Goal: Task Accomplishment & Management: Use online tool/utility

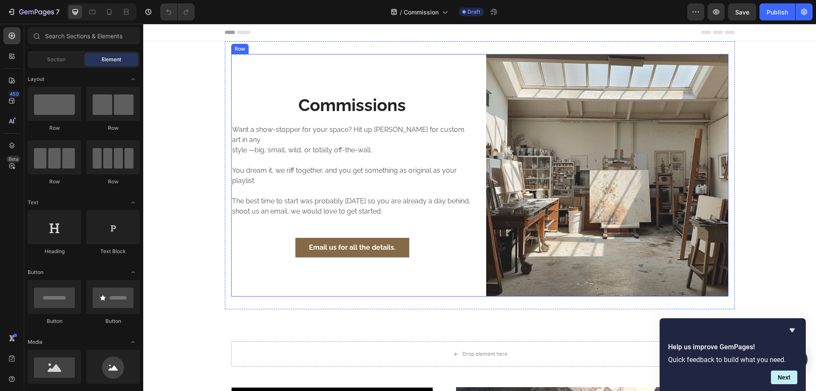
click at [368, 101] on h2 "Commissions" at bounding box center [352, 105] width 242 height 24
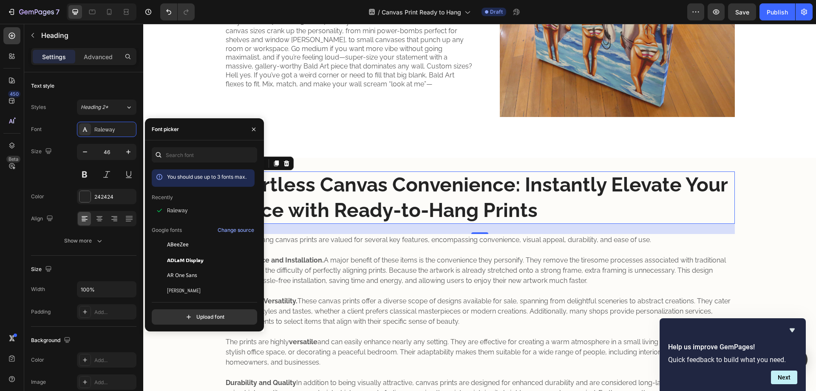
scroll to position [142, 0]
click at [114, 149] on input "46" at bounding box center [107, 151] width 28 height 15
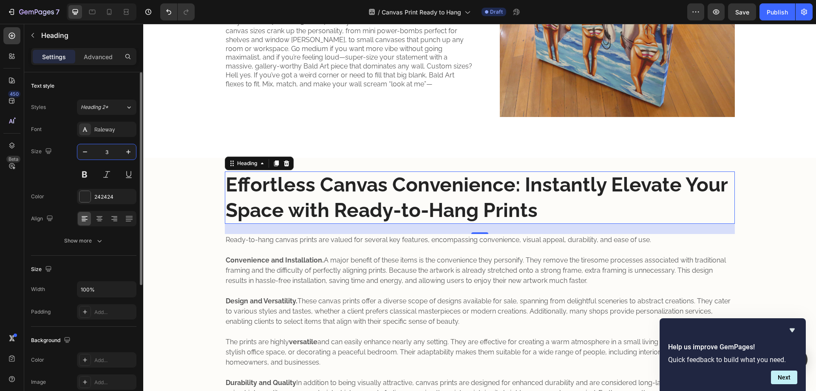
type input "35"
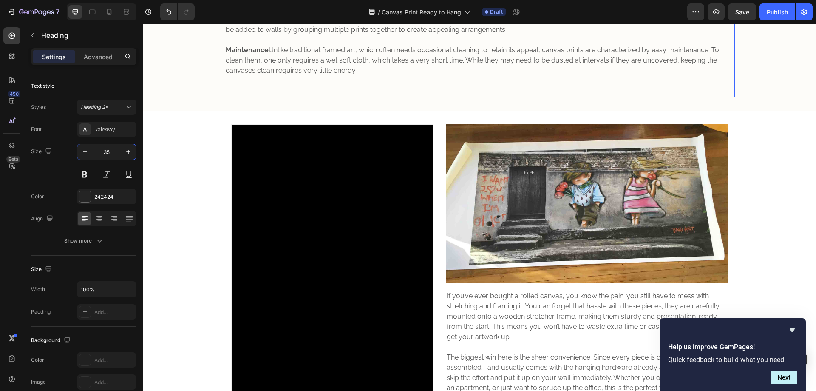
scroll to position [567, 0]
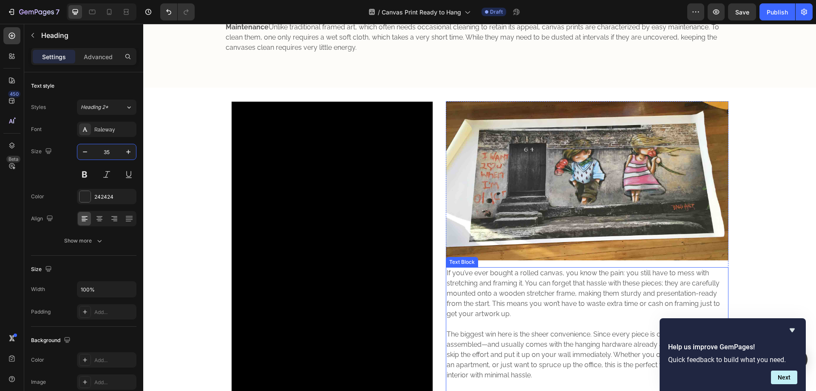
click at [484, 290] on p "If you’ve ever bought a rolled canvas, you know the pain: you still have to mes…" at bounding box center [587, 293] width 281 height 51
click at [13, 35] on icon at bounding box center [12, 35] width 9 height 9
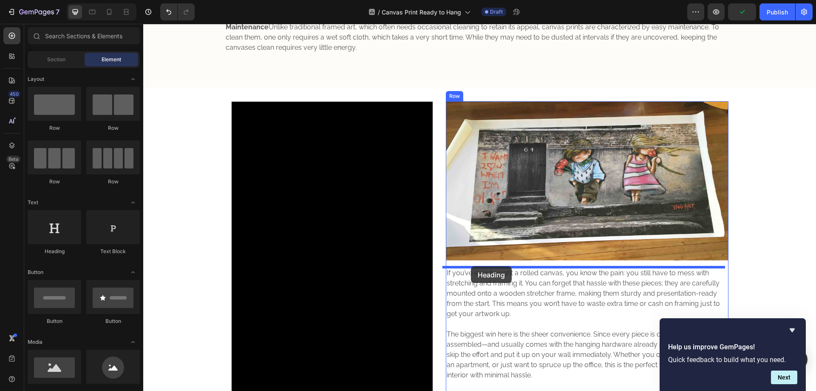
drag, startPoint x: 189, startPoint y: 249, endPoint x: 471, endPoint y: 266, distance: 282.5
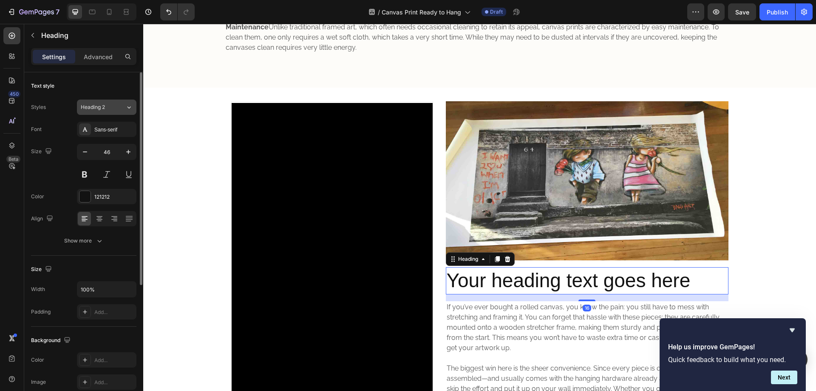
click at [97, 105] on span "Heading 2" at bounding box center [93, 107] width 24 height 8
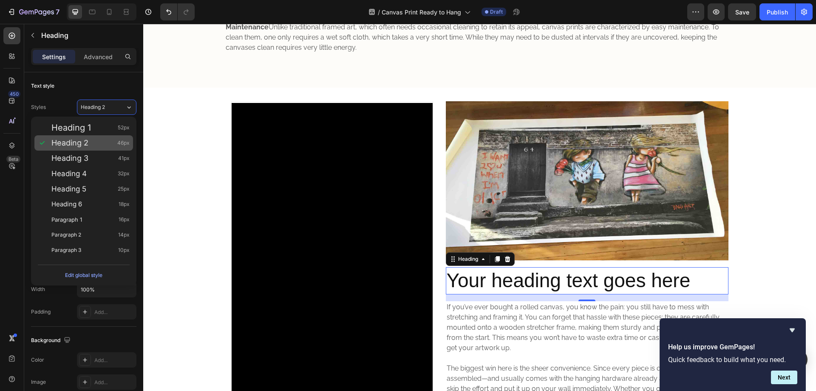
click at [96, 146] on div "Heading 2 46px" at bounding box center [90, 143] width 78 height 9
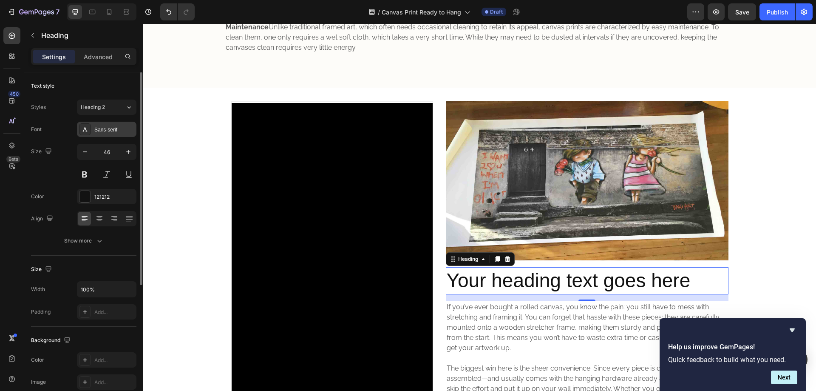
click at [107, 133] on div "Sans-serif" at bounding box center [107, 129] width 60 height 15
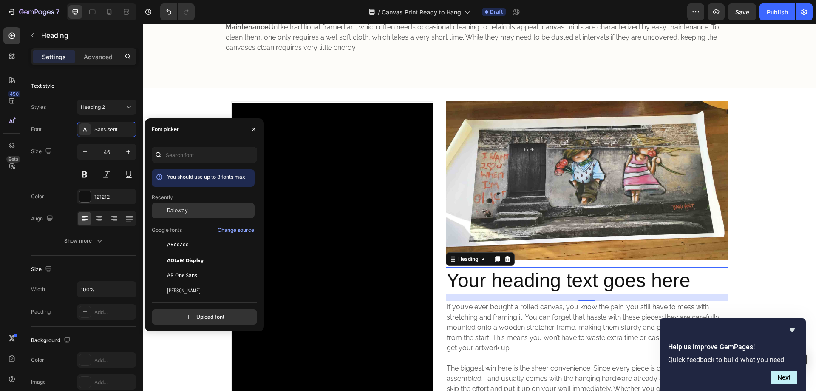
click at [179, 206] on div "Raleway" at bounding box center [203, 210] width 103 height 15
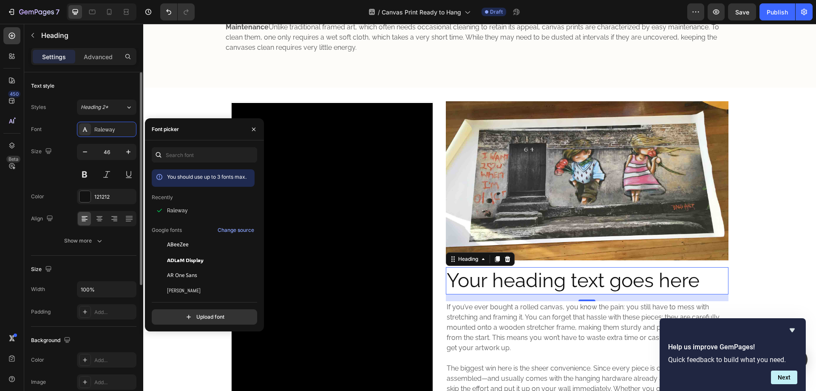
click at [117, 156] on input "46" at bounding box center [107, 151] width 28 height 15
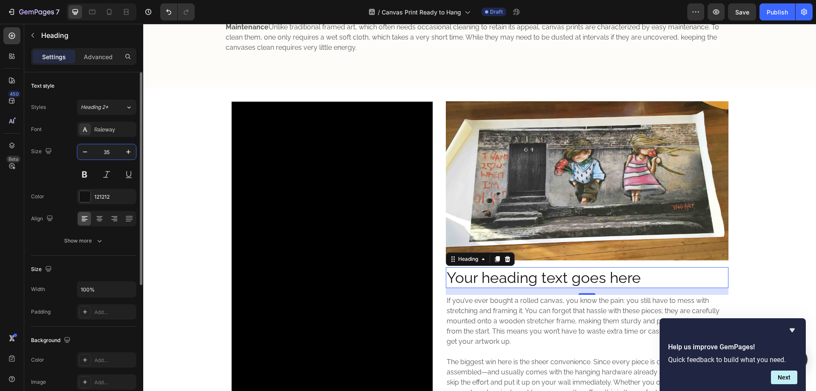
type input "35"
click at [86, 193] on div at bounding box center [85, 196] width 11 height 11
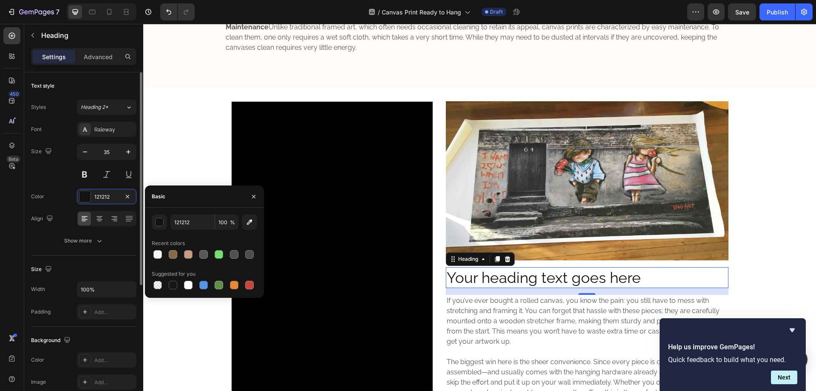
click at [66, 167] on div "Size 35" at bounding box center [83, 163] width 105 height 38
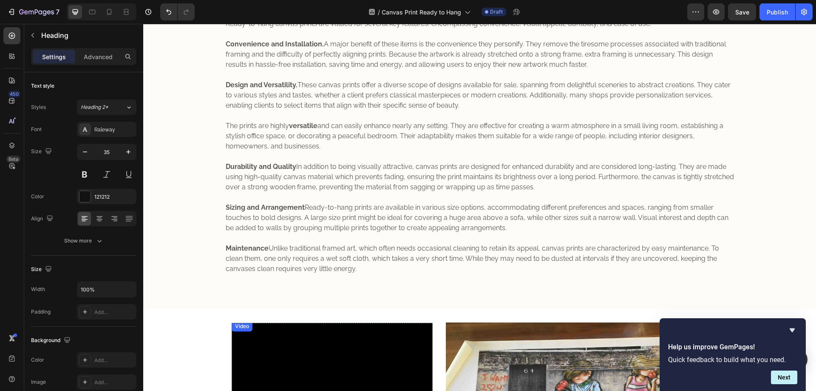
scroll to position [284, 0]
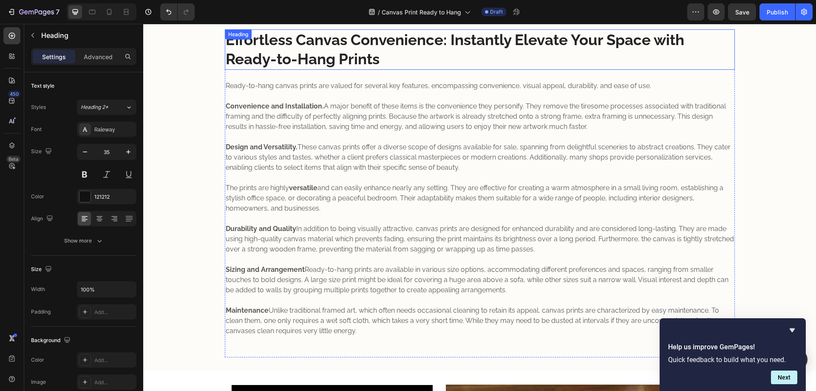
click at [261, 40] on div "Effortless Canvas Convenience: Instantly Elevate Your Space with Ready-to-Hang …" at bounding box center [480, 49] width 510 height 40
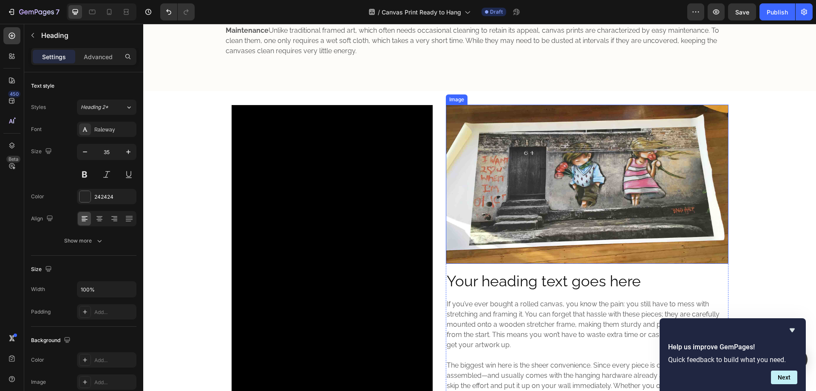
scroll to position [567, 0]
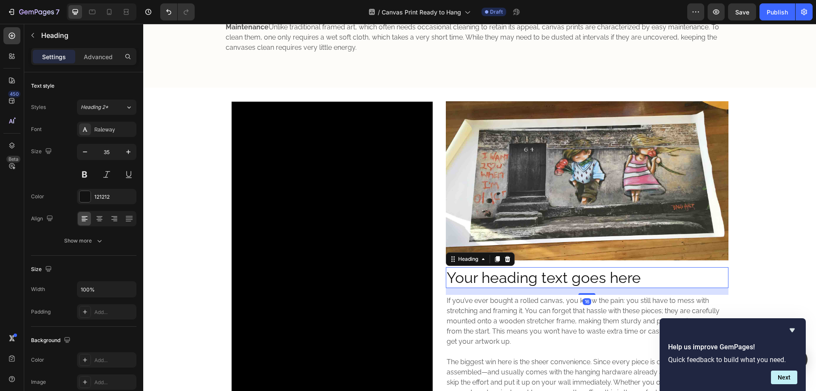
click at [486, 279] on h2 "Your heading text goes here" at bounding box center [587, 277] width 283 height 21
click at [111, 196] on div "121212" at bounding box center [106, 197] width 25 height 8
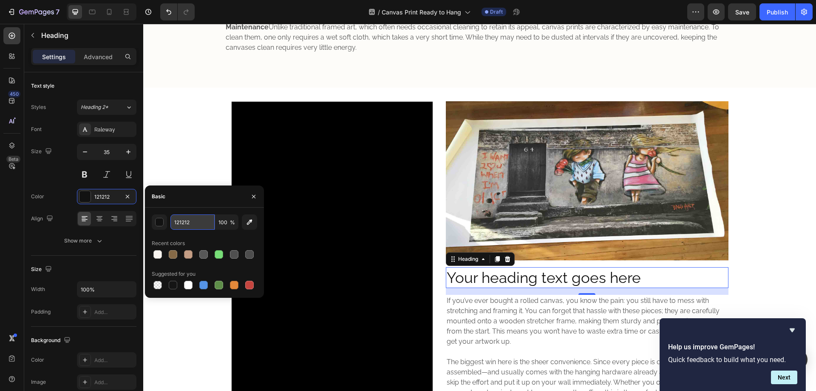
click at [202, 222] on input "121212" at bounding box center [193, 221] width 44 height 15
type input "242424"
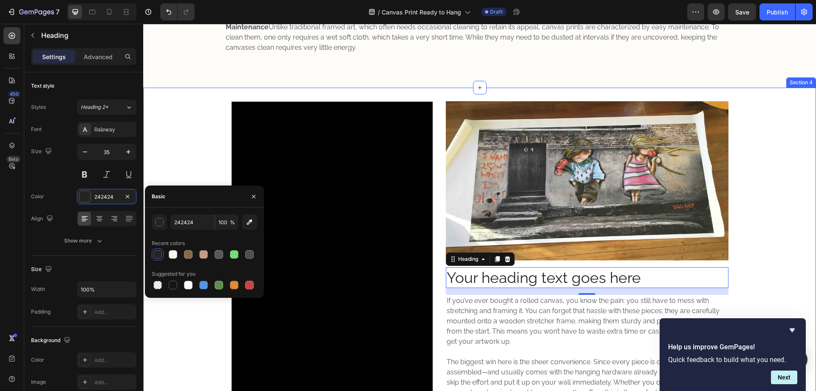
click at [184, 137] on div "Video Hero Banner Image Your heading text goes here Heading 16 If you’ve ever b…" at bounding box center [479, 285] width 673 height 369
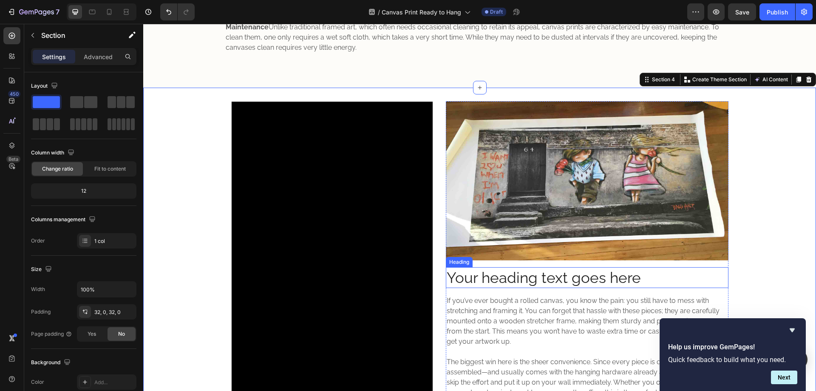
click at [480, 280] on h2 "Your heading text goes here" at bounding box center [587, 277] width 283 height 21
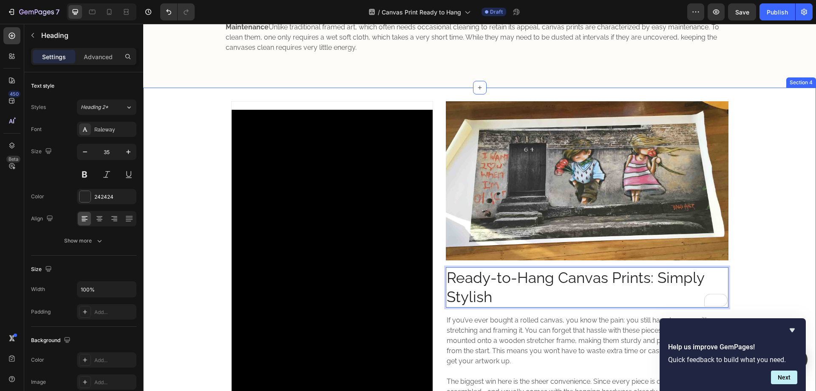
click at [178, 137] on div "Video Hero Banner Image Ready-to-Hang Canvas Prints: Simply Stylish Heading 16 …" at bounding box center [479, 295] width 673 height 388
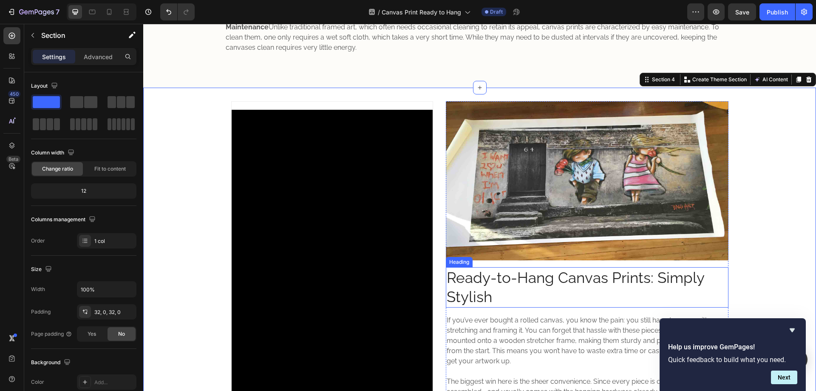
click at [517, 282] on p "Ready-to-Hang Canvas Prints: Simply Stylish" at bounding box center [587, 287] width 281 height 39
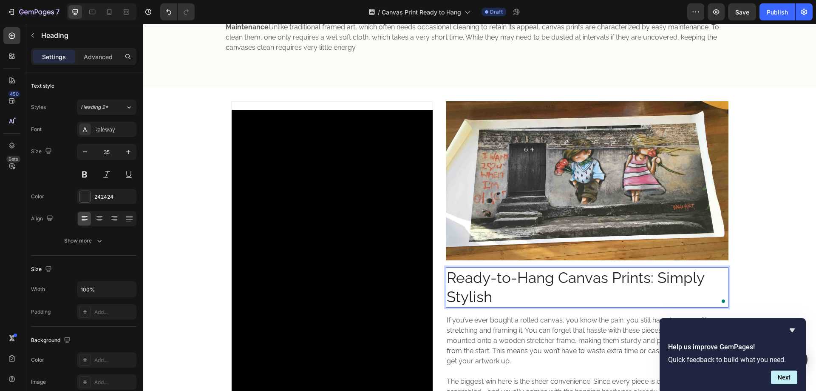
click at [479, 290] on p "Ready-to-Hang Canvas Prints: Simply Stylish" at bounding box center [587, 287] width 281 height 39
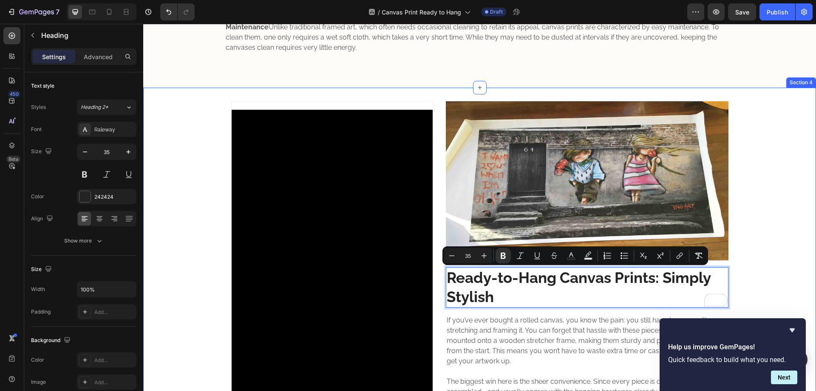
click at [186, 191] on div "Video Hero Banner Image Ready-to-Hang Canvas Prints: Simply Stylish Heading 16 …" at bounding box center [479, 295] width 673 height 388
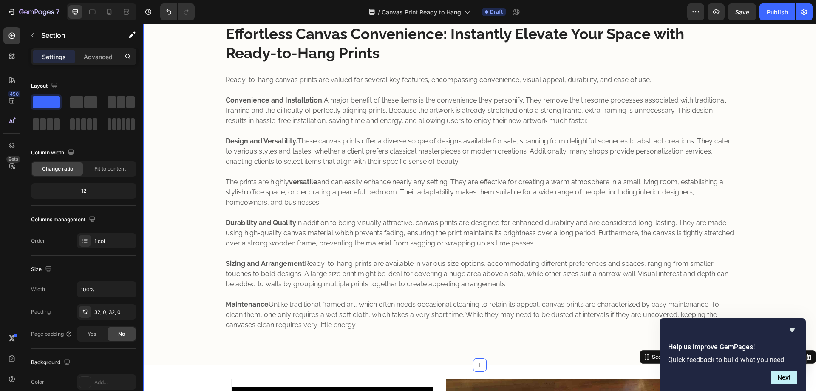
scroll to position [284, 0]
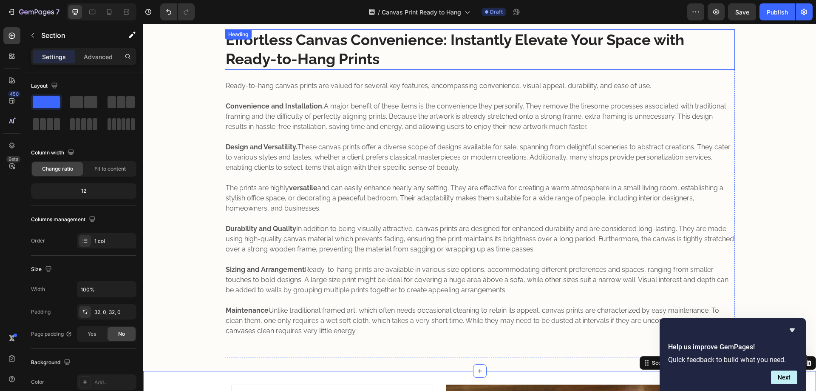
click at [277, 65] on strong "Effortless Canvas Convenience: Instantly Elevate Your Space with Ready-to-Hang …" at bounding box center [455, 49] width 459 height 37
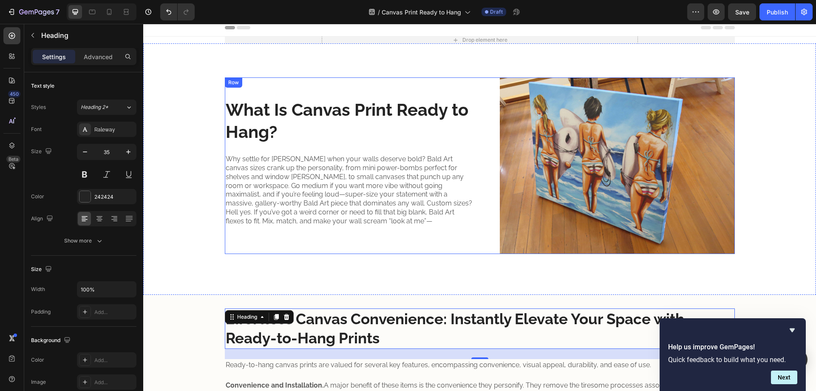
scroll to position [0, 0]
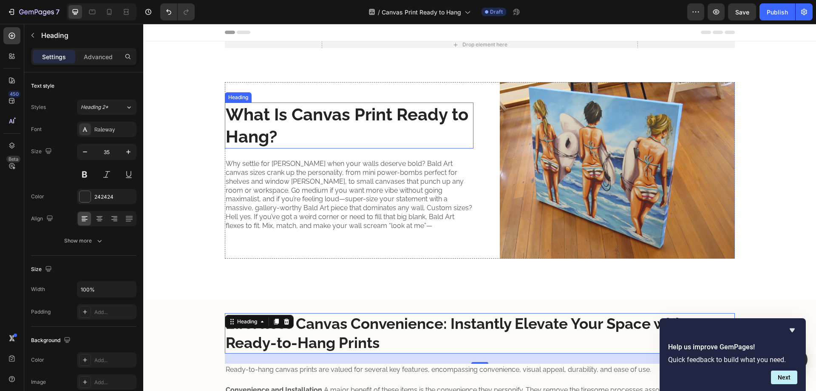
click at [290, 116] on strong "What Is Canvas Print Ready to Hang?" at bounding box center [347, 125] width 243 height 42
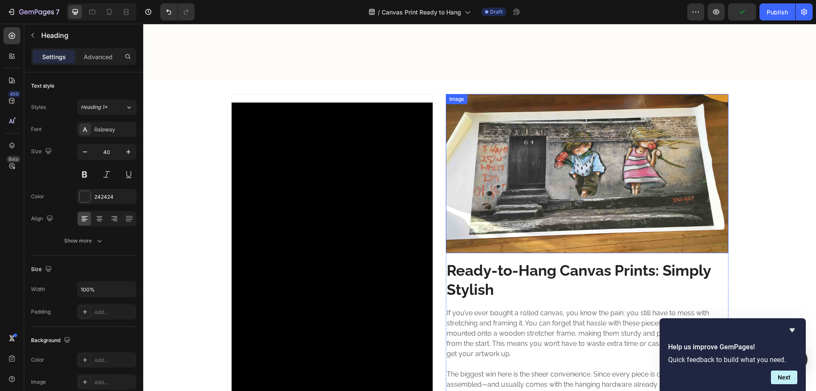
scroll to position [567, 0]
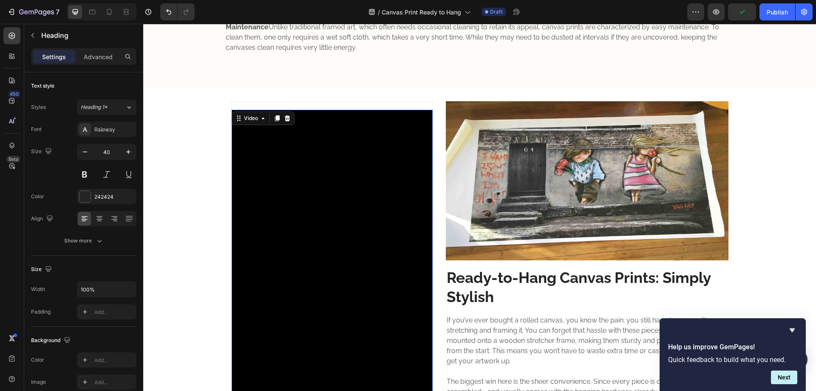
click at [379, 182] on video at bounding box center [332, 289] width 201 height 358
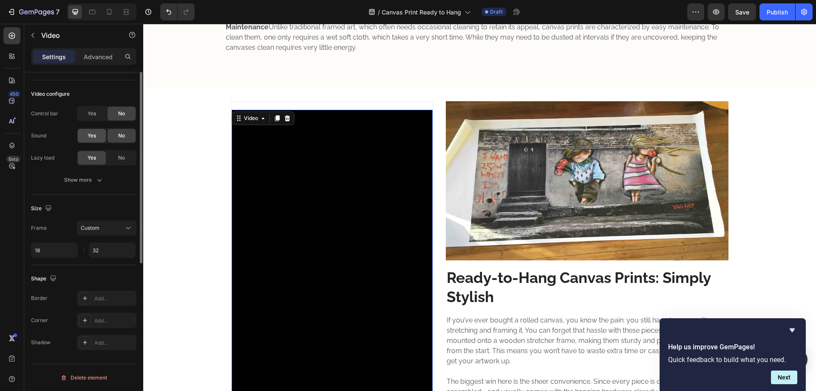
scroll to position [0, 0]
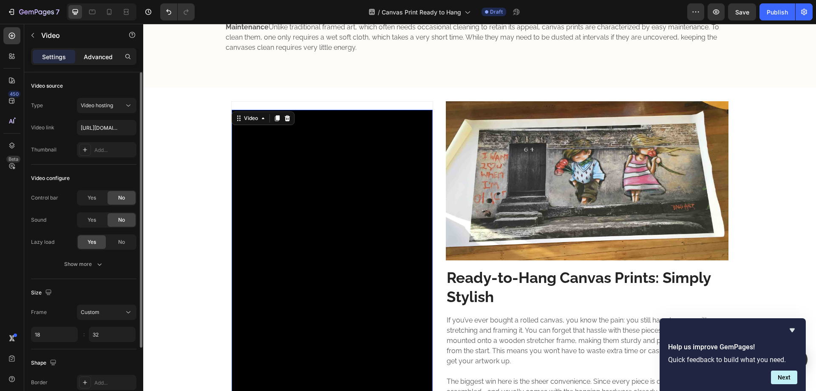
click at [102, 59] on p "Advanced" at bounding box center [98, 56] width 29 height 9
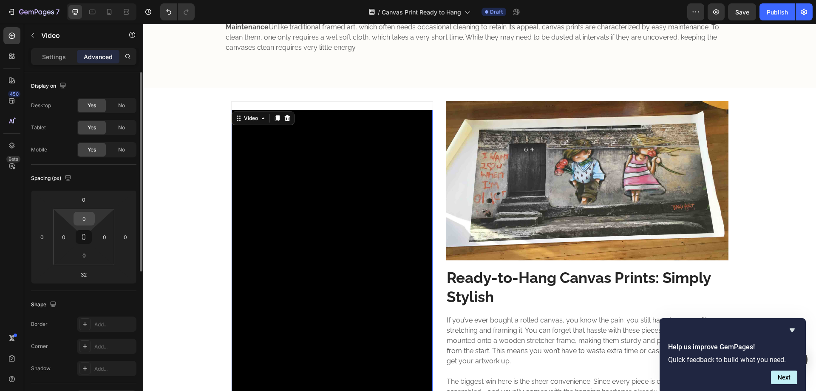
click at [84, 220] on input "0" at bounding box center [84, 218] width 17 height 13
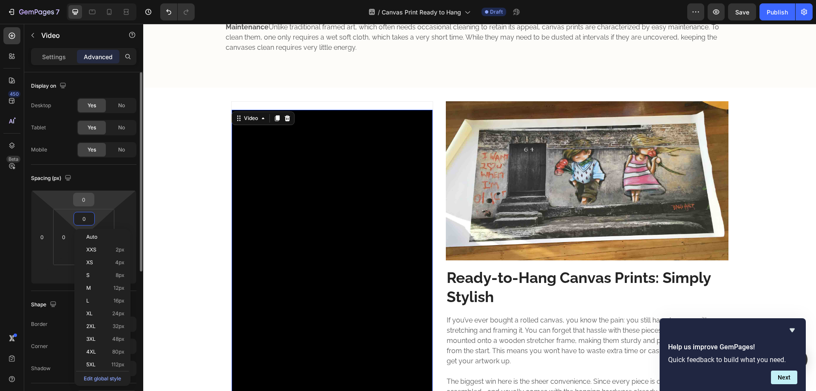
click at [84, 202] on input "0" at bounding box center [83, 199] width 17 height 13
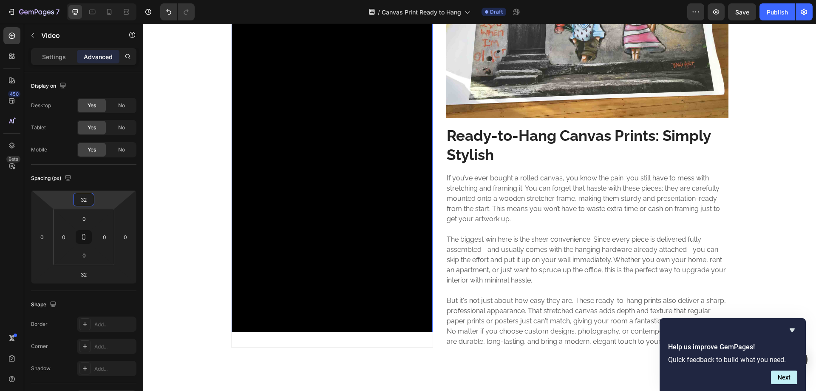
scroll to position [567, 0]
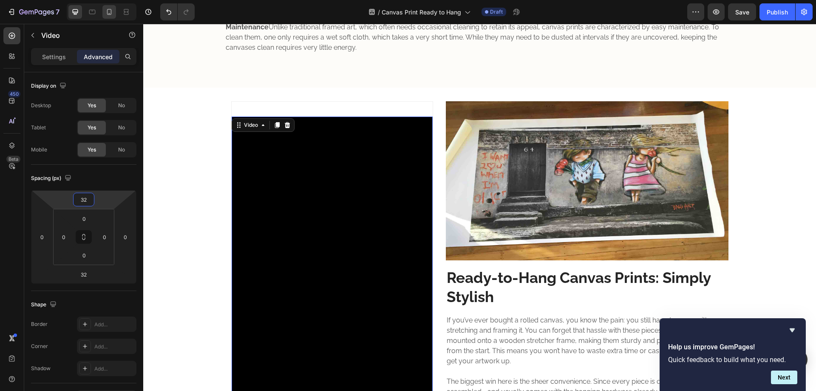
type input "32"
click at [104, 11] on div at bounding box center [109, 12] width 14 height 14
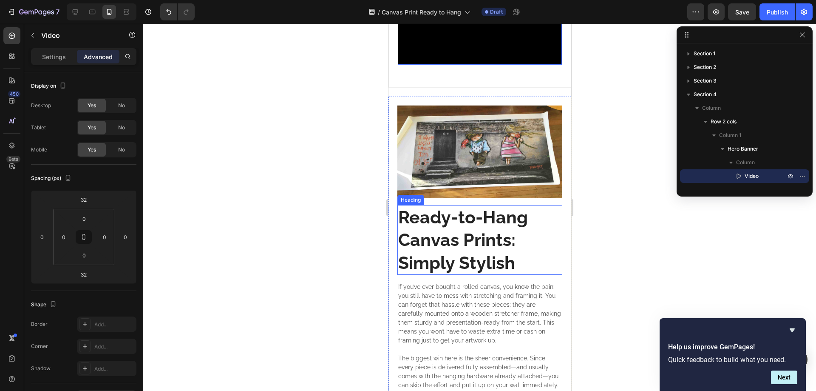
scroll to position [1246, 0]
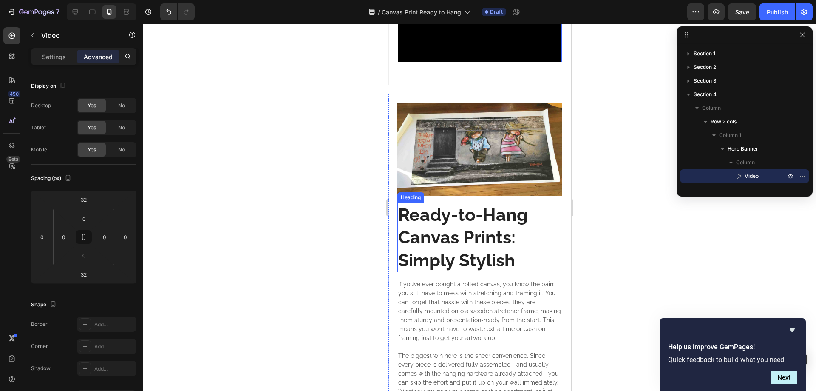
click at [454, 204] on strong "Ready-to-Hang Canvas Prints: Simply Stylish" at bounding box center [463, 237] width 130 height 66
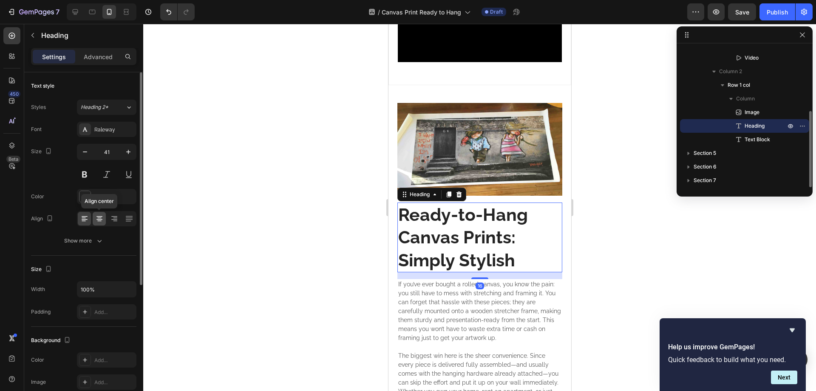
click at [100, 217] on icon at bounding box center [99, 218] width 9 height 9
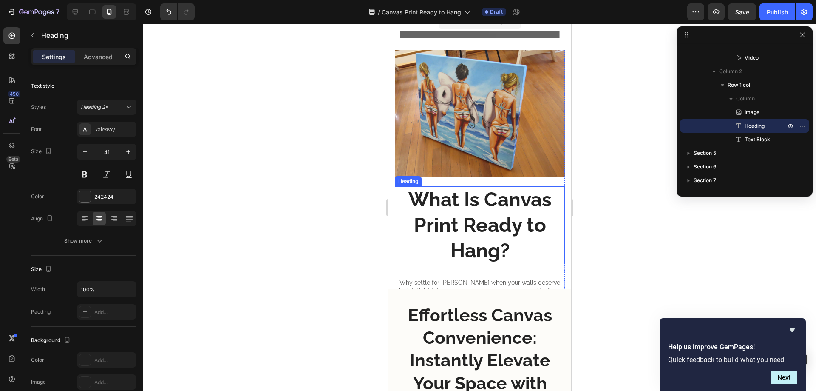
scroll to position [0, 0]
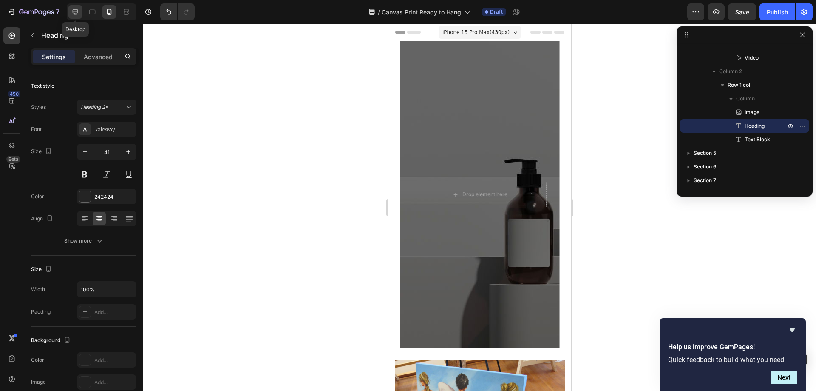
click at [79, 11] on icon at bounding box center [75, 12] width 9 height 9
type input "35"
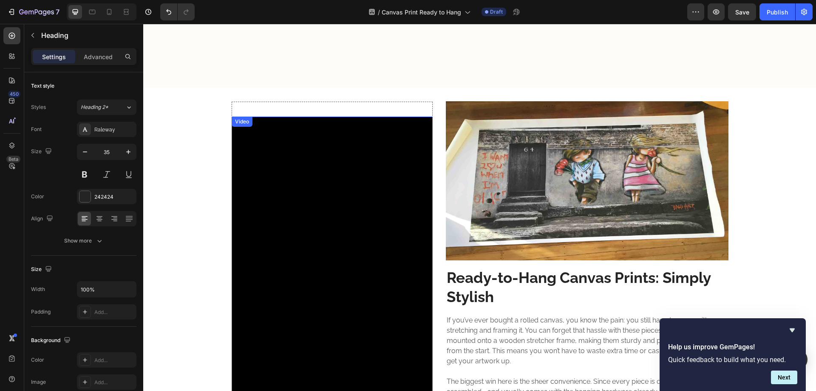
scroll to position [709, 0]
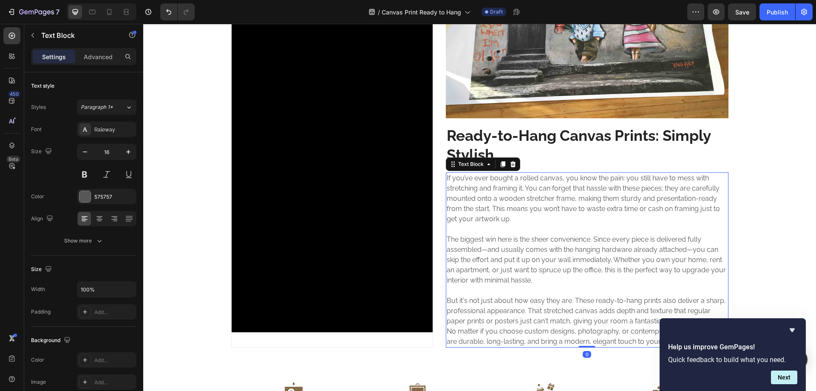
click at [529, 209] on p "If you’ve ever bought a rolled canvas, you know the pain: you still have to mes…" at bounding box center [587, 198] width 281 height 51
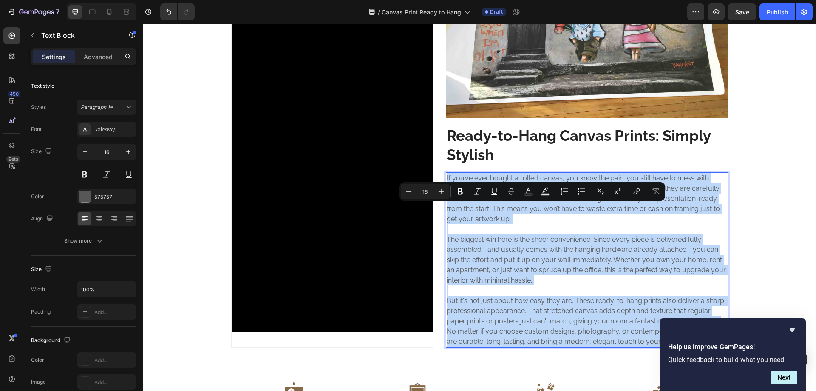
copy div "If you’ve ever bought a rolled canvas, you know the pain: you still have to mes…"
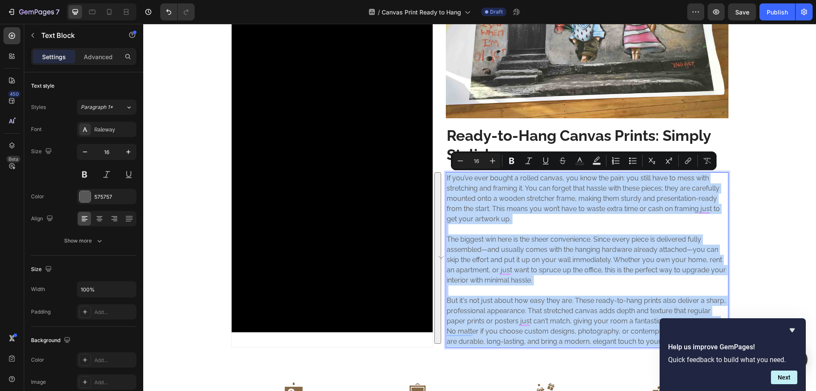
click at [531, 215] on p "If you’ve ever bought a rolled canvas, you know the pain: you still have to mes…" at bounding box center [587, 198] width 281 height 51
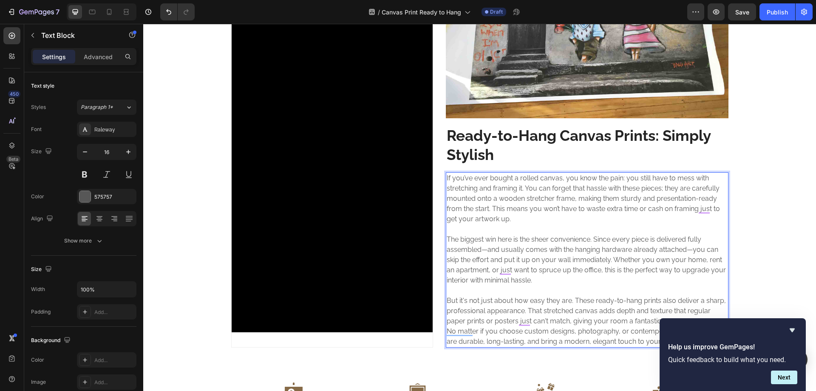
click at [482, 192] on p "If you’ve ever bought a rolled canvas, you know the pain: you still have to mes…" at bounding box center [587, 198] width 281 height 51
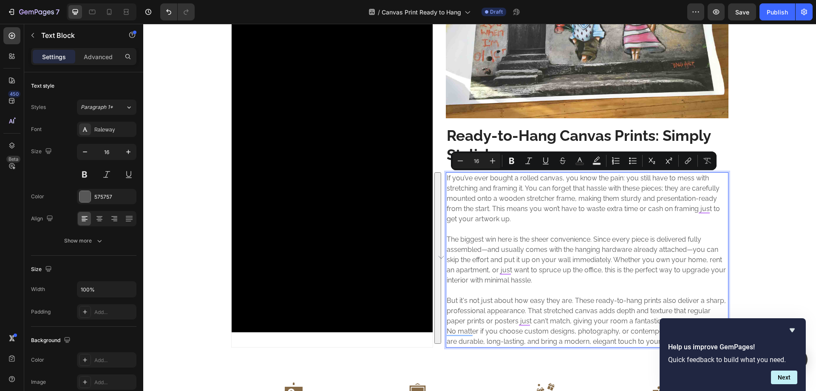
drag, startPoint x: 501, startPoint y: 219, endPoint x: 481, endPoint y: 204, distance: 25.8
click at [501, 219] on p "If you’ve ever bought a rolled canvas, you know the pain: you still have to mes…" at bounding box center [587, 198] width 281 height 51
click at [478, 199] on p "If you’ve ever bought a rolled canvas, you know the pain: you still have to mes…" at bounding box center [587, 198] width 281 height 51
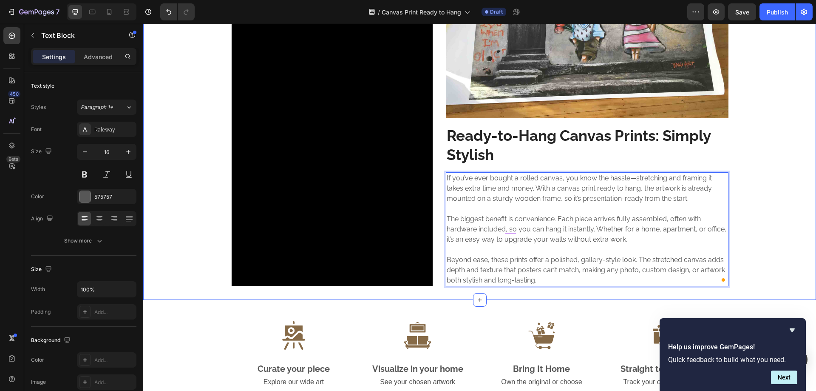
click at [176, 207] on div "Video Hero Banner Image Ready-to-Hang Canvas Prints: Simply Stylish Heading If …" at bounding box center [479, 122] width 673 height 327
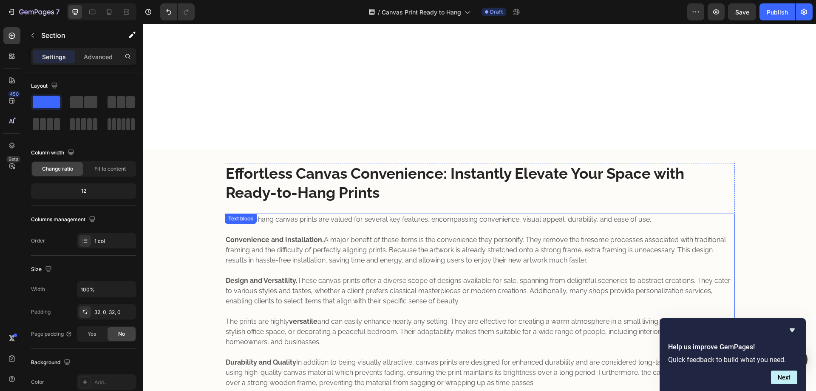
scroll to position [142, 0]
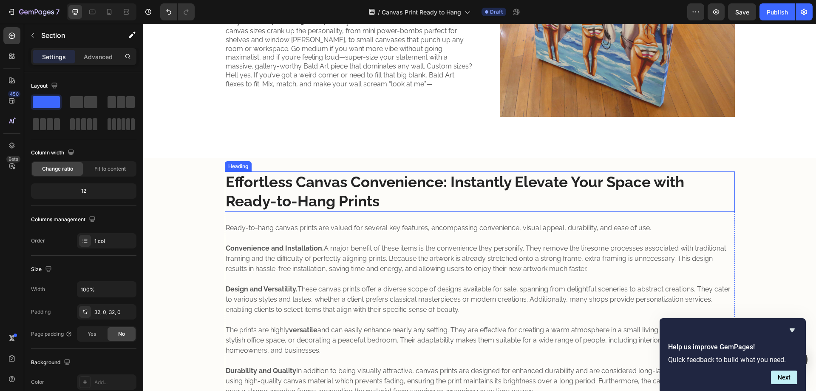
click at [259, 190] on strong "Effortless Canvas Convenience: Instantly Elevate Your Space with Ready-to-Hang …" at bounding box center [455, 191] width 459 height 37
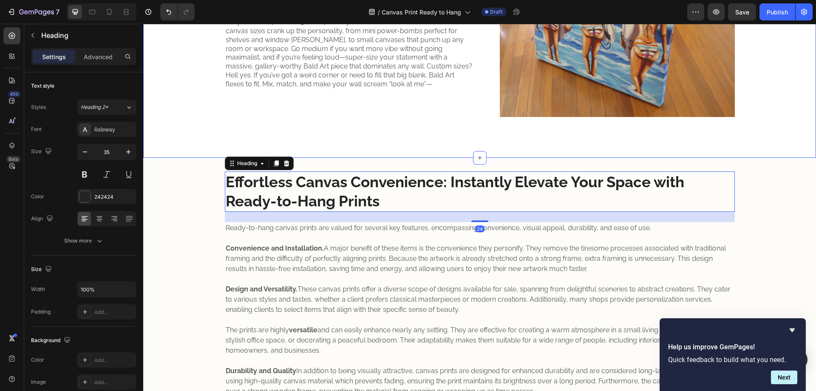
click at [198, 129] on div "What Is Canvas Print Ready to Hang? Heading Why settle for bland when your wall…" at bounding box center [479, 31] width 673 height 251
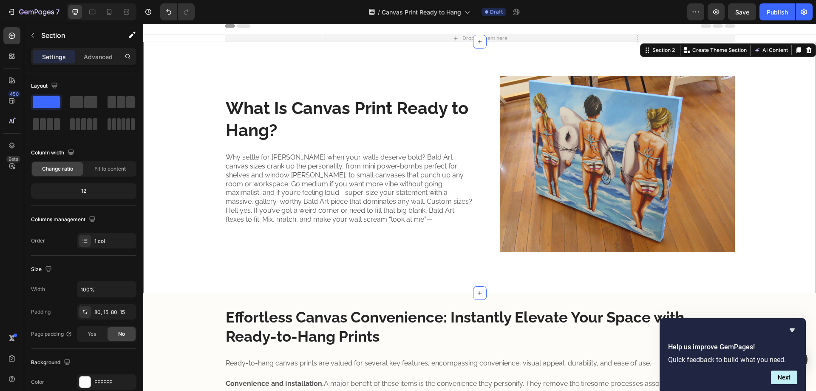
scroll to position [0, 0]
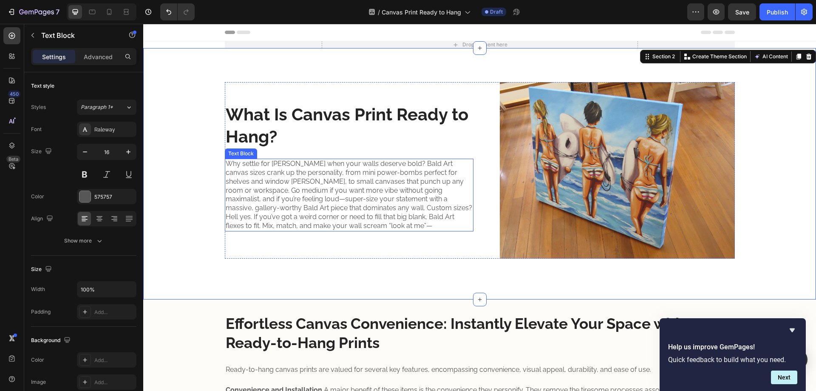
click at [259, 192] on p "Why settle for bland when your walls deserve bold? Bald Art canvas sizes crank …" at bounding box center [349, 194] width 247 height 71
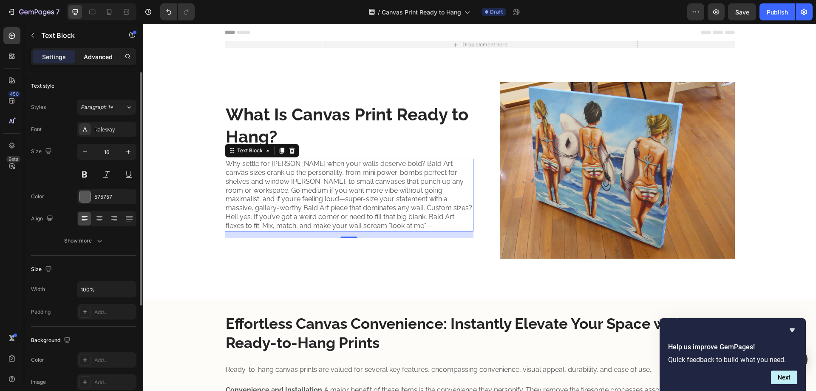
click at [92, 60] on p "Advanced" at bounding box center [98, 56] width 29 height 9
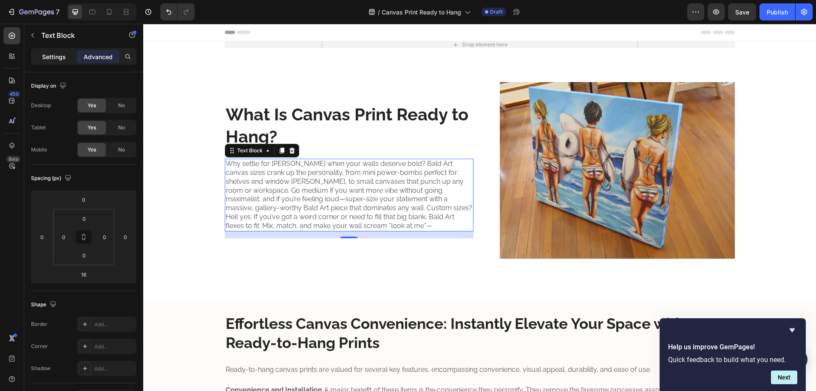
click at [57, 59] on p "Settings" at bounding box center [54, 56] width 24 height 9
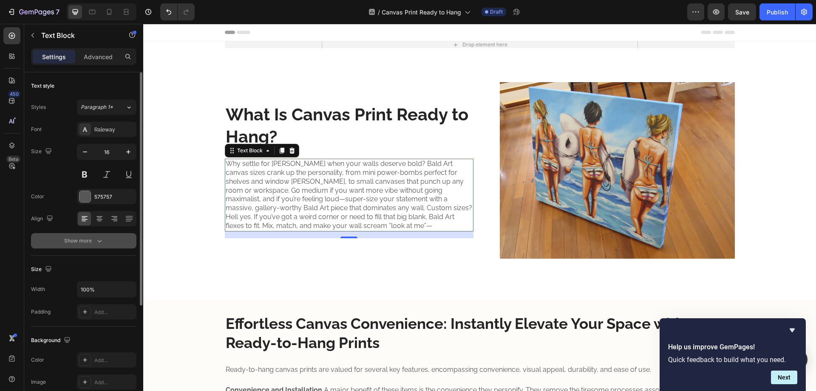
click at [94, 240] on div "Show more" at bounding box center [84, 240] width 40 height 9
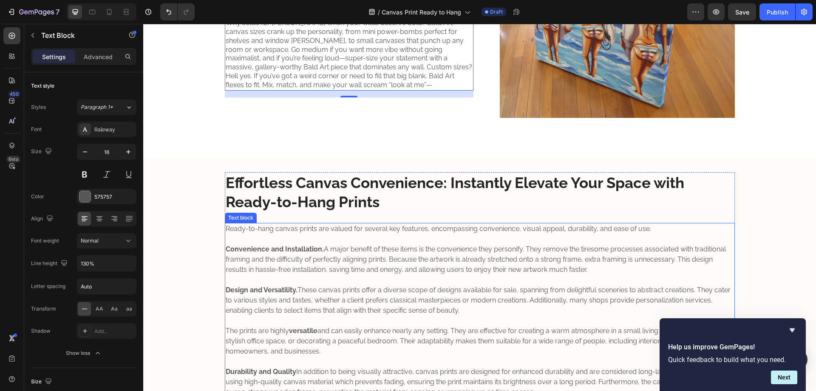
scroll to position [142, 0]
click at [294, 268] on p "Convenience and Installation. A major benefit of these items is the convenience…" at bounding box center [480, 258] width 509 height 31
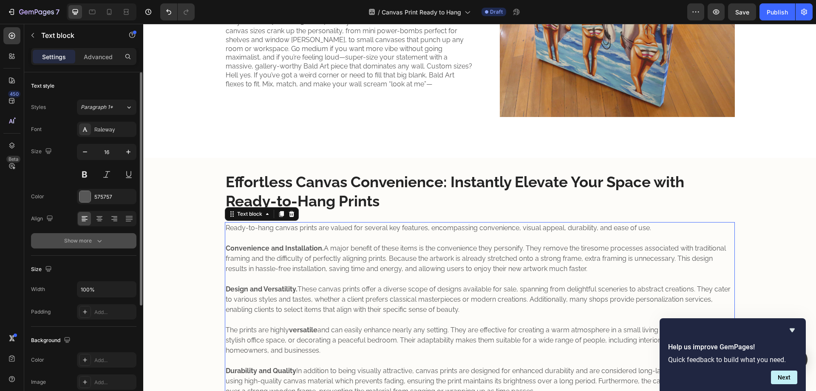
click at [105, 240] on button "Show more" at bounding box center [83, 240] width 105 height 15
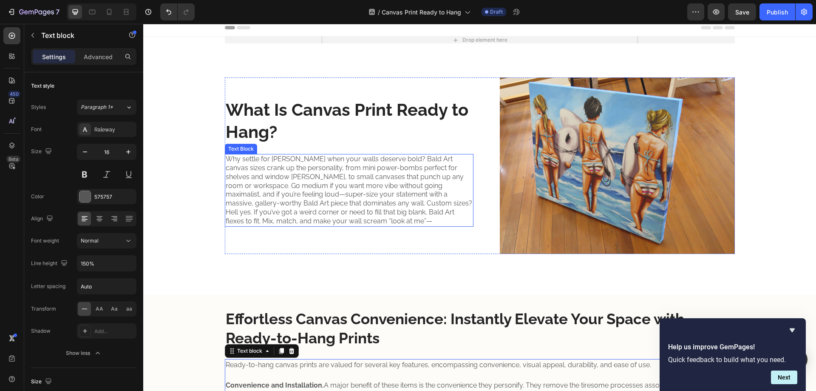
scroll to position [0, 0]
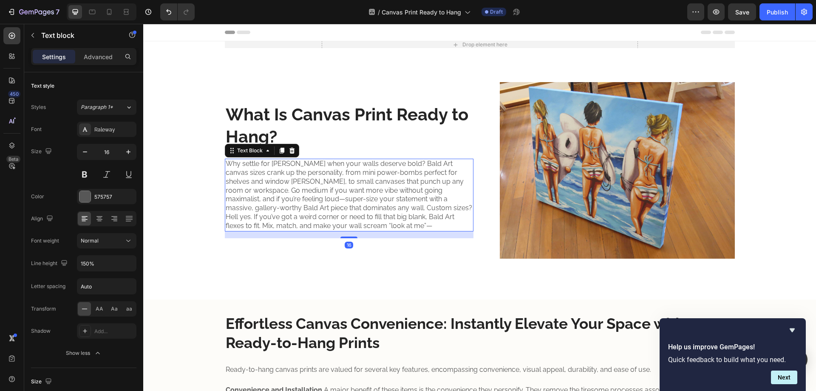
click at [286, 173] on p "Why settle for bland when your walls deserve bold? Bald Art canvas sizes crank …" at bounding box center [349, 194] width 247 height 71
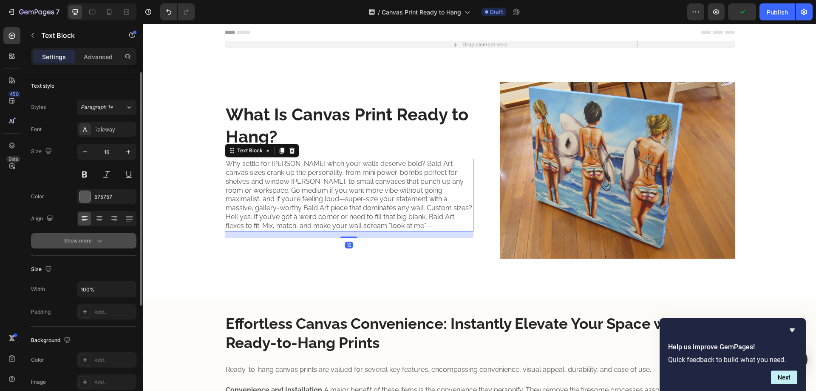
click at [90, 239] on div "Show more" at bounding box center [84, 240] width 40 height 9
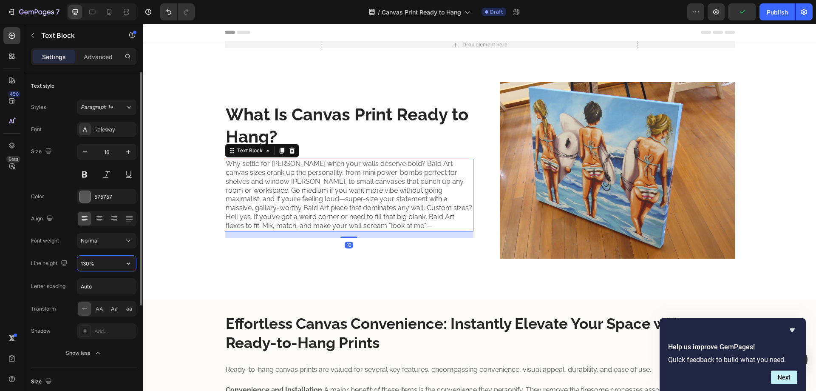
click at [91, 265] on input "130%" at bounding box center [106, 263] width 59 height 15
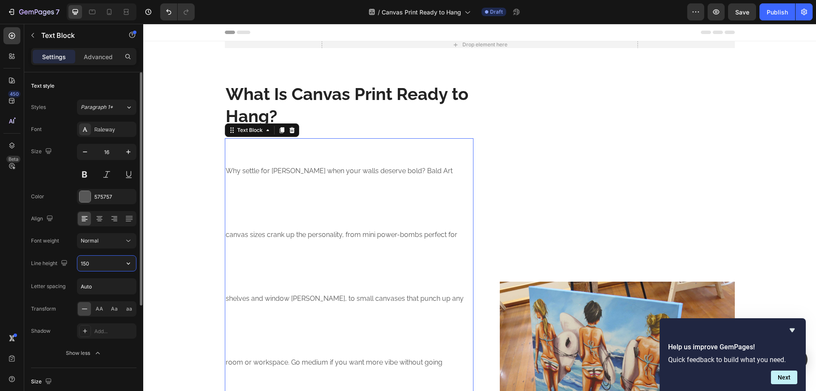
type input "150%"
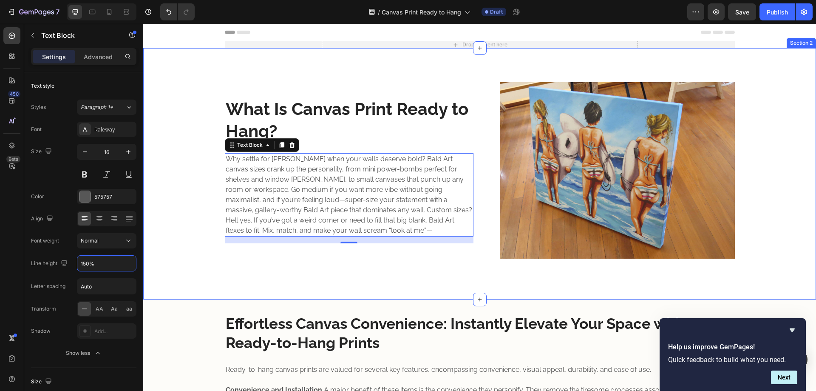
click at [174, 239] on div "What Is Canvas Print Ready to Hang? Heading Why settle for bland when your wall…" at bounding box center [480, 173] width 660 height 183
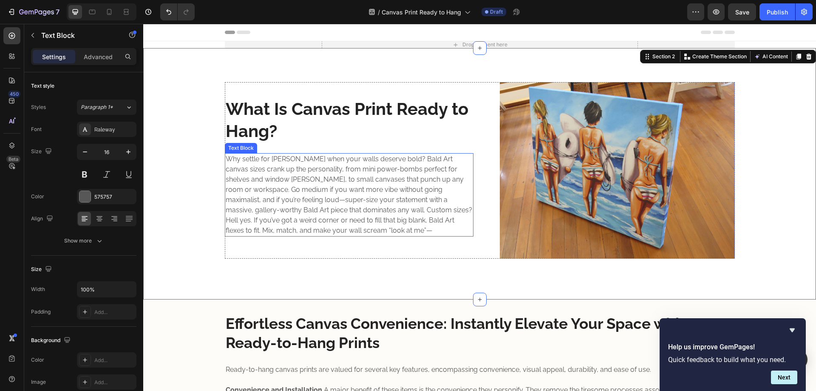
click at [341, 197] on p "Why settle for bland when your walls deserve bold? Bald Art canvas sizes crank …" at bounding box center [349, 195] width 247 height 82
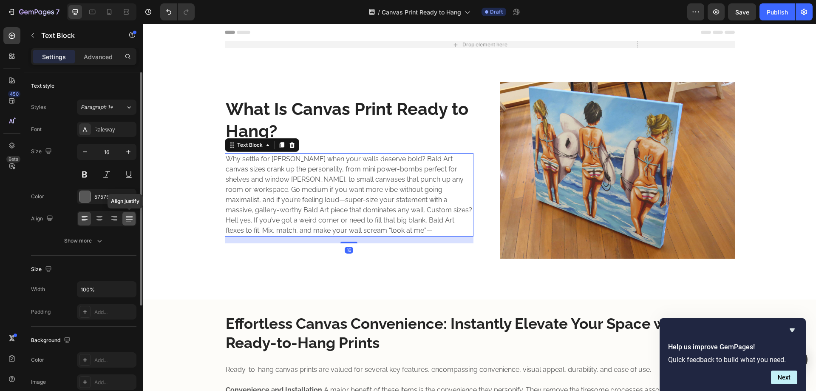
click at [131, 221] on icon at bounding box center [129, 218] width 9 height 9
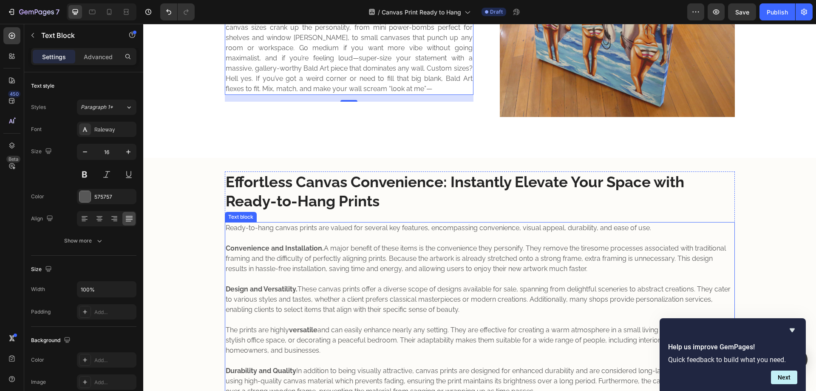
click at [320, 232] on p "Ready-to-hang canvas prints are valued for several key features, encompassing c…" at bounding box center [480, 228] width 509 height 10
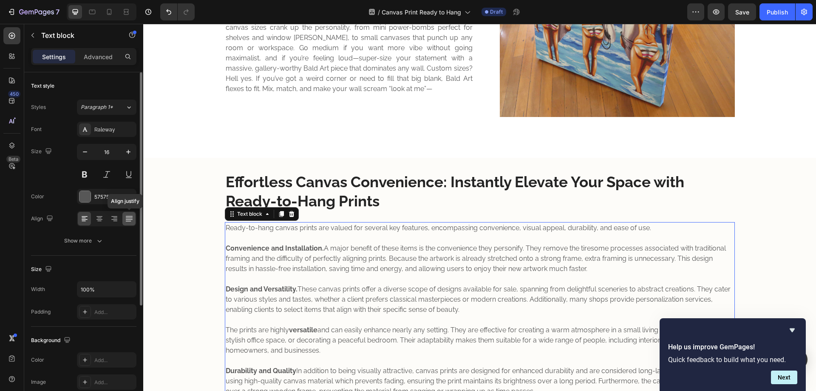
click at [128, 216] on icon at bounding box center [129, 218] width 9 height 9
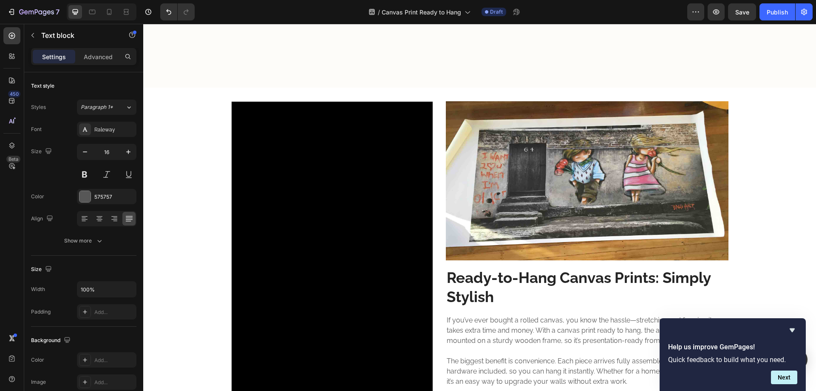
scroll to position [709, 0]
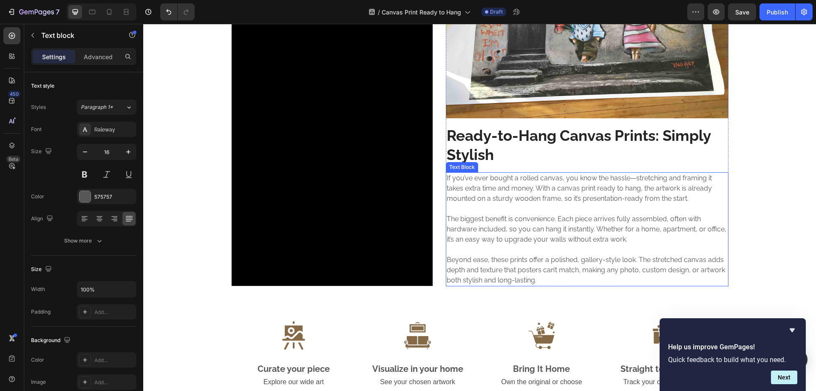
click at [513, 221] on p "If you’ve ever bought a rolled canvas, you know the hassle—stretching and frami…" at bounding box center [587, 229] width 281 height 112
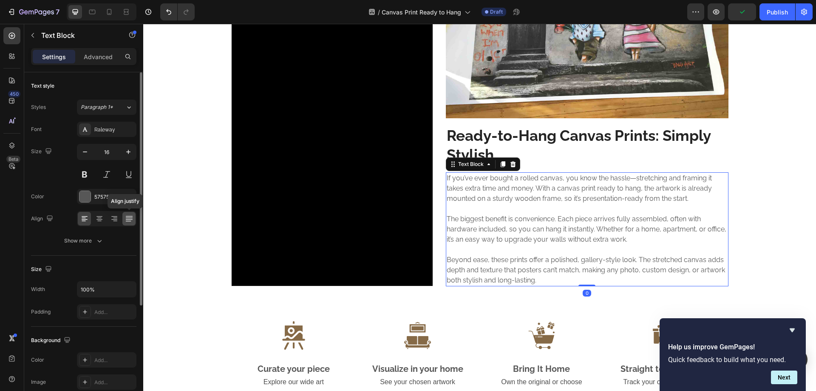
click at [131, 216] on icon at bounding box center [128, 216] width 7 height 0
click at [108, 14] on icon at bounding box center [109, 12] width 9 height 9
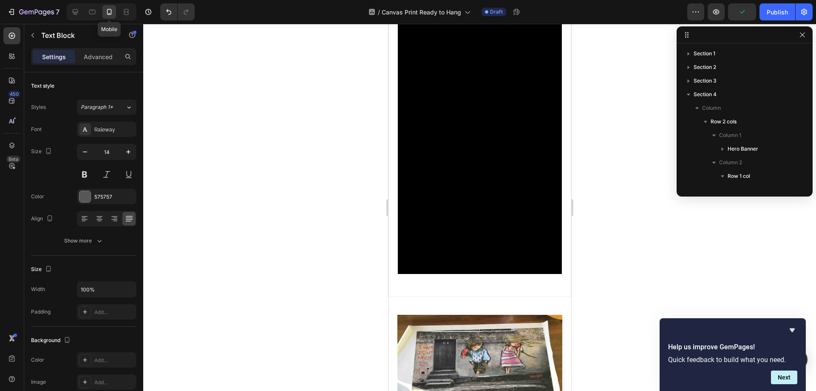
scroll to position [91, 0]
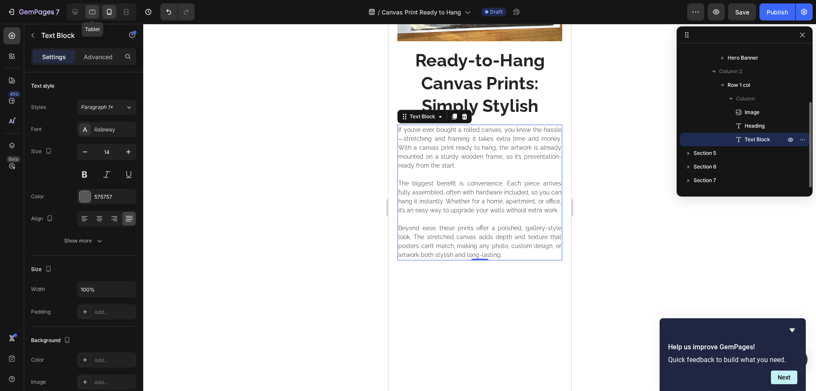
click at [90, 11] on icon at bounding box center [92, 12] width 9 height 9
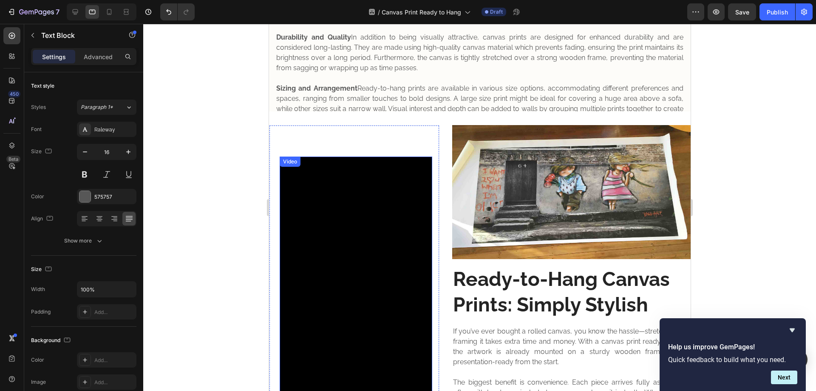
scroll to position [406, 0]
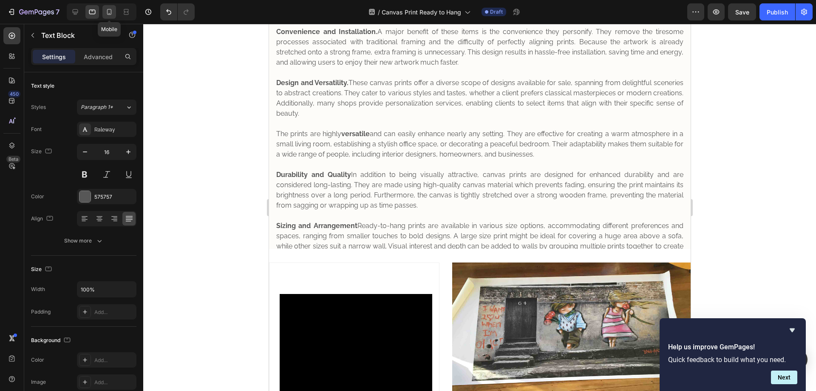
click at [106, 14] on icon at bounding box center [109, 12] width 9 height 9
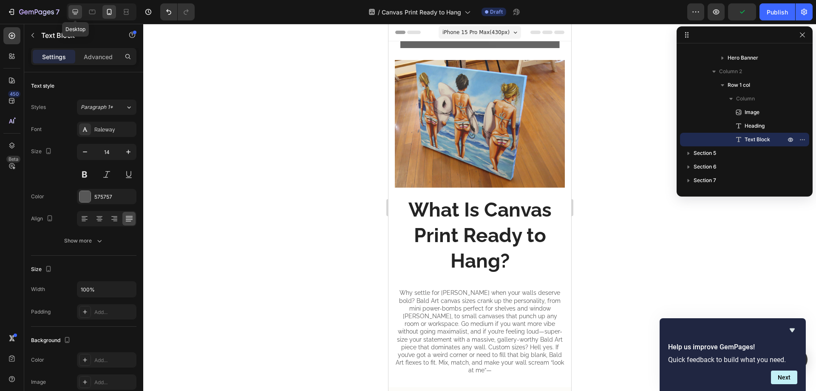
click at [79, 8] on icon at bounding box center [75, 12] width 9 height 9
type input "16"
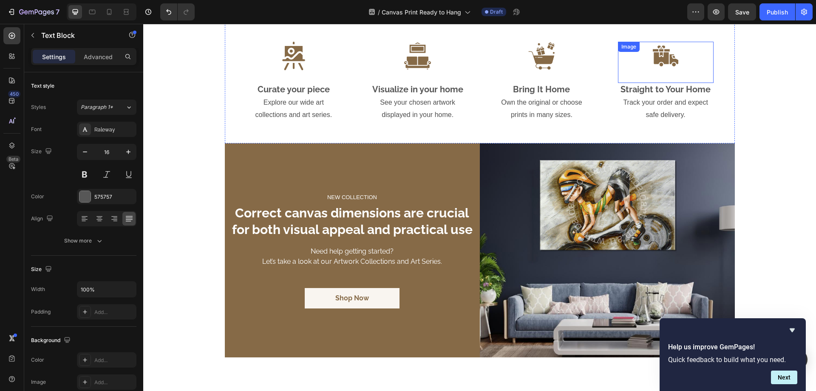
scroll to position [992, 0]
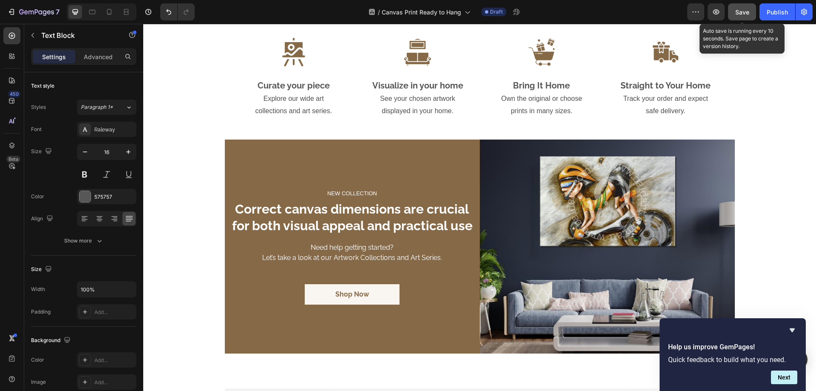
click at [743, 17] on button "Save" at bounding box center [742, 11] width 28 height 17
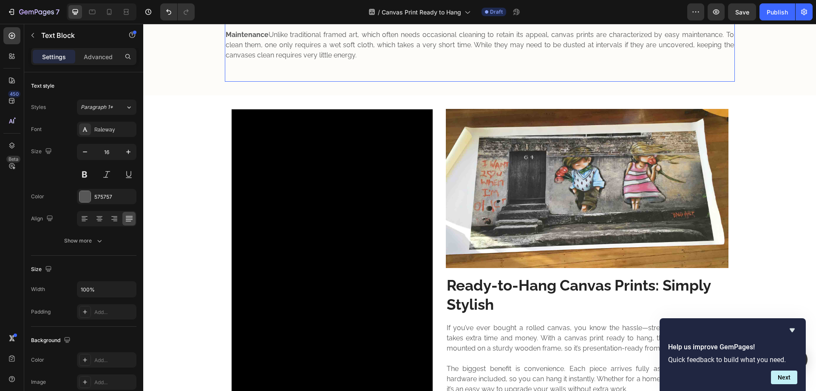
scroll to position [688, 0]
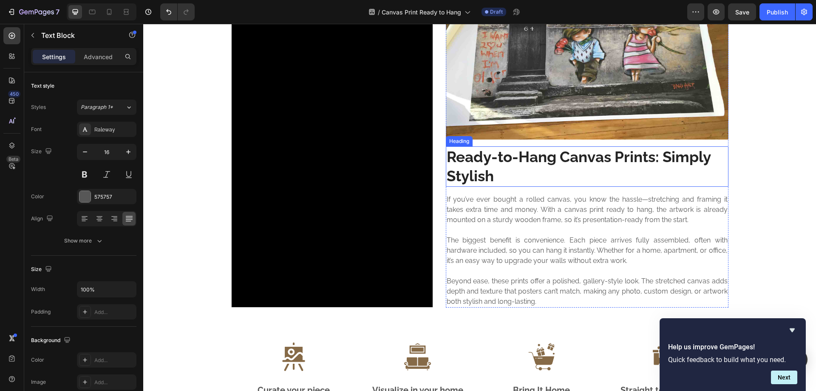
click at [467, 170] on strong "Ready-to-Hang Canvas Prints: Simply Stylish" at bounding box center [579, 166] width 264 height 37
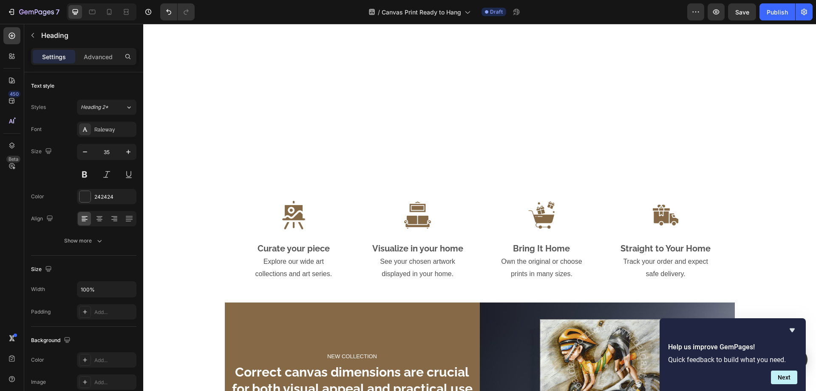
scroll to position [688, 0]
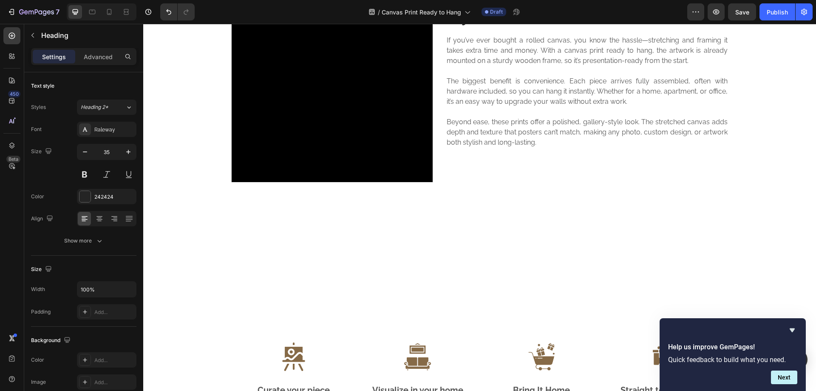
click at [500, 28] on h2 "Ready-to-Hang Canvas Prints: Simply Stylish" at bounding box center [587, 7] width 283 height 40
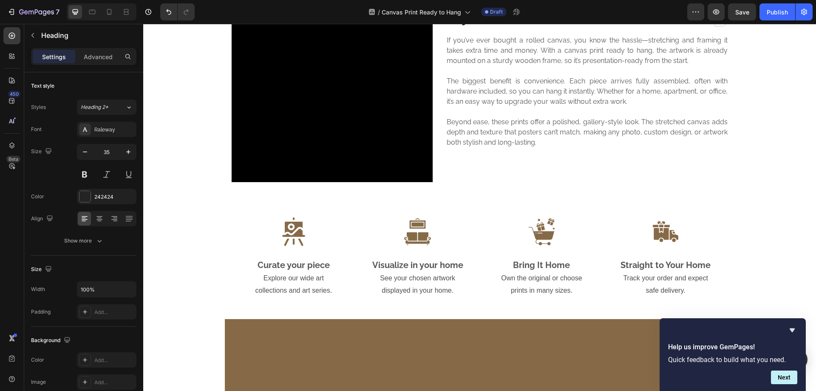
click at [490, 26] on strong "Ready-to-Hang Canvas Prints: Simply Stylish" at bounding box center [579, 7] width 264 height 37
click at [493, 26] on strong "Ready-to-Hang Canvas Prints: Simply Stylish" at bounding box center [579, 7] width 264 height 37
click at [501, 148] on p "If you’ve ever bought a rolled canvas, you know the hassle—stretching and frami…" at bounding box center [587, 91] width 281 height 112
click at [495, 27] on p "⁠⁠⁠⁠⁠⁠⁠ Ready-to-Hang Canvas Prints: Simply Stylish" at bounding box center [587, 7] width 281 height 39
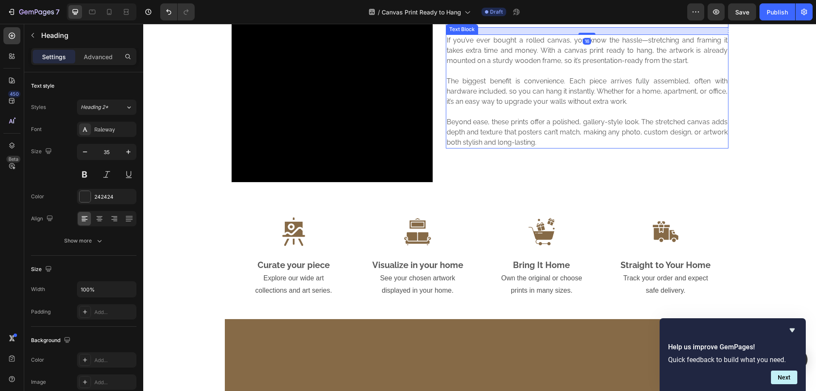
click at [500, 148] on p "If you’ve ever bought a rolled canvas, you know the hassle—stretching and frami…" at bounding box center [587, 91] width 281 height 112
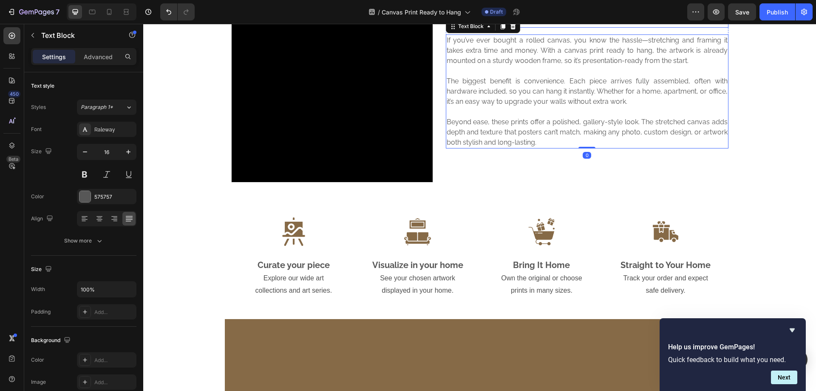
click at [508, 26] on strong "Ready-to-Hang Canvas Prints: Simply Stylish" at bounding box center [579, 7] width 264 height 37
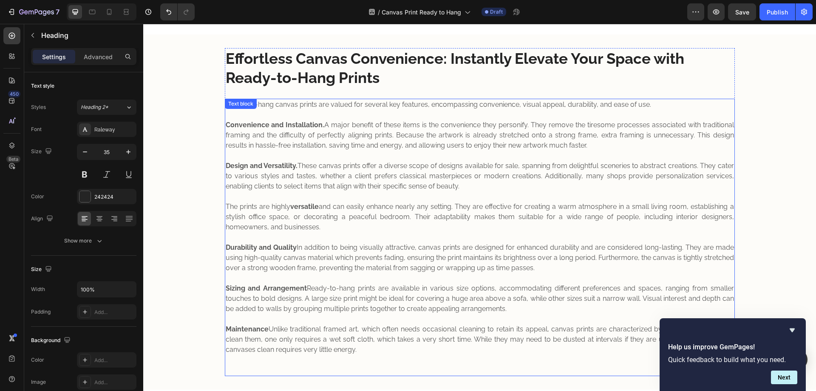
scroll to position [262, 0]
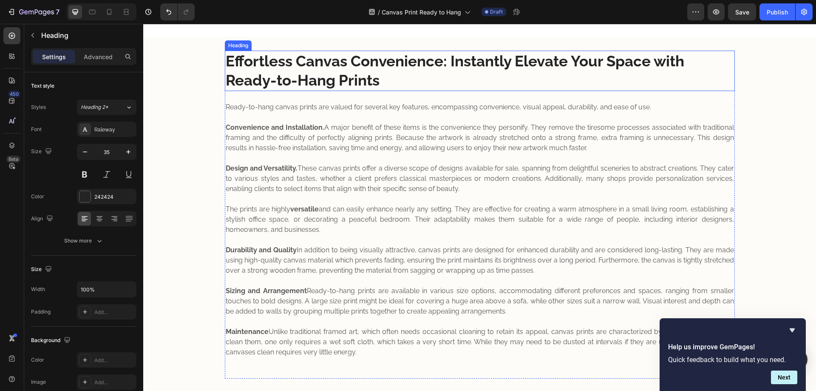
click at [284, 68] on strong "Effortless Canvas Convenience: Instantly Elevate Your Space with Ready-to-Hang …" at bounding box center [455, 70] width 459 height 37
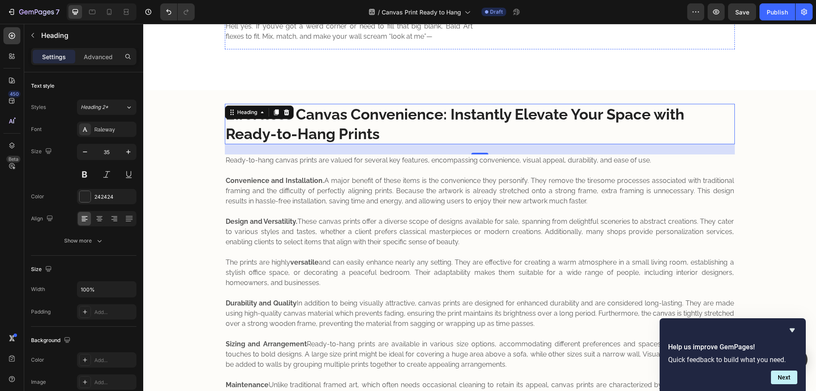
scroll to position [284, 0]
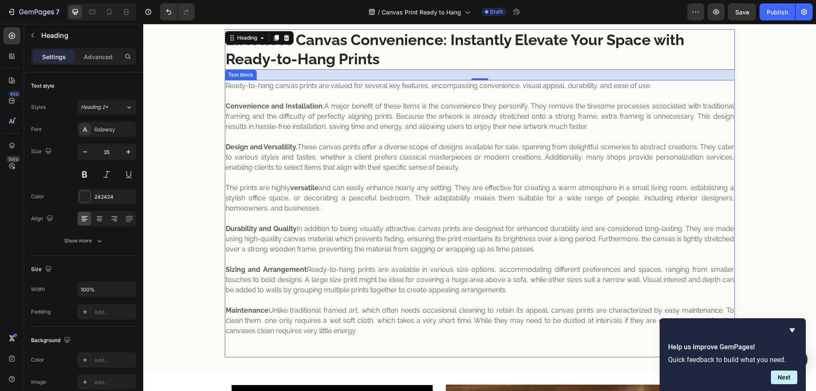
click at [258, 107] on strong "Convenience and Installation." at bounding box center [275, 106] width 99 height 8
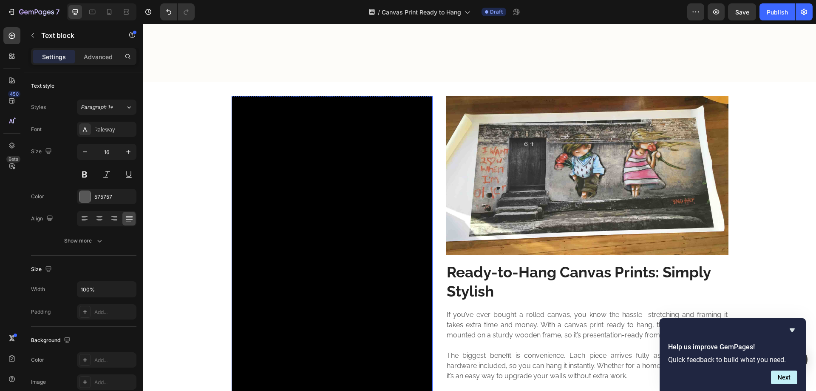
scroll to position [709, 0]
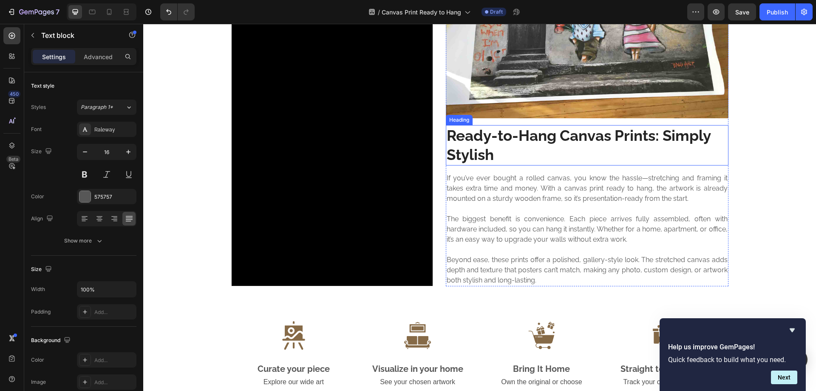
click at [516, 148] on h2 "Ready-to-Hang Canvas Prints: Simply Stylish" at bounding box center [587, 145] width 283 height 40
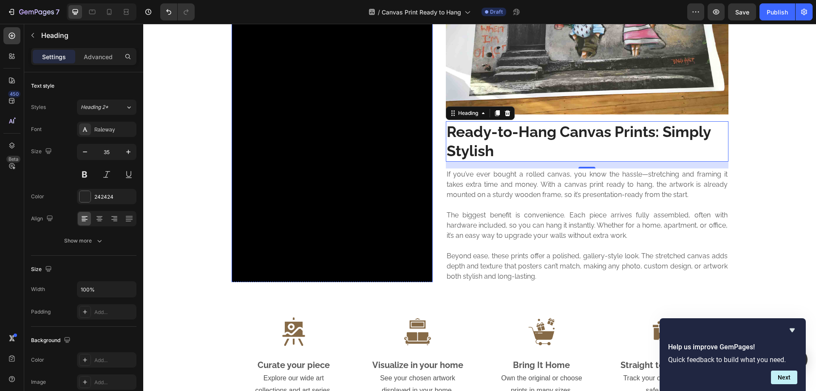
scroll to position [851, 0]
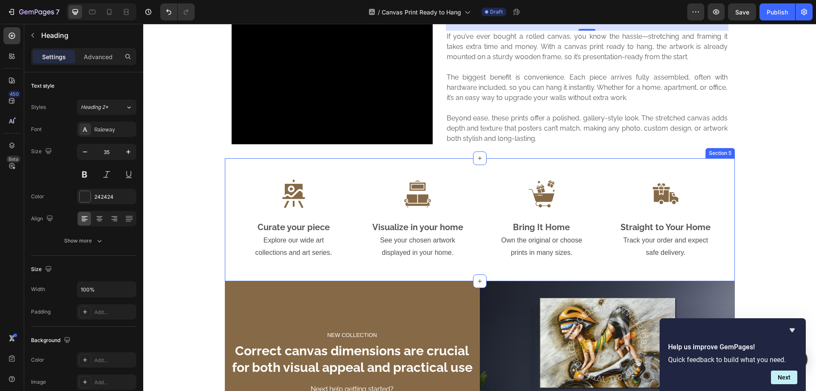
click at [358, 184] on div "Image Curate your piece Heading Explore our wide art collections and art series…" at bounding box center [480, 219] width 510 height 123
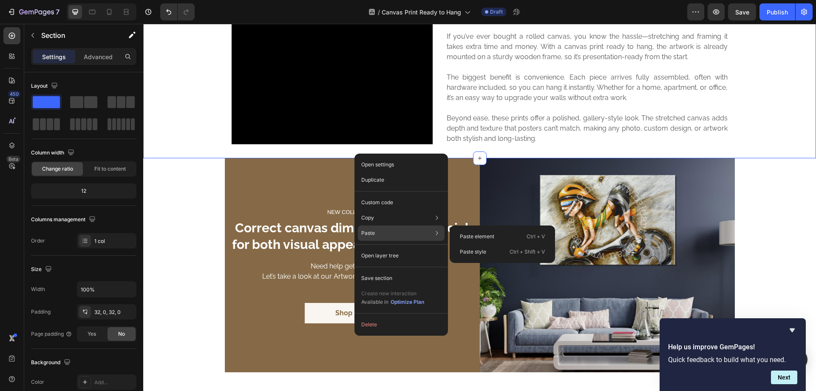
click at [392, 235] on div "Paste Paste element Ctrl + V Paste style Ctrl + Shift + V" at bounding box center [401, 232] width 87 height 15
click at [464, 237] on p "Paste element" at bounding box center [477, 237] width 34 height 8
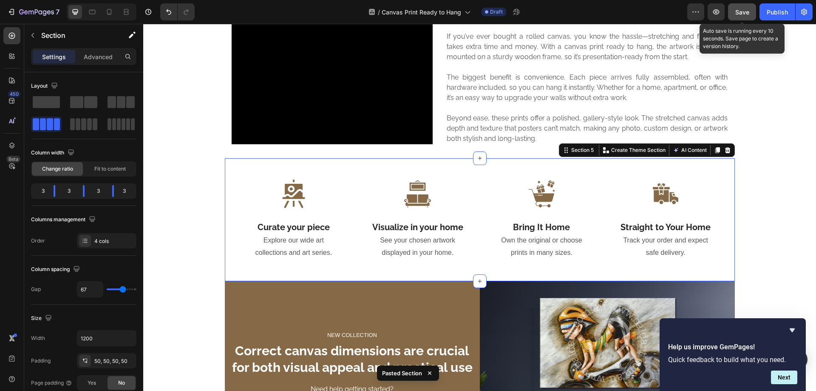
click at [744, 17] on button "Save" at bounding box center [742, 11] width 28 height 17
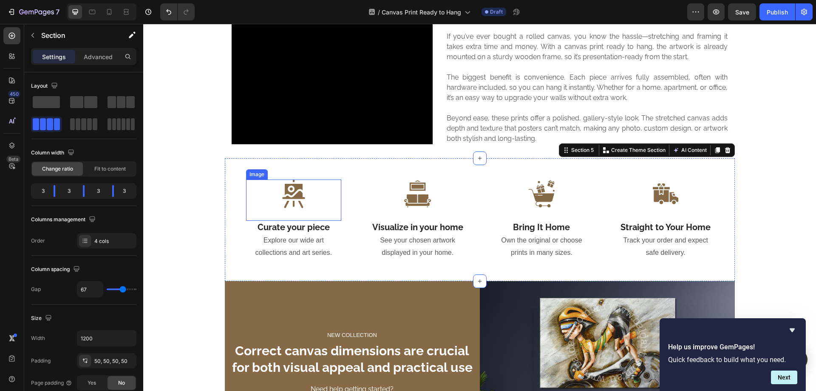
click at [276, 237] on p "Explore our wide art collections and art series." at bounding box center [294, 246] width 94 height 25
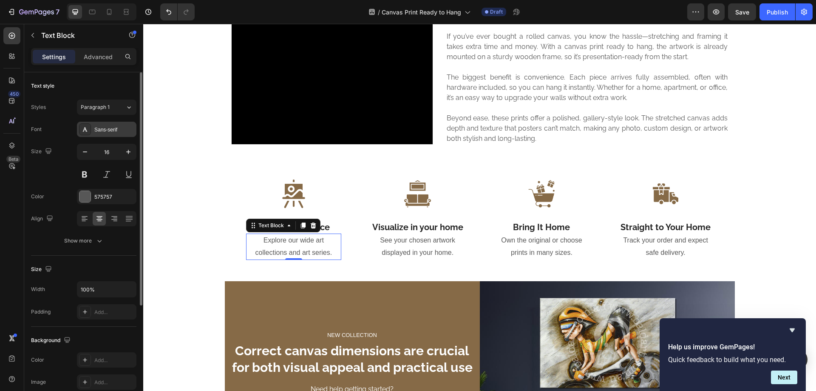
click at [113, 124] on div "Sans-serif" at bounding box center [107, 129] width 60 height 15
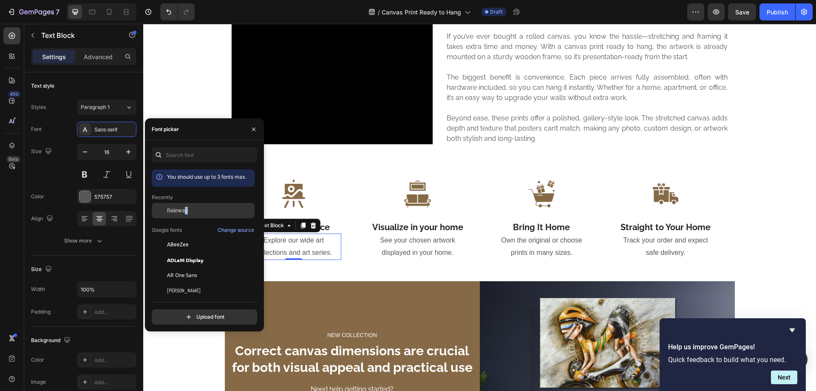
click at [185, 208] on span "Raleway" at bounding box center [177, 211] width 21 height 8
click at [414, 243] on p "See your chosen artwork displayed in your home." at bounding box center [418, 246] width 94 height 25
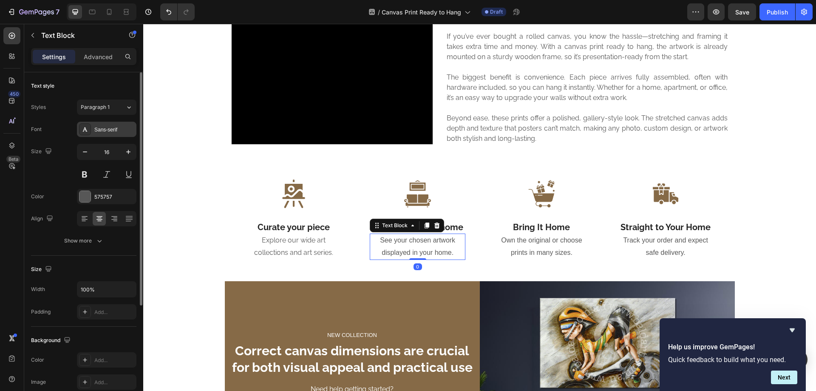
click at [108, 134] on div "Sans-serif" at bounding box center [107, 129] width 60 height 15
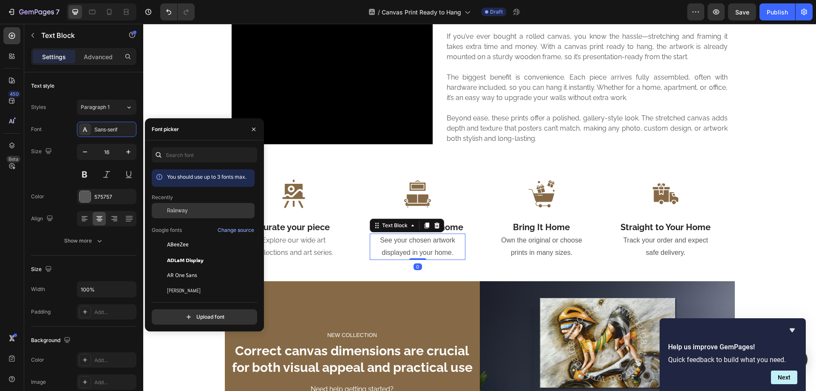
click at [182, 210] on span "Raleway" at bounding box center [177, 211] width 21 height 8
click at [541, 250] on p "Own the original or choose prints in many sizes." at bounding box center [542, 246] width 94 height 25
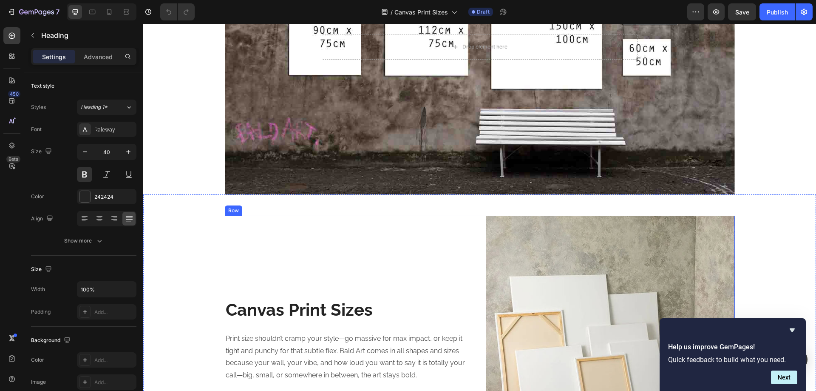
scroll to position [284, 0]
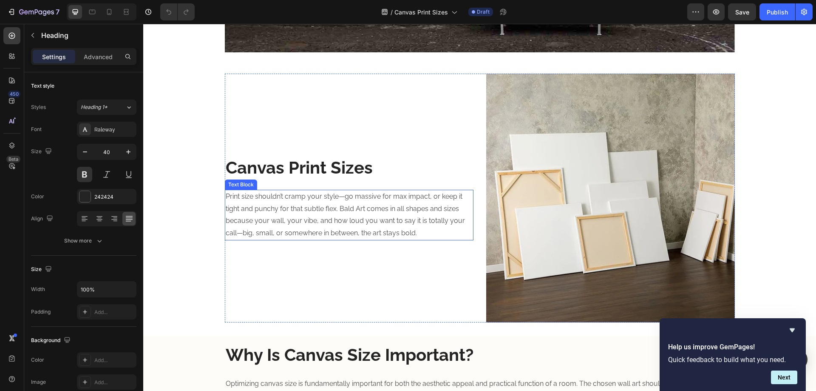
click at [331, 205] on p "Print size shouldn’t cramp your style—go massive for max impact, or keep it tig…" at bounding box center [349, 215] width 247 height 49
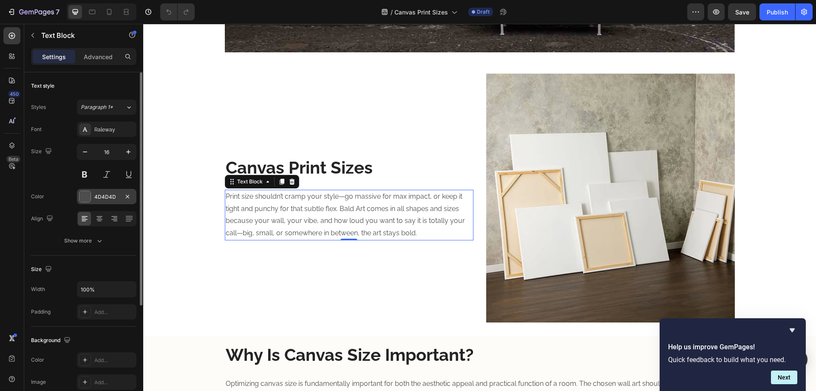
click at [111, 193] on div "4D4D4D" at bounding box center [106, 197] width 25 height 8
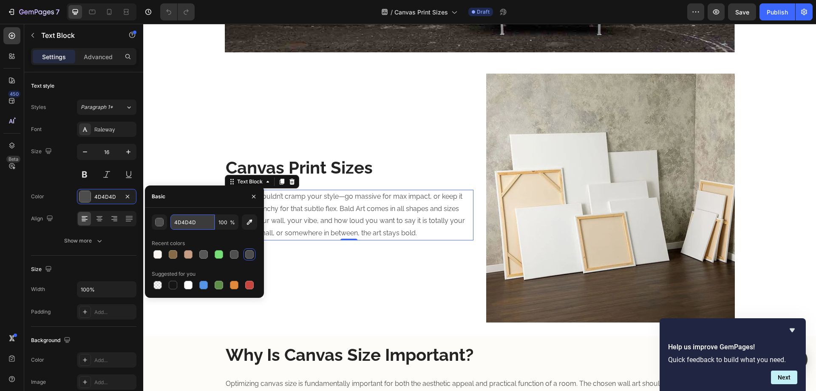
click at [189, 221] on input "4D4D4D" at bounding box center [193, 221] width 44 height 15
type input "575757"
click at [225, 109] on div "Canvas Print Sizes Heading Print size shouldn’t cramp your style—go massive for…" at bounding box center [349, 198] width 249 height 249
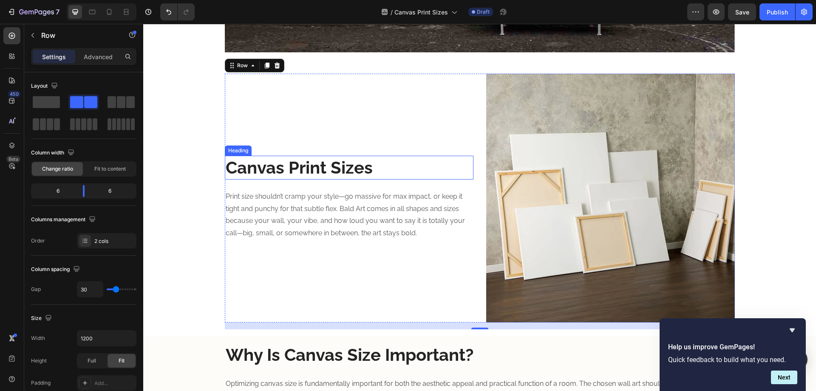
click at [291, 164] on h2 "Canvas Print Sizes" at bounding box center [349, 168] width 249 height 24
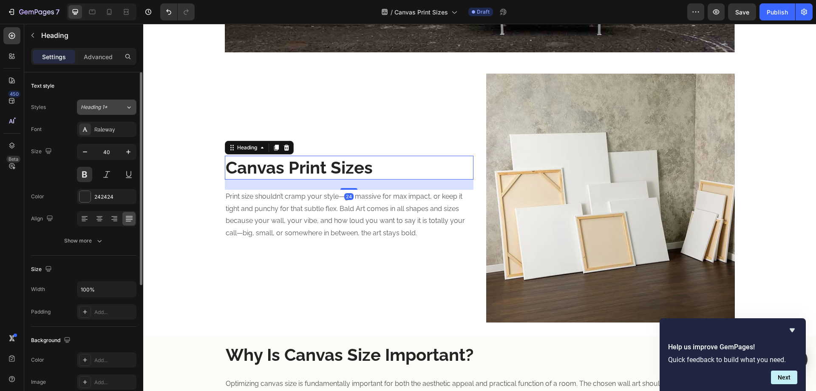
click at [105, 103] on span "Heading 1*" at bounding box center [94, 107] width 27 height 8
click at [95, 83] on div "Text style" at bounding box center [83, 86] width 105 height 14
click at [284, 222] on p "Print size shouldn’t cramp your style—go massive for max impact, or keep it tig…" at bounding box center [349, 215] width 247 height 49
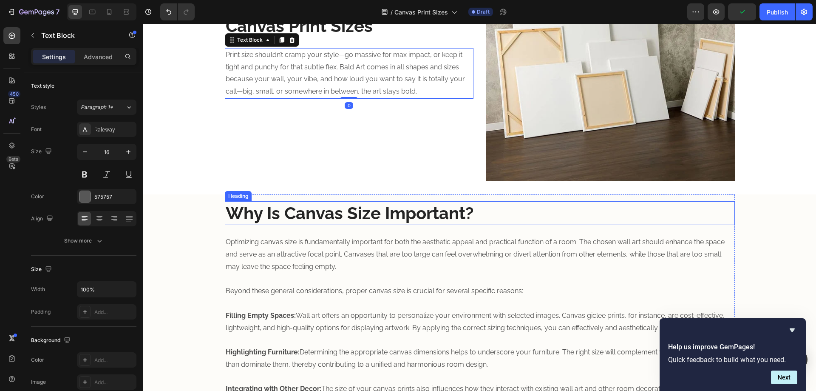
scroll to position [567, 0]
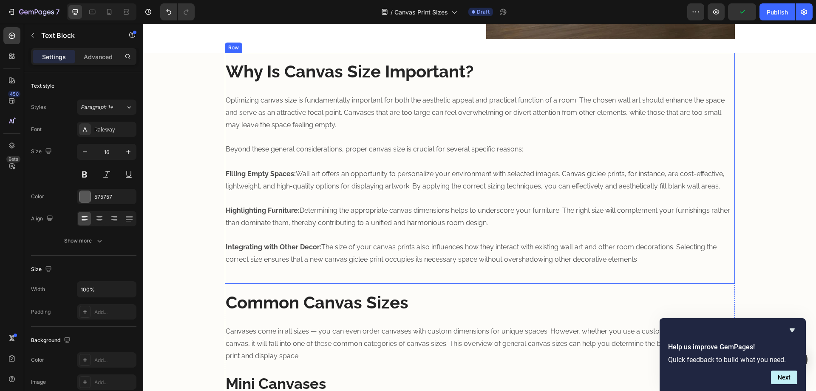
click at [288, 72] on strong "Why Is Canvas Size Important?" at bounding box center [350, 71] width 248 height 20
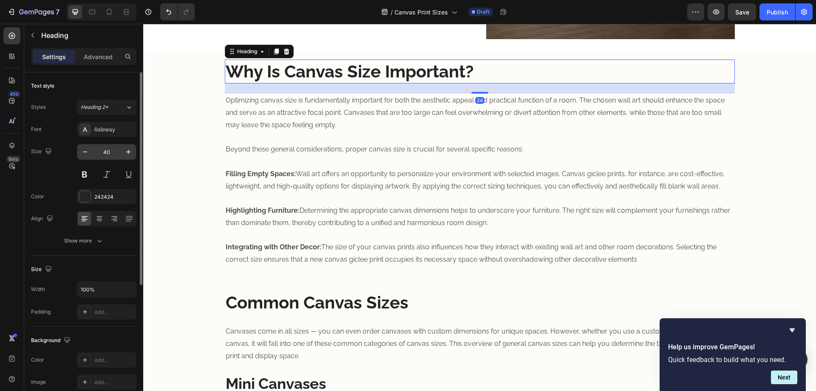
click at [113, 151] on input "40" at bounding box center [107, 151] width 28 height 15
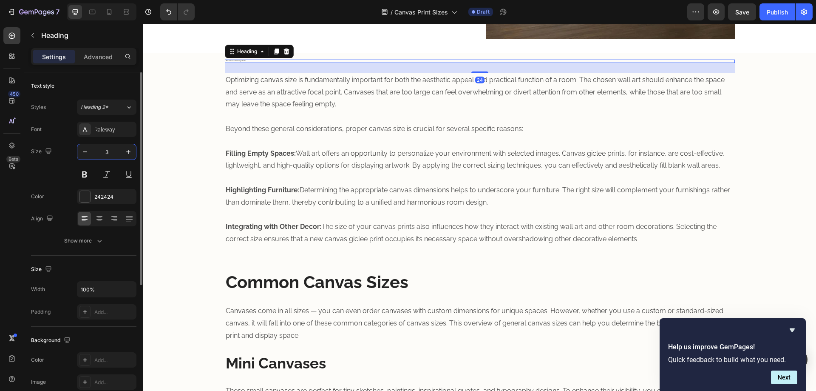
type input "35"
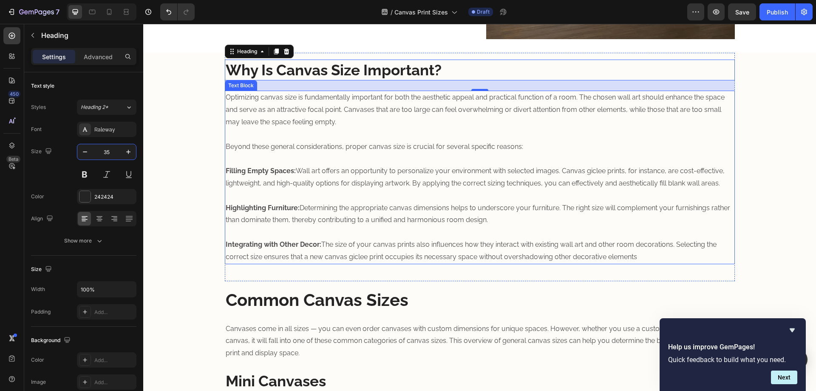
click at [252, 125] on p "Optimizing canvas size is fundamentally important for both the aesthetic appeal…" at bounding box center [480, 176] width 509 height 171
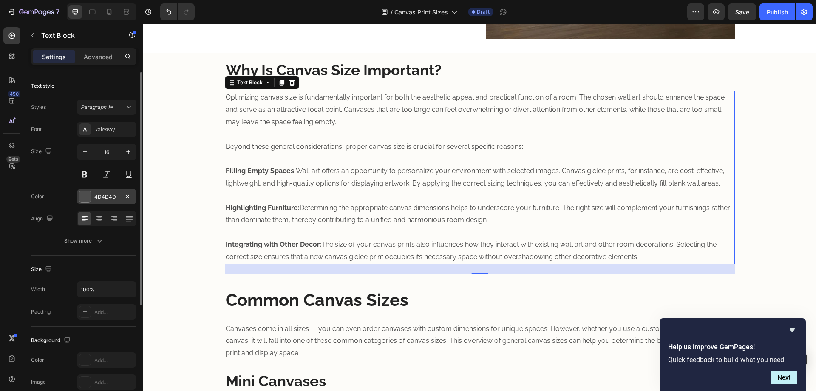
click at [111, 195] on div "4D4D4D" at bounding box center [106, 197] width 25 height 8
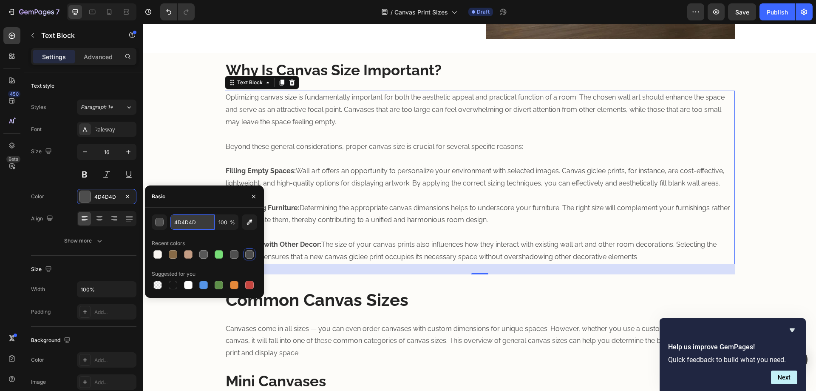
click at [195, 220] on input "4D4D4D" at bounding box center [193, 221] width 44 height 15
type input "575757"
click at [185, 108] on div "Why Is Canvas Size Important? Heading Optimizing canvas size is fundamentally i…" at bounding box center [479, 381] width 673 height 656
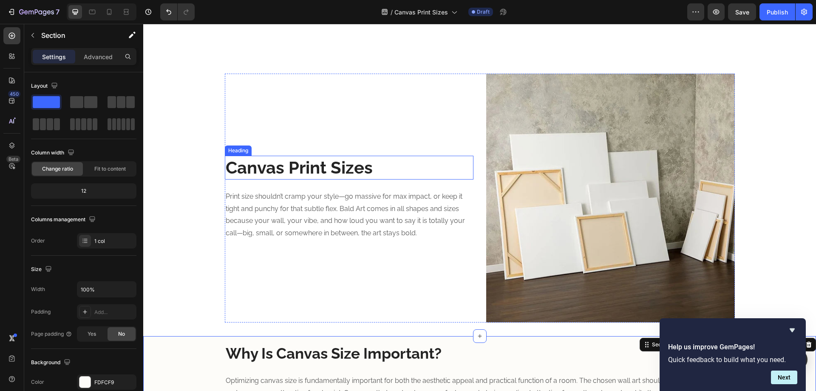
scroll to position [425, 0]
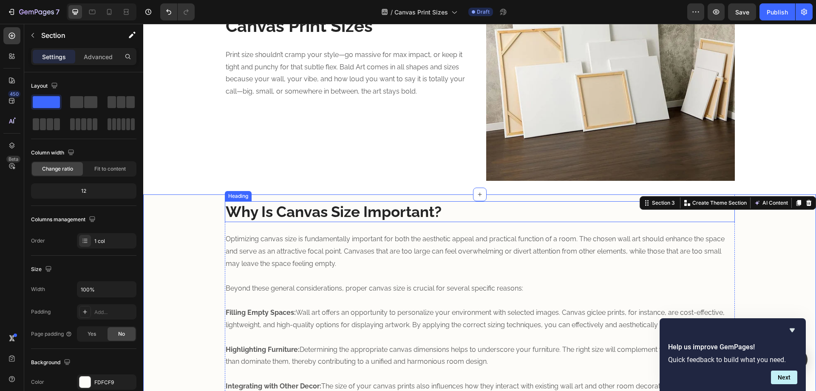
click at [346, 209] on strong "Why Is Canvas Size Important?" at bounding box center [334, 211] width 216 height 17
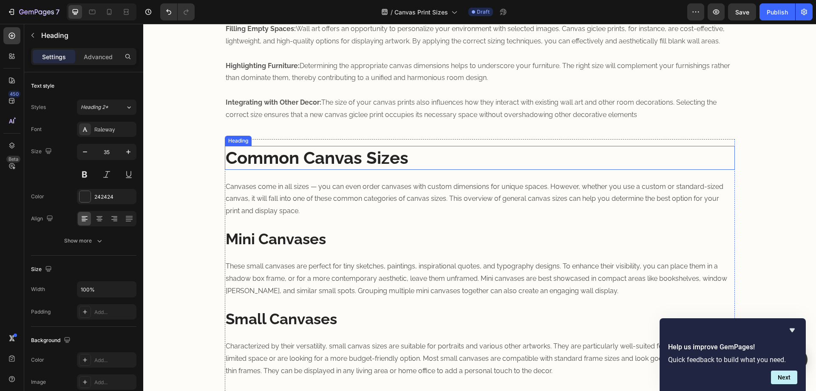
scroll to position [567, 0]
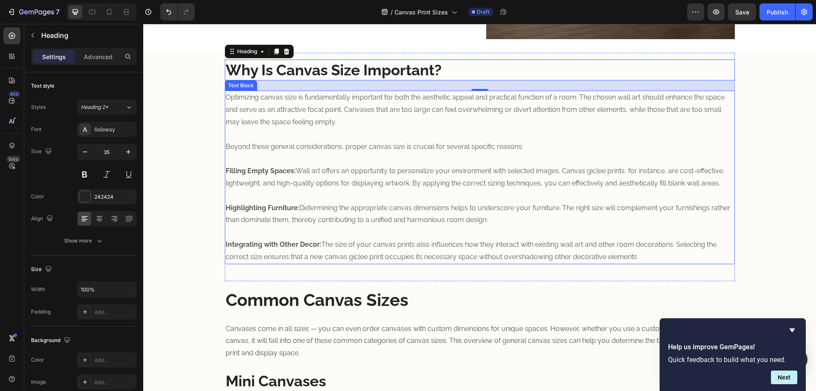
click at [311, 161] on p "Optimizing canvas size is fundamentally important for both the aesthetic appeal…" at bounding box center [480, 176] width 509 height 171
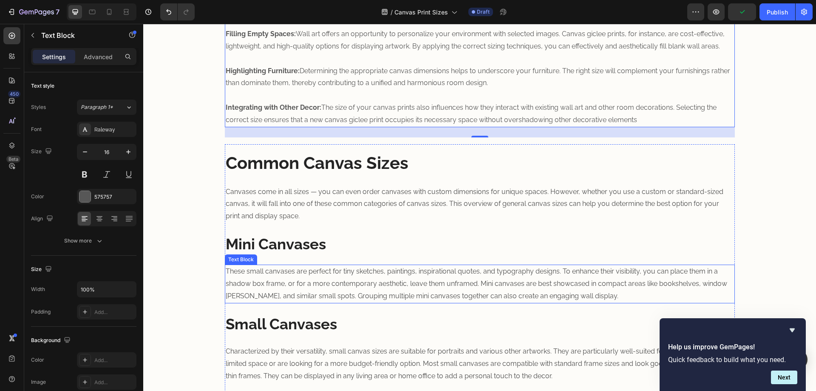
scroll to position [709, 0]
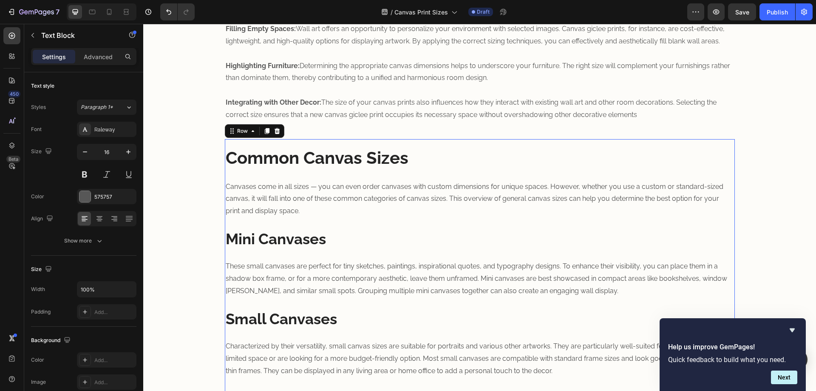
click at [253, 219] on div "Common Canvas Sizes Heading Canvases come in all sizes — you can even order can…" at bounding box center [480, 353] width 510 height 415
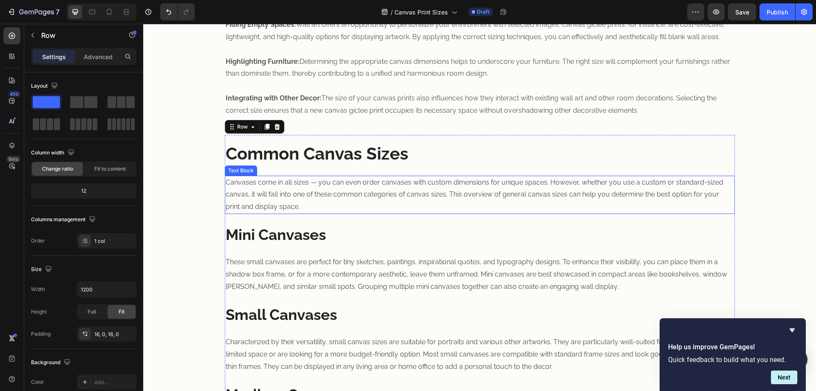
scroll to position [567, 0]
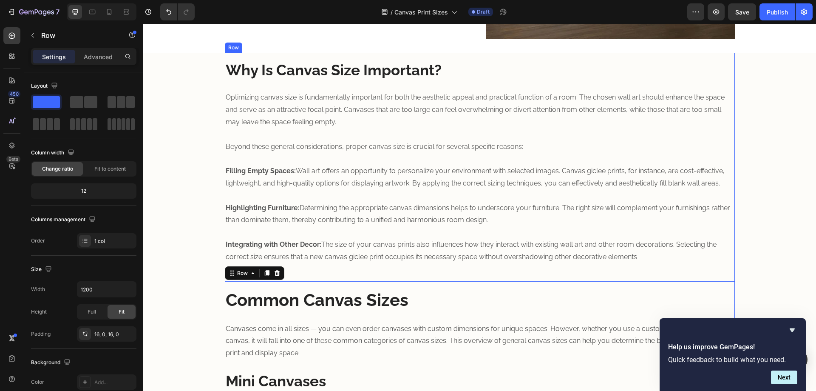
click at [445, 57] on div "Why Is Canvas Size Important? Heading Optimizing canvas size is fundamentally i…" at bounding box center [480, 167] width 510 height 228
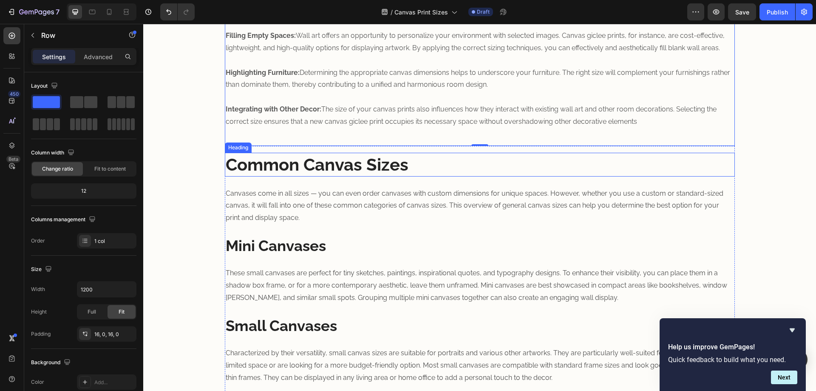
scroll to position [709, 0]
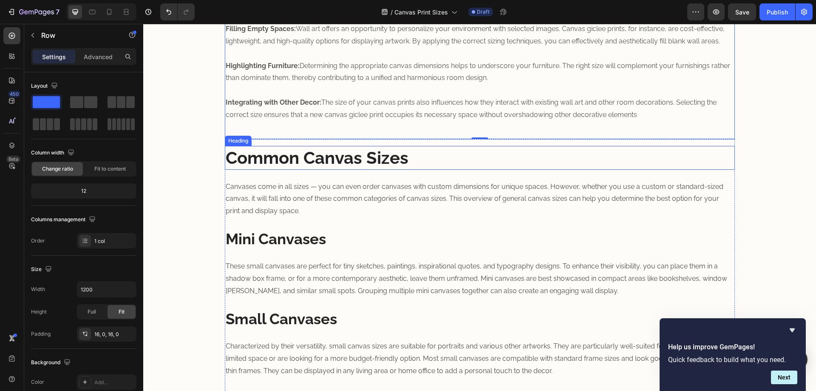
click at [309, 155] on strong "Common Canvas Sizes" at bounding box center [317, 158] width 183 height 20
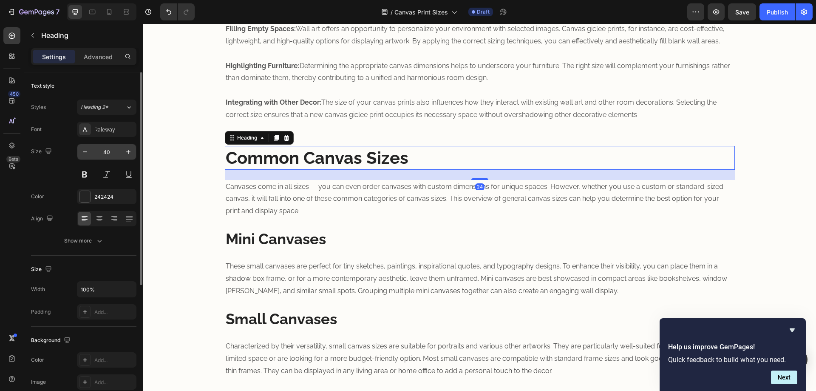
click at [108, 154] on input "40" at bounding box center [107, 151] width 28 height 15
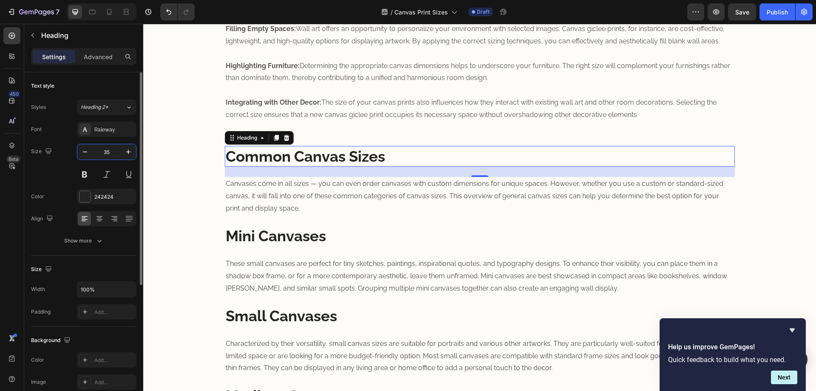
type input "35"
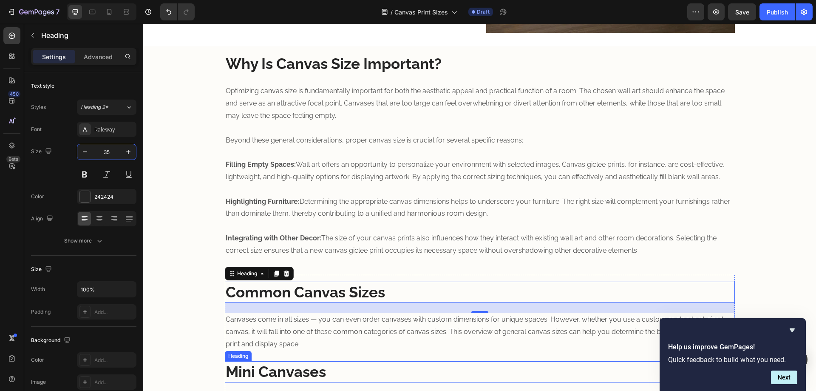
scroll to position [567, 0]
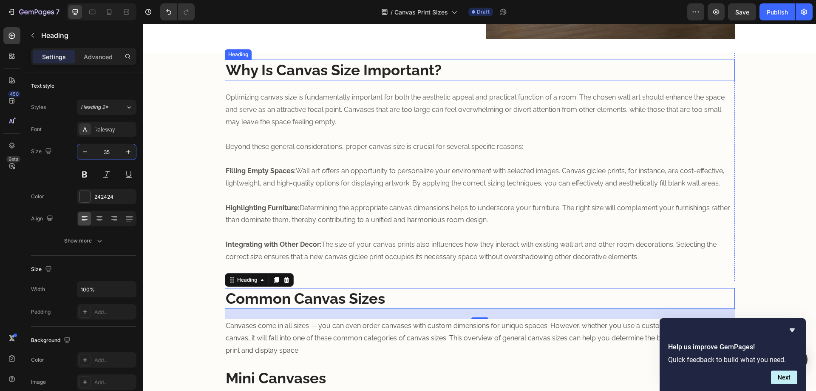
click at [351, 79] on h2 "Why Is Canvas Size Important?" at bounding box center [480, 70] width 510 height 21
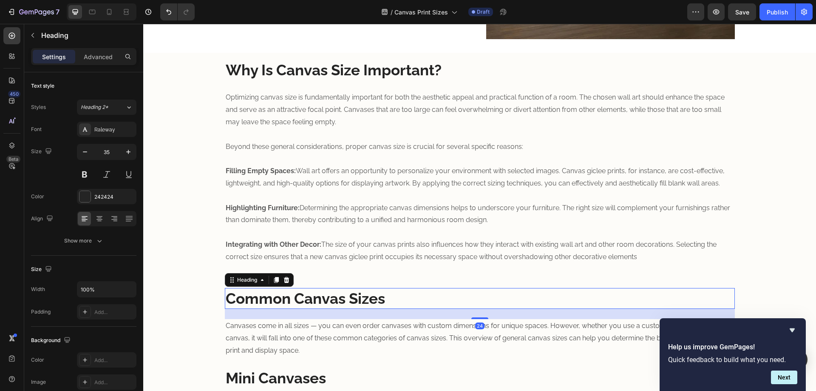
click at [312, 295] on strong "Common Canvas Sizes" at bounding box center [305, 298] width 159 height 17
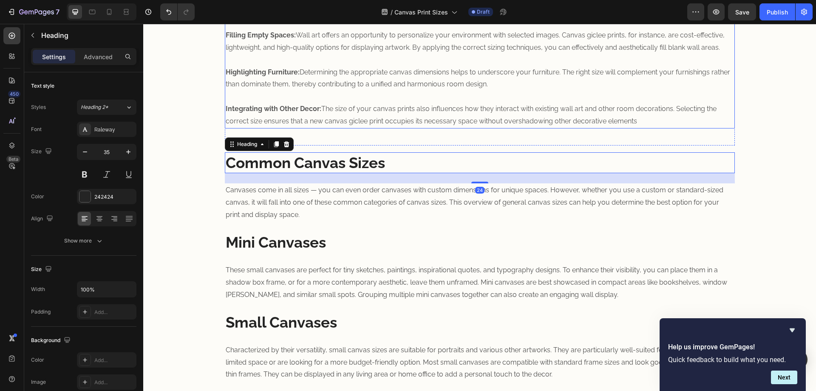
scroll to position [709, 0]
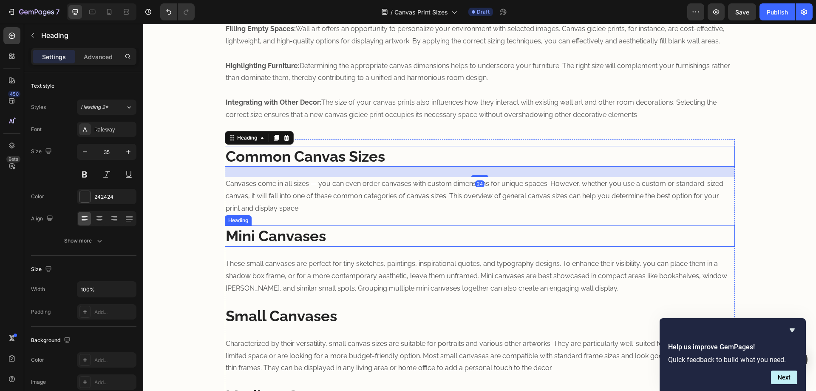
click at [277, 236] on strong "Mini Canvases" at bounding box center [276, 235] width 100 height 17
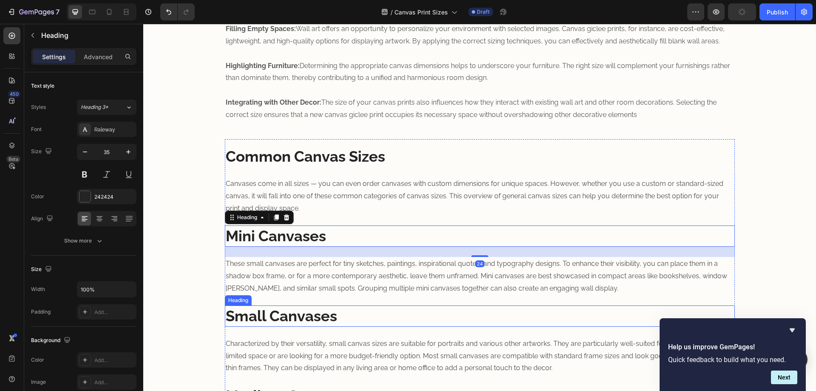
click at [287, 313] on strong "Small Canvases" at bounding box center [281, 315] width 111 height 17
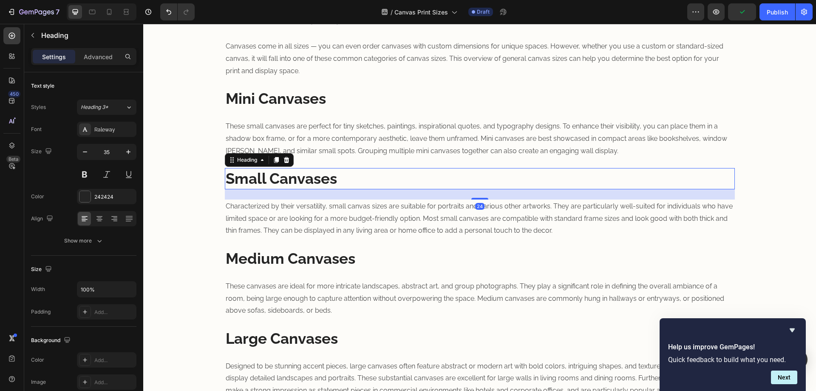
scroll to position [851, 0]
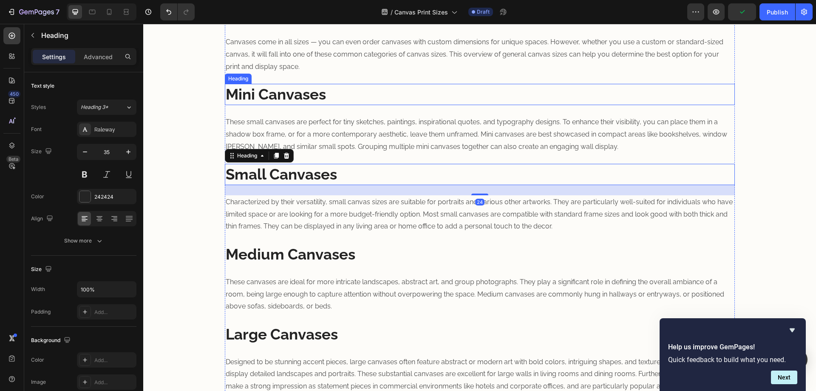
click at [298, 101] on strong "Mini Canvases" at bounding box center [276, 93] width 100 height 17
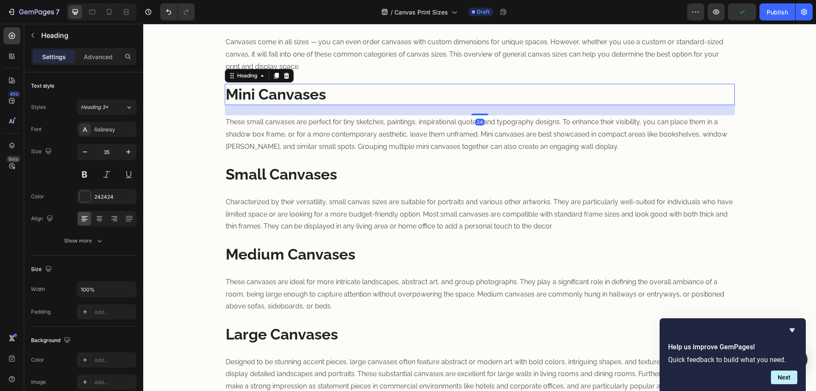
scroll to position [709, 0]
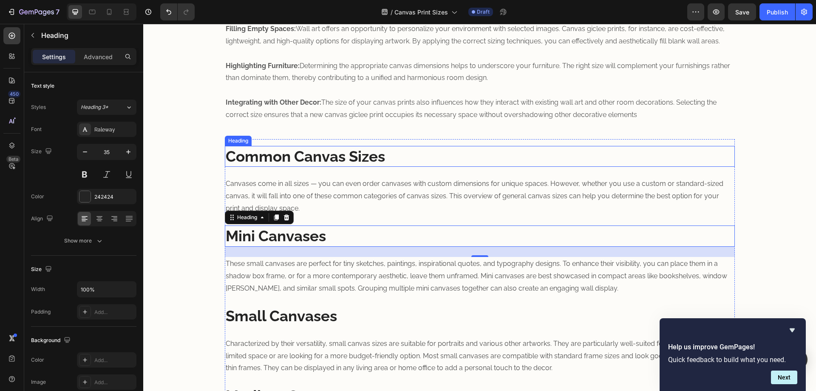
click at [296, 148] on strong "Common Canvas Sizes" at bounding box center [305, 156] width 159 height 17
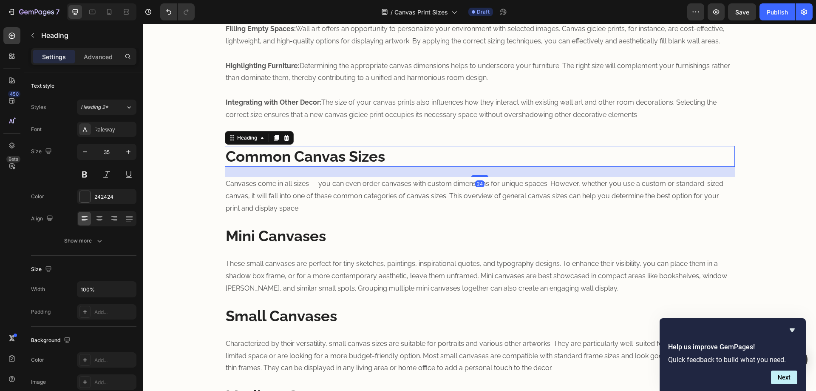
scroll to position [567, 0]
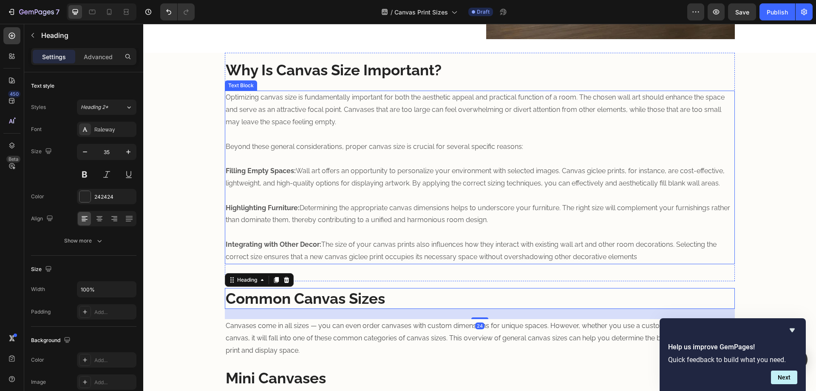
click at [305, 75] on strong "Why Is Canvas Size Important?" at bounding box center [334, 69] width 216 height 17
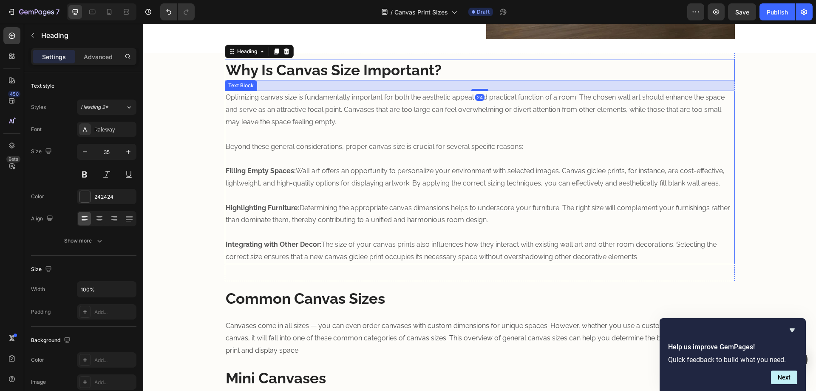
click at [317, 160] on p "Optimizing canvas size is fundamentally important for both the aesthetic appeal…" at bounding box center [480, 176] width 509 height 171
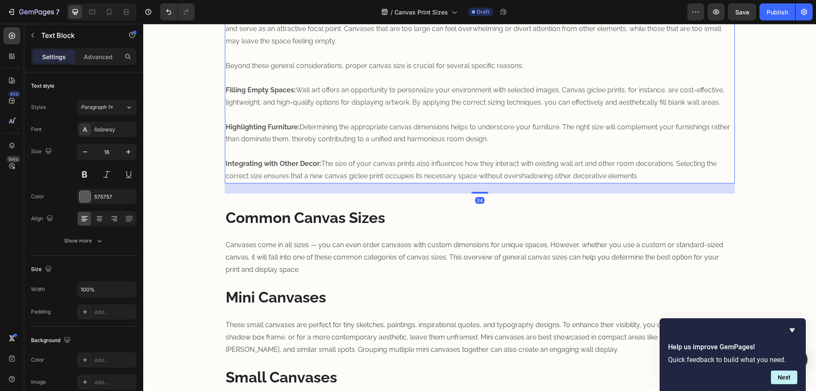
scroll to position [709, 0]
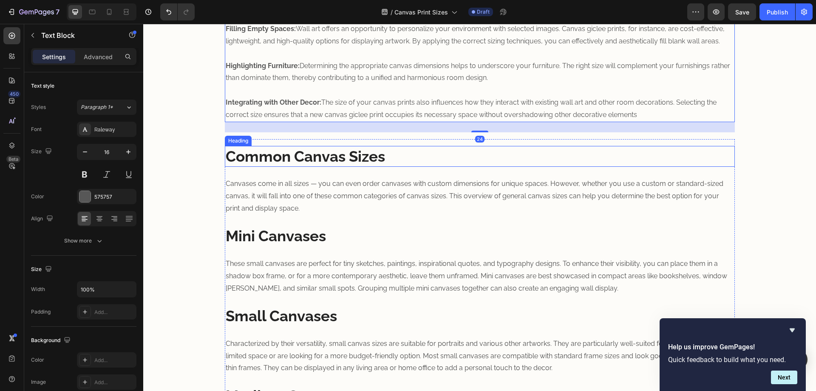
click at [303, 196] on p "Canvases come in all sizes — you can even order canvases with custom dimensions…" at bounding box center [480, 196] width 509 height 37
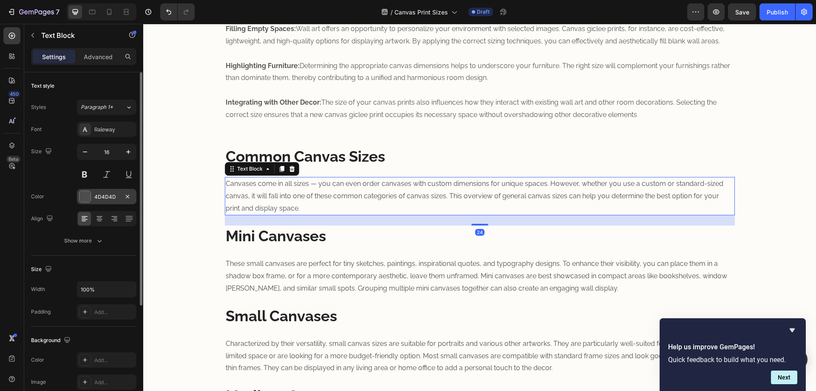
click at [114, 198] on div "4D4D4D" at bounding box center [106, 197] width 25 height 8
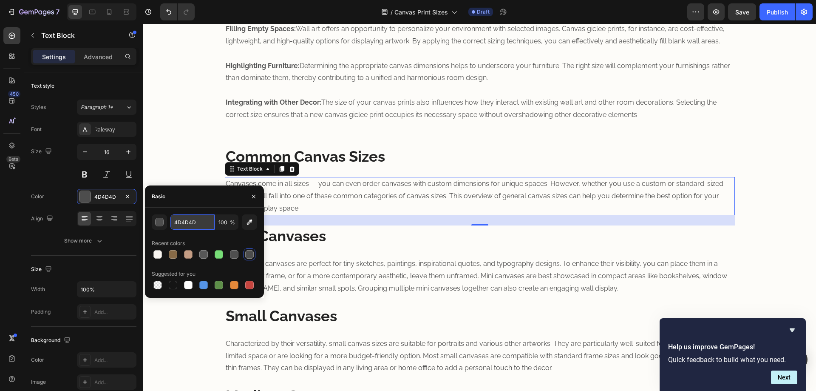
click at [196, 218] on input "4D4D4D" at bounding box center [193, 221] width 44 height 15
click at [195, 221] on input "4D4D4D" at bounding box center [193, 221] width 44 height 15
type input "575757"
click at [336, 268] on p "These small canvases are perfect for tiny sketches, paintings, inspirational qu…" at bounding box center [480, 276] width 509 height 37
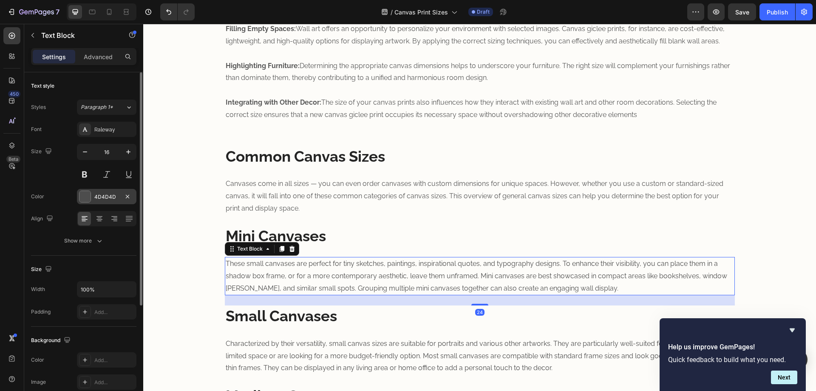
click at [116, 198] on div "4D4D4D" at bounding box center [106, 197] width 25 height 8
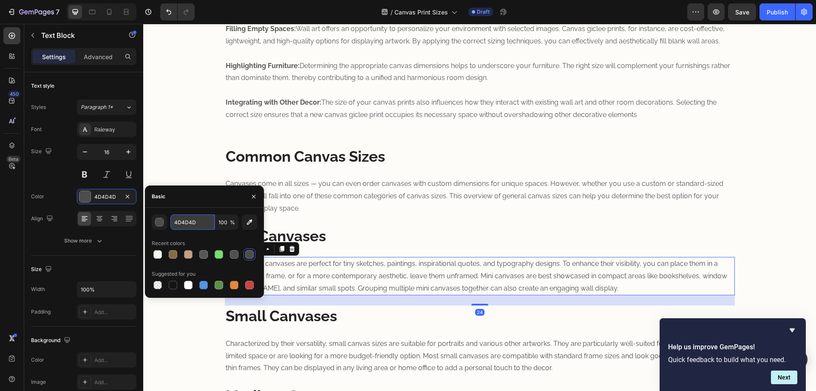
click at [195, 223] on input "4D4D4D" at bounding box center [193, 221] width 44 height 15
type input "575757"
click at [305, 348] on p "Characterized by their versatility, small canvas sizes are suitable for portrai…" at bounding box center [480, 356] width 509 height 37
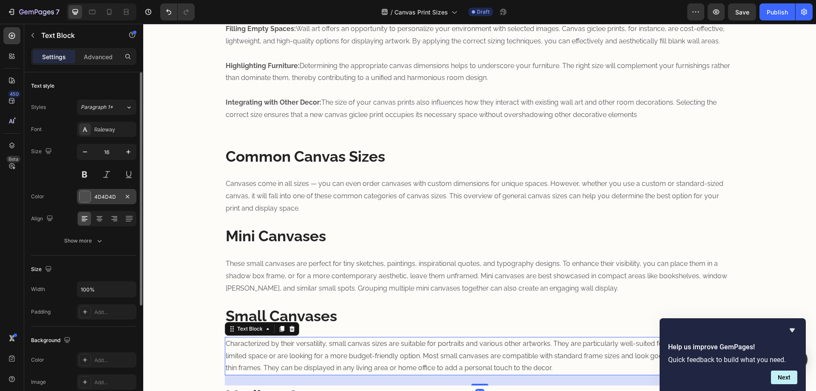
click at [114, 191] on div "4D4D4D" at bounding box center [107, 196] width 60 height 15
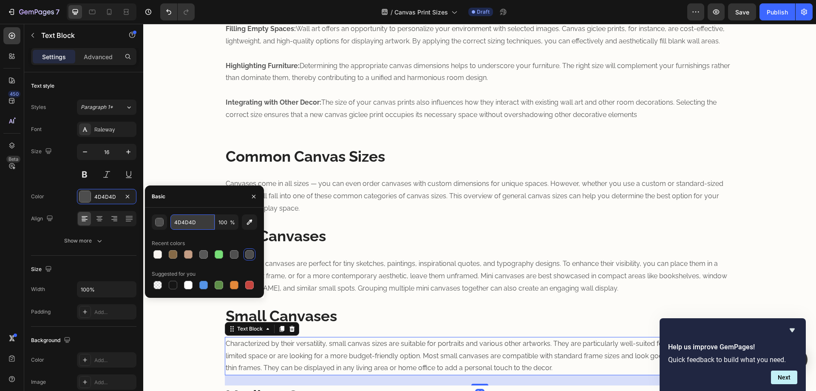
click at [176, 222] on input "4D4D4D" at bounding box center [193, 221] width 44 height 15
type input "575757"
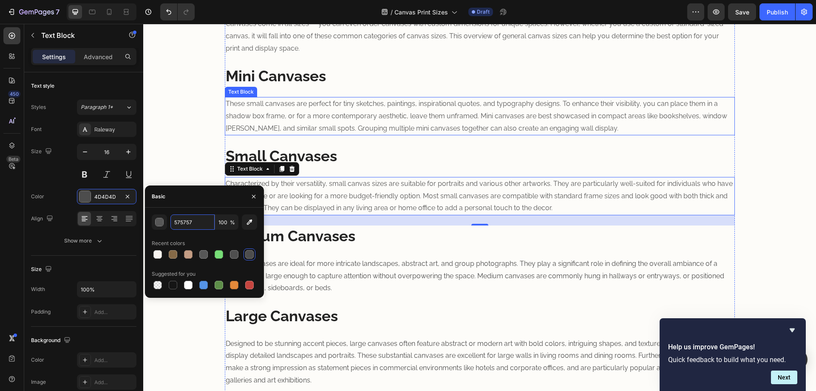
scroll to position [992, 0]
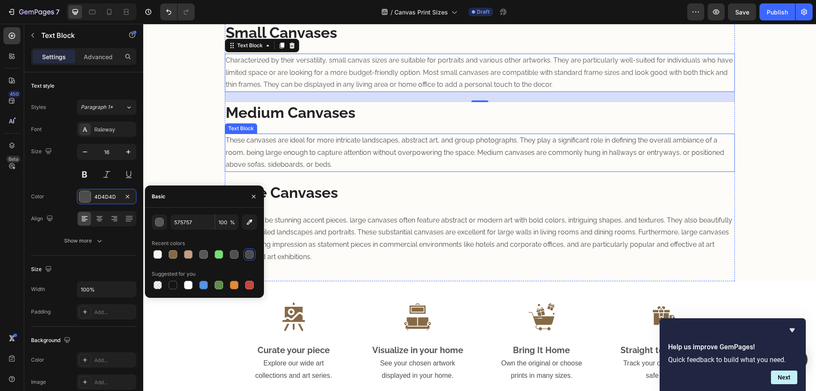
click at [343, 151] on p "These canvases are ideal for more intricate landscapes, abstract art, and group…" at bounding box center [480, 152] width 509 height 37
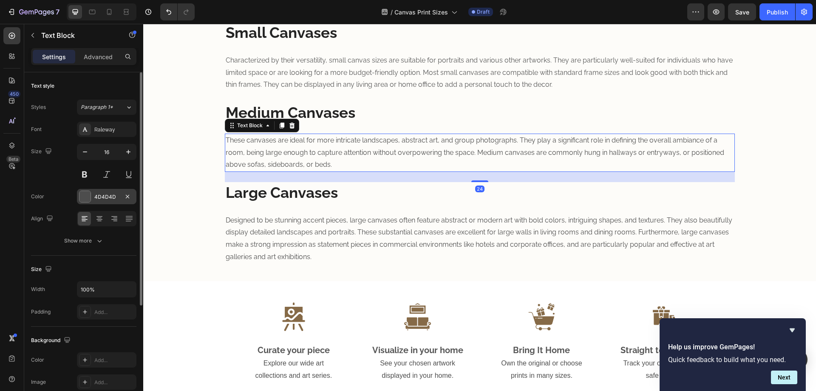
click at [104, 201] on div "4D4D4D" at bounding box center [107, 196] width 60 height 15
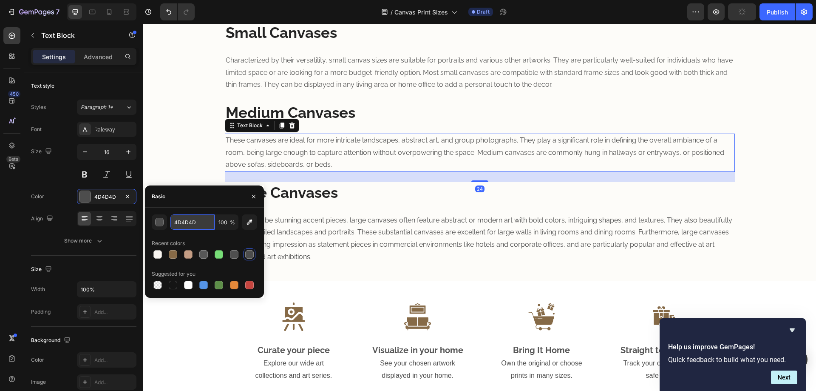
click at [197, 225] on input "4D4D4D" at bounding box center [193, 221] width 44 height 15
type input "575757"
click at [352, 214] on p "Designed to be stunning accent pieces, large canvases often feature abstract or…" at bounding box center [480, 238] width 509 height 49
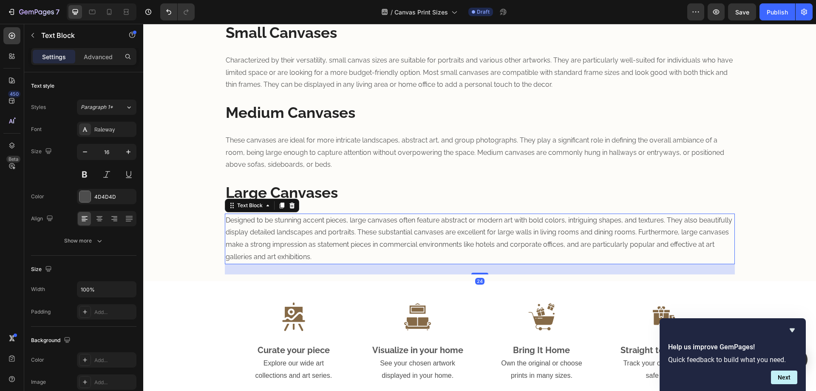
click at [350, 222] on p "Designed to be stunning accent pieces, large canvases often feature abstract or…" at bounding box center [480, 238] width 509 height 49
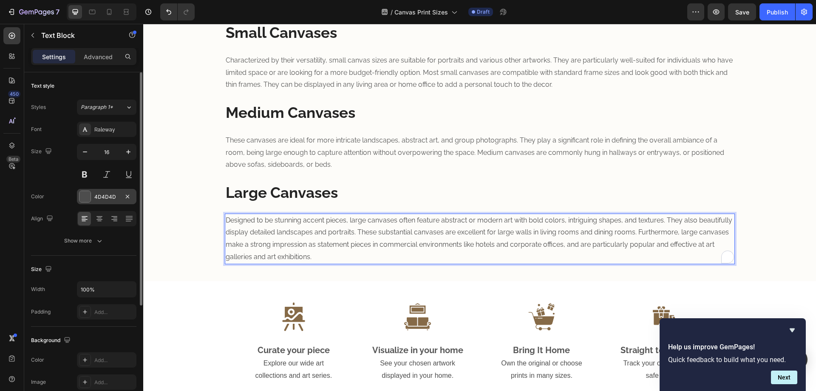
click at [108, 201] on div "4D4D4D" at bounding box center [107, 196] width 60 height 15
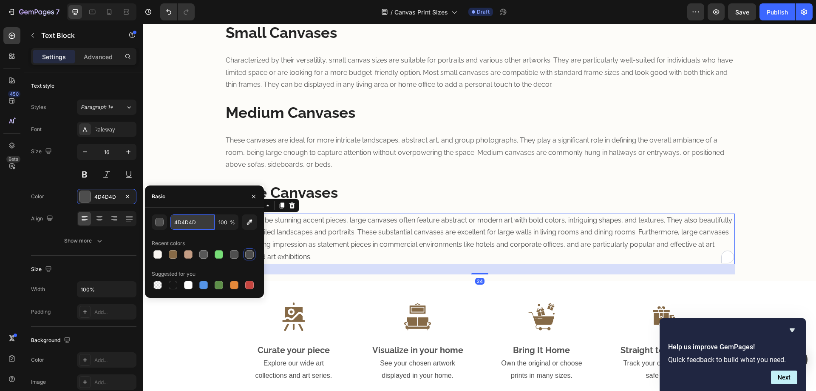
click at [192, 227] on input "4D4D4D" at bounding box center [193, 221] width 44 height 15
type input "575757"
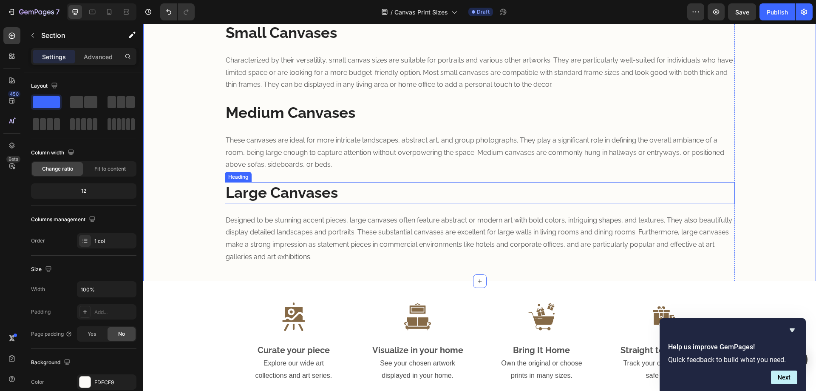
click at [311, 189] on strong "Large Canvases" at bounding box center [282, 192] width 112 height 17
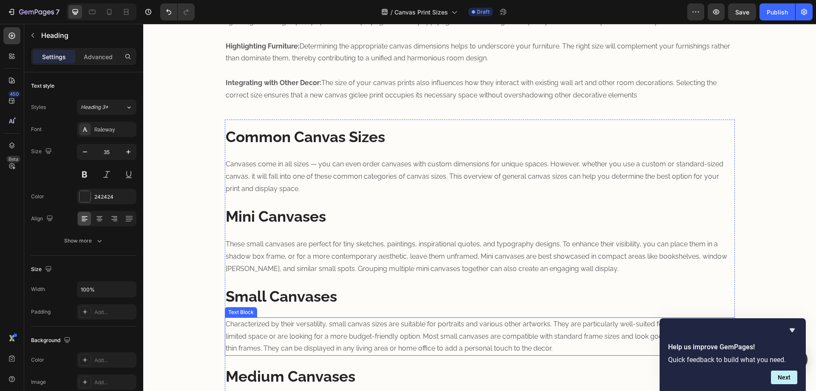
scroll to position [709, 0]
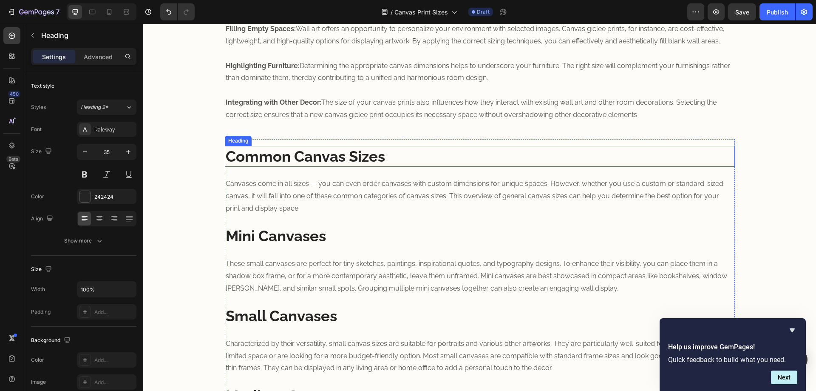
click at [257, 155] on strong "Common Canvas Sizes" at bounding box center [305, 156] width 159 height 17
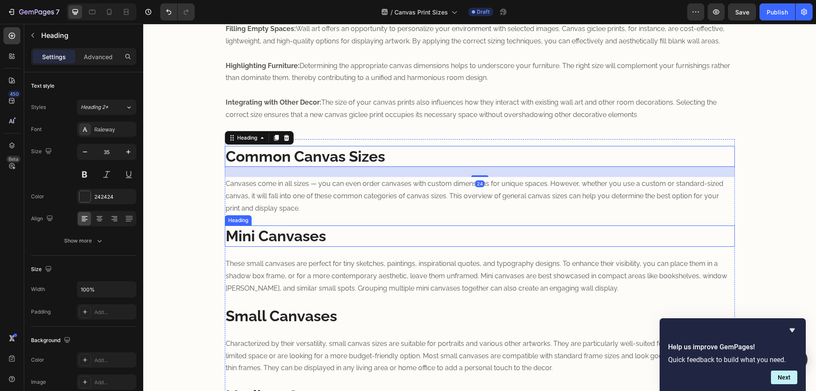
click at [266, 240] on strong "Mini Canvases" at bounding box center [276, 235] width 100 height 17
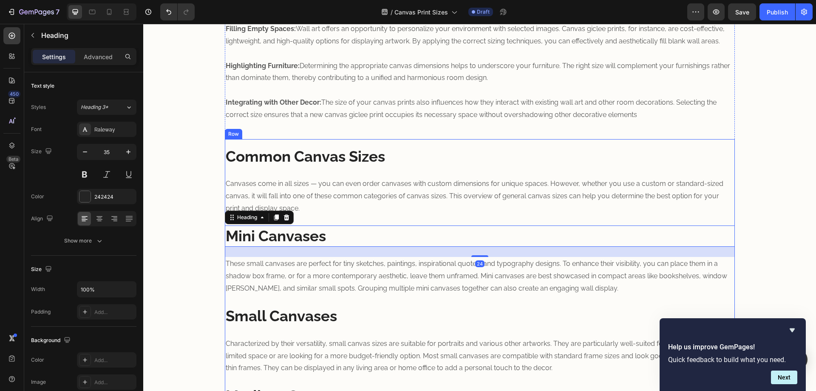
click at [272, 319] on strong "Small Canvases" at bounding box center [281, 315] width 111 height 17
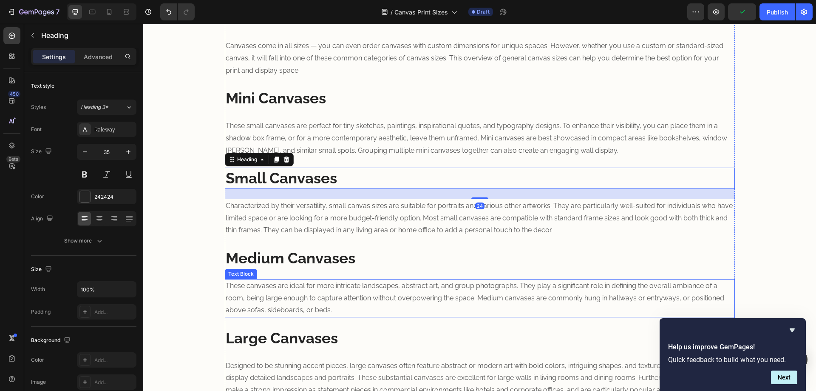
scroll to position [851, 0]
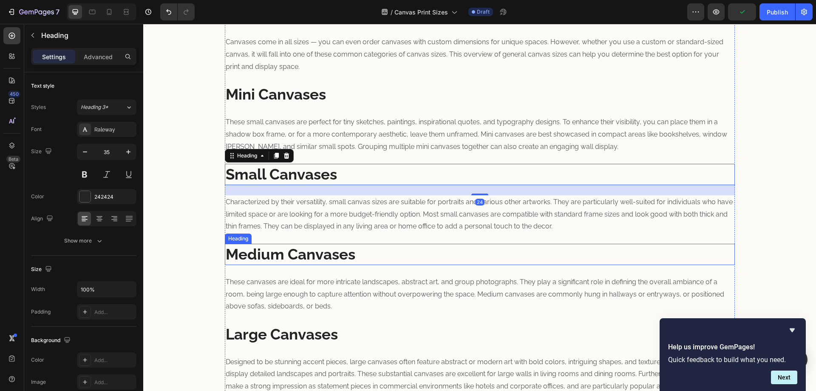
click at [288, 257] on strong "Medium Canvases" at bounding box center [291, 253] width 130 height 17
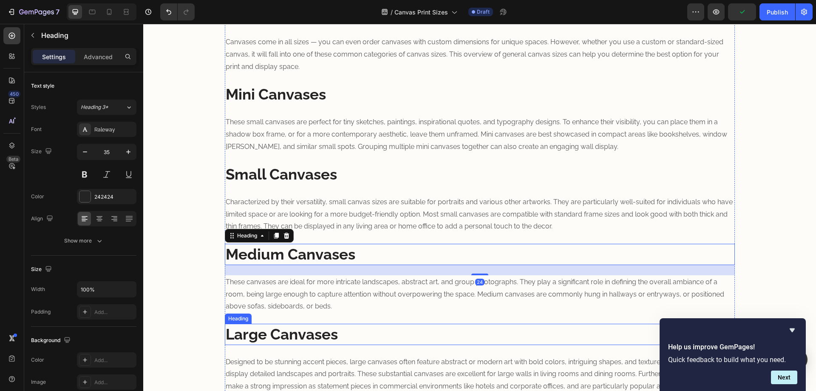
click at [283, 326] on strong "Large Canvases" at bounding box center [282, 333] width 112 height 17
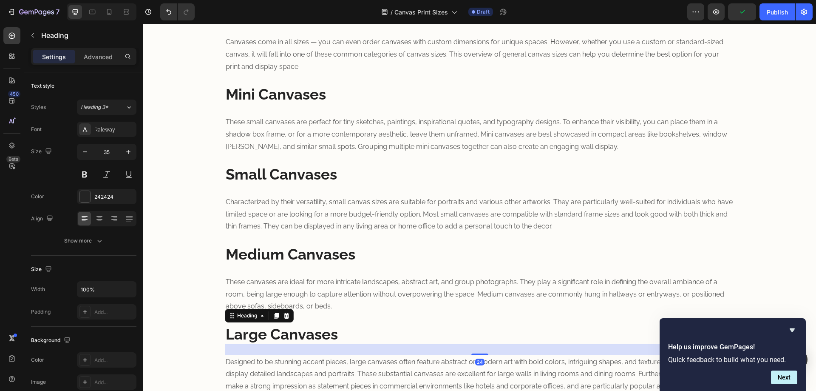
scroll to position [1134, 0]
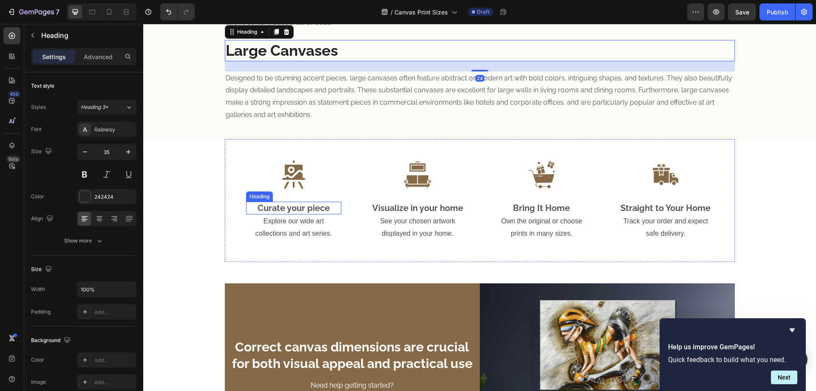
click at [286, 211] on h2 "Curate your piece" at bounding box center [294, 208] width 96 height 13
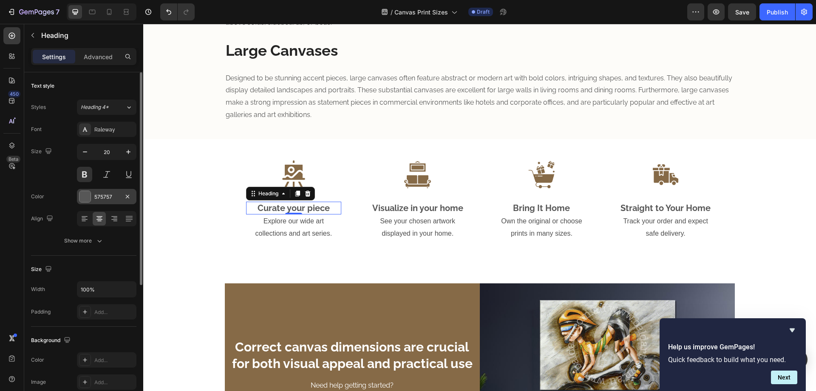
click at [108, 198] on div "575757" at bounding box center [106, 197] width 25 height 8
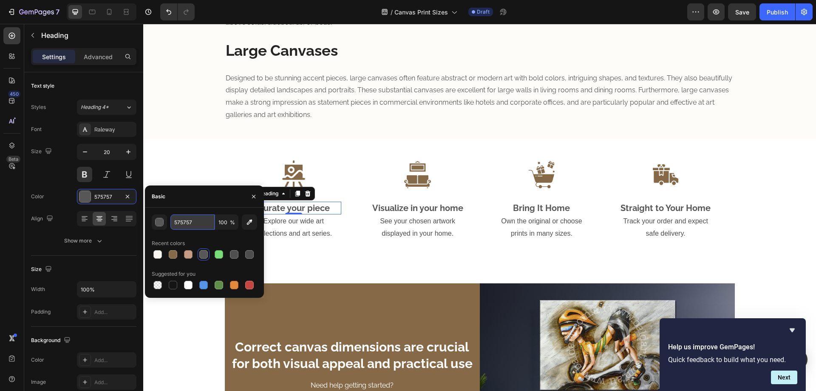
click at [193, 223] on input "575757" at bounding box center [193, 221] width 44 height 15
type input "242424"
click at [441, 202] on h2 "Visualize in your home" at bounding box center [418, 208] width 96 height 13
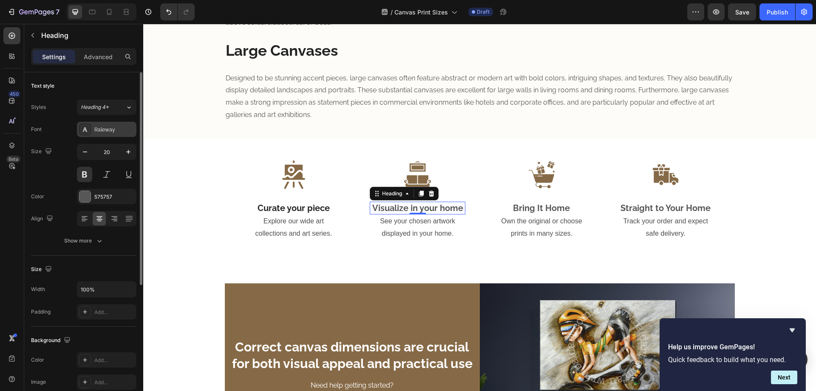
click at [107, 133] on div "Raleway" at bounding box center [114, 130] width 40 height 8
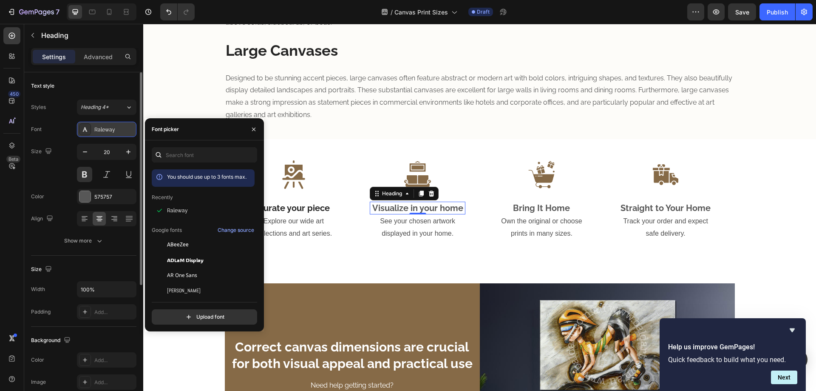
click at [103, 128] on div "Raleway" at bounding box center [114, 130] width 40 height 8
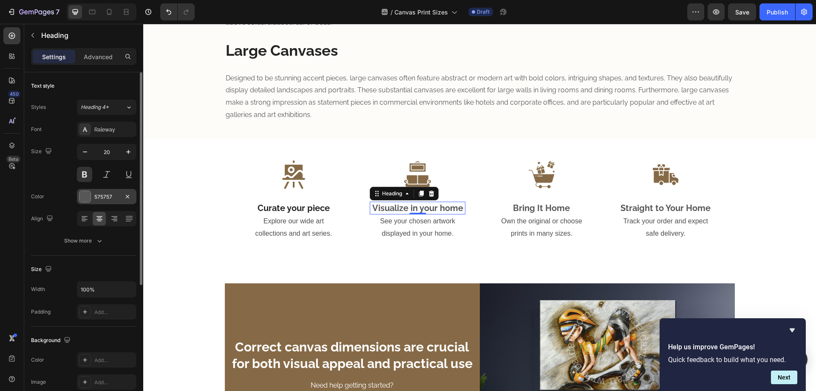
click at [111, 193] on div "575757" at bounding box center [106, 197] width 25 height 8
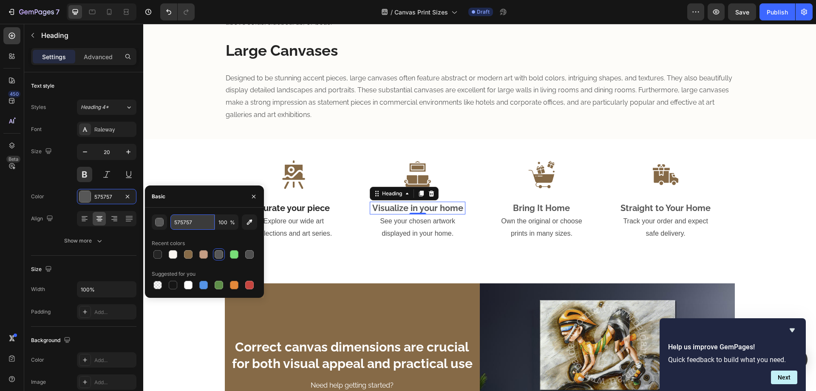
click at [182, 216] on input "575757" at bounding box center [193, 221] width 44 height 15
type input "242424"
click at [538, 210] on h2 "Bring It Home" at bounding box center [542, 208] width 96 height 13
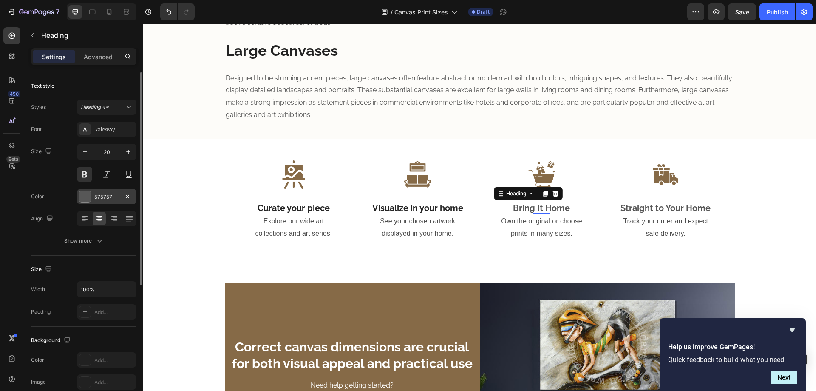
click at [107, 196] on div "575757" at bounding box center [106, 197] width 25 height 8
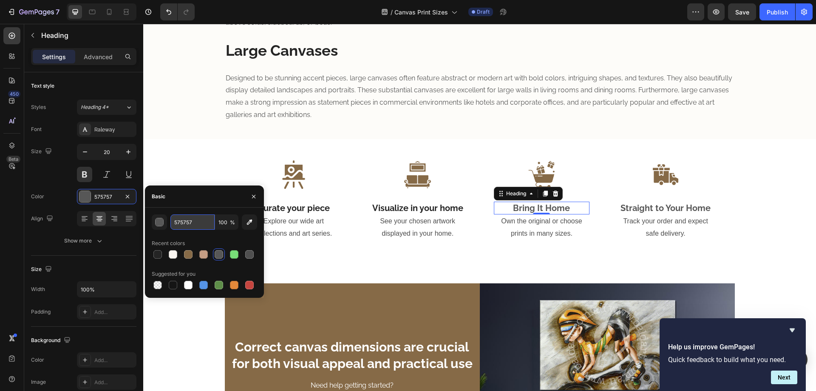
click at [201, 216] on input "575757" at bounding box center [193, 221] width 44 height 15
type input "242424"
click at [648, 205] on h2 "Straight to Your Home" at bounding box center [666, 208] width 96 height 13
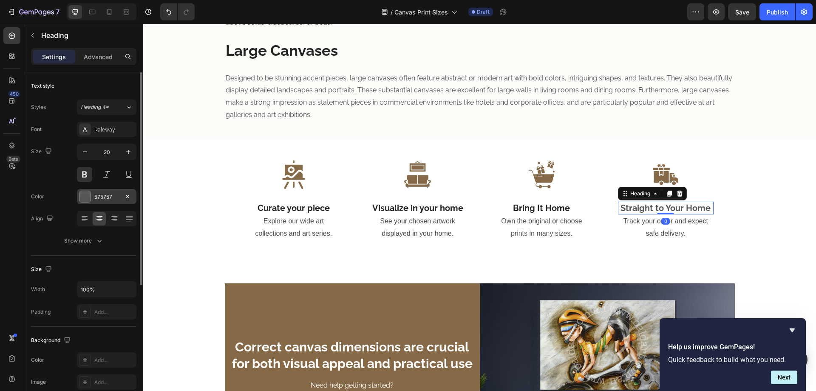
click at [110, 199] on div "575757" at bounding box center [106, 197] width 25 height 8
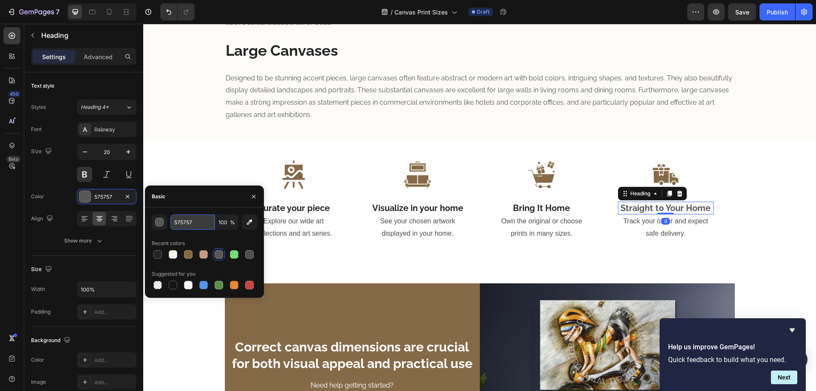
click at [191, 222] on input "575757" at bounding box center [193, 221] width 44 height 15
type input "242424"
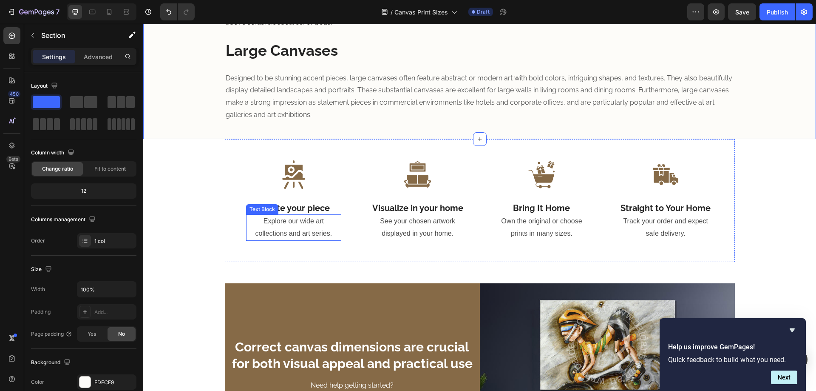
click at [278, 237] on p "Explore our wide art collections and art series." at bounding box center [294, 227] width 94 height 25
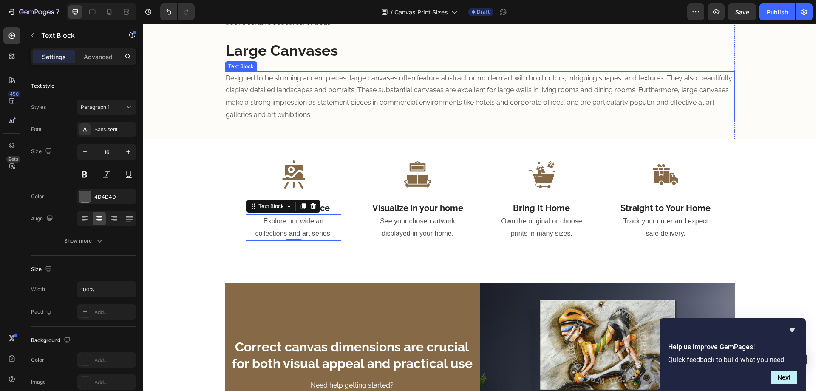
click at [293, 104] on p "Designed to be stunning accent pieces, large canvases often feature abstract or…" at bounding box center [480, 96] width 509 height 49
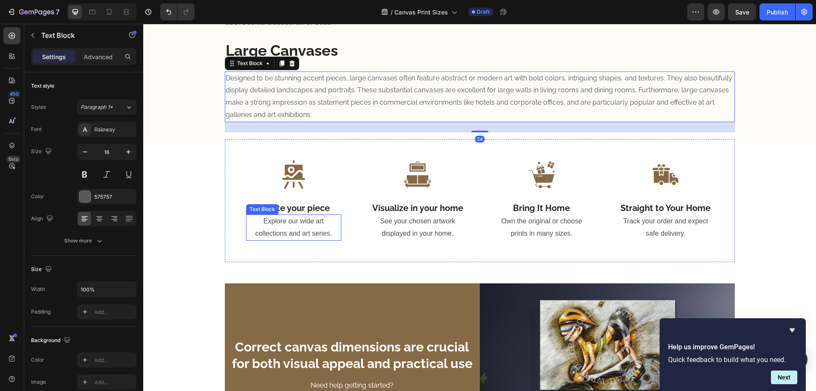
click at [277, 228] on p "Explore our wide art collections and art series." at bounding box center [294, 227] width 94 height 25
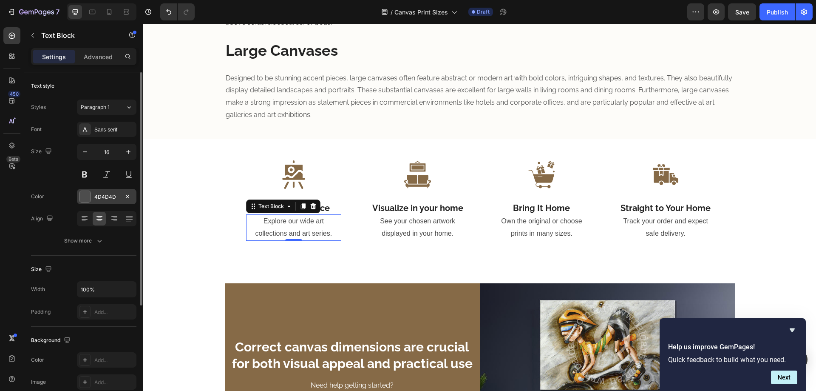
click at [105, 197] on div "4D4D4D" at bounding box center [106, 197] width 25 height 8
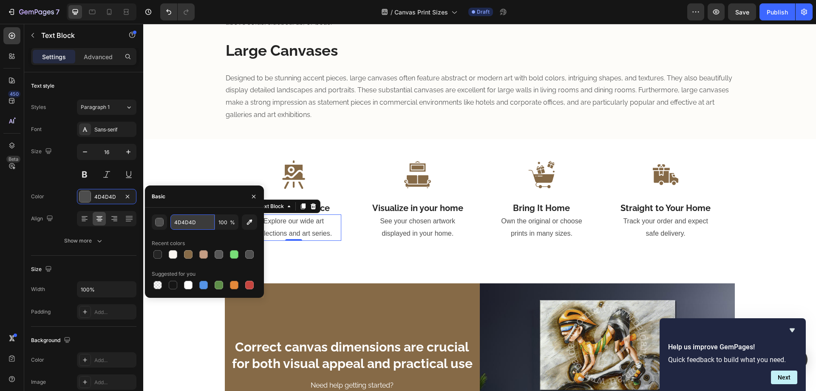
click at [189, 225] on input "4D4D4D" at bounding box center [193, 221] width 44 height 15
type input "575757"
click at [432, 225] on p "See your chosen artwork displayed in your home." at bounding box center [418, 227] width 94 height 25
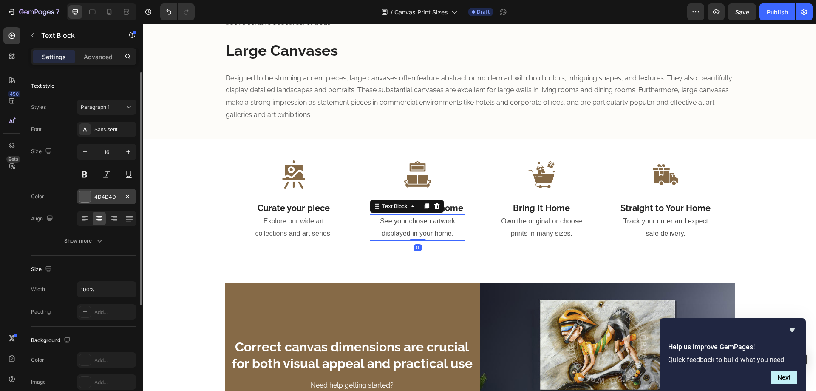
click at [107, 192] on div "4D4D4D" at bounding box center [107, 196] width 60 height 15
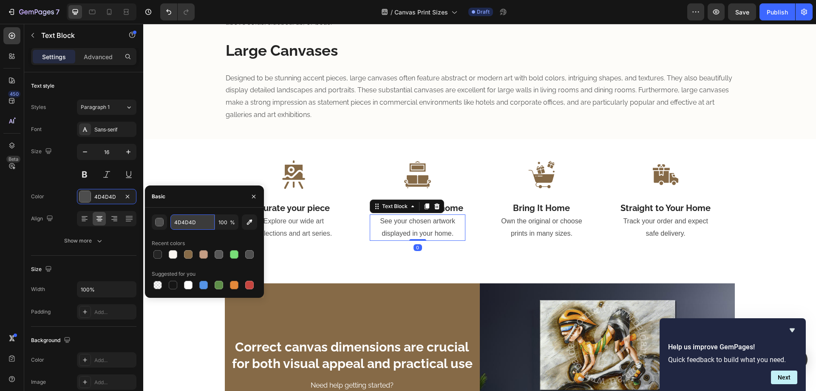
click at [199, 220] on input "4D4D4D" at bounding box center [193, 221] width 44 height 15
type input "575757"
click at [526, 219] on p "Own the original or choose prints in many sizes." at bounding box center [542, 227] width 94 height 25
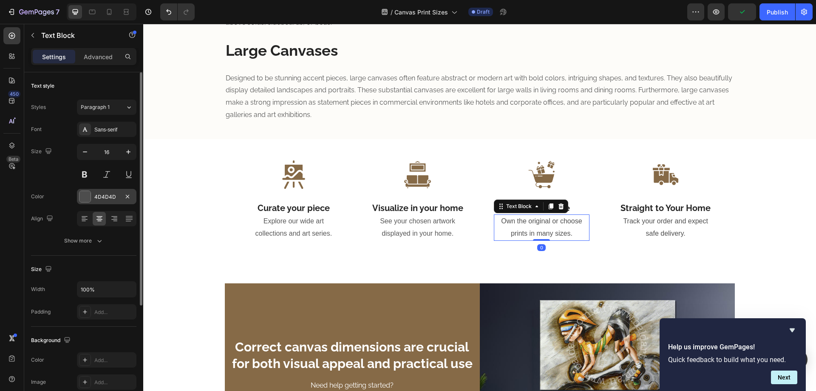
click at [102, 196] on div "4D4D4D" at bounding box center [106, 197] width 25 height 8
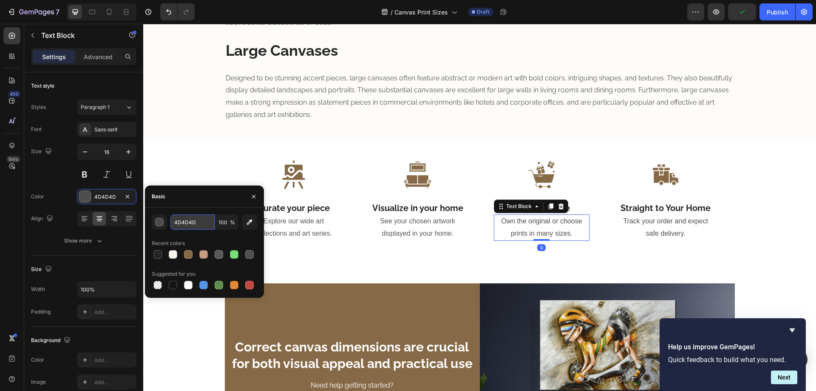
click at [194, 223] on input "4D4D4D" at bounding box center [193, 221] width 44 height 15
type input "575757"
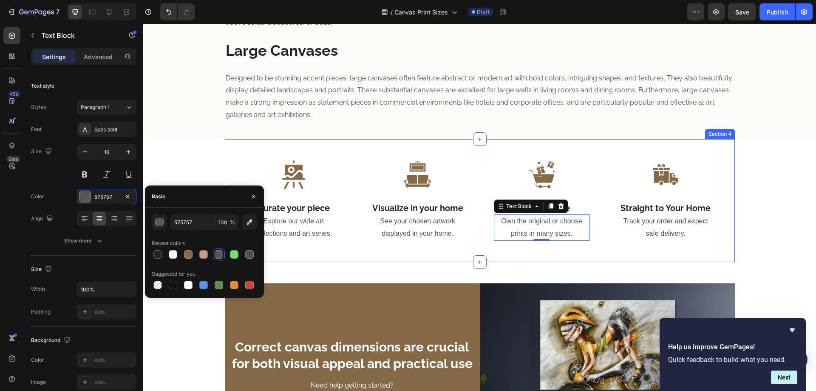
click at [649, 229] on p "Track your order and expect safe delivery." at bounding box center [666, 227] width 94 height 25
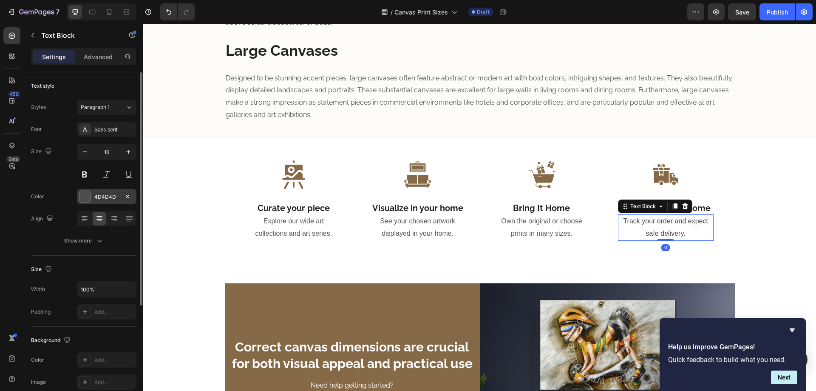
click at [105, 198] on div "4D4D4D" at bounding box center [106, 197] width 25 height 8
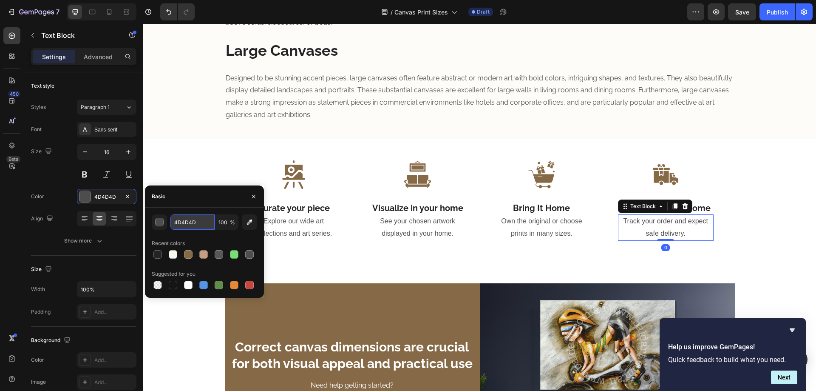
click at [203, 226] on input "4D4D4D" at bounding box center [193, 221] width 44 height 15
type input "575757"
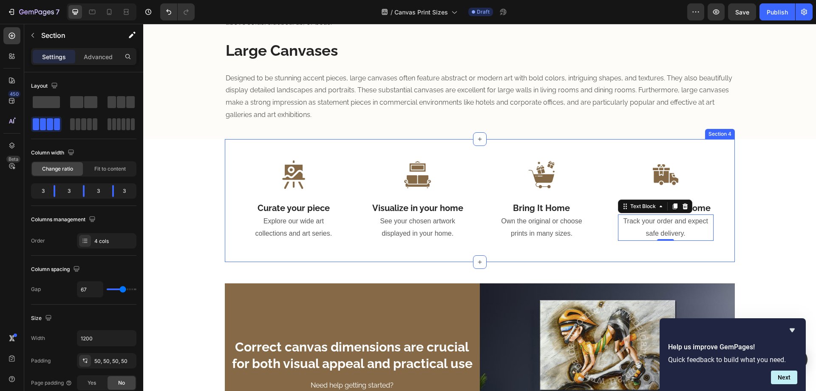
click at [363, 159] on div "Image Curate your piece Heading Explore our wide art collections and art series…" at bounding box center [480, 200] width 510 height 123
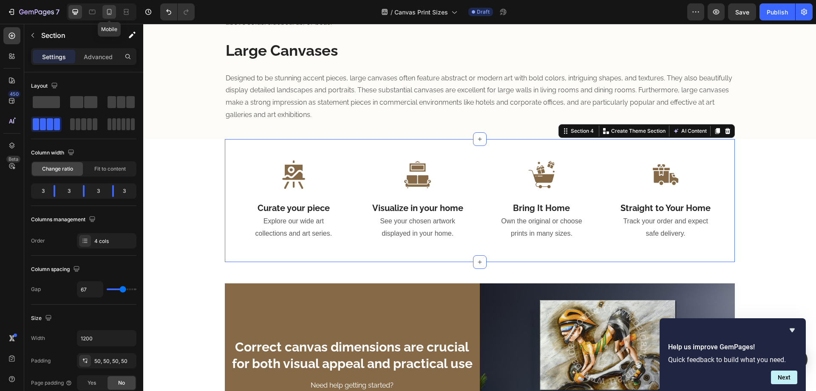
click at [112, 10] on icon at bounding box center [109, 12] width 9 height 9
type input "0"
type input "100%"
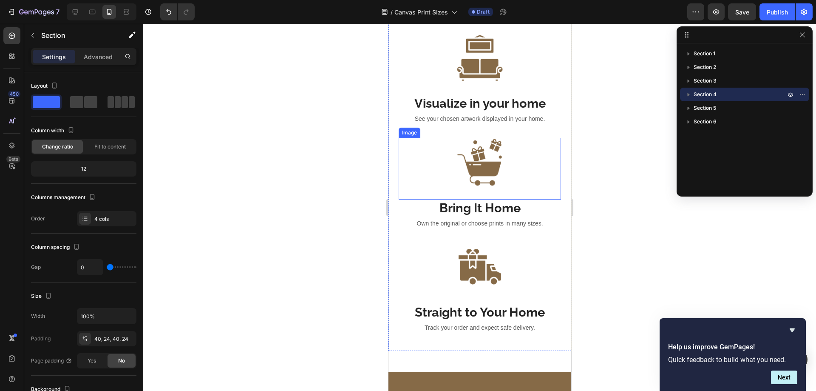
scroll to position [1693, 0]
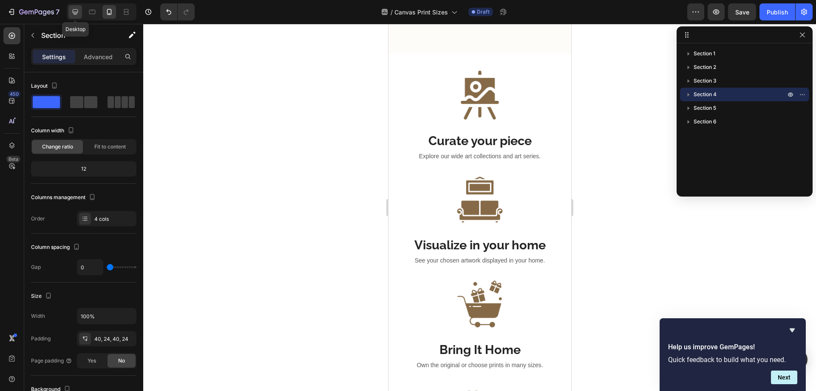
click at [80, 9] on icon at bounding box center [75, 12] width 9 height 9
type input "67"
type input "1200"
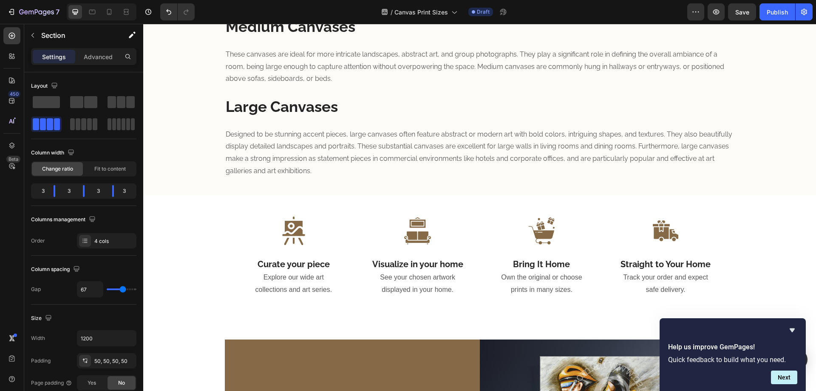
scroll to position [1220, 0]
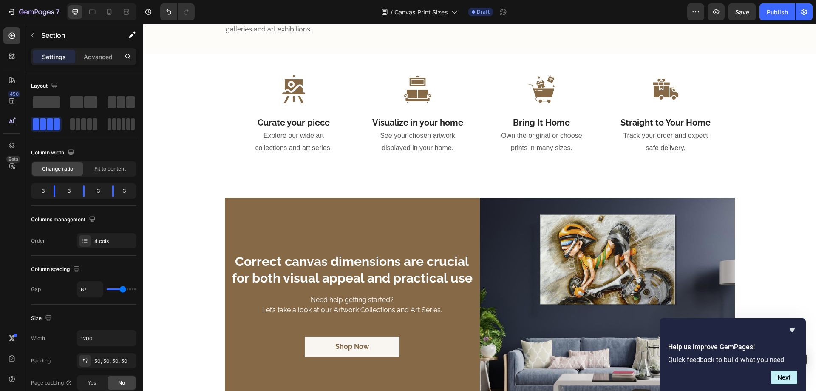
click at [348, 114] on div "Image Curate your piece Heading Explore our wide art collections and art series…" at bounding box center [480, 115] width 510 height 123
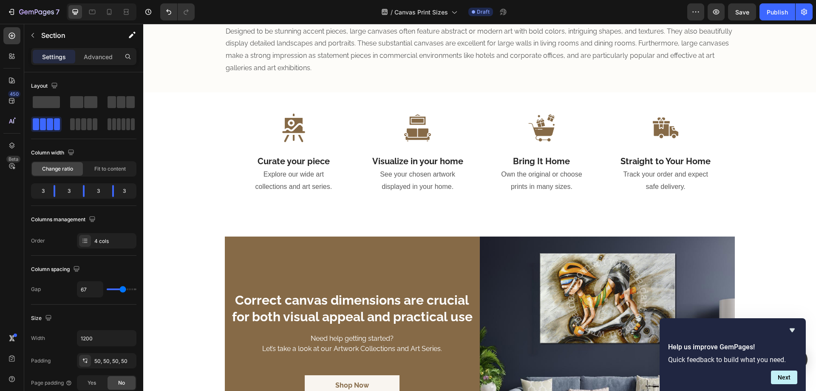
scroll to position [1078, 0]
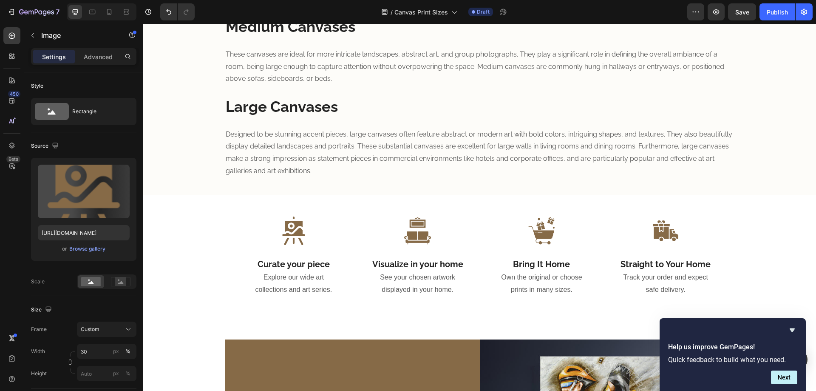
click at [250, 220] on div at bounding box center [294, 230] width 96 height 28
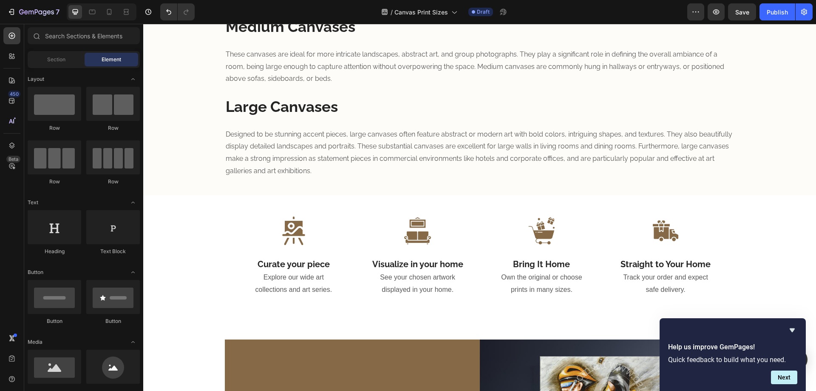
click at [218, 211] on section "Image Curate your piece Heading Explore our wide art collections and art series…" at bounding box center [480, 256] width 524 height 123
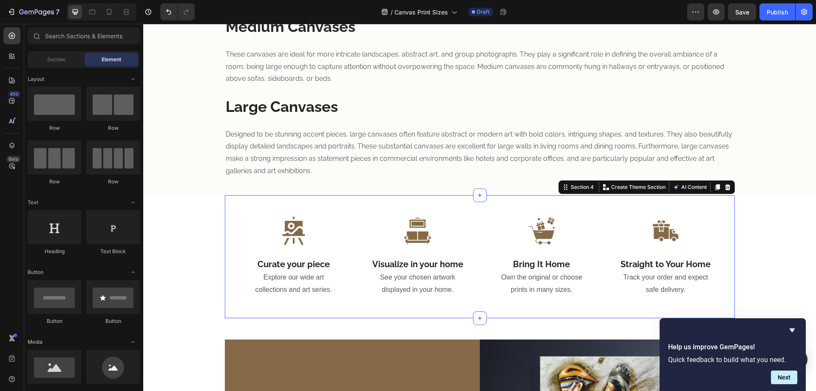
click at [346, 208] on div "Image Curate your piece Heading Explore our wide art collections and art series…" at bounding box center [480, 256] width 510 height 123
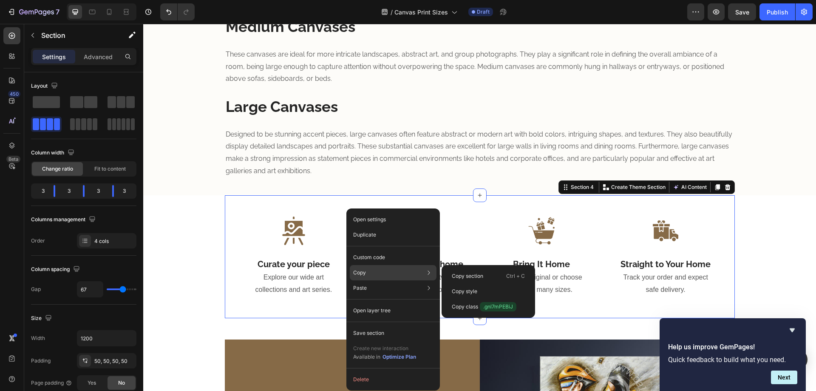
click at [394, 271] on div "Copy Copy section Ctrl + C Copy style Copy class .gnl7mPEBiJ" at bounding box center [393, 272] width 87 height 15
click at [472, 271] on div "Copy section Ctrl + C" at bounding box center [488, 275] width 87 height 15
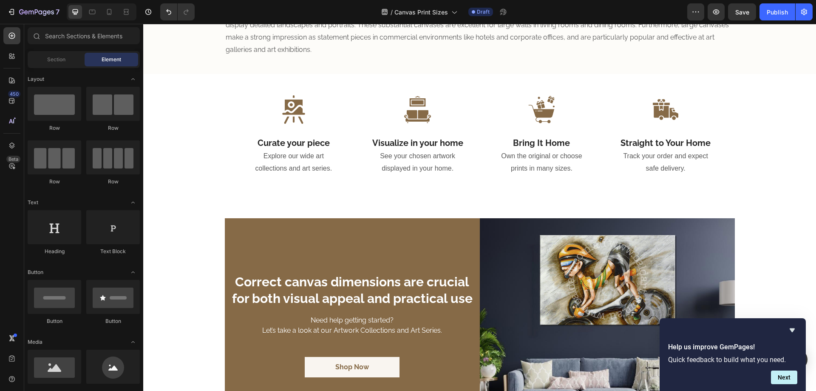
scroll to position [1220, 0]
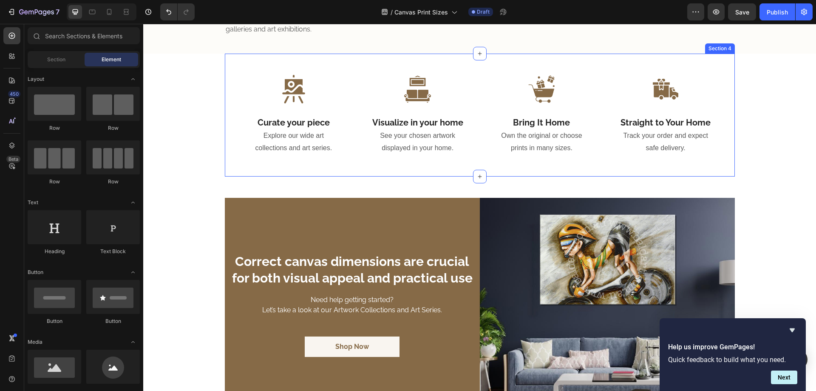
click at [308, 166] on div "Image Curate your piece Heading Explore our wide art collections and art series…" at bounding box center [480, 115] width 510 height 123
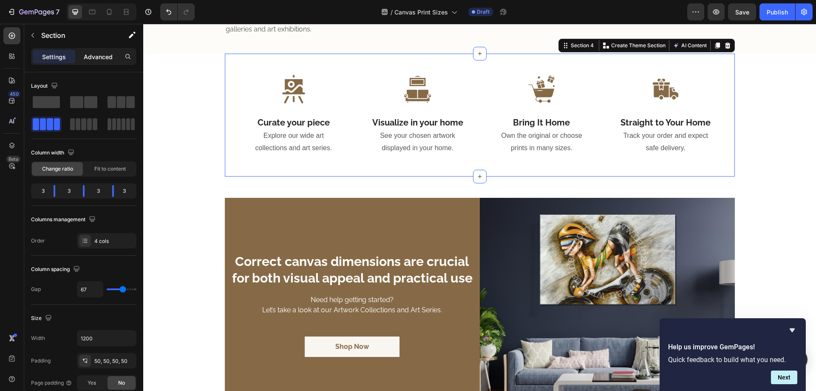
click at [105, 57] on p "Advanced" at bounding box center [98, 56] width 29 height 9
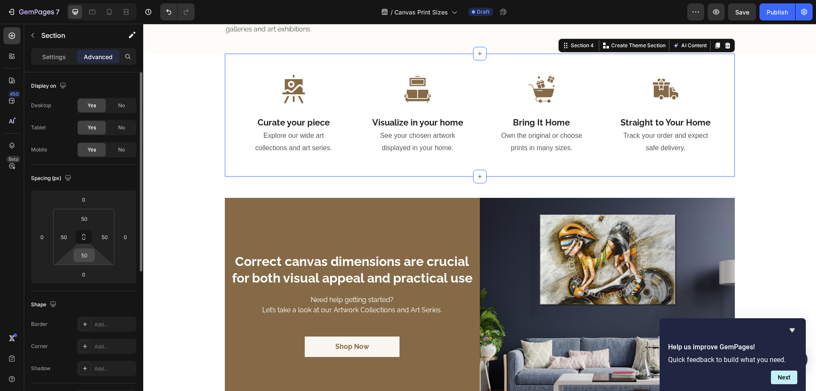
click at [90, 255] on input "50" at bounding box center [84, 255] width 17 height 13
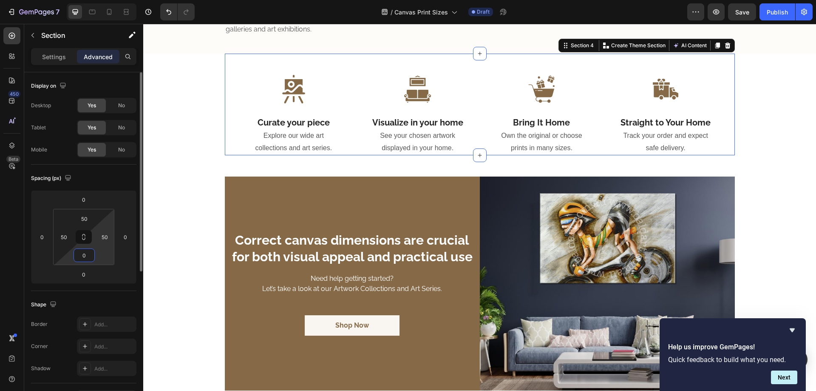
type input "50"
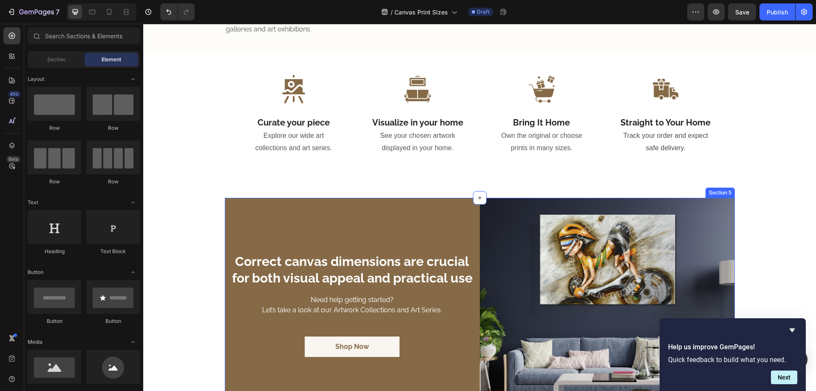
click at [312, 201] on div "Correct canvas dimensions are crucial for both visual appeal and practical use …" at bounding box center [352, 305] width 255 height 214
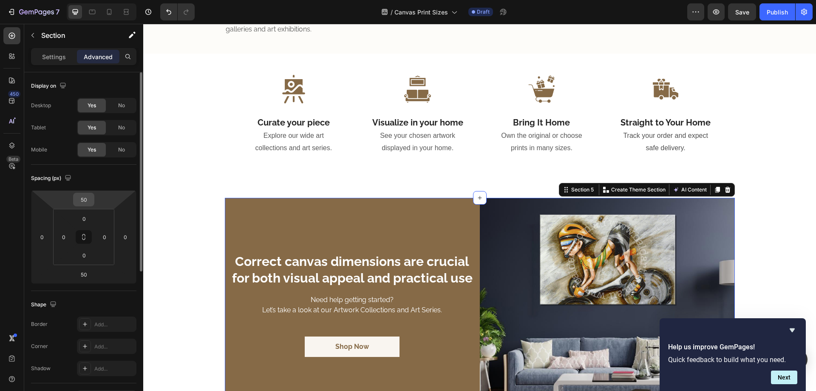
click at [86, 203] on input "50" at bounding box center [83, 199] width 17 height 13
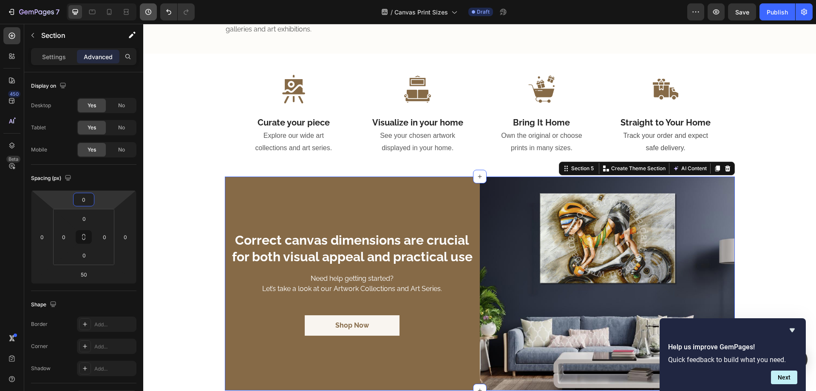
type input "0"
click at [303, 139] on p "Explore our wide art collections and art series." at bounding box center [294, 142] width 94 height 25
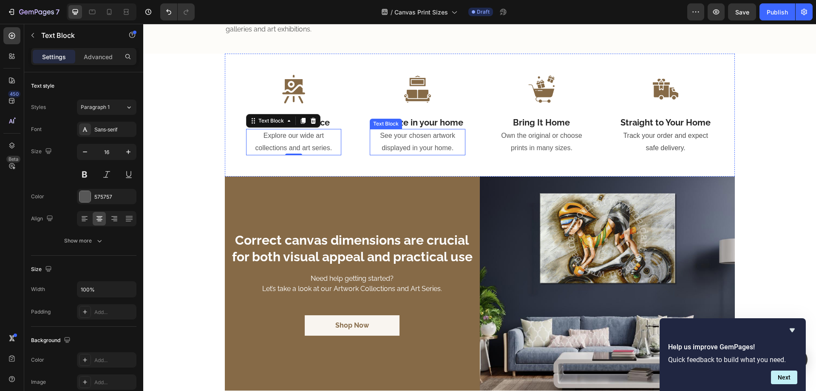
click at [371, 139] on p "See your chosen artwork displayed in your home." at bounding box center [418, 142] width 94 height 25
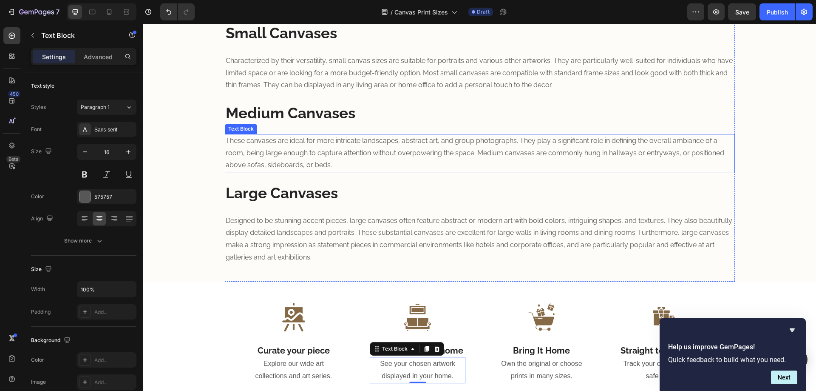
scroll to position [936, 0]
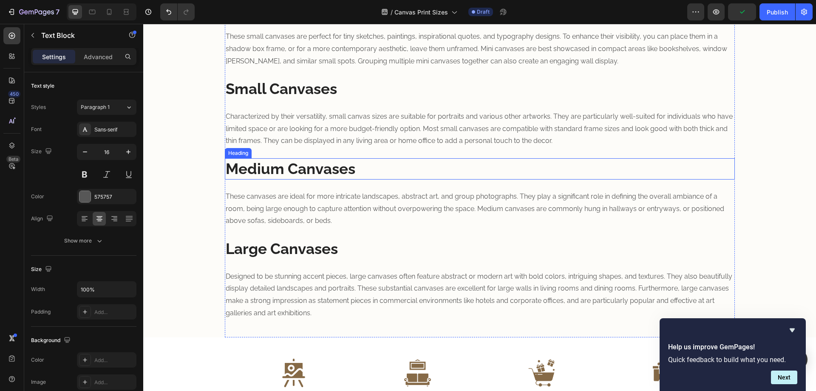
click at [290, 168] on strong "Medium Canvases" at bounding box center [291, 168] width 130 height 17
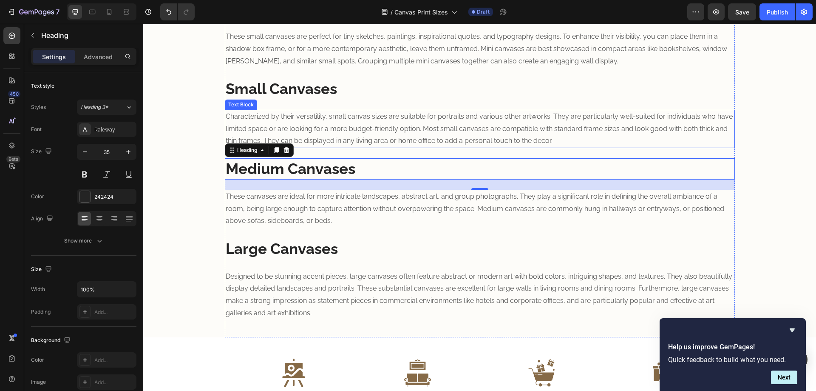
scroll to position [1220, 0]
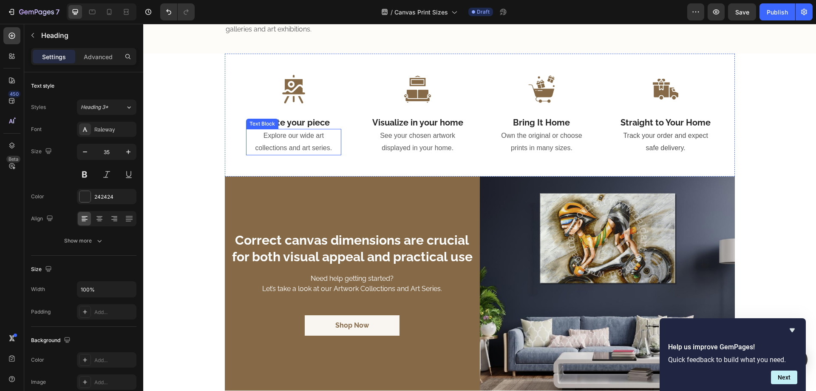
click at [310, 145] on p "Explore our wide art collections and art series." at bounding box center [294, 142] width 94 height 25
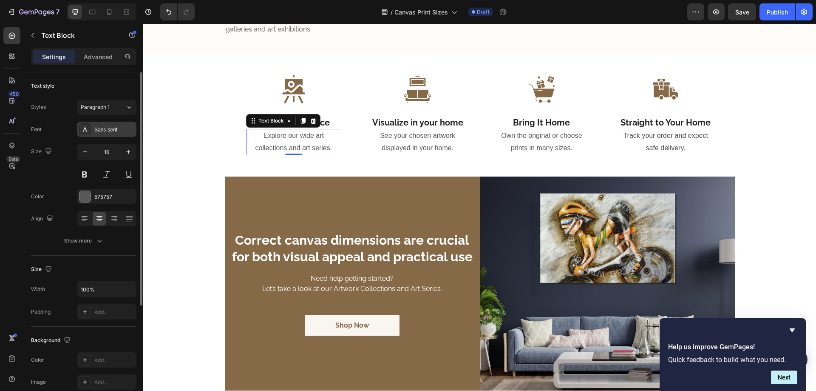
click at [129, 129] on div "Sans-serif" at bounding box center [114, 130] width 40 height 8
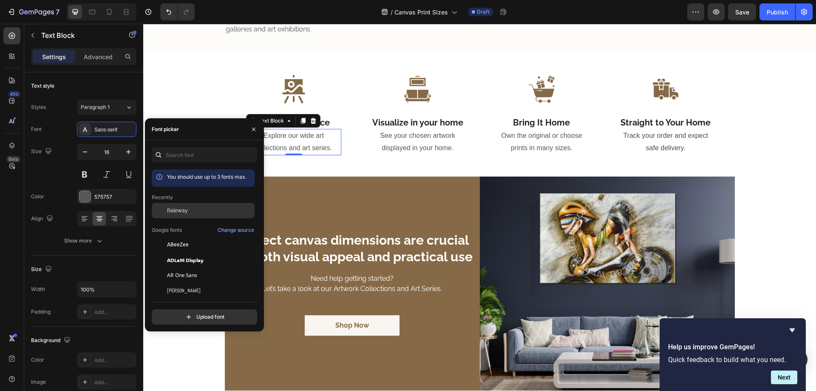
click at [188, 212] on div "Raleway" at bounding box center [210, 211] width 86 height 8
click at [404, 131] on p "See your chosen artwork displayed in your home." at bounding box center [418, 142] width 94 height 25
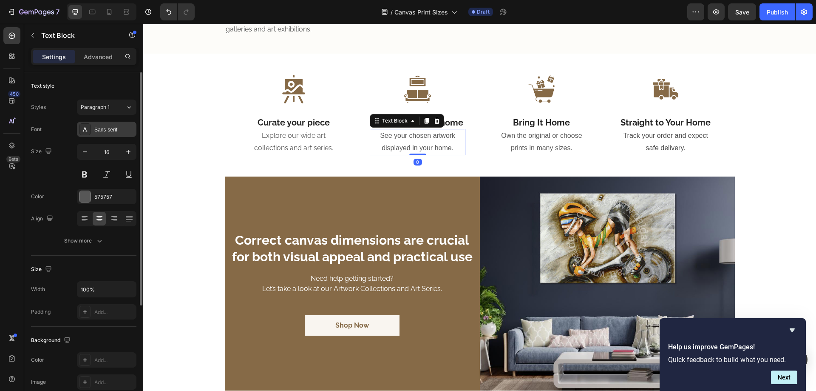
drag, startPoint x: 110, startPoint y: 131, endPoint x: 118, endPoint y: 144, distance: 15.1
click at [110, 131] on div "Sans-serif" at bounding box center [114, 130] width 40 height 8
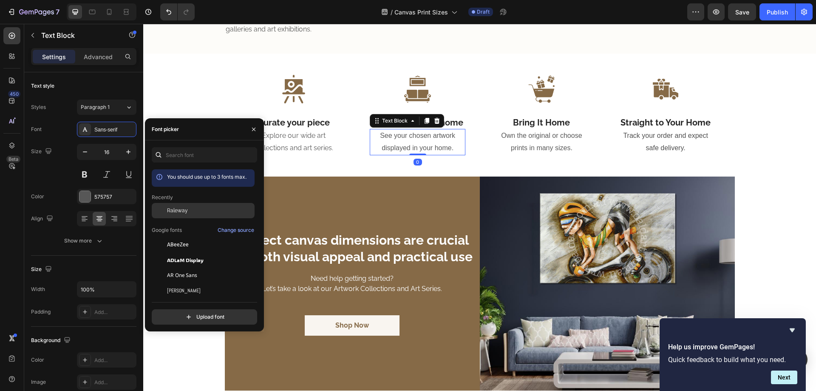
click at [182, 211] on span "Raleway" at bounding box center [177, 211] width 21 height 8
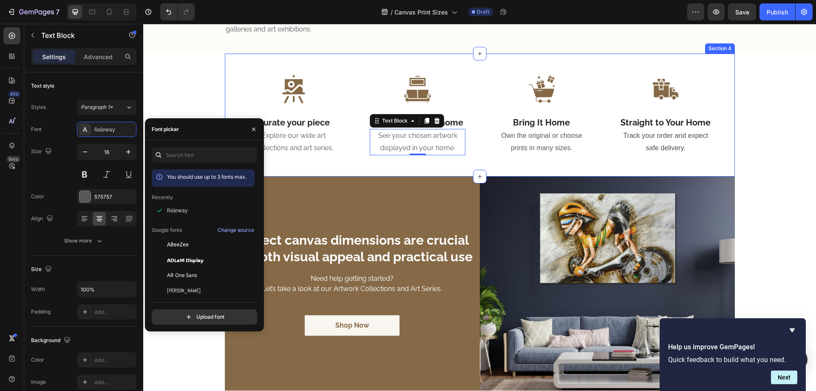
click at [530, 144] on p "Own the original or choose prints in many sizes." at bounding box center [542, 142] width 94 height 25
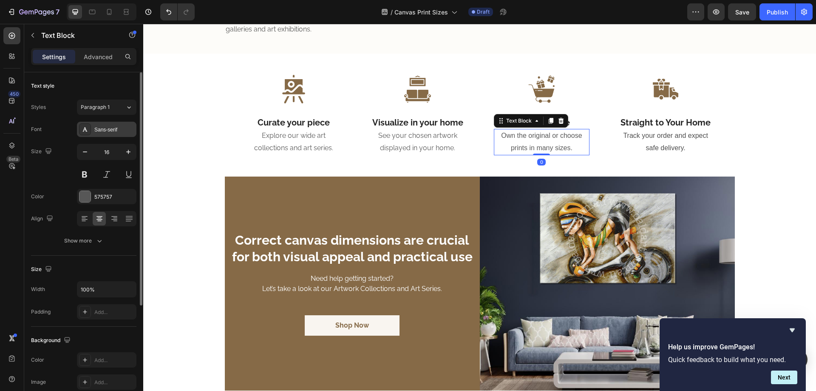
click at [119, 127] on div "Sans-serif" at bounding box center [114, 130] width 40 height 8
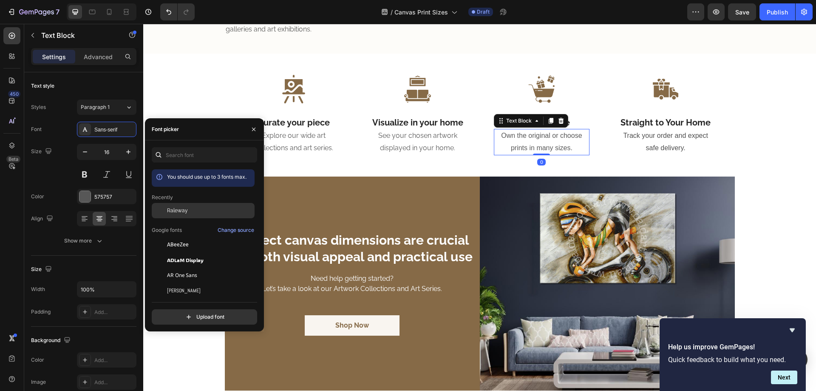
click at [179, 210] on span "Raleway" at bounding box center [177, 211] width 21 height 8
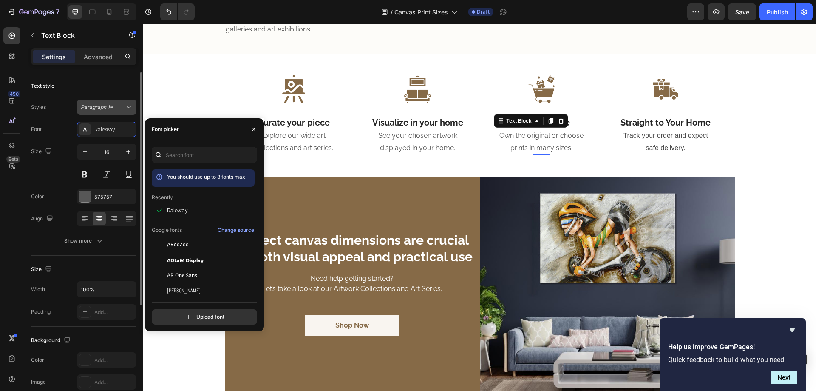
click at [125, 113] on button "Paragraph 1*" at bounding box center [107, 107] width 60 height 15
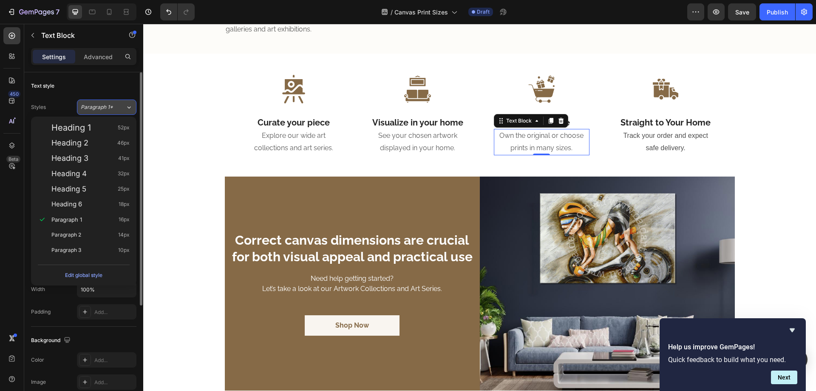
click at [125, 113] on button "Paragraph 1*" at bounding box center [107, 107] width 60 height 15
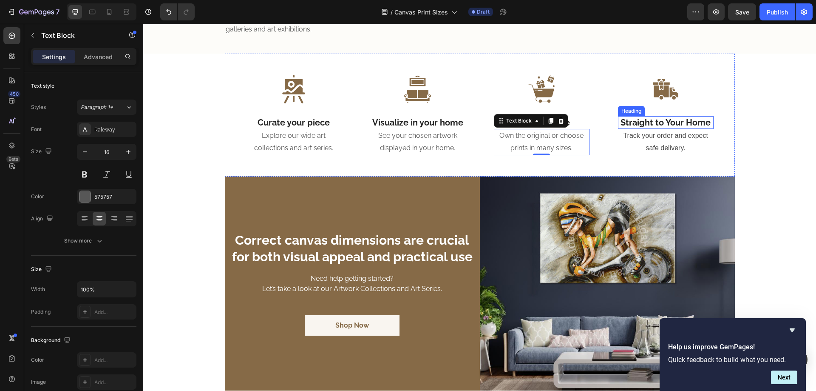
click at [651, 141] on p "Track your order and expect safe delivery." at bounding box center [666, 142] width 94 height 25
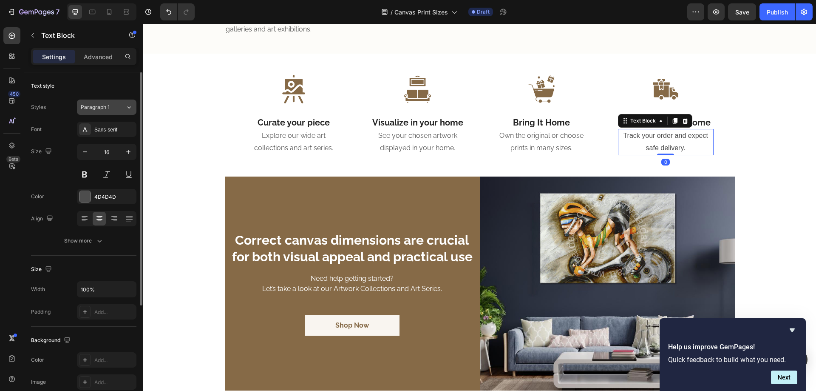
click at [128, 107] on icon at bounding box center [129, 107] width 3 height 2
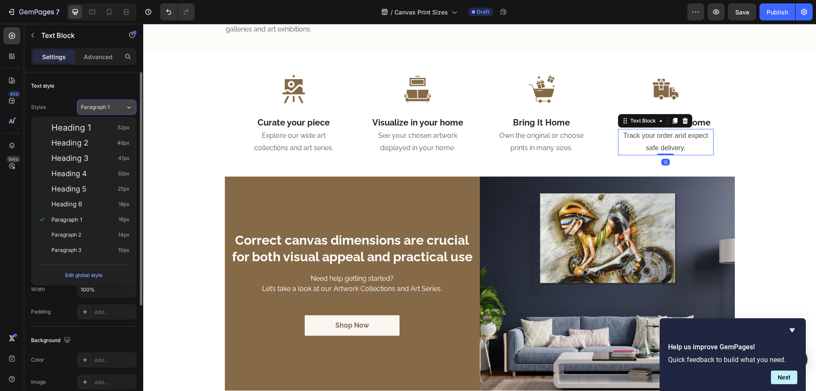
click at [123, 107] on div "Paragraph 1" at bounding box center [103, 107] width 45 height 8
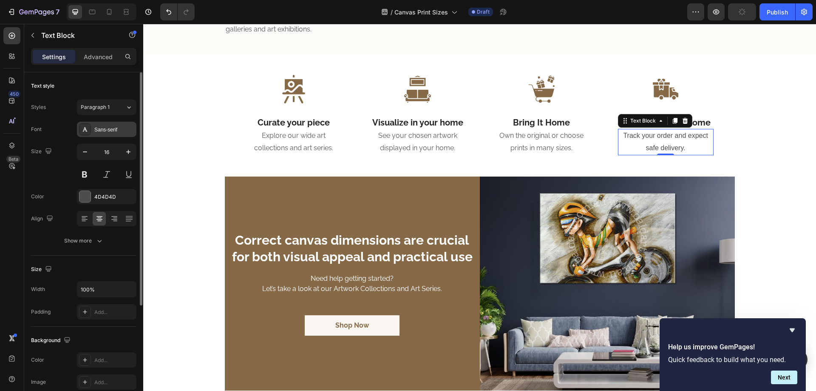
click at [121, 130] on div "Sans-serif" at bounding box center [114, 130] width 40 height 8
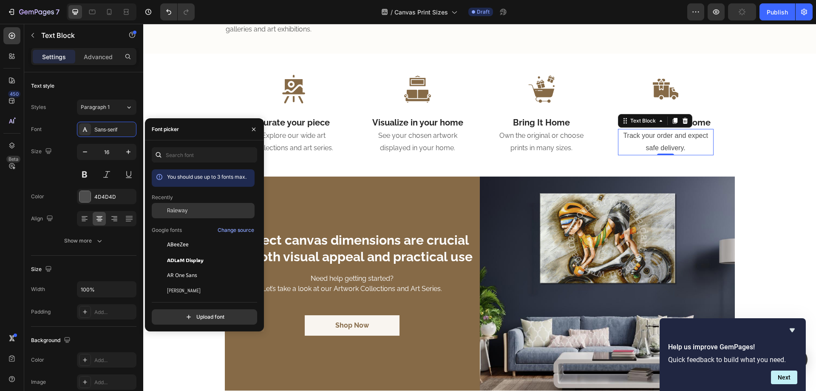
click at [182, 204] on div "Raleway" at bounding box center [203, 210] width 103 height 15
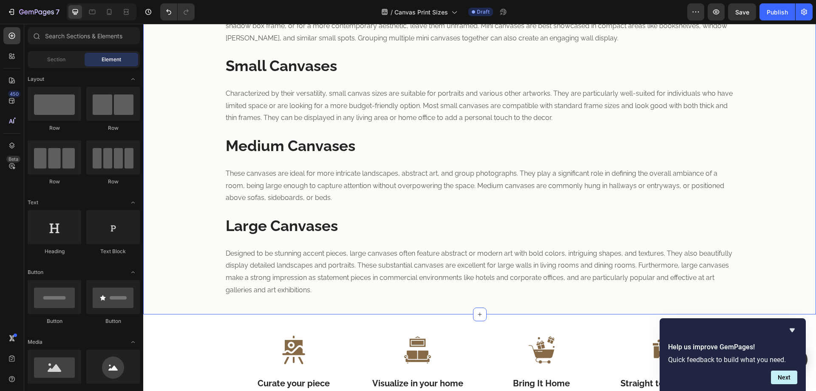
scroll to position [936, 0]
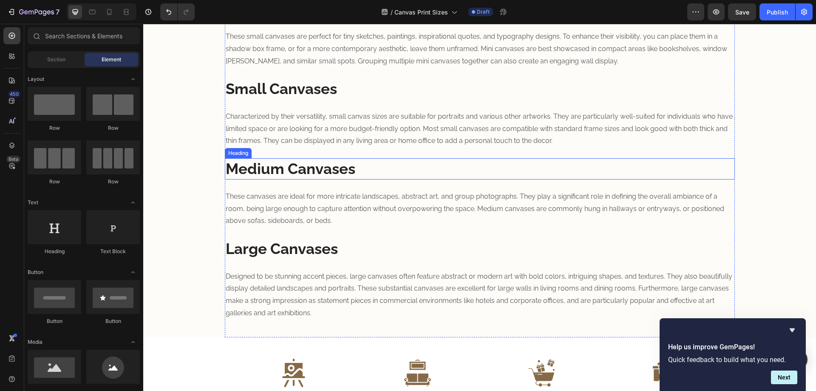
click at [281, 168] on strong "Medium Canvases" at bounding box center [291, 168] width 130 height 17
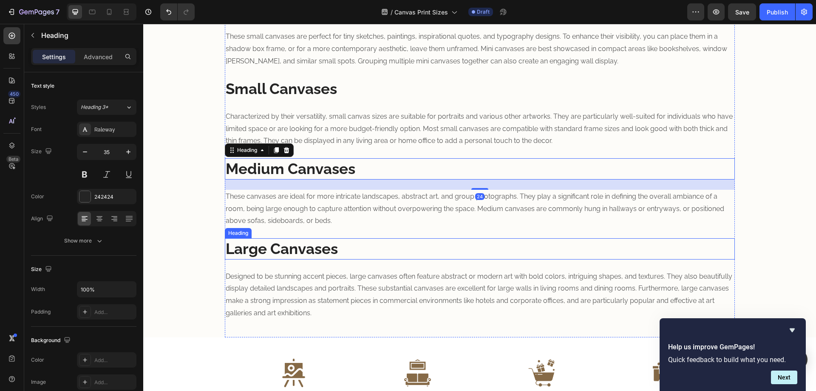
click at [296, 244] on strong "Large Canvases" at bounding box center [282, 248] width 112 height 17
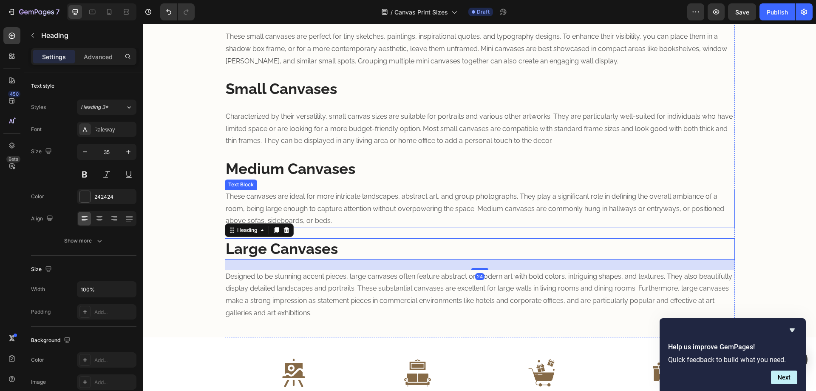
click at [319, 216] on p "These canvases are ideal for more intricate landscapes, abstract art, and group…" at bounding box center [480, 209] width 509 height 37
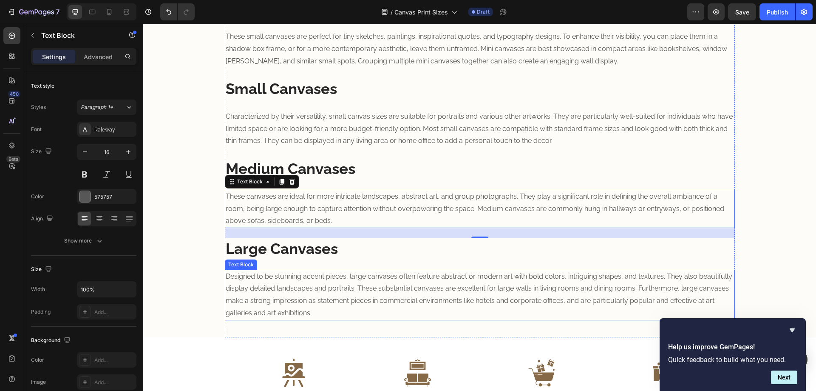
click at [281, 278] on p "Designed to be stunning accent pieces, large canvases often feature abstract or…" at bounding box center [480, 294] width 509 height 49
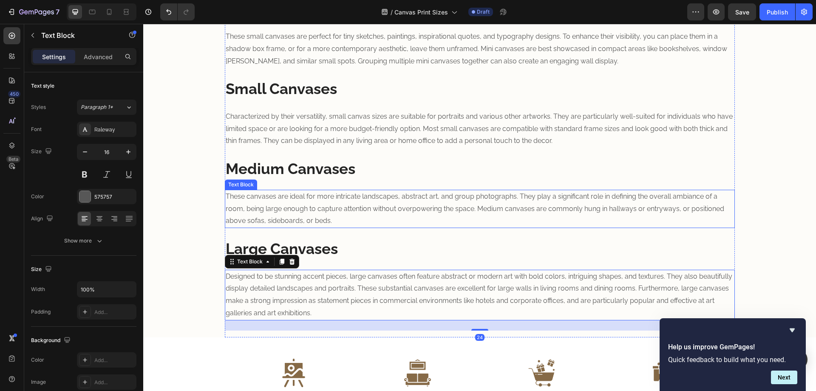
click at [289, 213] on p "These canvases are ideal for more intricate landscapes, abstract art, and group…" at bounding box center [480, 209] width 509 height 37
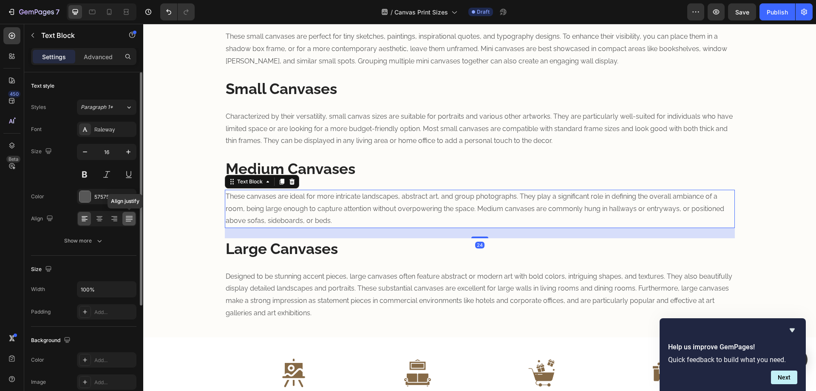
click at [128, 220] on icon at bounding box center [129, 218] width 9 height 9
click at [247, 272] on p "Designed to be stunning accent pieces, large canvases often feature abstract or…" at bounding box center [480, 294] width 509 height 49
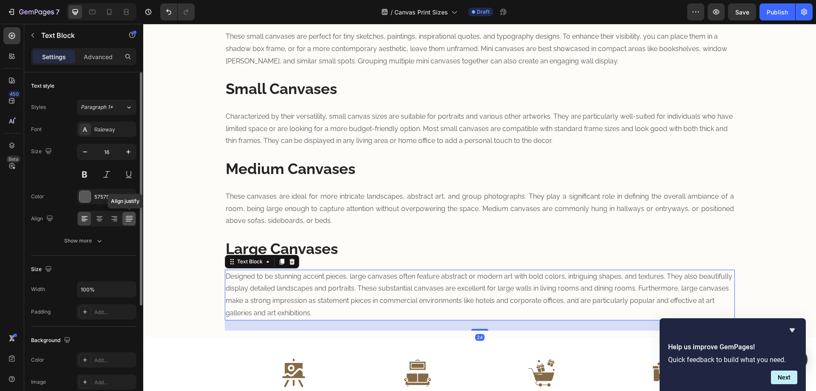
click at [134, 219] on div at bounding box center [128, 219] width 13 height 14
click at [302, 128] on p "Characterized by their versatility, small canvas sizes are suitable for portrai…" at bounding box center [480, 129] width 509 height 37
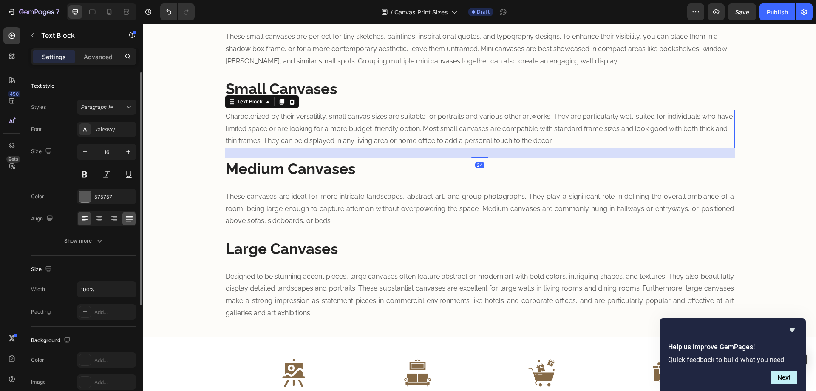
click at [131, 215] on icon at bounding box center [129, 218] width 9 height 9
click at [87, 220] on icon at bounding box center [84, 218] width 9 height 9
click at [293, 205] on p "These canvases are ideal for more intricate landscapes, abstract art, and group…" at bounding box center [480, 209] width 509 height 37
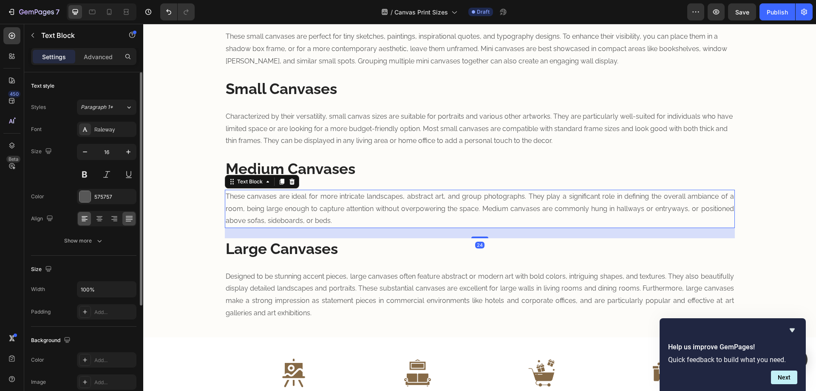
click at [84, 220] on icon at bounding box center [84, 218] width 9 height 9
drag, startPoint x: 290, startPoint y: 295, endPoint x: 157, endPoint y: 261, distance: 137.9
click at [291, 295] on p "Designed to be stunning accent pieces, large canvases often feature abstract or…" at bounding box center [480, 294] width 509 height 49
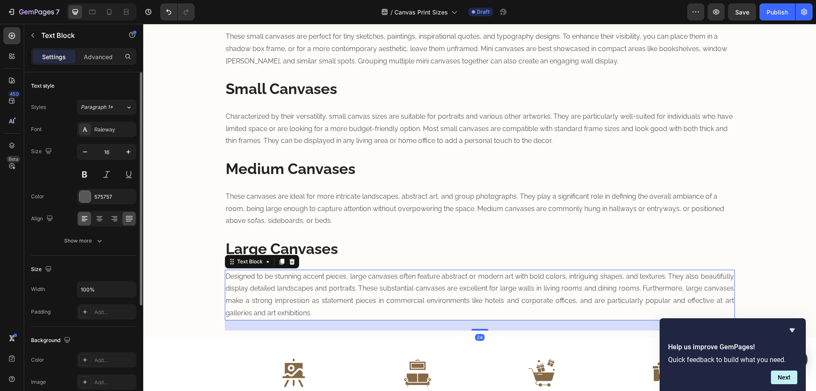
click at [83, 222] on icon at bounding box center [84, 218] width 9 height 9
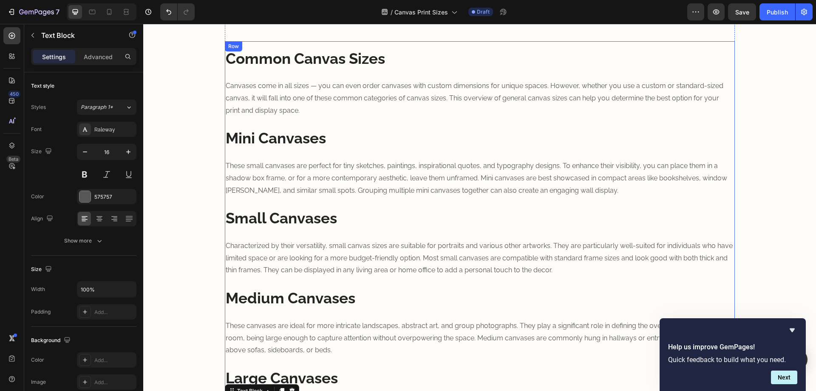
scroll to position [794, 0]
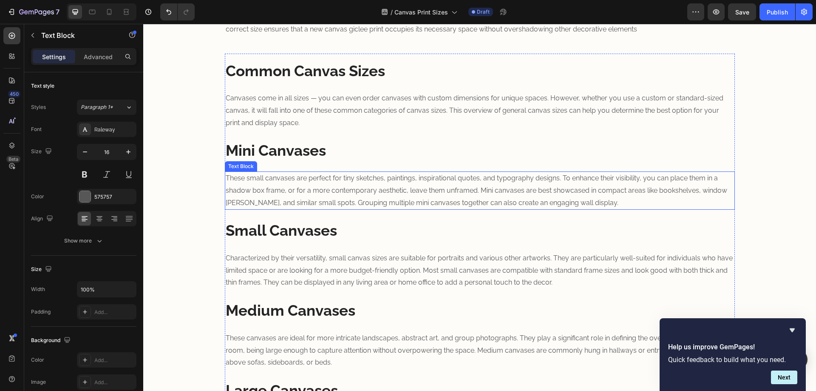
click at [379, 191] on p "These small canvases are perfect for tiny sketches, paintings, inspirational qu…" at bounding box center [480, 190] width 509 height 37
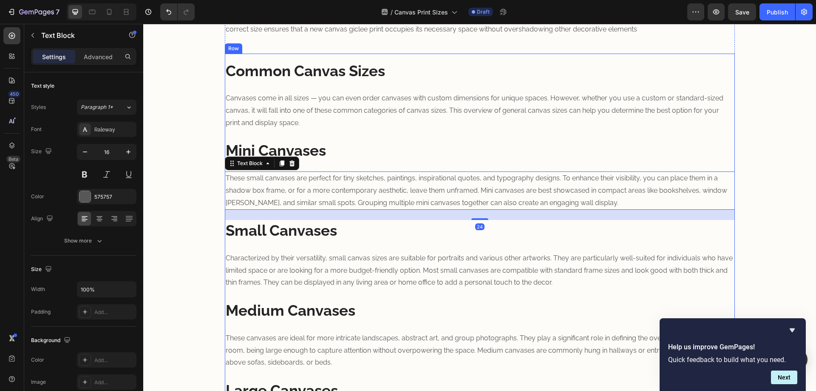
click at [362, 120] on p "Canvases come in all sizes — you can even order canvases with custom dimensions…" at bounding box center [480, 110] width 509 height 37
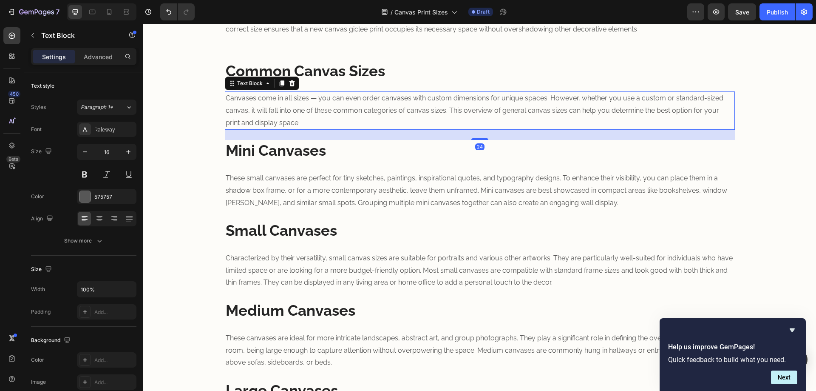
scroll to position [653, 0]
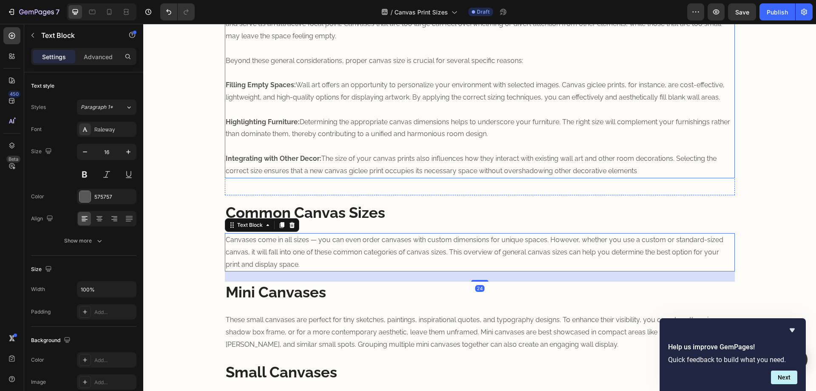
click at [349, 126] on p "Optimizing canvas size is fundamentally important for both the aesthetic appeal…" at bounding box center [480, 91] width 509 height 171
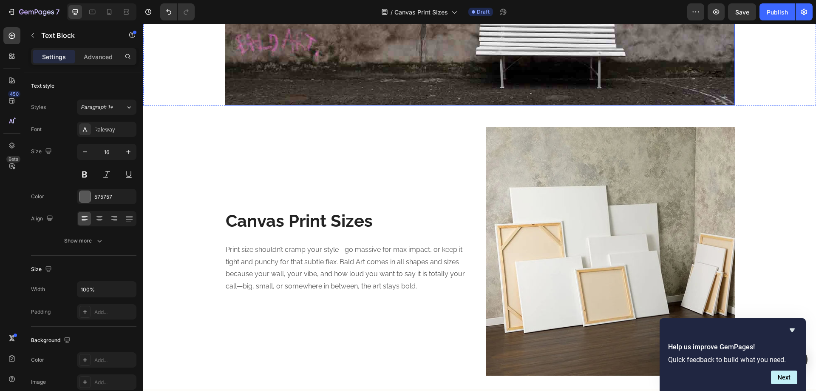
scroll to position [284, 0]
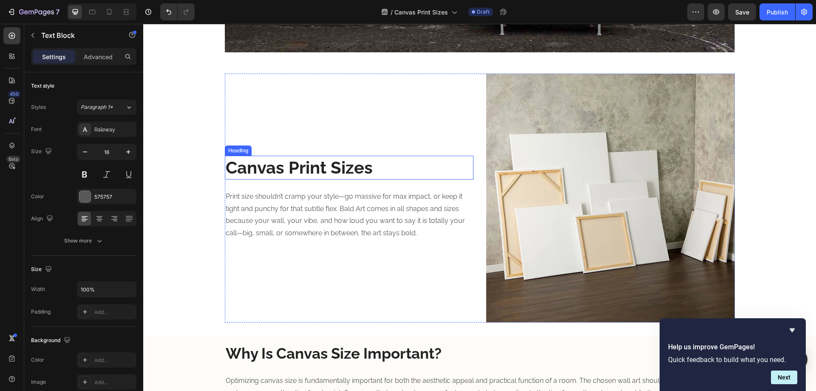
click at [267, 162] on h2 "Canvas Print Sizes" at bounding box center [349, 168] width 249 height 24
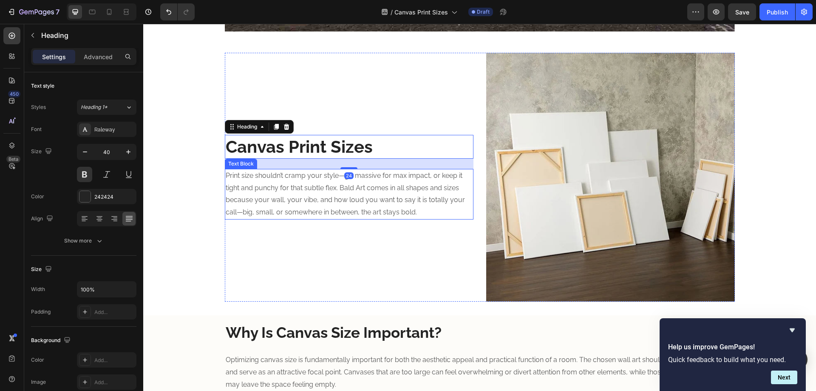
scroll to position [425, 0]
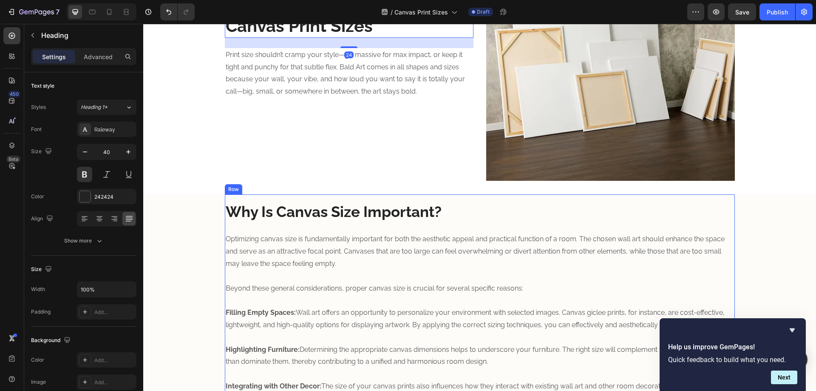
click at [272, 205] on strong "Why Is Canvas Size Important?" at bounding box center [334, 211] width 216 height 17
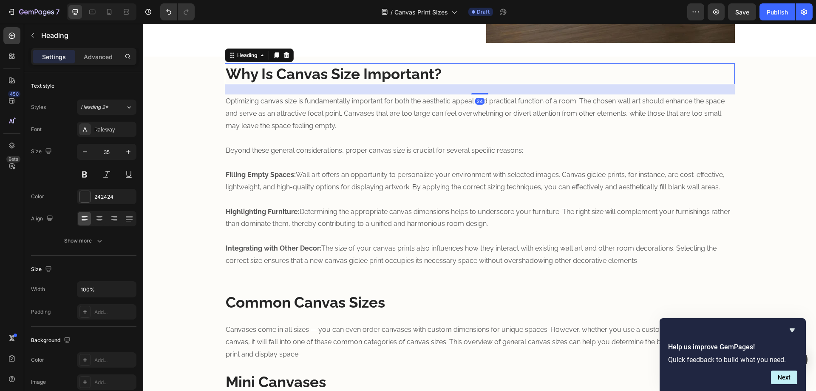
scroll to position [567, 0]
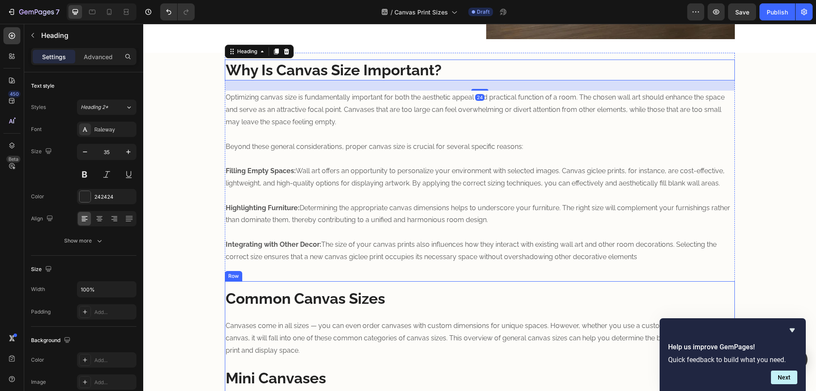
click at [283, 293] on strong "Common Canvas Sizes" at bounding box center [305, 298] width 159 height 17
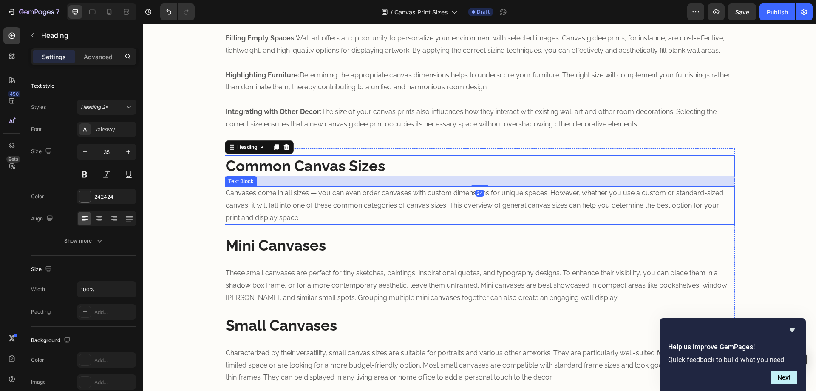
scroll to position [709, 0]
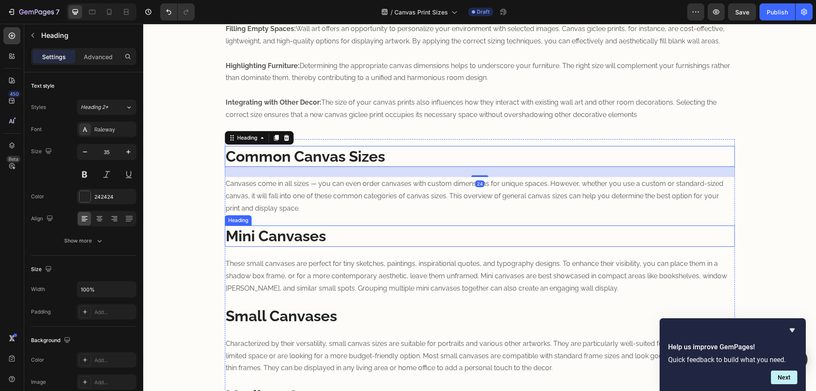
click at [275, 239] on strong "Mini Canvases" at bounding box center [276, 235] width 100 height 17
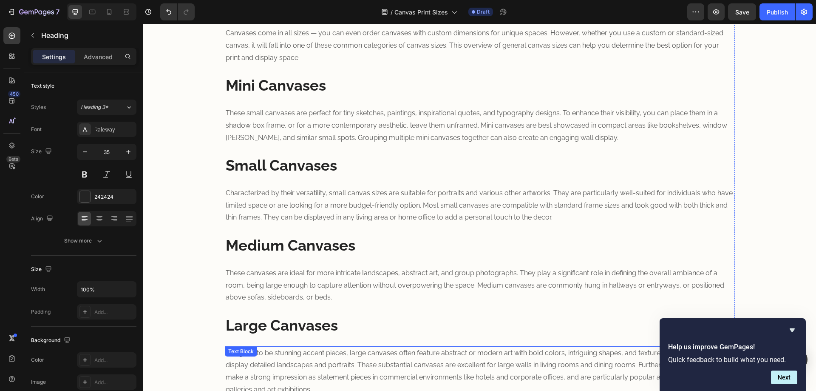
scroll to position [851, 0]
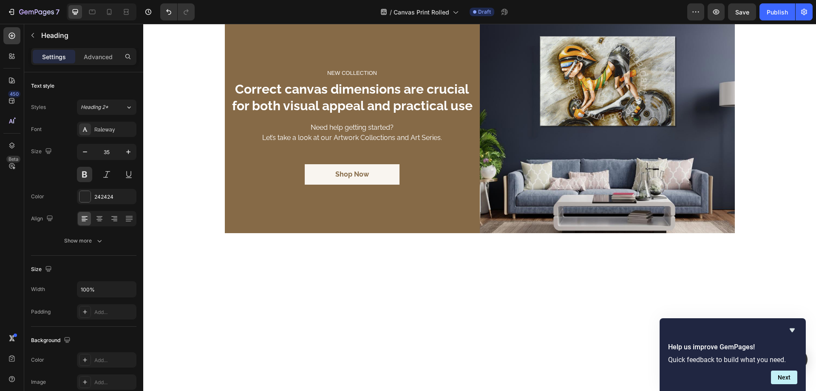
scroll to position [425, 0]
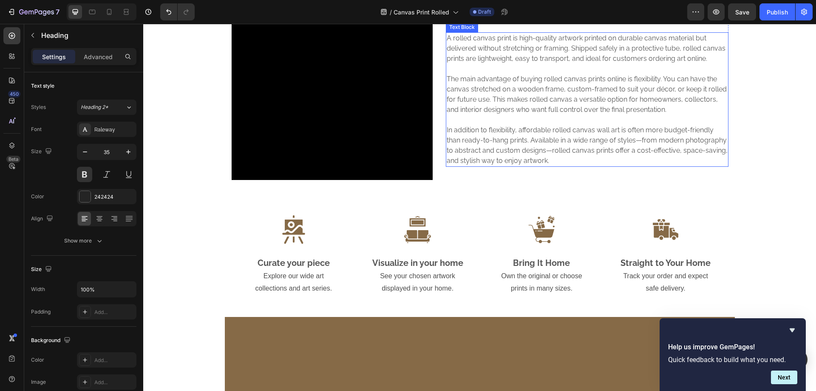
click at [468, 166] on p "A rolled canvas print is high-quality artwork printed on durable canvas materia…" at bounding box center [587, 99] width 281 height 133
click at [487, 25] on p "Benefits of Choosing a Rolled Canvas Print" at bounding box center [587, 5] width 281 height 39
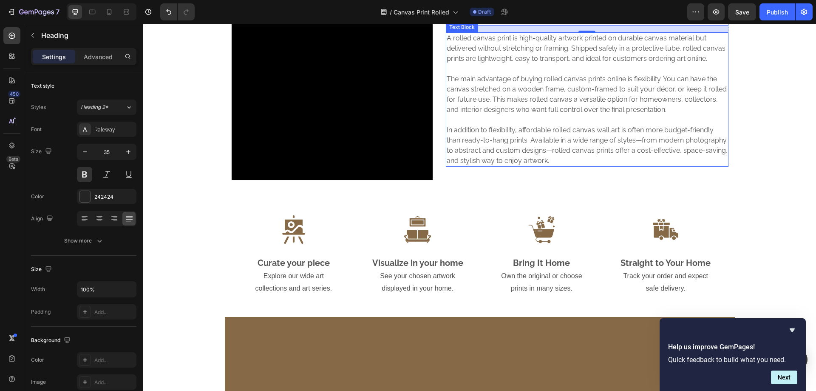
click at [511, 166] on p "A rolled canvas print is high-quality artwork printed on durable canvas materia…" at bounding box center [587, 99] width 281 height 133
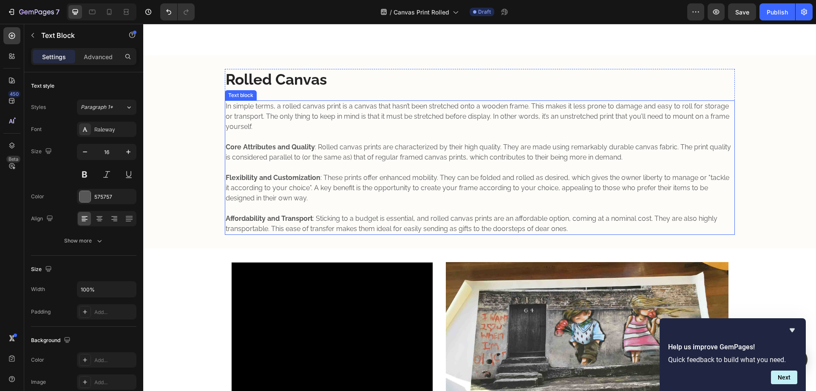
scroll to position [0, 0]
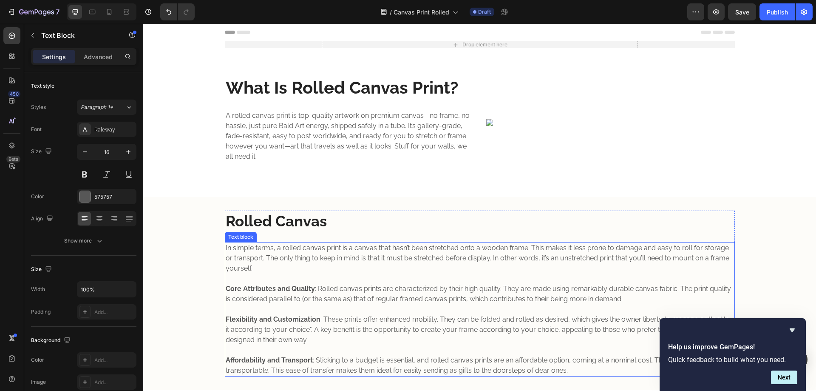
click at [308, 289] on strong "Core Attributes and Quality" at bounding box center [270, 288] width 89 height 8
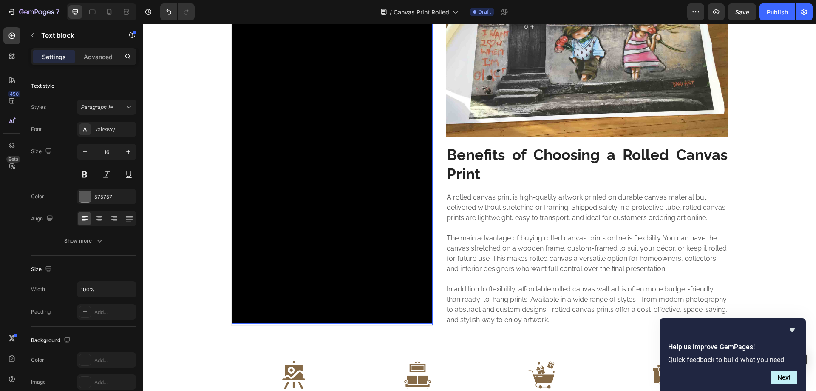
scroll to position [567, 0]
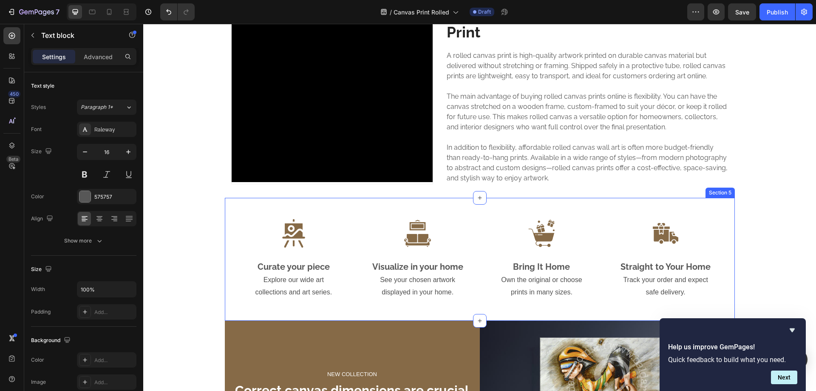
click at [356, 218] on div "Image Curate your piece Heading Explore our wide art collections and art series…" at bounding box center [480, 259] width 510 height 123
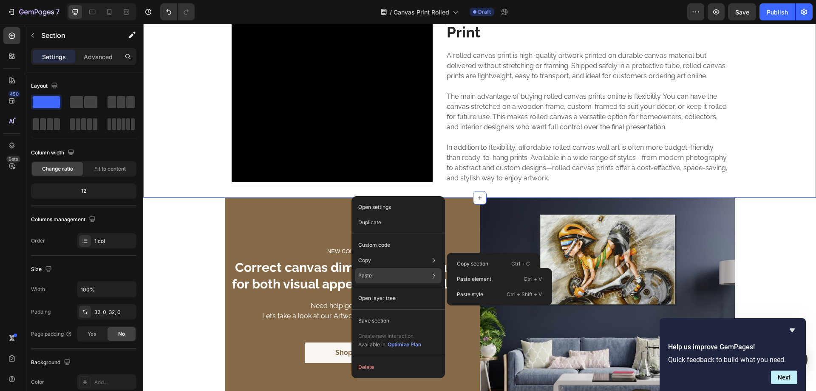
click at [386, 273] on div "Paste Paste element Ctrl + V Paste style Ctrl + Shift + V" at bounding box center [398, 275] width 87 height 15
click at [461, 281] on p "Paste element" at bounding box center [474, 279] width 34 height 8
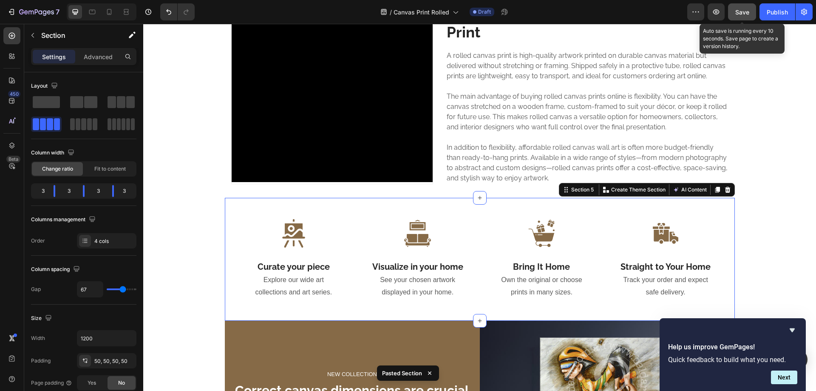
click at [737, 9] on span "Save" at bounding box center [743, 12] width 14 height 7
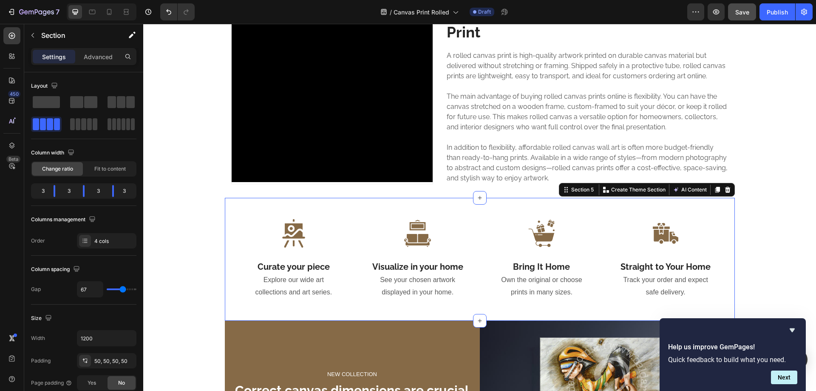
scroll to position [709, 0]
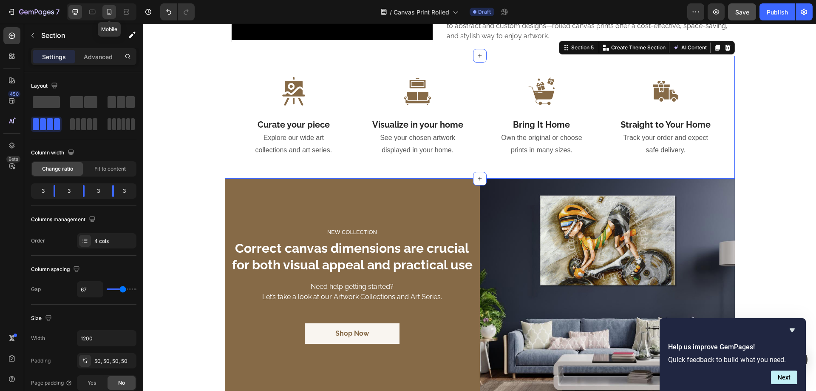
click at [113, 17] on div at bounding box center [109, 12] width 14 height 14
type input "0"
type input "100%"
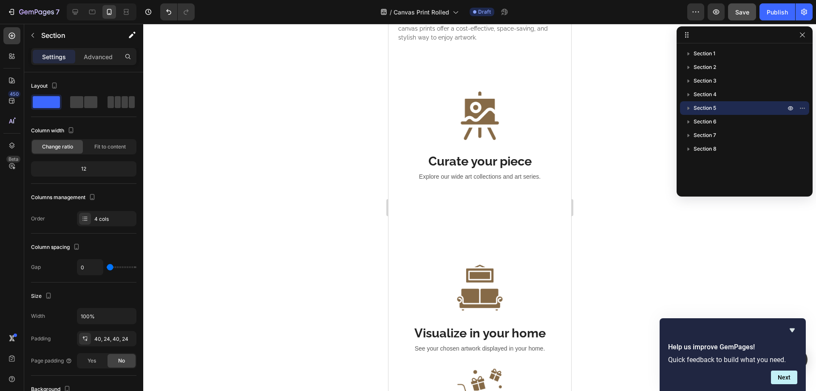
scroll to position [1065, 0]
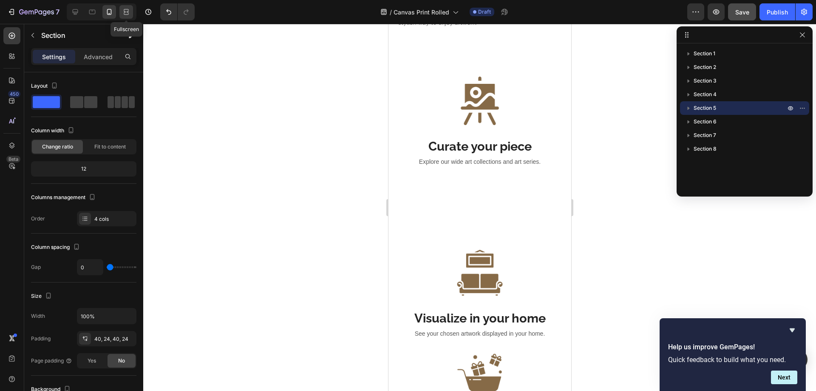
click at [124, 16] on icon at bounding box center [126, 12] width 9 height 9
type input "67"
type input "1200"
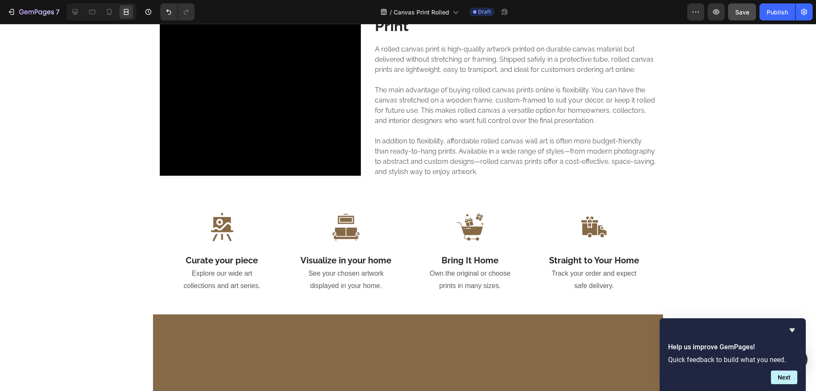
scroll to position [569, 0]
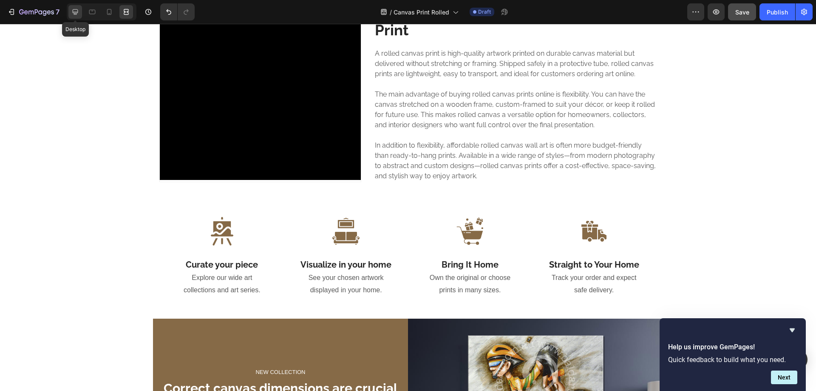
click at [72, 8] on icon at bounding box center [75, 12] width 9 height 9
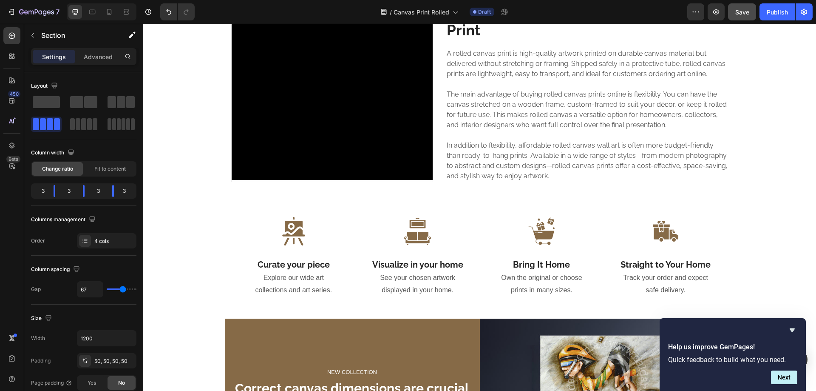
scroll to position [711, 0]
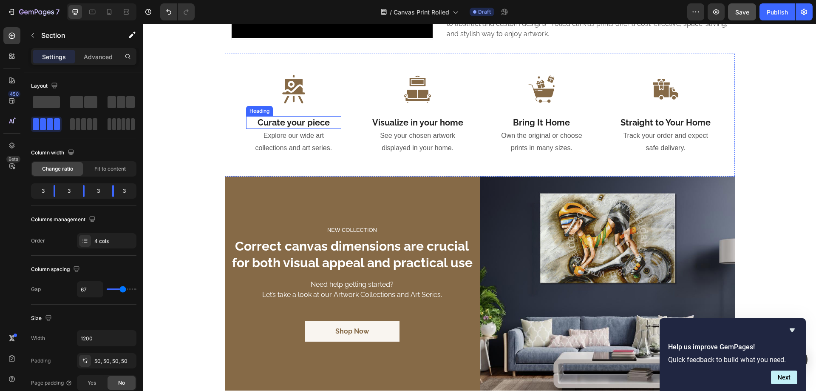
click at [271, 123] on h2 "Curate your piece" at bounding box center [294, 122] width 96 height 13
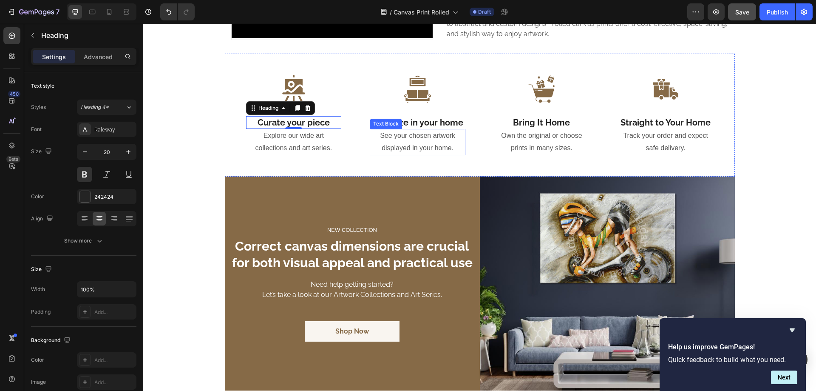
click at [371, 140] on p "See your chosen artwork displayed in your home." at bounding box center [418, 142] width 94 height 25
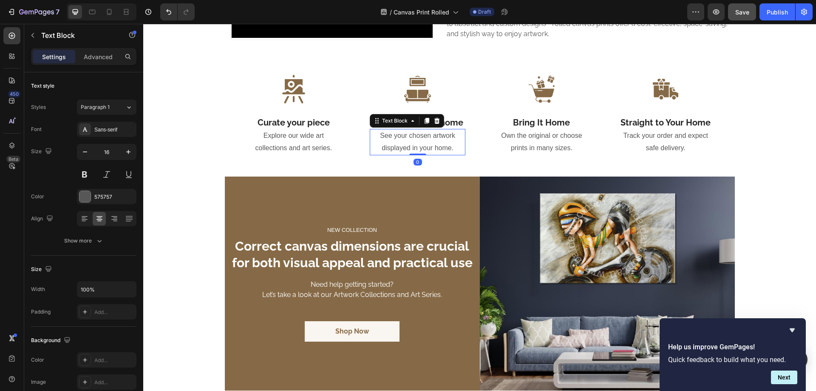
click at [339, 153] on div "Image Curate your piece Heading Explore our wide art collections and art series…" at bounding box center [480, 115] width 510 height 123
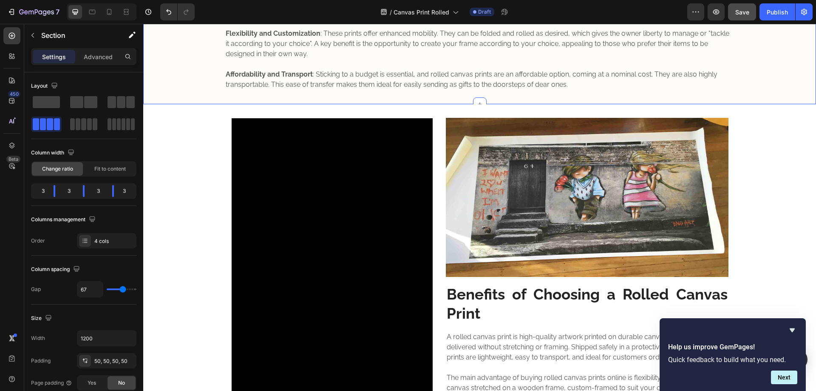
scroll to position [144, 0]
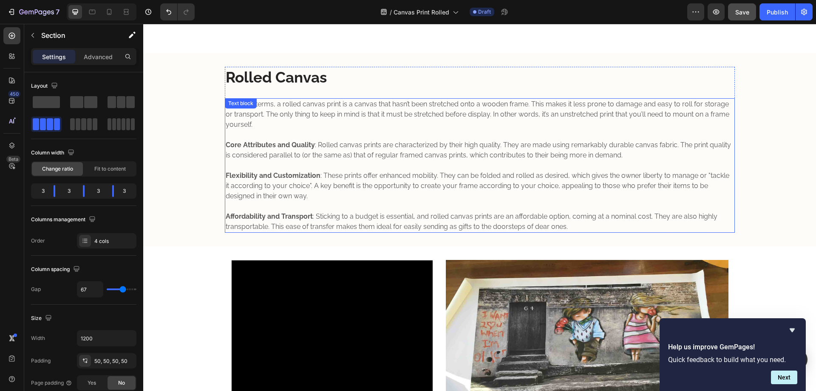
click at [347, 128] on p "In simple terms, a rolled canvas print is a canvas that hasn’t been stretched o…" at bounding box center [480, 114] width 509 height 31
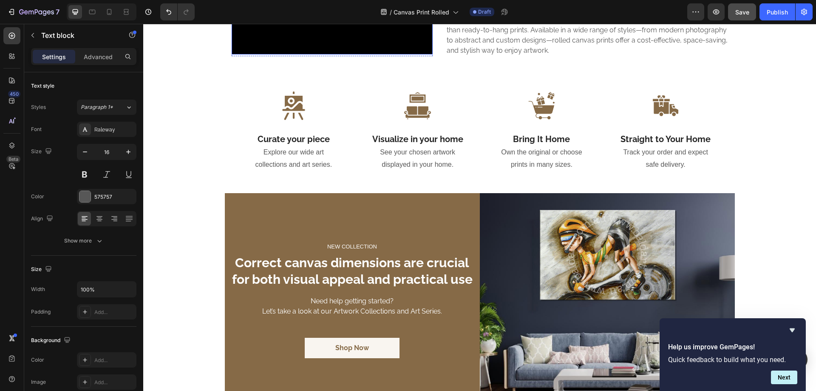
scroll to position [711, 0]
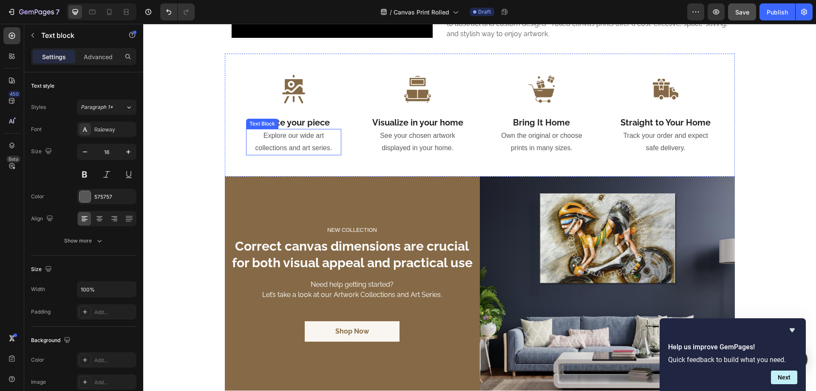
click at [293, 144] on p "Explore our wide art collections and art series." at bounding box center [294, 142] width 94 height 25
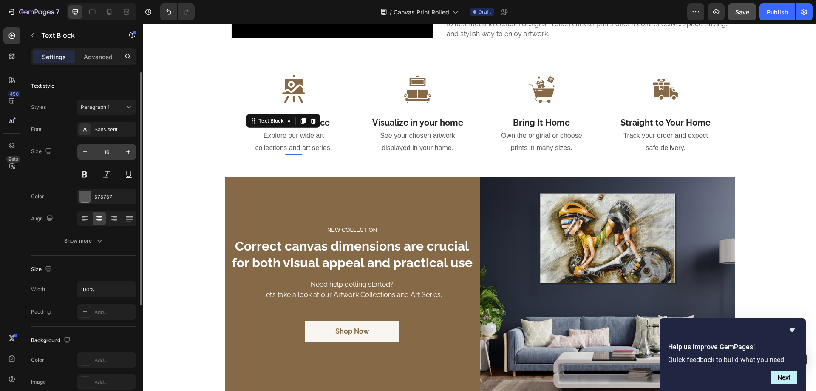
click at [118, 148] on input "16" at bounding box center [107, 151] width 28 height 15
click at [120, 131] on div "Sans-serif" at bounding box center [114, 130] width 40 height 8
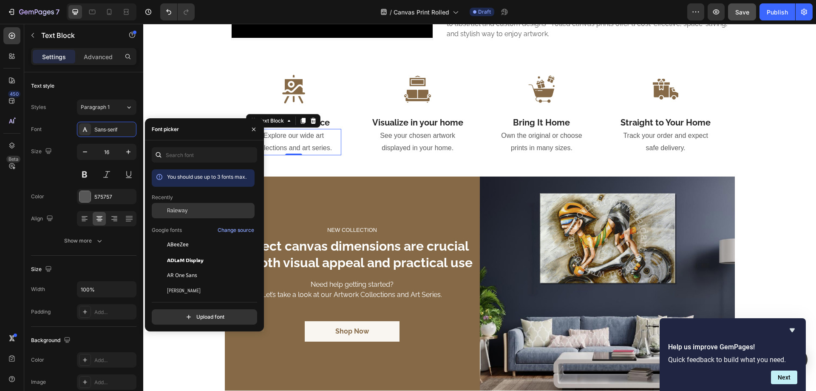
click at [198, 213] on div "Raleway" at bounding box center [210, 211] width 86 height 8
click at [440, 123] on h2 "Visualize in your home" at bounding box center [418, 122] width 96 height 13
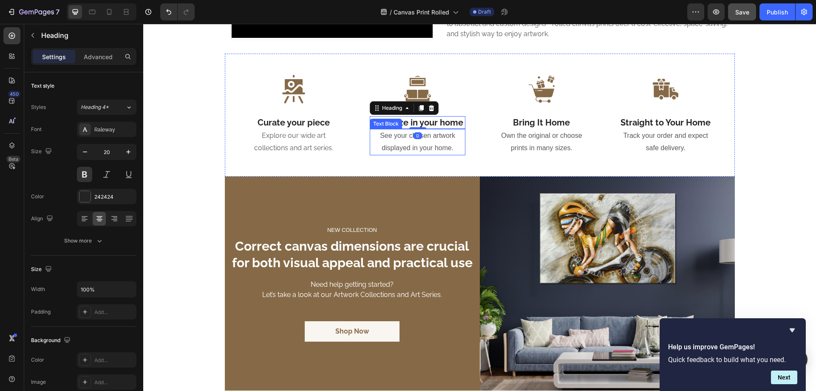
click at [430, 137] on p "See your chosen artwork displayed in your home." at bounding box center [418, 142] width 94 height 25
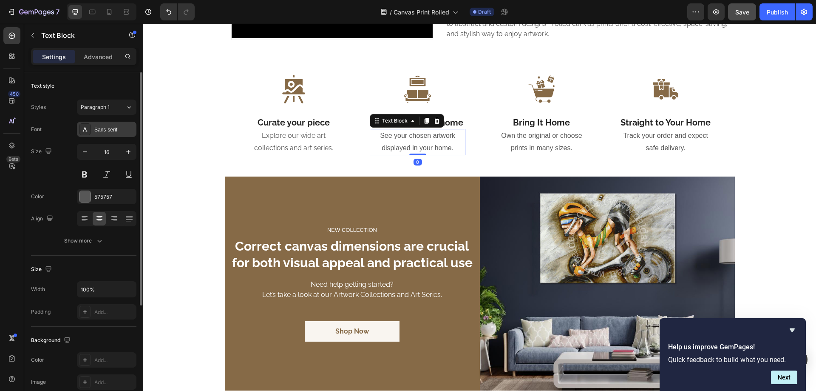
click at [132, 128] on div "Sans-serif" at bounding box center [114, 130] width 40 height 8
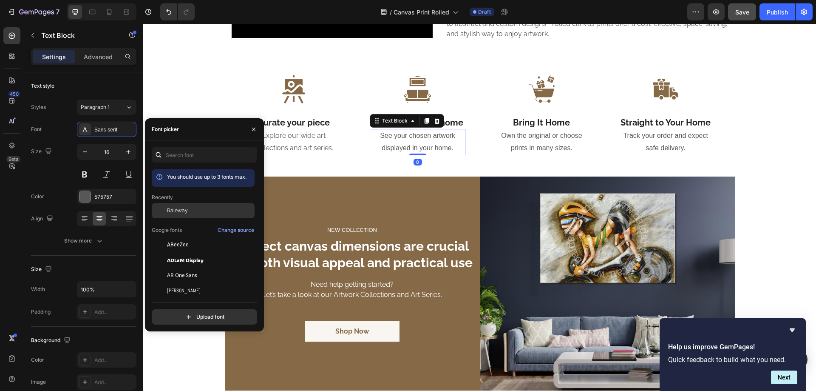
click at [177, 206] on div "Raleway" at bounding box center [203, 210] width 103 height 15
click at [538, 141] on p "Own the original or choose prints in many sizes." at bounding box center [542, 142] width 94 height 25
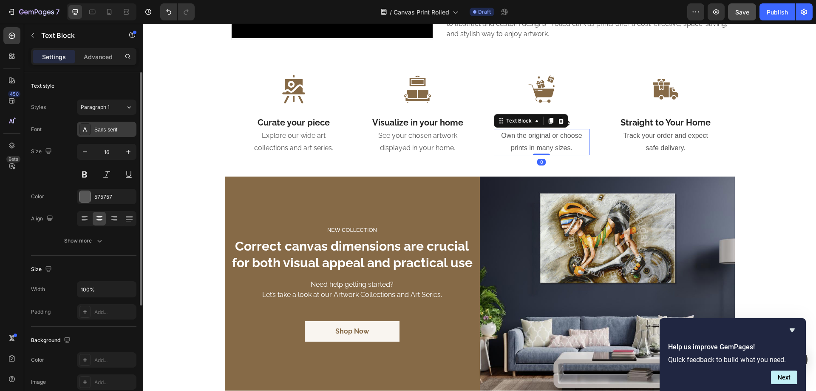
click at [136, 131] on div "Sans-serif" at bounding box center [107, 129] width 60 height 15
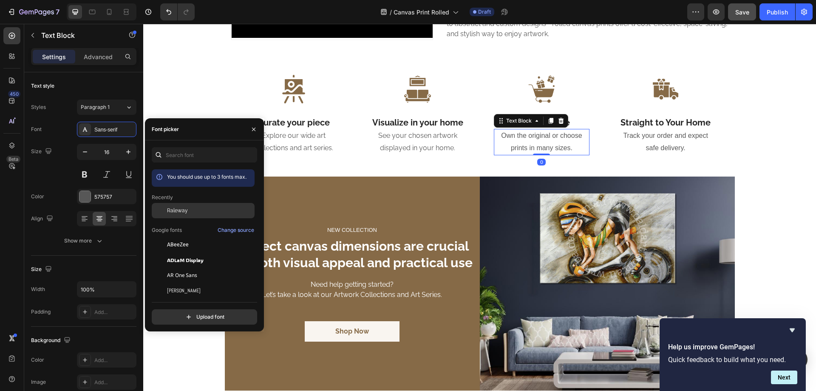
click at [181, 212] on span "Raleway" at bounding box center [177, 211] width 21 height 8
click at [649, 142] on p "Track your order and expect safe delivery." at bounding box center [666, 142] width 94 height 25
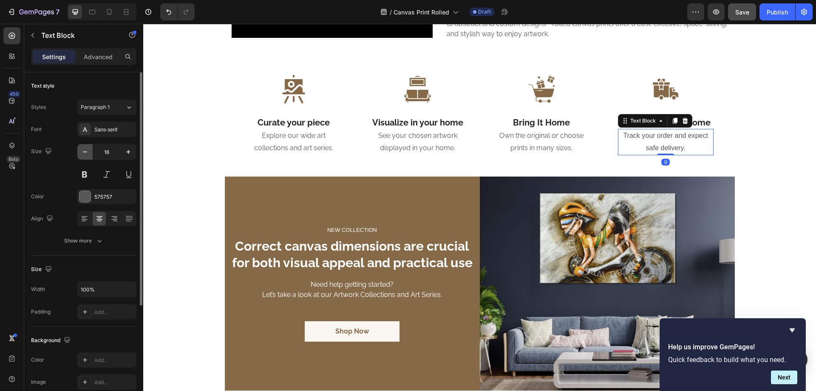
click at [90, 145] on button "button" at bounding box center [84, 151] width 15 height 15
click at [104, 131] on div "Sans-serif" at bounding box center [114, 130] width 40 height 8
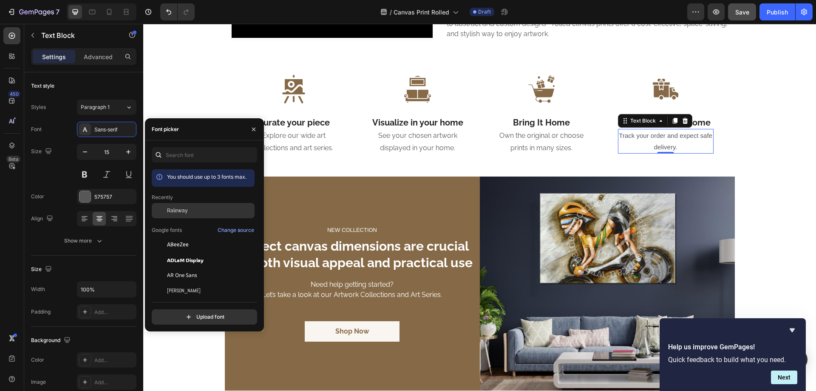
click at [181, 210] on span "Raleway" at bounding box center [177, 211] width 21 height 8
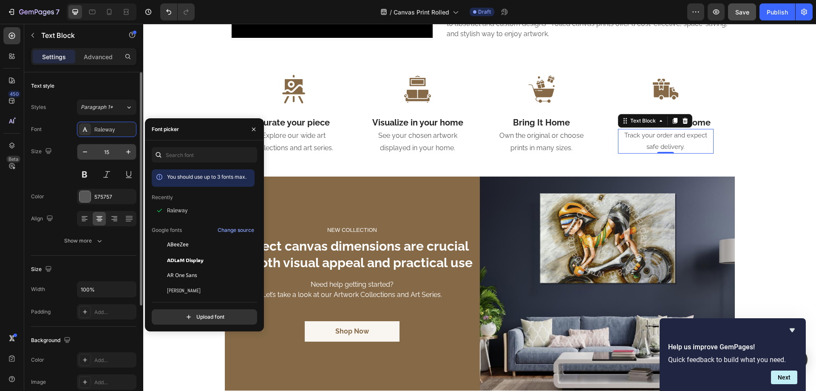
click at [112, 150] on input "15" at bounding box center [107, 151] width 28 height 15
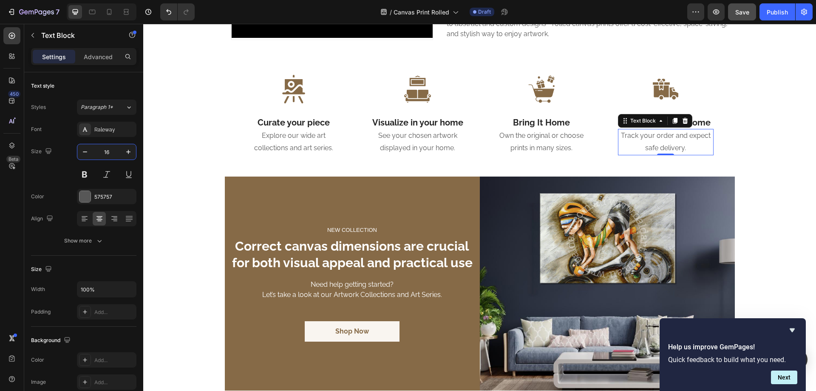
type input "16"
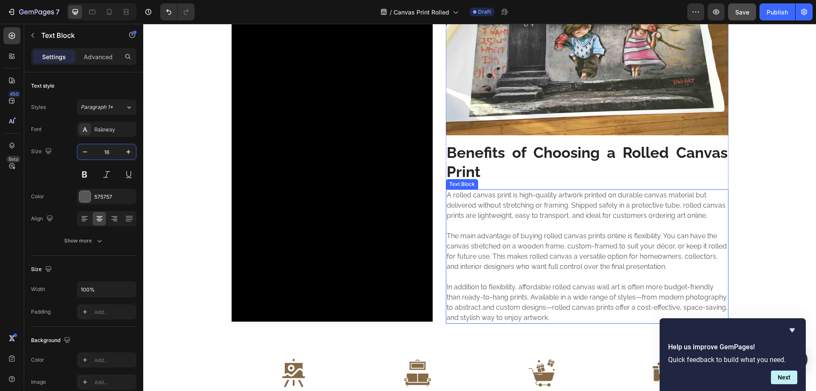
click at [529, 218] on p "A rolled canvas print is high-quality artwork printed on durable canvas materia…" at bounding box center [587, 256] width 281 height 133
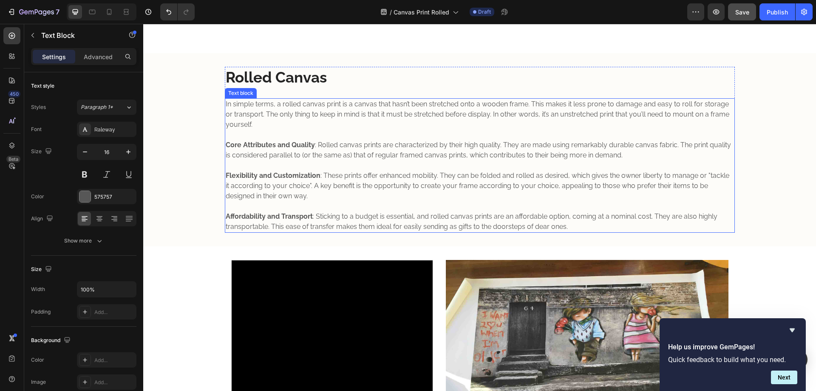
click at [372, 163] on p at bounding box center [480, 165] width 509 height 10
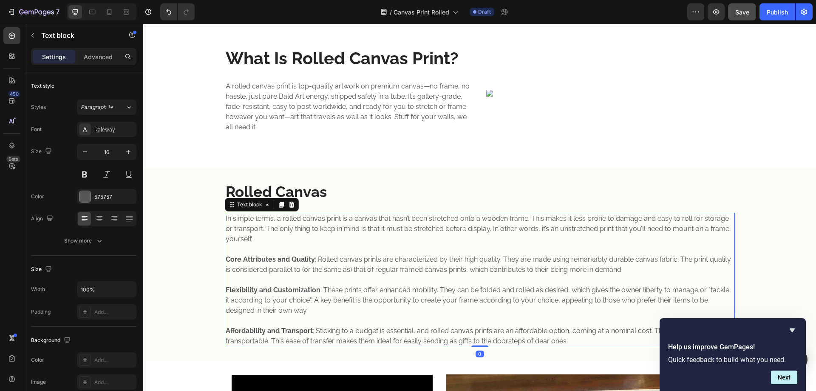
scroll to position [0, 0]
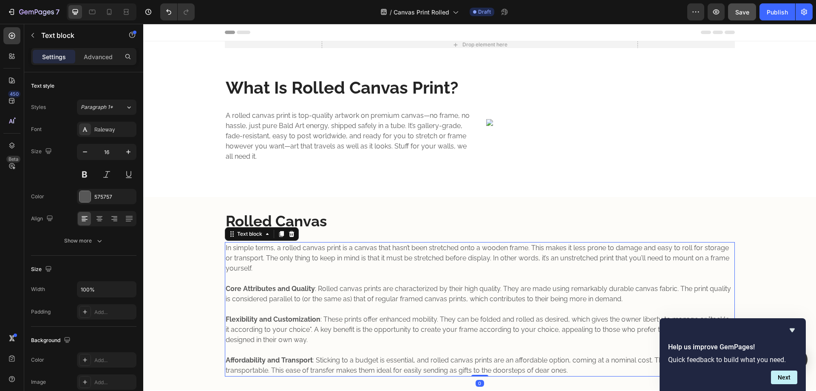
click at [353, 143] on p "A rolled canvas print is top-quality artwork on premium canvas—no frame, no has…" at bounding box center [349, 136] width 247 height 51
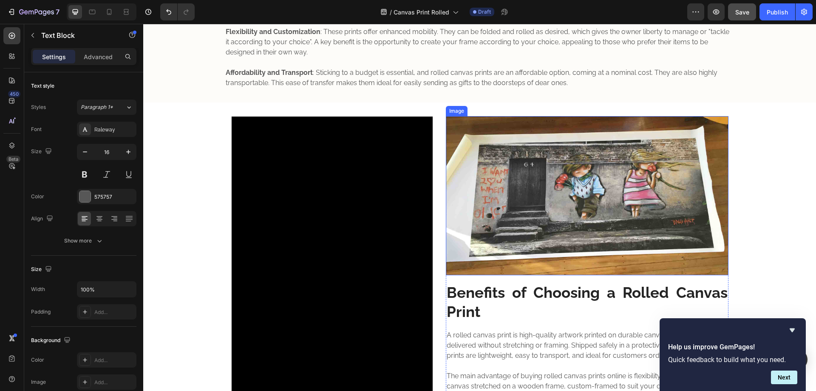
scroll to position [567, 0]
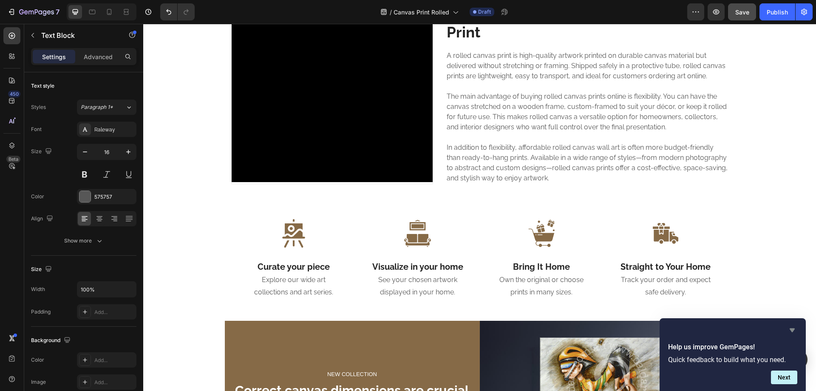
click at [793, 328] on icon "Hide survey" at bounding box center [792, 330] width 5 height 4
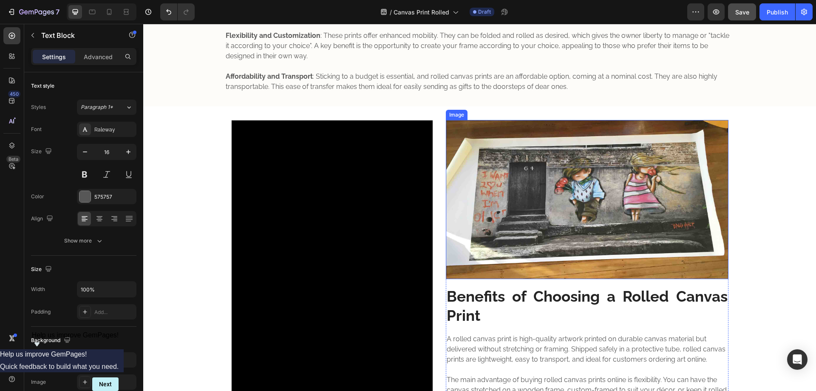
scroll to position [425, 0]
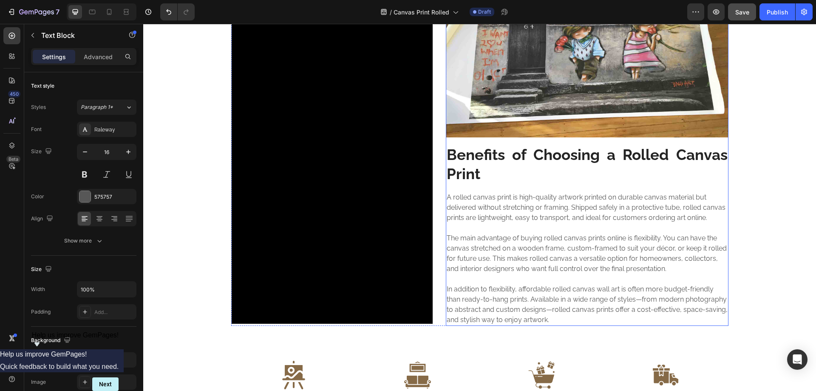
click at [497, 149] on h2 "Benefits of Choosing a Rolled Canvas Print" at bounding box center [587, 164] width 283 height 40
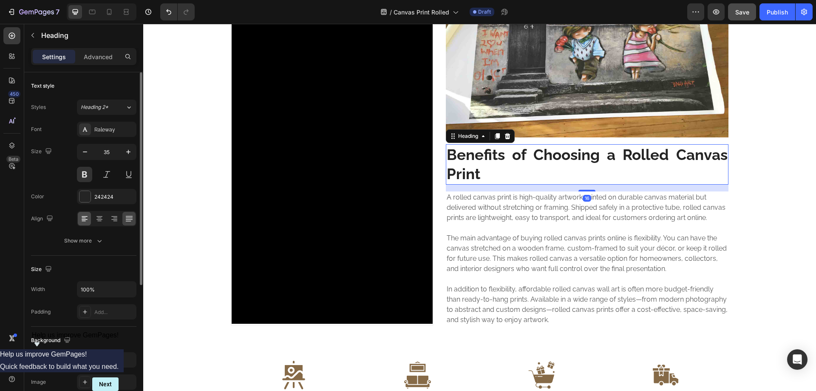
click at [82, 213] on div at bounding box center [84, 219] width 13 height 14
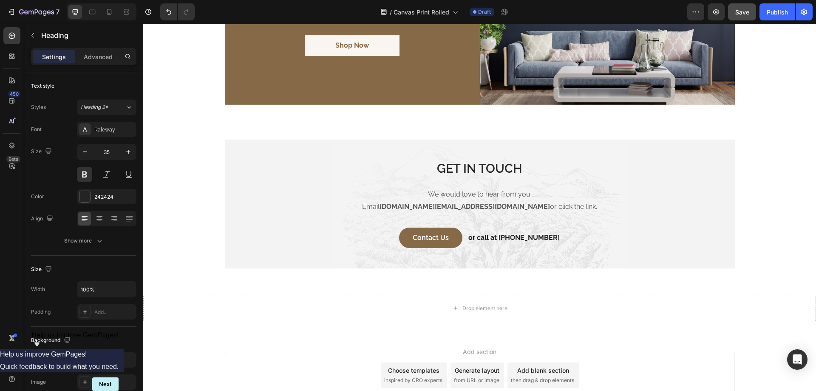
scroll to position [1063, 0]
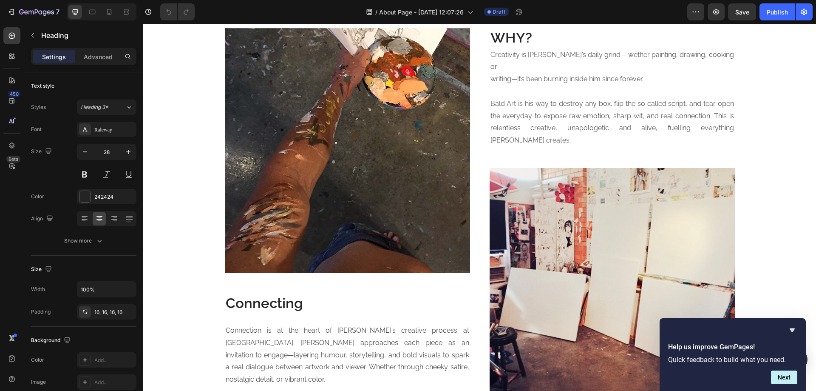
scroll to position [851, 0]
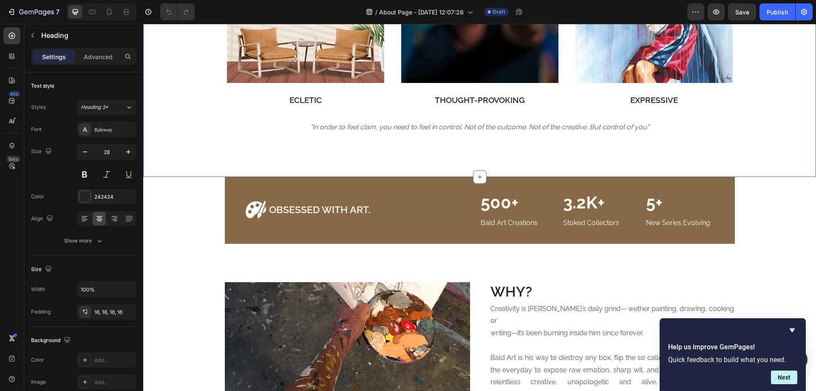
click at [461, 134] on p ""In order to feel clam, you need to feel in control. Not of the outcome. Not of…" at bounding box center [480, 127] width 509 height 12
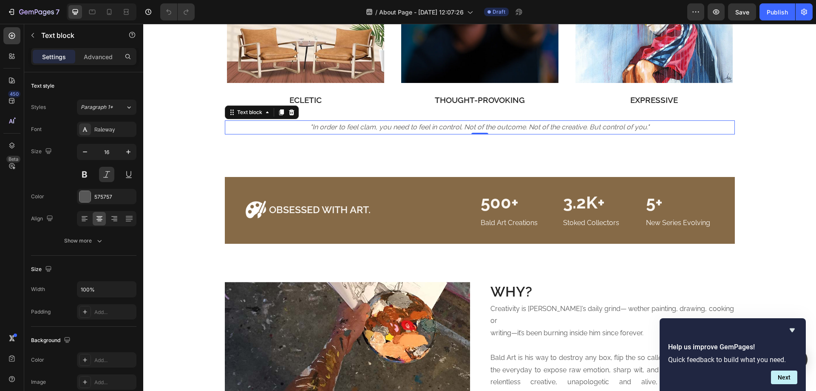
click at [455, 134] on p ""In order to feel clam, you need to feel in control. Not of the outcome. Not of…" at bounding box center [480, 127] width 509 height 12
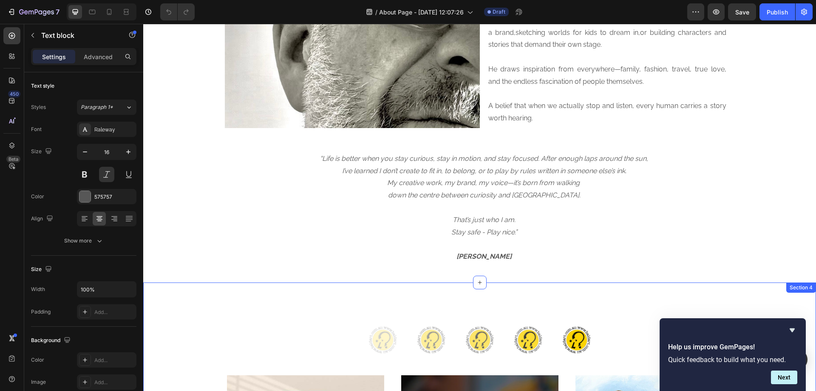
scroll to position [425, 0]
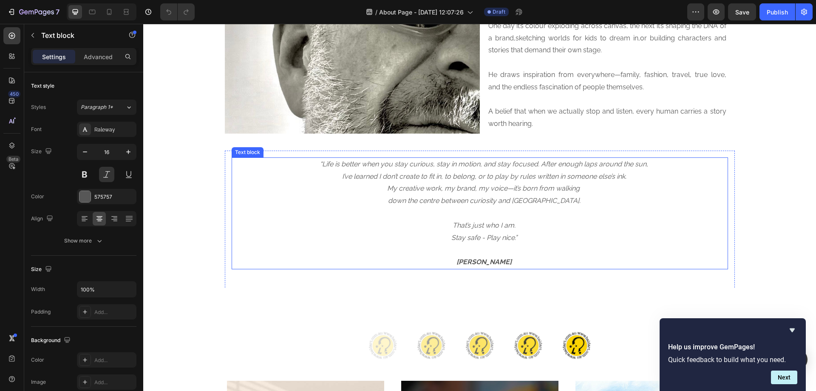
click at [498, 172] on icon "I’ve learned I don’t create to fit in, to belong, or to play by rules written i…" at bounding box center [484, 176] width 284 height 8
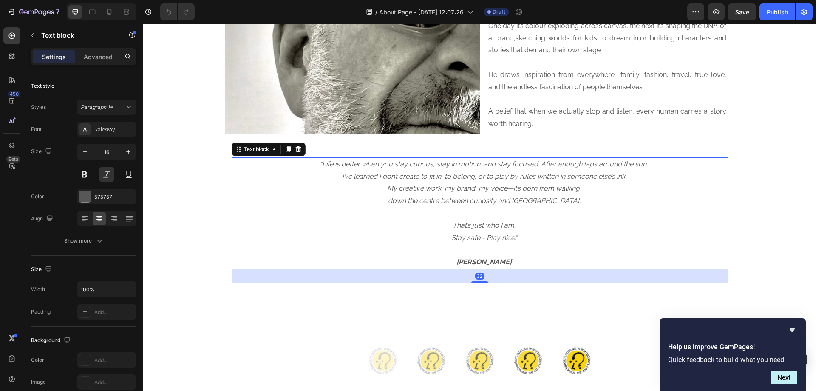
click at [540, 106] on p "A belief that when we actually stop and listen, every human carries a story wor…" at bounding box center [608, 117] width 238 height 25
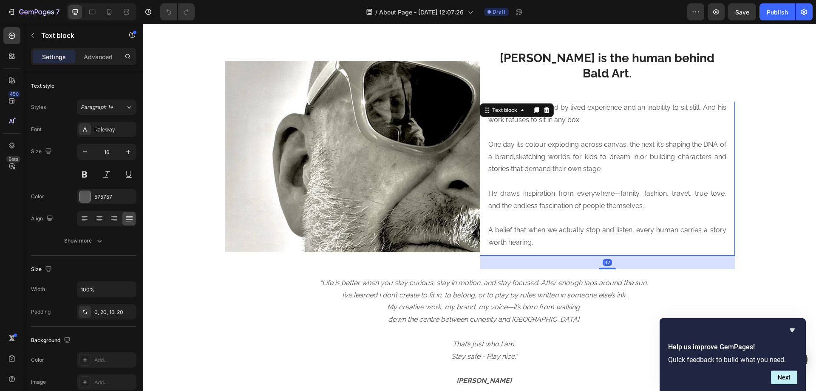
scroll to position [284, 0]
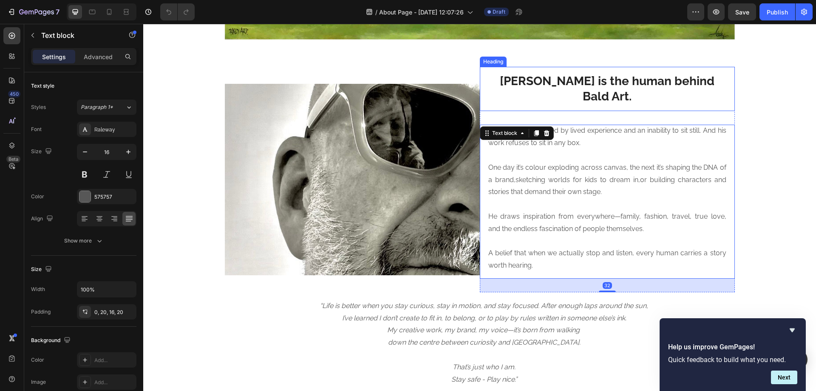
click at [537, 85] on strong "[PERSON_NAME] is the human behind Bald Art." at bounding box center [607, 88] width 215 height 29
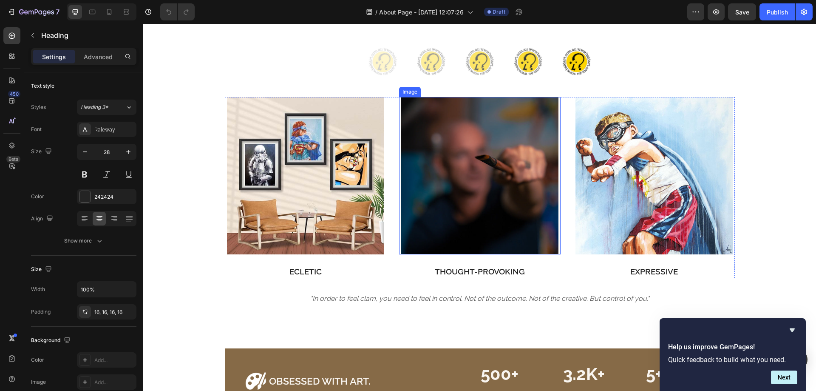
scroll to position [851, 0]
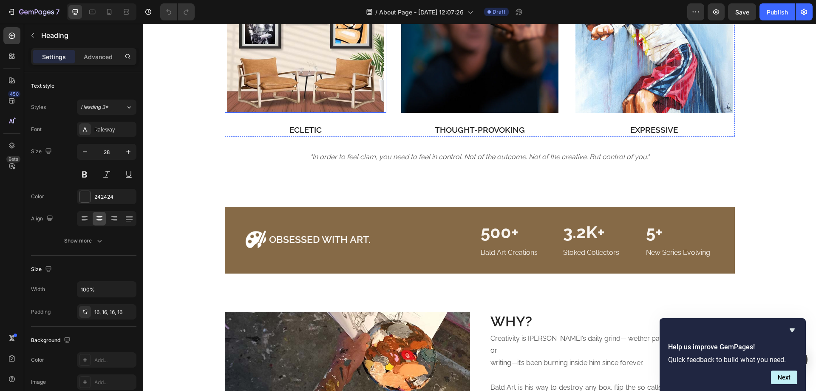
click at [300, 127] on p "ECLETIC" at bounding box center [306, 130] width 160 height 12
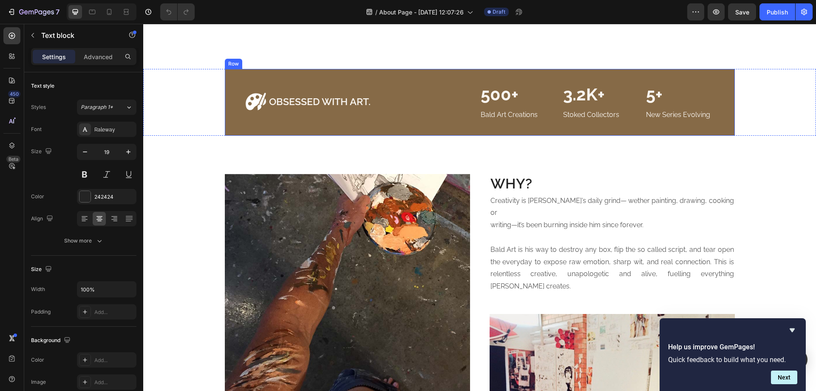
scroll to position [992, 0]
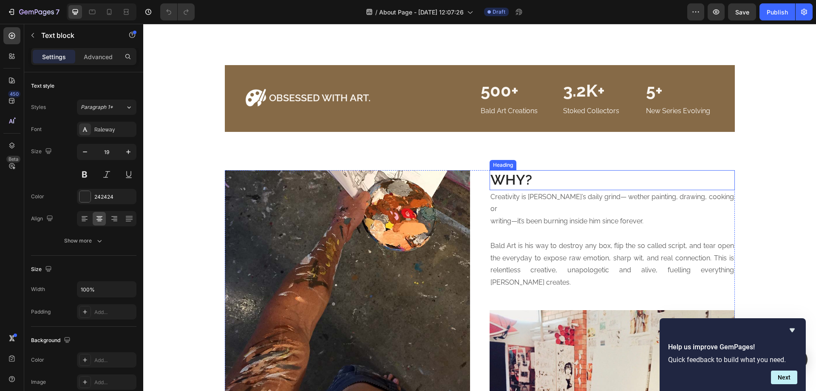
click at [507, 175] on h2 "WHY?" at bounding box center [612, 180] width 245 height 20
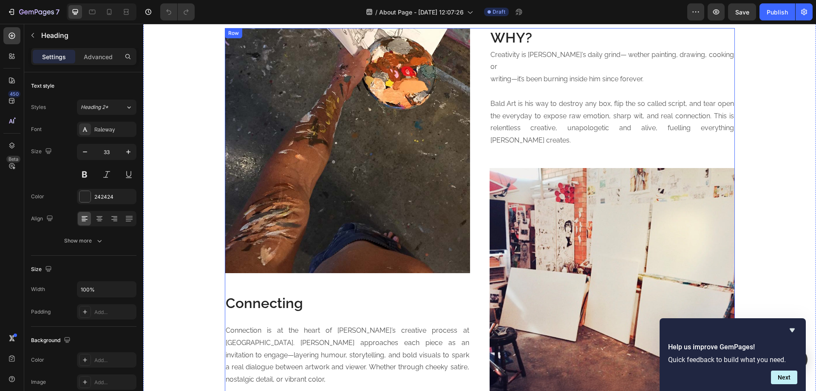
scroll to position [1276, 0]
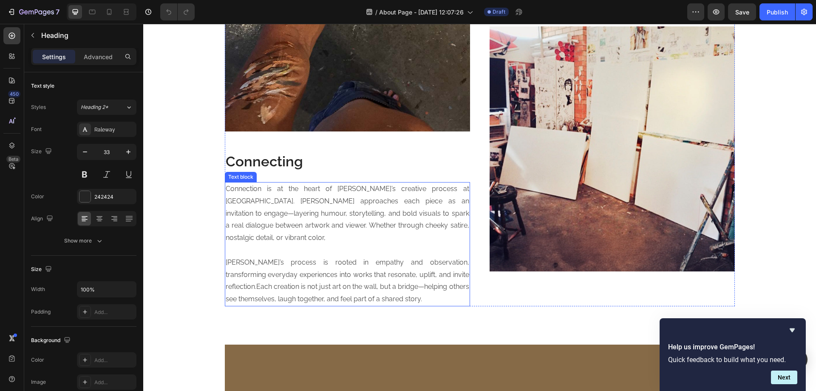
click at [285, 202] on p "Connection is at the heart of [PERSON_NAME]’s creative process at [GEOGRAPHIC_D…" at bounding box center [348, 213] width 244 height 61
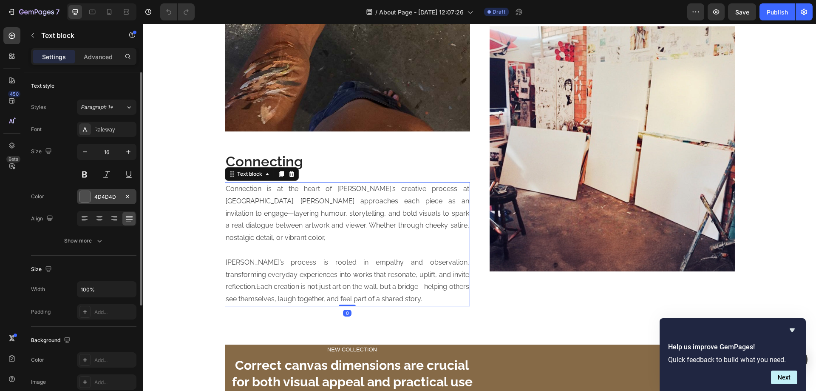
click at [114, 196] on div "4D4D4D" at bounding box center [106, 197] width 25 height 8
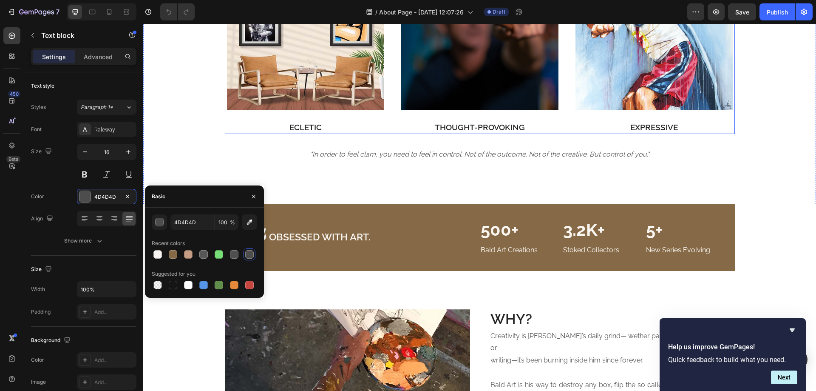
scroll to position [851, 0]
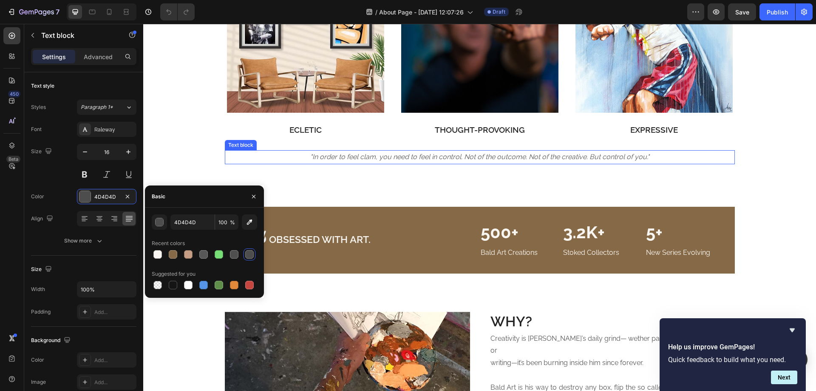
click at [347, 152] on p ""In order to feel clam, you need to feel in control. Not of the outcome. Not of…" at bounding box center [480, 157] width 509 height 12
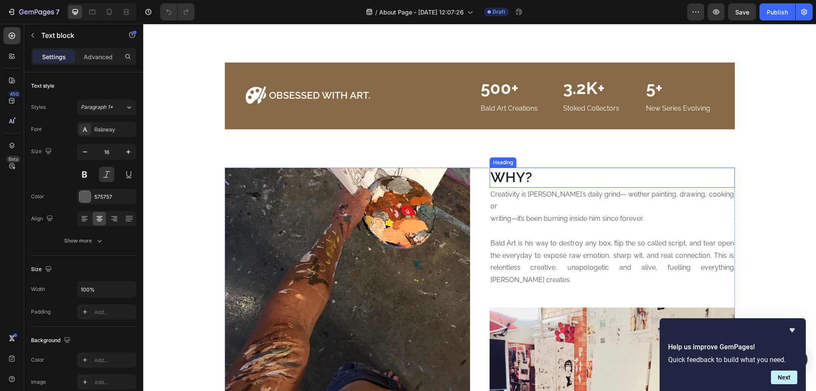
scroll to position [992, 0]
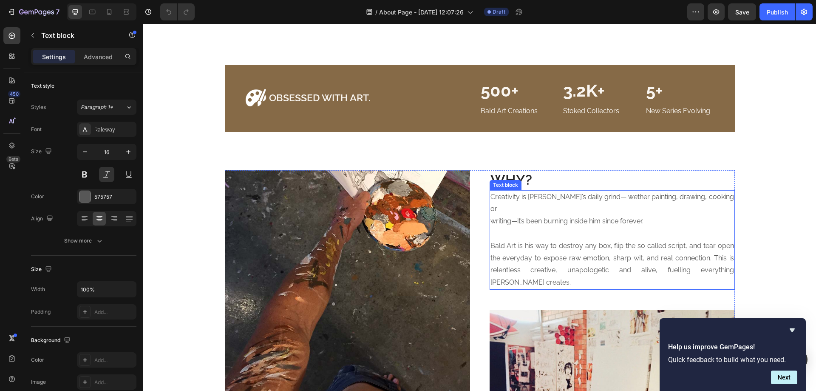
click at [546, 240] on p "Bald Art is his way to destroy any box, flip the so called script, and tear ope…" at bounding box center [613, 264] width 244 height 49
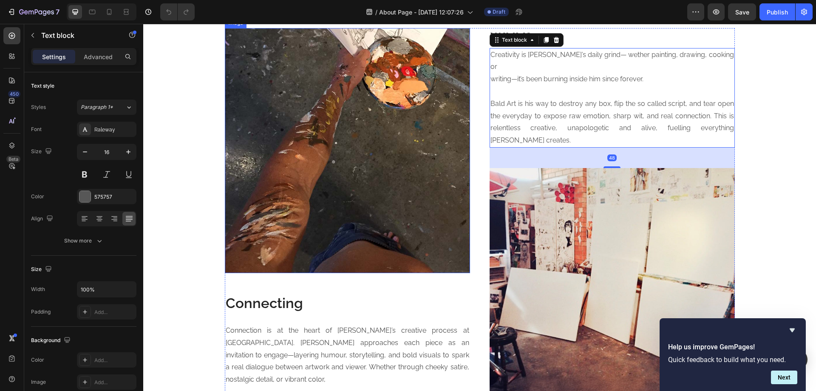
scroll to position [1417, 0]
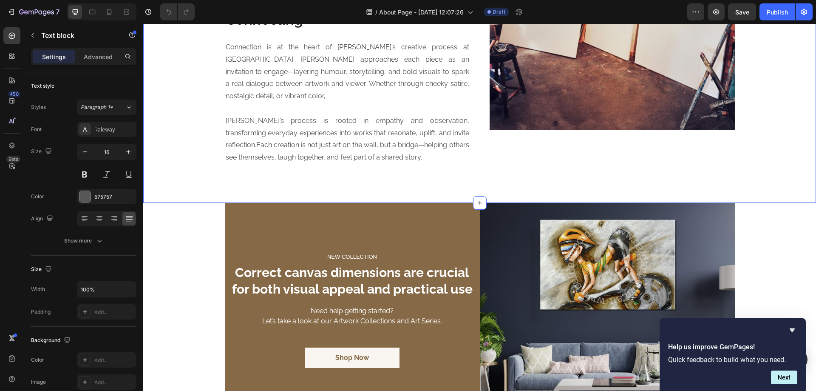
click at [270, 115] on p "[PERSON_NAME]’s process is rooted in empathy and observation, transforming ever…" at bounding box center [348, 139] width 244 height 49
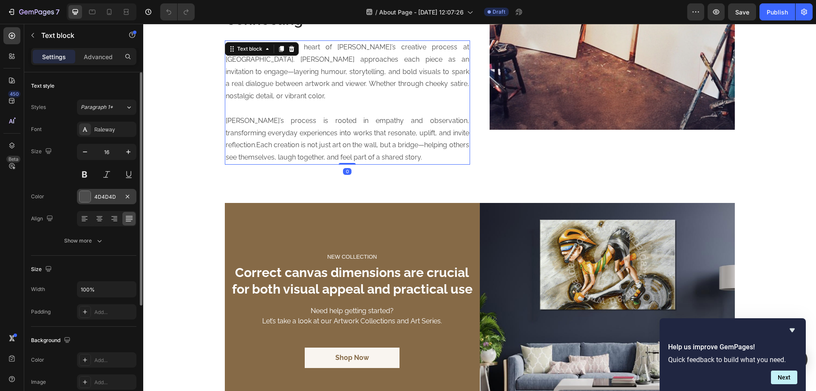
click at [108, 193] on div "4D4D4D" at bounding box center [106, 197] width 25 height 8
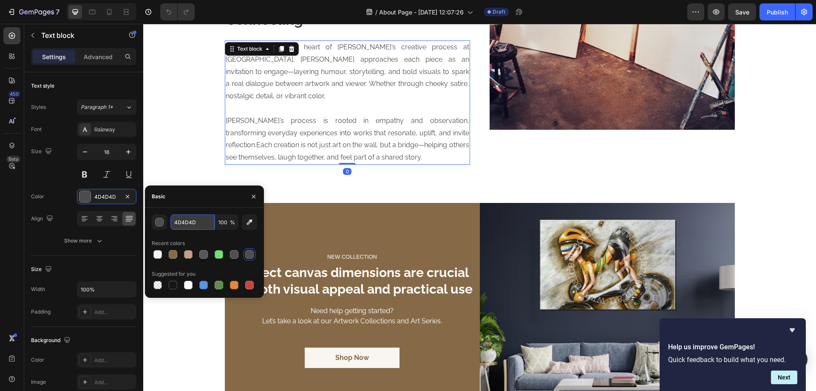
click at [193, 222] on input "4D4D4D" at bounding box center [193, 221] width 44 height 15
type input "575757"
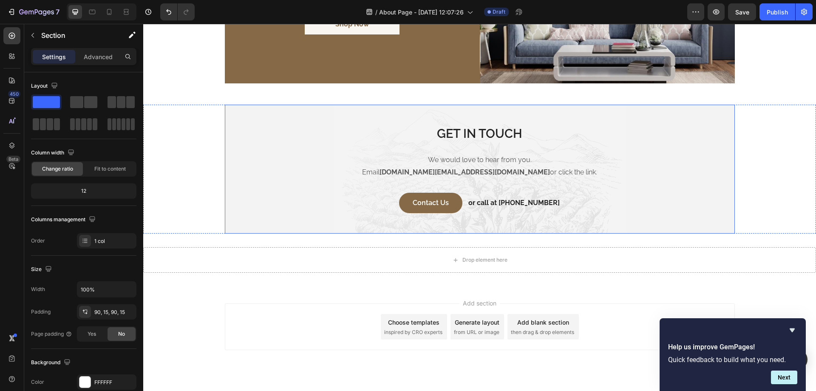
scroll to position [1756, 0]
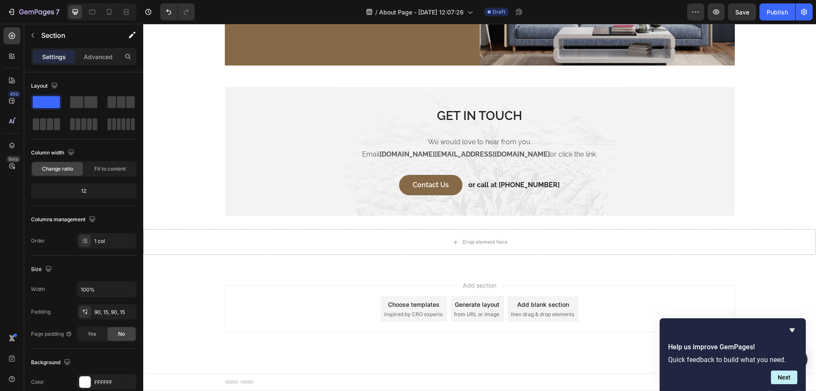
click at [544, 306] on div "Add blank section" at bounding box center [544, 304] width 52 height 9
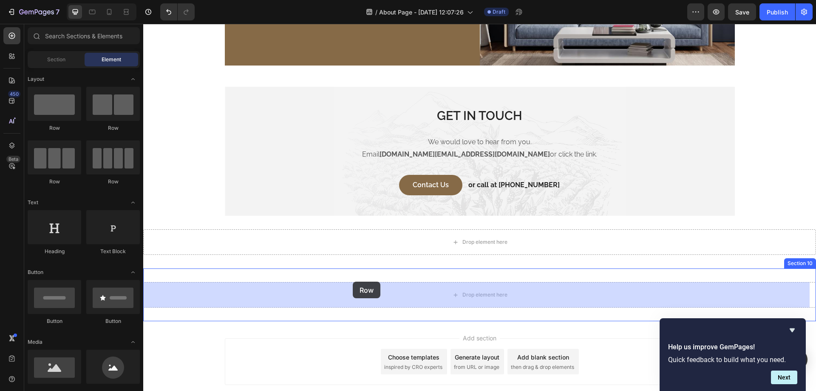
drag, startPoint x: 247, startPoint y: 134, endPoint x: 353, endPoint y: 282, distance: 182.2
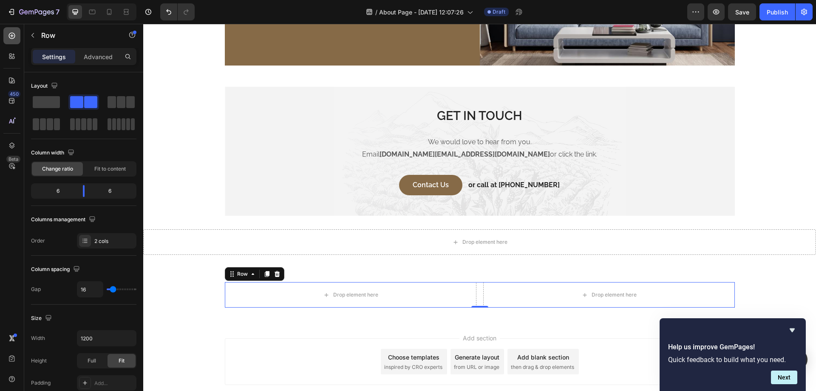
click at [8, 41] on div at bounding box center [11, 35] width 17 height 17
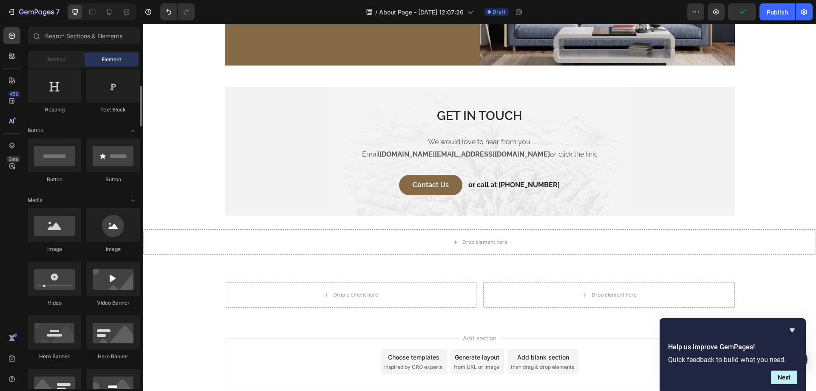
scroll to position [283, 0]
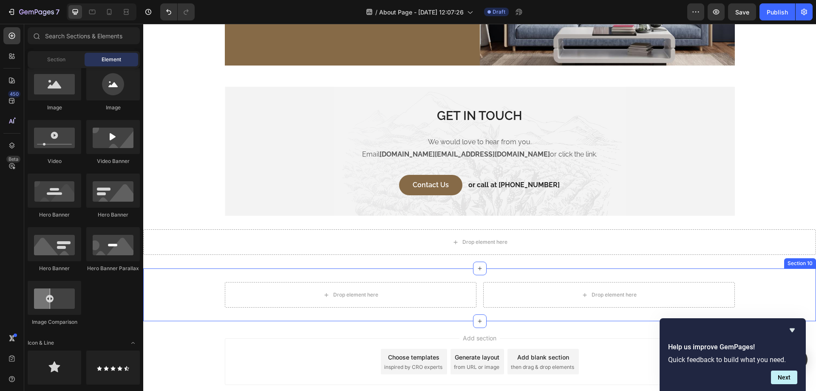
click at [423, 275] on div "Drop element here Drop element here Row Section 10" at bounding box center [479, 294] width 673 height 53
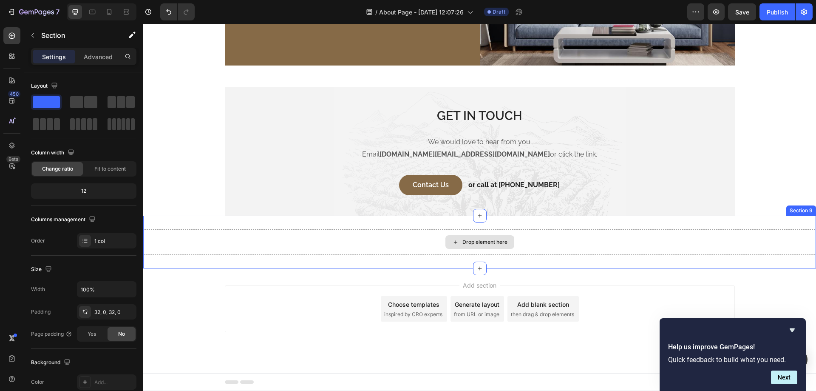
click at [420, 245] on div "Drop element here" at bounding box center [479, 242] width 673 height 26
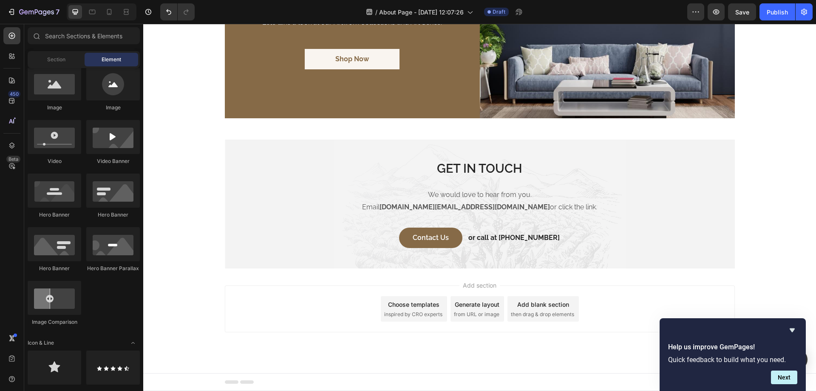
scroll to position [1704, 0]
click at [14, 93] on div "450" at bounding box center [14, 94] width 12 height 7
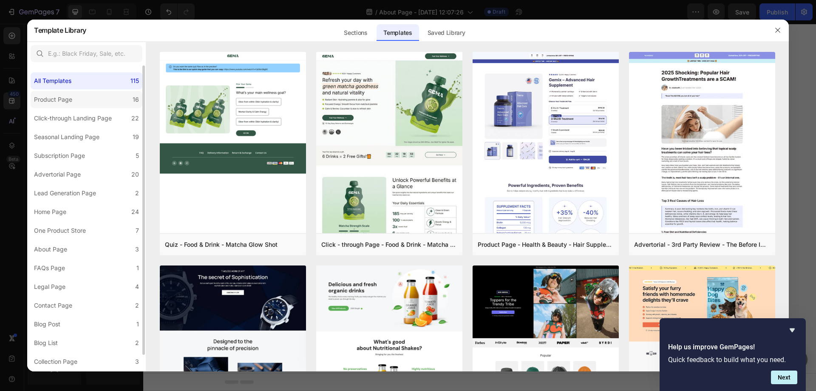
click at [85, 102] on label "Product Page 16" at bounding box center [87, 99] width 112 height 17
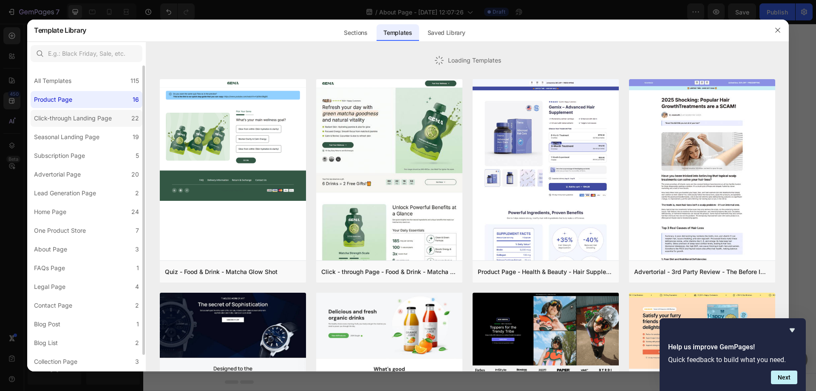
click at [88, 114] on div "Click-through Landing Page" at bounding box center [73, 118] width 78 height 10
click at [77, 156] on div "Subscription Page" at bounding box center [59, 156] width 51 height 10
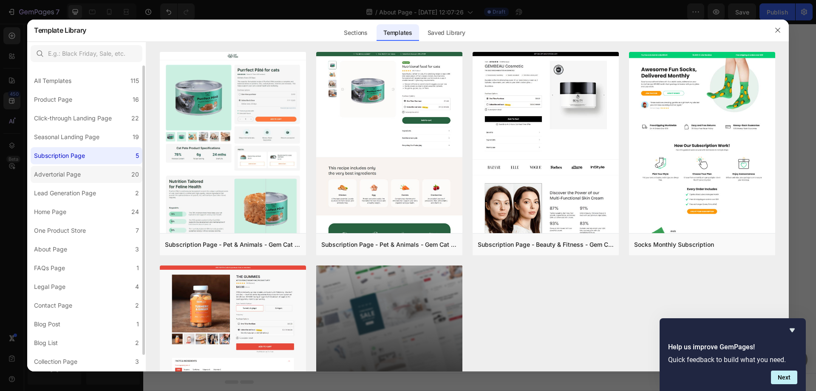
click at [80, 172] on div "Advertorial Page" at bounding box center [57, 174] width 47 height 10
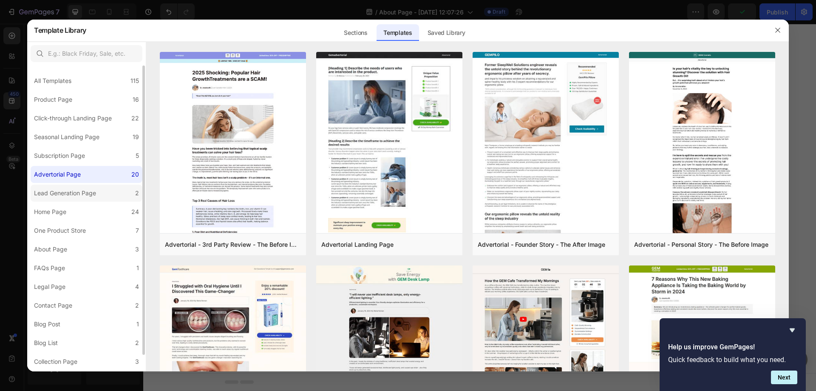
click at [82, 197] on div "Lead Generation Page" at bounding box center [65, 193] width 62 height 10
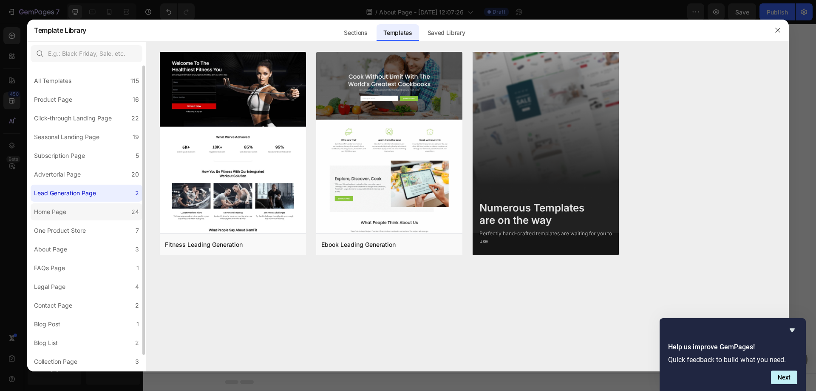
click at [68, 214] on div "Home Page" at bounding box center [52, 212] width 36 height 10
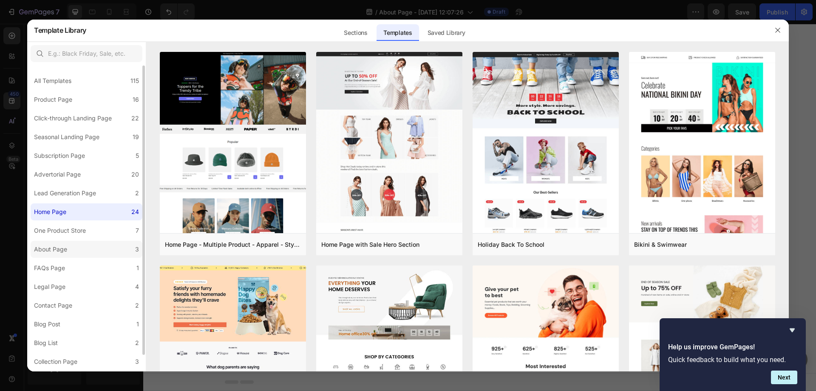
click at [69, 247] on div "About Page" at bounding box center [52, 249] width 37 height 10
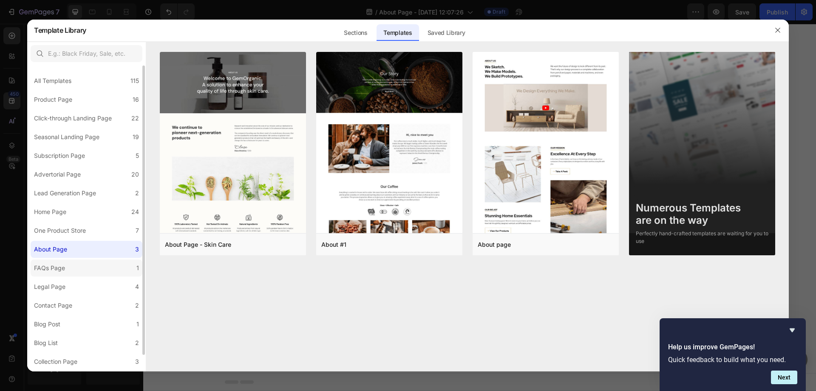
click at [60, 267] on div "FAQs Page" at bounding box center [49, 268] width 31 height 10
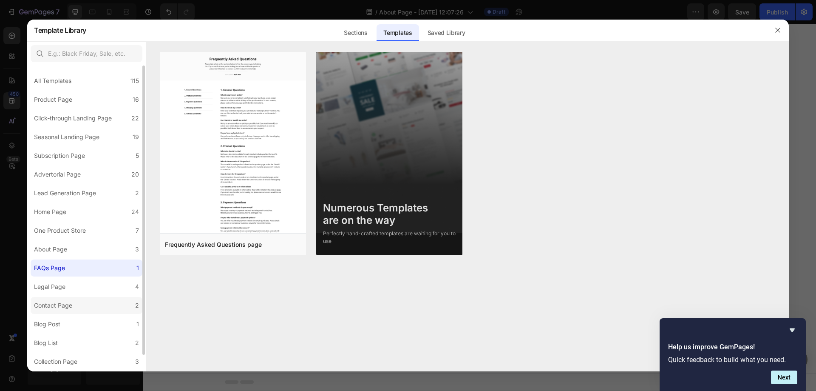
click at [53, 297] on label "Contact Page 2" at bounding box center [87, 305] width 112 height 17
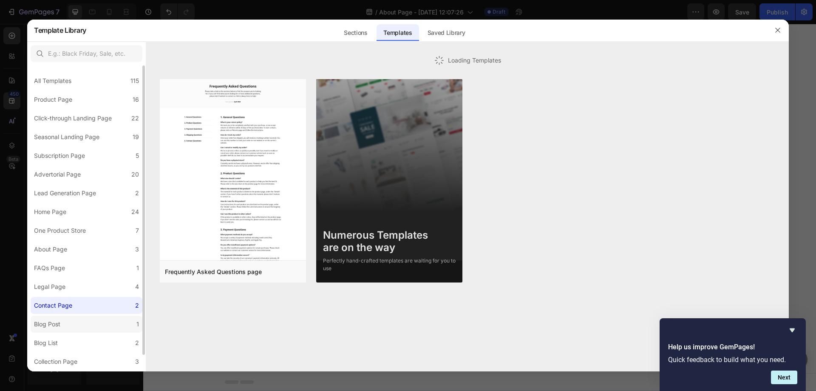
click at [56, 318] on label "Blog Post 1" at bounding box center [87, 324] width 112 height 17
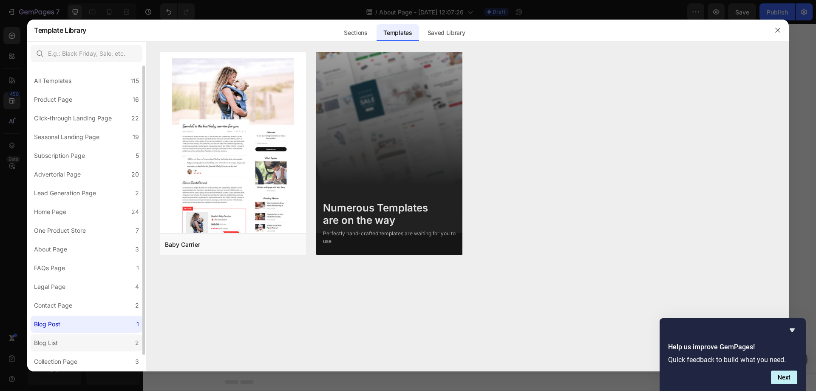
click at [65, 334] on label "Blog List 2" at bounding box center [87, 342] width 112 height 17
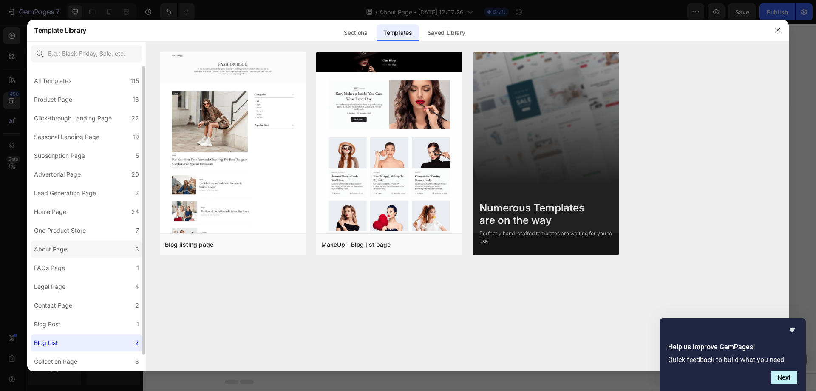
click at [81, 248] on label "About Page 3" at bounding box center [87, 249] width 112 height 17
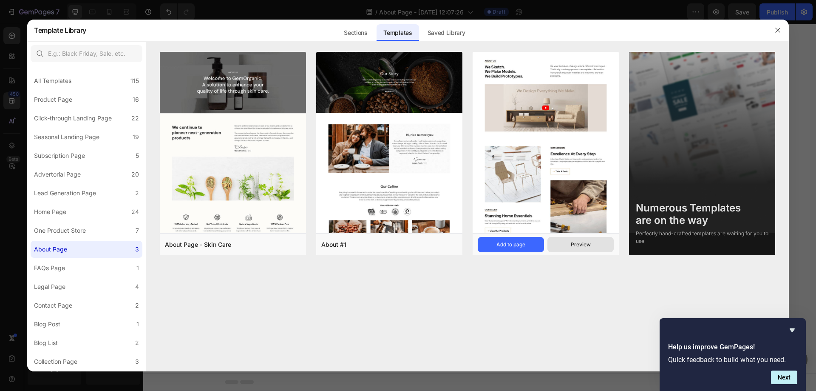
click at [580, 244] on div "Preview" at bounding box center [581, 245] width 20 height 8
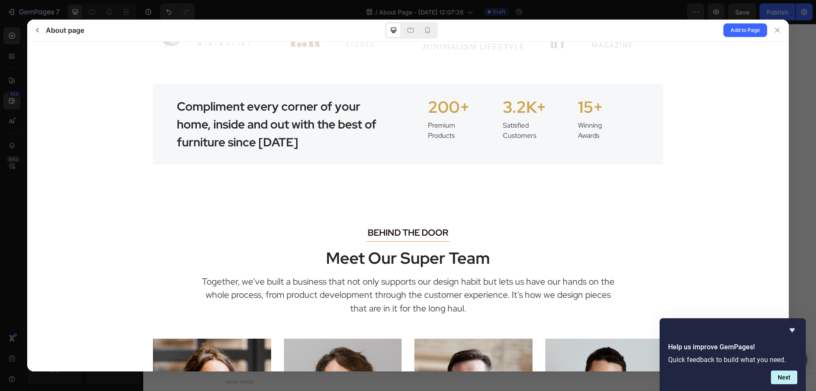
scroll to position [851, 0]
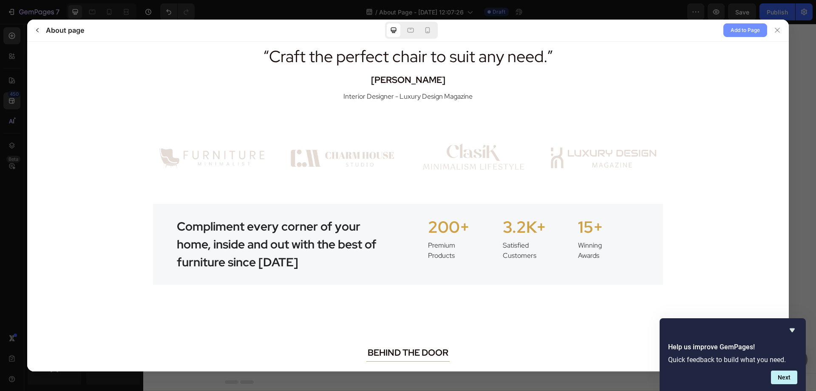
click at [751, 34] on span "Add to Page" at bounding box center [745, 30] width 29 height 10
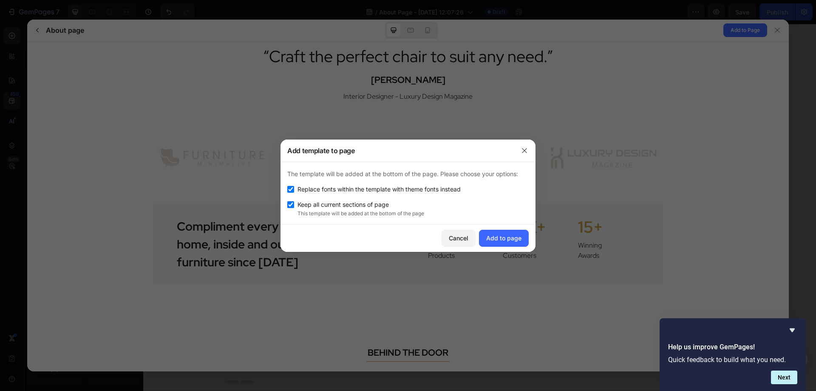
click at [291, 207] on input "checkbox" at bounding box center [290, 204] width 7 height 7
checkbox input "false"
click at [291, 188] on input "checkbox" at bounding box center [290, 189] width 7 height 7
checkbox input "false"
click at [290, 203] on input "checkbox" at bounding box center [290, 204] width 7 height 7
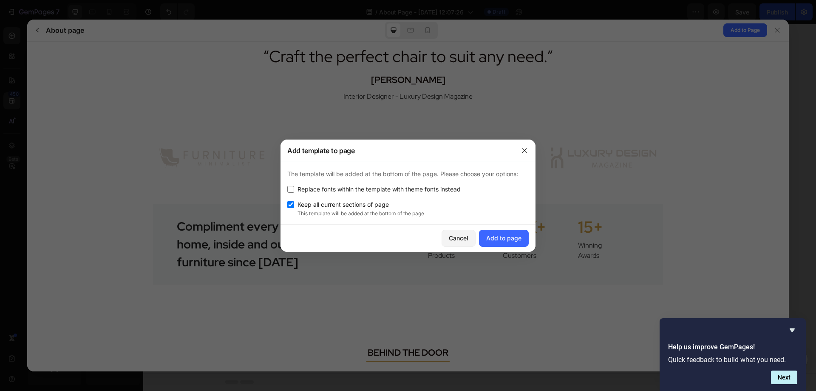
click at [290, 203] on input "checkbox" at bounding box center [290, 204] width 7 height 7
checkbox input "true"
click at [290, 189] on input "checkbox" at bounding box center [290, 189] width 7 height 7
checkbox input "true"
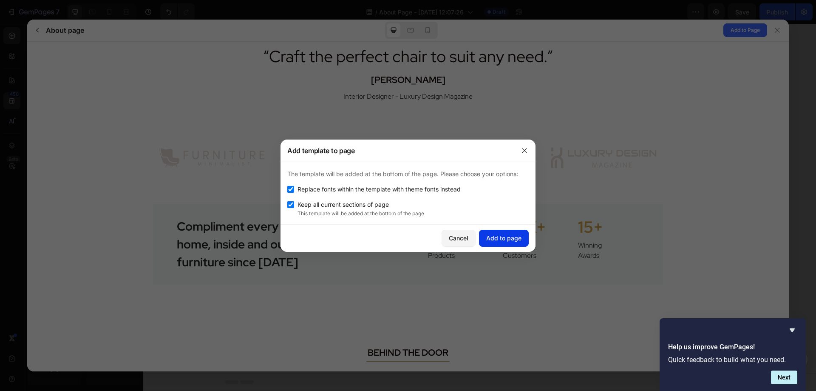
click at [510, 232] on button "Add to page" at bounding box center [504, 238] width 50 height 17
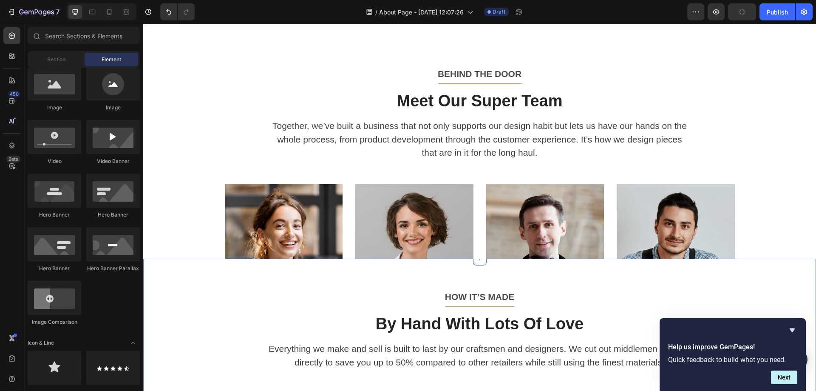
scroll to position [3082, 0]
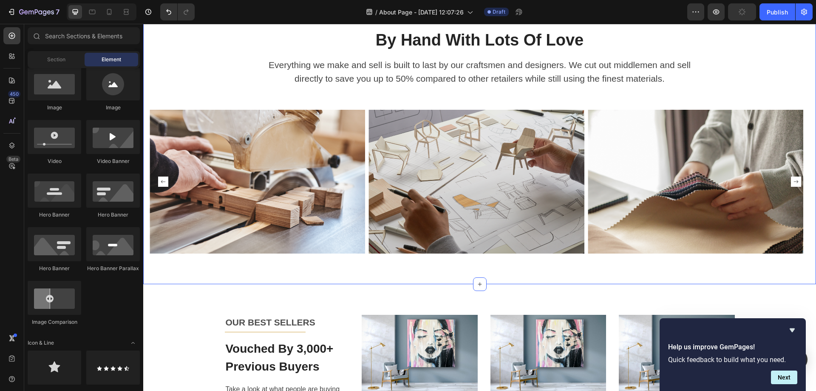
click at [415, 105] on div "HOW IT’S MADE Text block Title Line By Hand With Lots Of Love Heading Everythin…" at bounding box center [480, 130] width 660 height 248
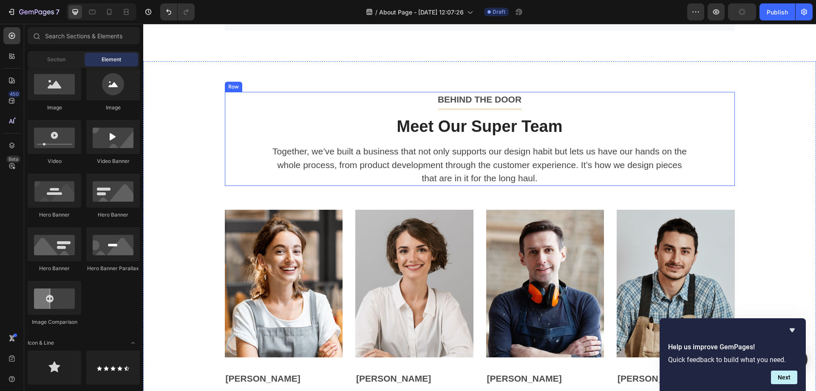
scroll to position [2631, 0]
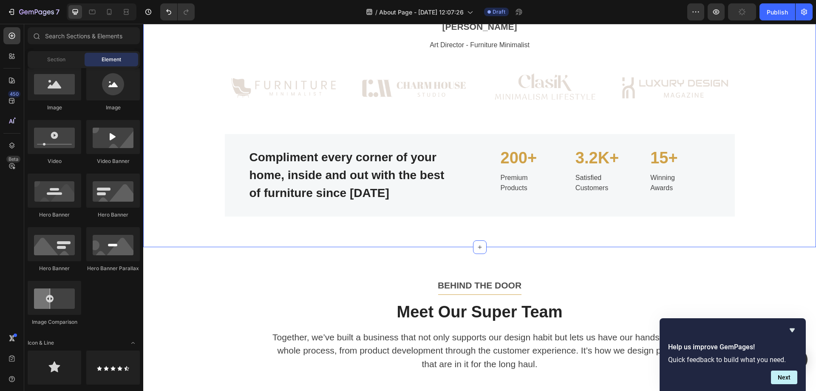
click at [205, 181] on div "IN THE PRESS Text block Title Line “Hands down one of the most high-quality and…" at bounding box center [480, 82] width 660 height 269
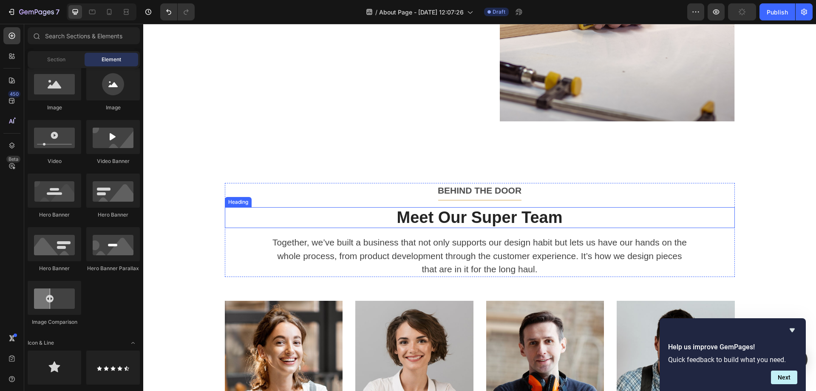
click at [261, 212] on p "Meet Our Super Team" at bounding box center [480, 218] width 509 height 20
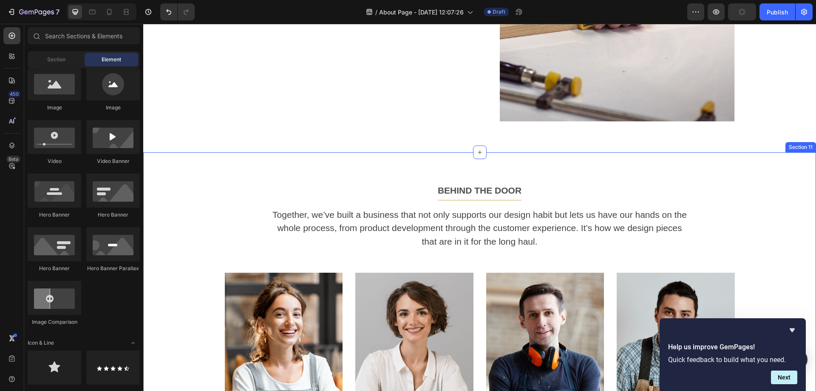
click at [212, 218] on div "BEHIND THE DOOR Text block Title Line Together, we’ve built a business that not…" at bounding box center [480, 324] width 660 height 282
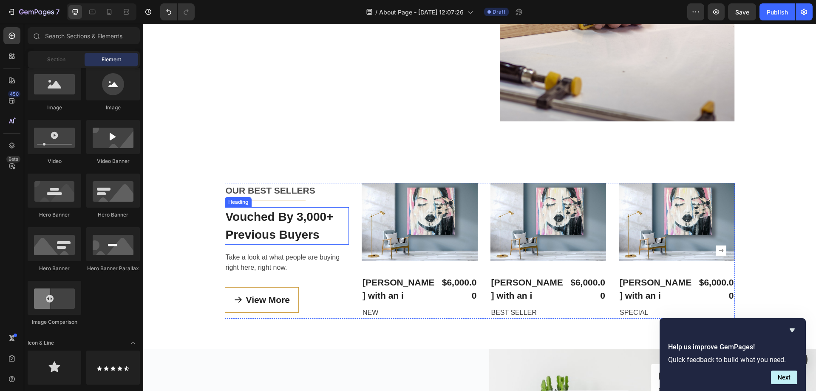
scroll to position [2927, 0]
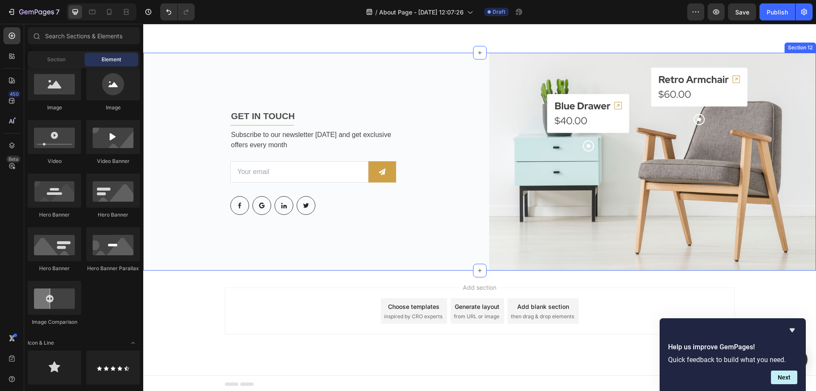
click at [347, 219] on div "GET IN TOUCH Text block Title Line Subscribe to our newsletter today and get ex…" at bounding box center [313, 162] width 327 height 218
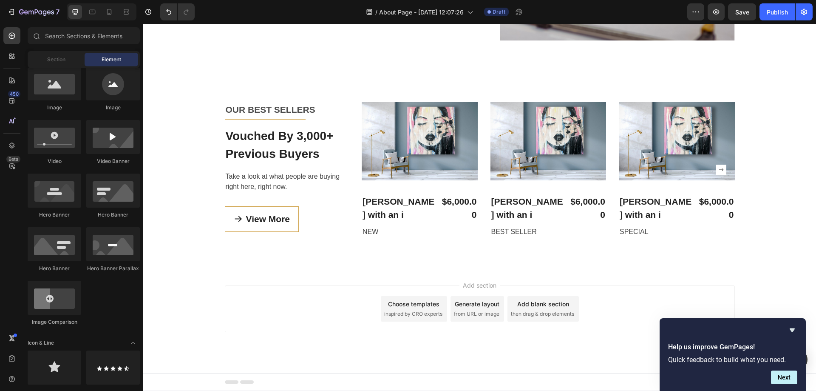
scroll to position [2712, 0]
click at [199, 210] on div "OUR BEST SELLERS Text block Title Line Vouched By 3,000+ Previous Buyers Headin…" at bounding box center [480, 169] width 660 height 135
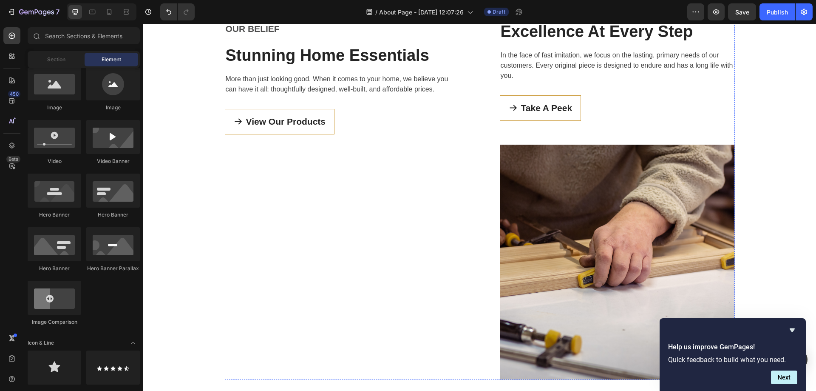
scroll to position [2231, 0]
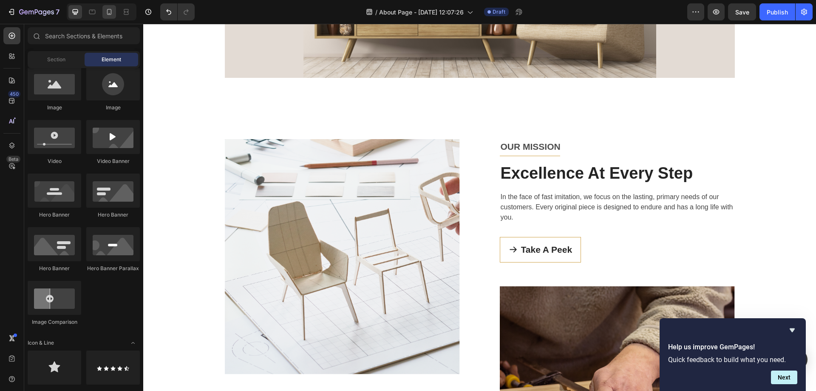
click at [112, 12] on icon at bounding box center [109, 12] width 9 height 9
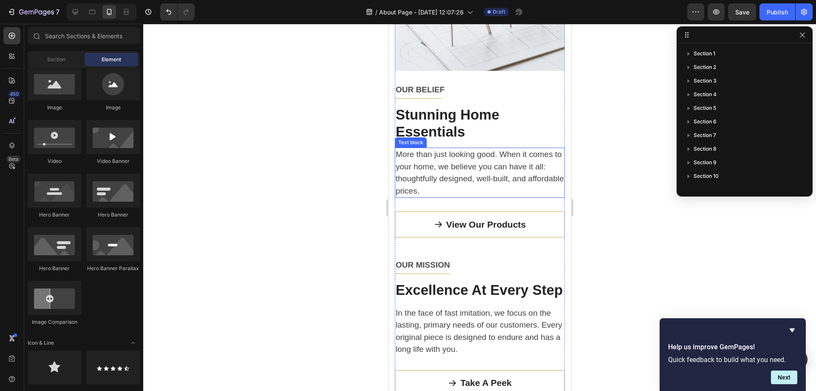
scroll to position [2397, 0]
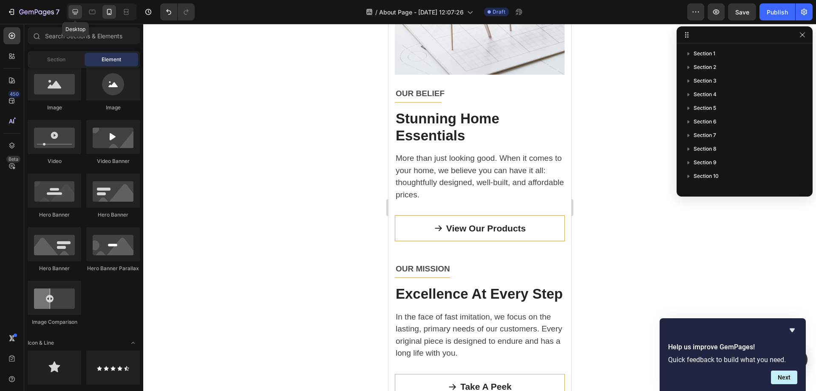
click at [80, 9] on icon at bounding box center [75, 12] width 9 height 9
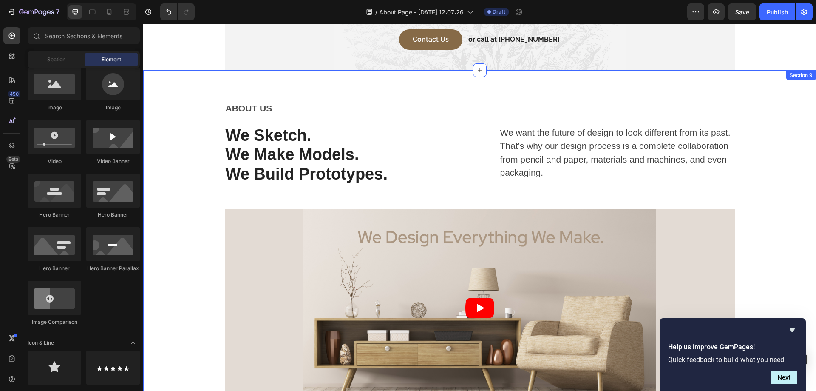
scroll to position [1829, 0]
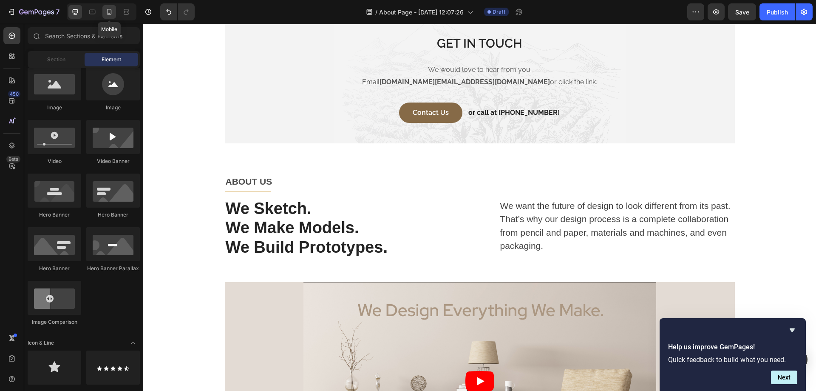
click at [115, 11] on div at bounding box center [109, 12] width 14 height 14
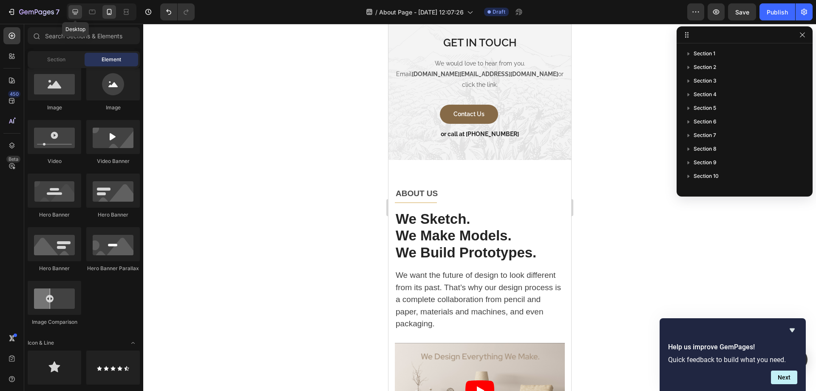
click at [80, 13] on div at bounding box center [75, 12] width 14 height 14
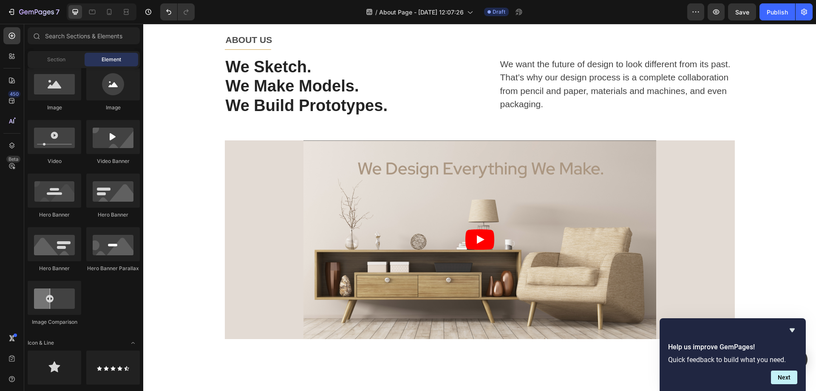
scroll to position [1829, 0]
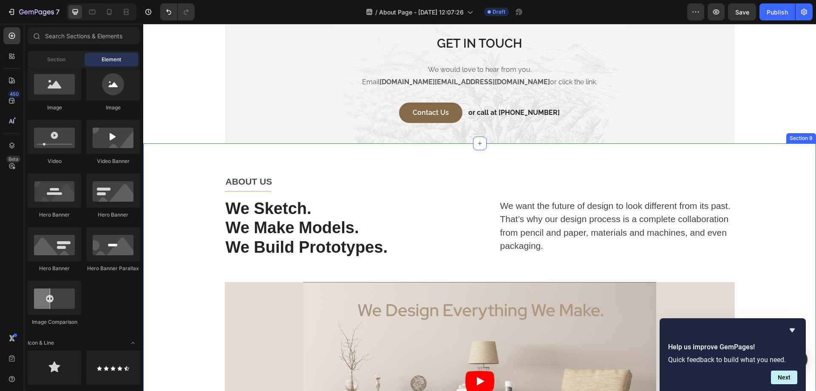
click at [196, 220] on div "ABOUT US Text block Title Line Row We Sketch. We Make Models. We Build Prototyp…" at bounding box center [480, 327] width 660 height 306
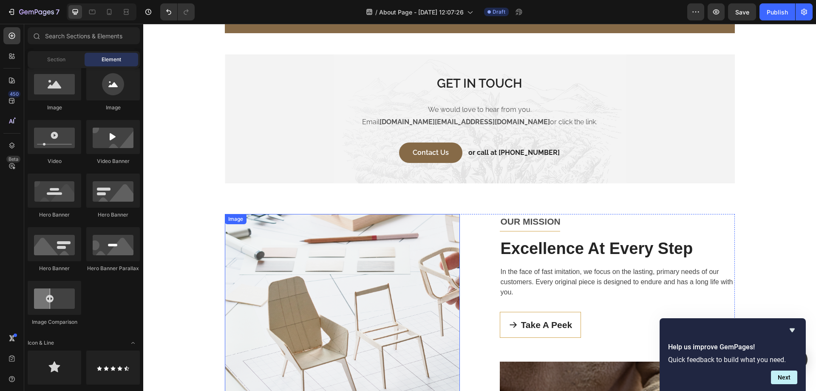
scroll to position [1722, 0]
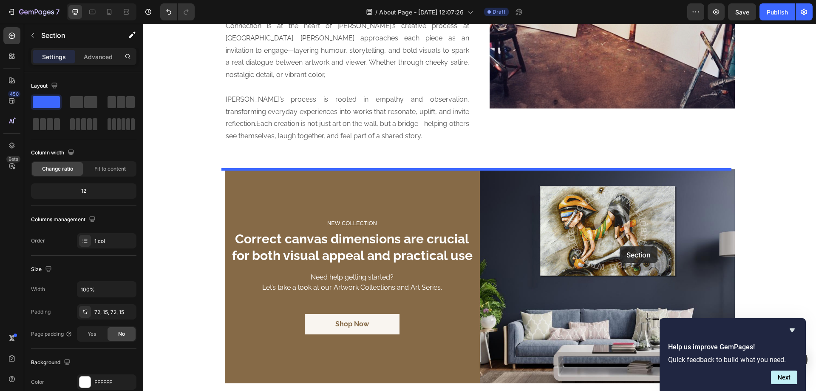
scroll to position [1297, 0]
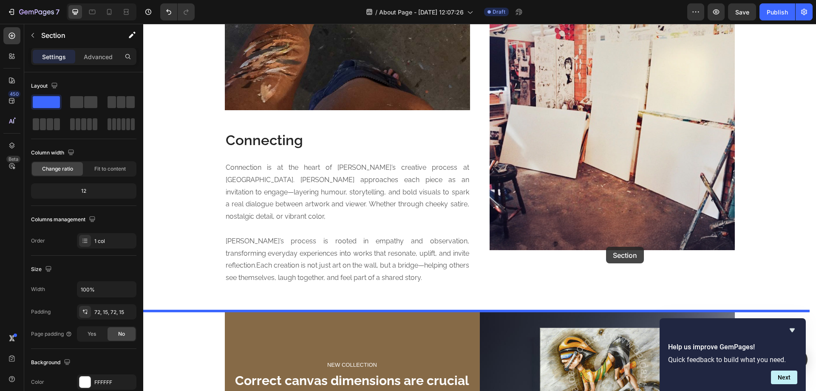
drag, startPoint x: 643, startPoint y: 242, endPoint x: 606, endPoint y: 247, distance: 36.4
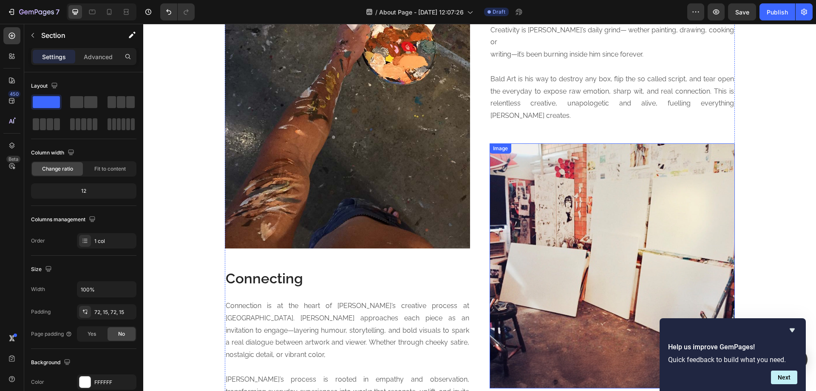
scroll to position [1155, 0]
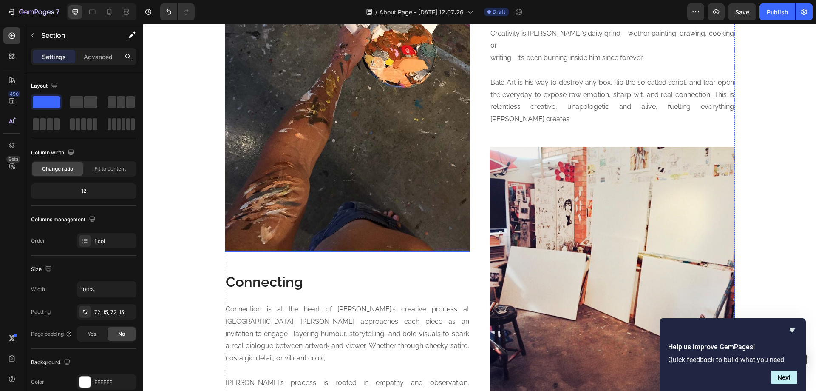
click at [373, 187] on img at bounding box center [347, 129] width 245 height 245
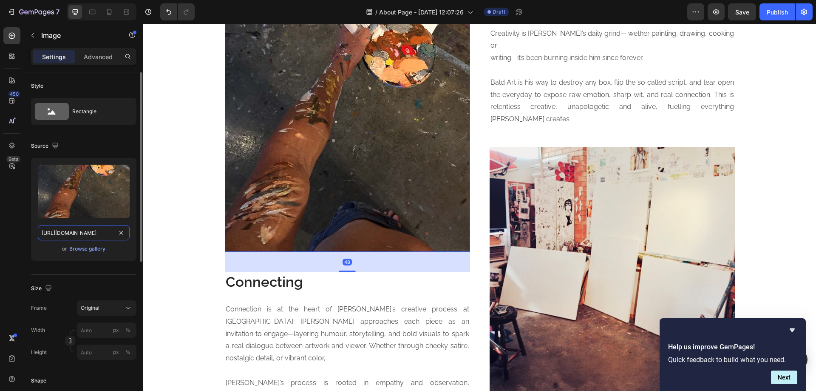
click at [98, 233] on input "https://cdn.shopify.com/s/files/1/2782/3792/files/brush_stroke.jpg?v=1757637024" at bounding box center [84, 232] width 92 height 15
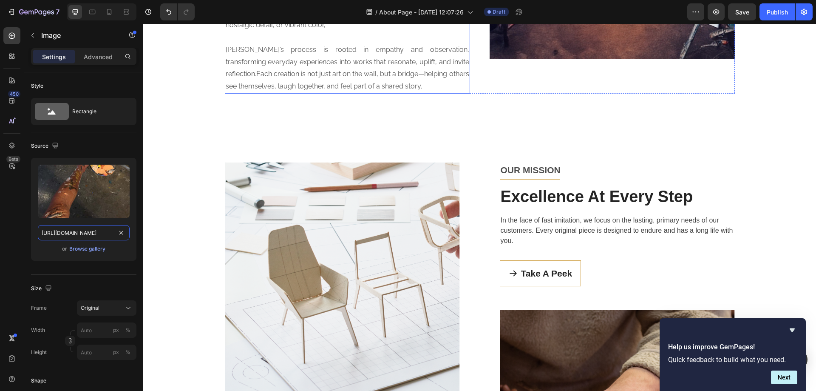
scroll to position [1581, 0]
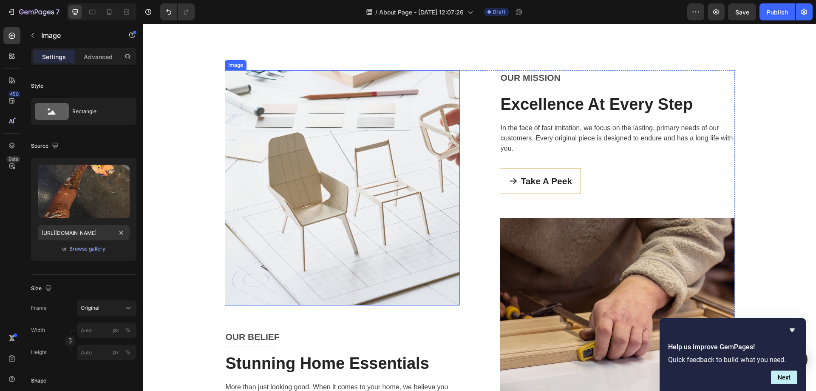
click at [320, 218] on img at bounding box center [342, 187] width 235 height 235
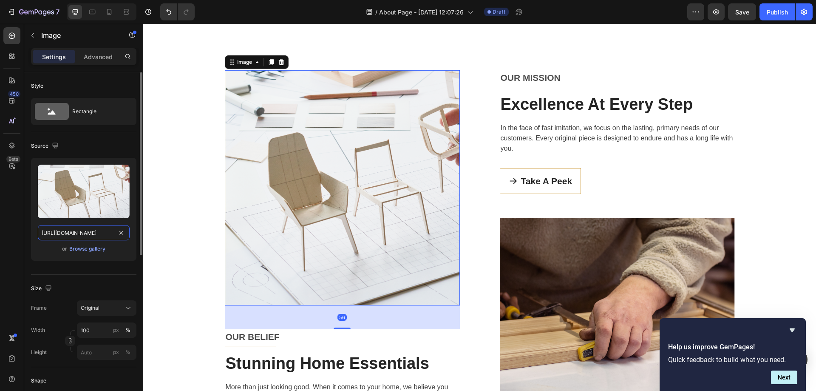
click at [81, 232] on input "https://ucarecdn.com/b172a5de-40f0-4e52-994f-af59ee214cc8/-/format/auto/" at bounding box center [84, 232] width 92 height 15
paste input "cdn.shopify.com/s/files/1/2782/3792/files/brush_stroke.jpg?v=1757637024"
type input "https://cdn.shopify.com/s/files/1/2782/3792/files/brush_stroke.jpg?v=1757637024"
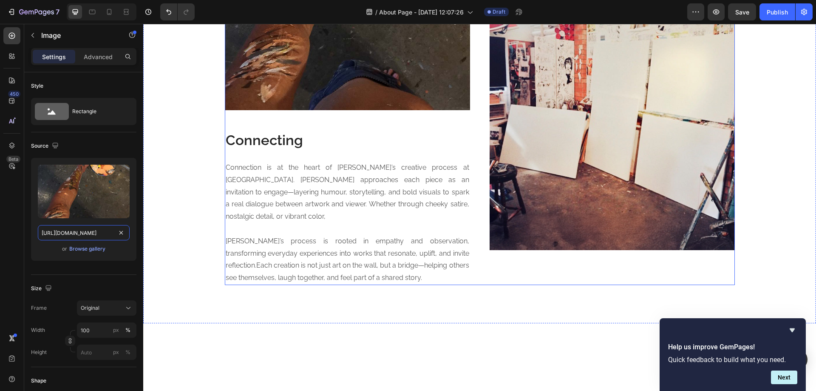
scroll to position [1155, 0]
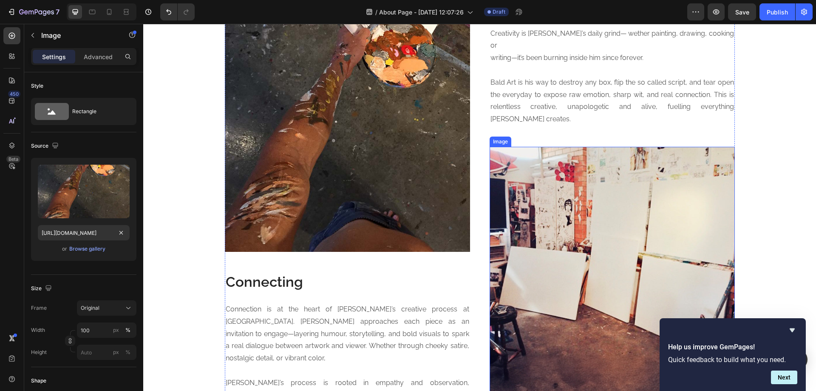
click at [555, 213] on img at bounding box center [612, 269] width 245 height 245
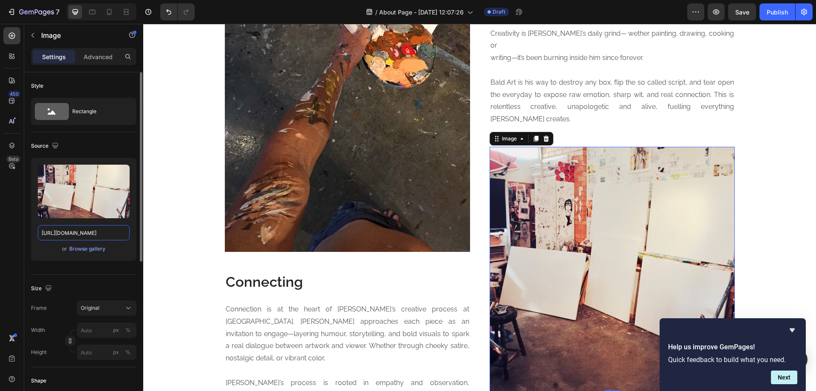
click at [81, 232] on input "https://cdn.shopify.com/s/files/1/2782/3792/files/wall_paintings.jpg?v=17576370…" at bounding box center [84, 232] width 92 height 15
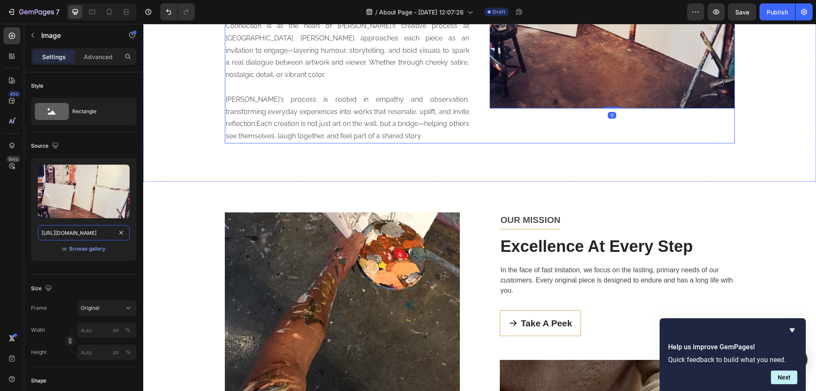
scroll to position [1581, 0]
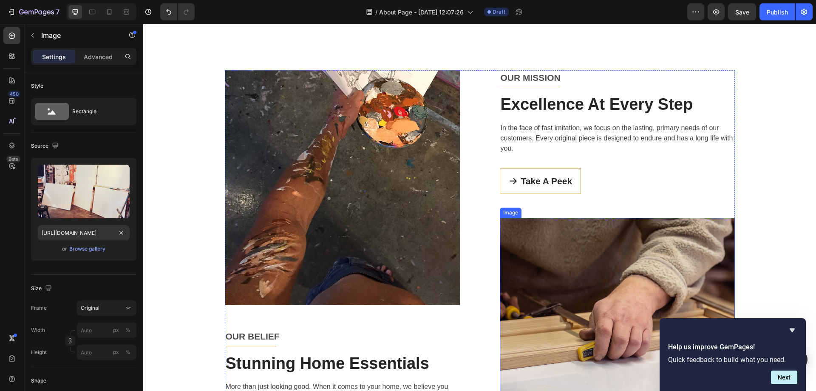
click at [620, 232] on img at bounding box center [617, 335] width 235 height 235
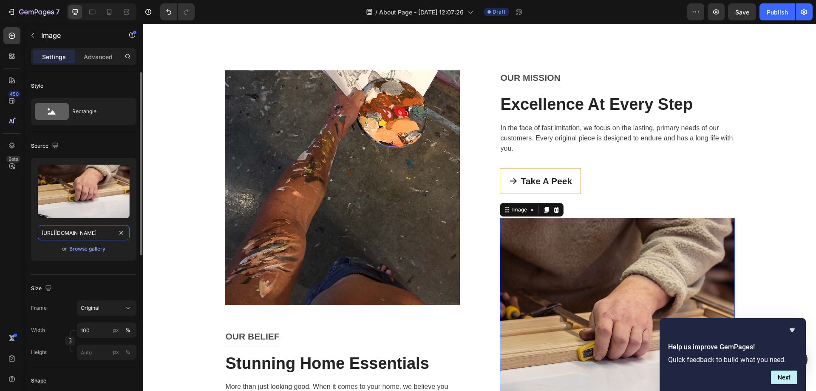
click at [101, 230] on input "https://ucarecdn.com/569f66ee-e1fb-4cf1-bac0-bdf91e18f588/-/format/auto/" at bounding box center [84, 232] width 92 height 15
paste input "cdn.shopify.com/s/files/1/2782/3792/files/wall_paintings.jpg?v=1757637025"
type input "https://cdn.shopify.com/s/files/1/2782/3792/files/wall_paintings.jpg?v=17576370…"
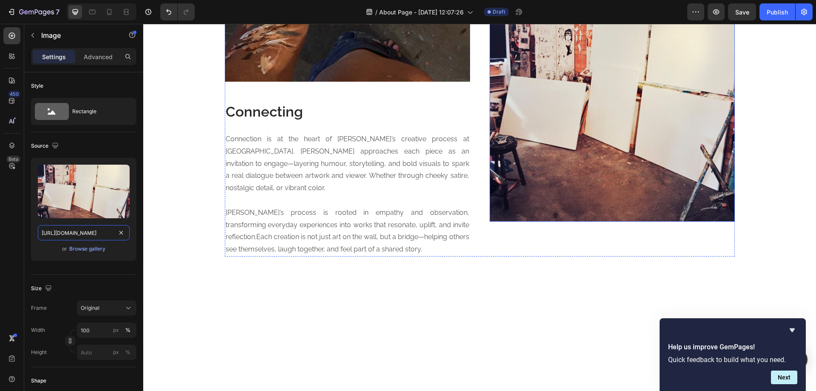
scroll to position [1013, 0]
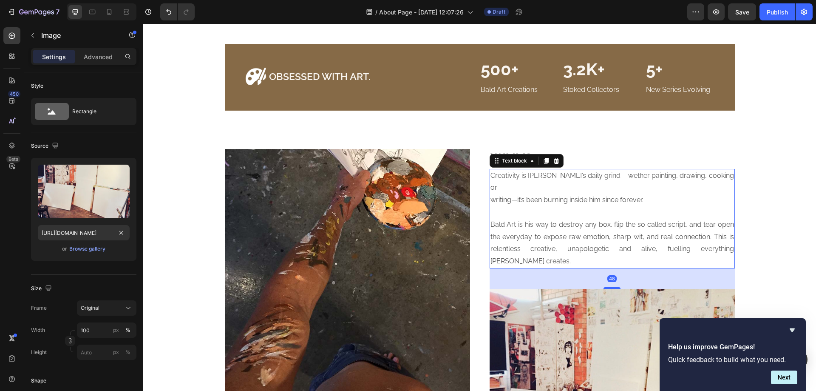
click at [535, 206] on p at bounding box center [613, 212] width 244 height 12
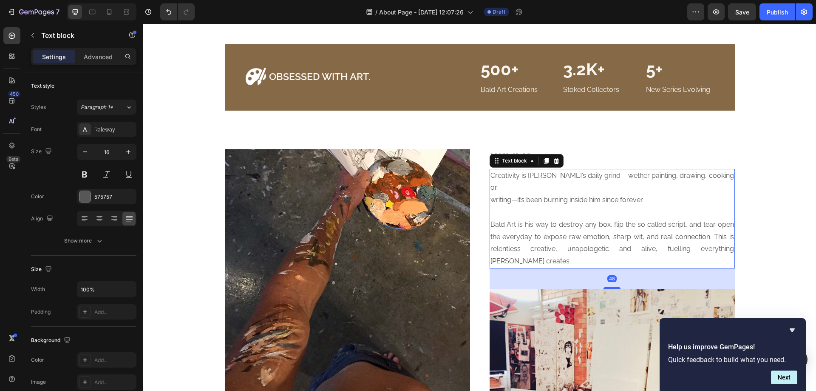
click at [544, 206] on p at bounding box center [613, 212] width 244 height 12
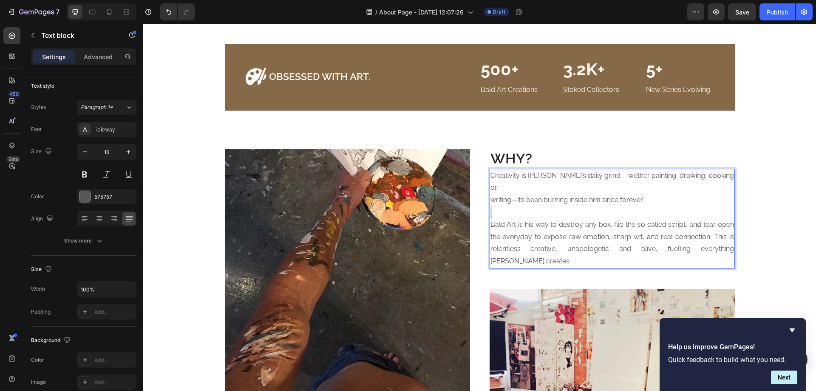
click at [544, 206] on p "Rich Text Editor. Editing area: main" at bounding box center [613, 212] width 244 height 12
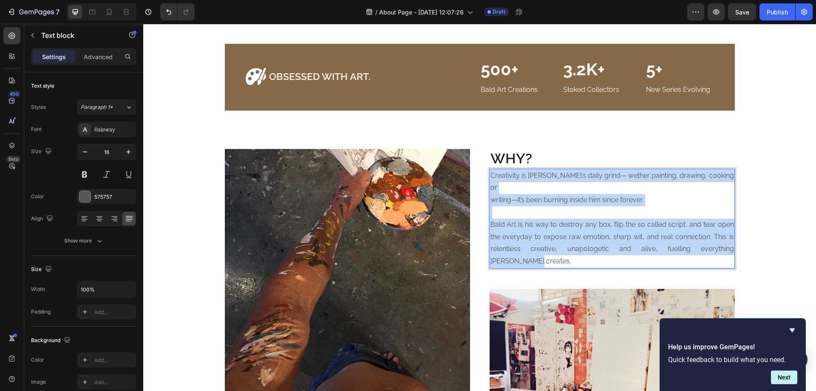
copy div "Creativity is Andy’s daily grind— wether painting, drawing, cooking or writing—…"
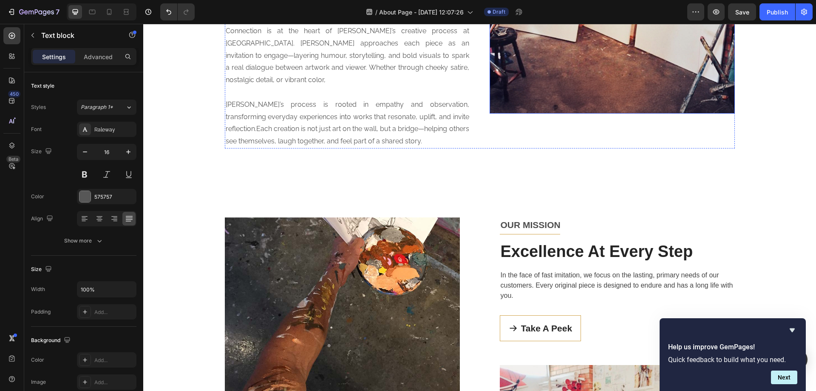
scroll to position [1439, 0]
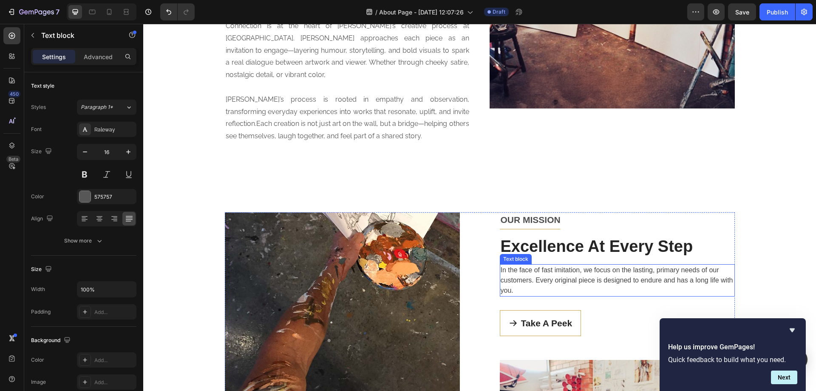
click at [527, 265] on p "In the face of fast imitation, we focus on the lasting, primary needs of our cu…" at bounding box center [617, 280] width 233 height 31
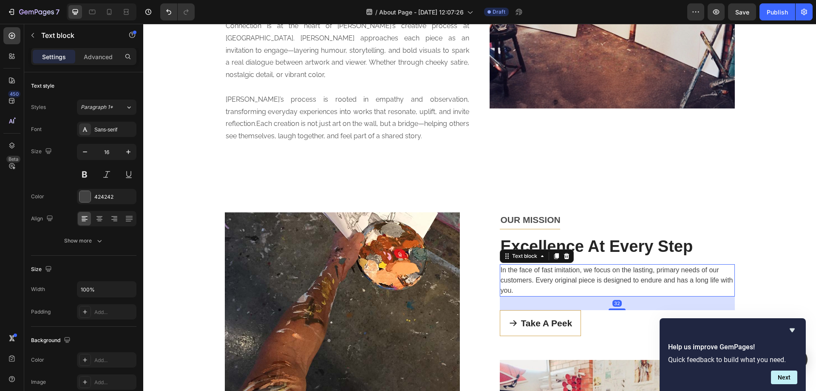
click at [527, 265] on p "In the face of fast imitation, we focus on the lasting, primary needs of our cu…" at bounding box center [617, 280] width 233 height 31
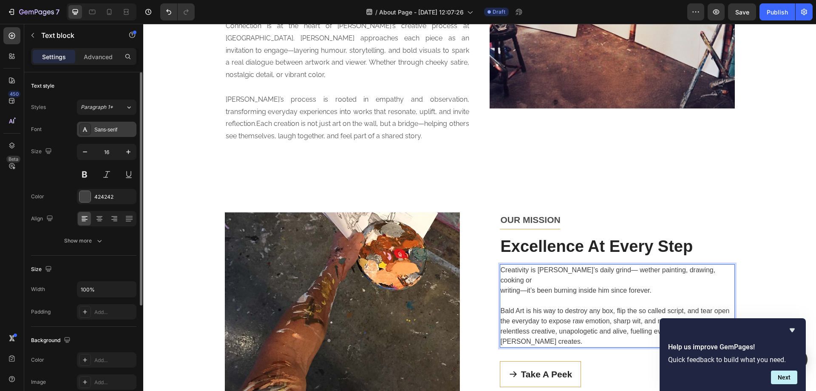
click at [103, 133] on div "Sans-serif" at bounding box center [114, 130] width 40 height 8
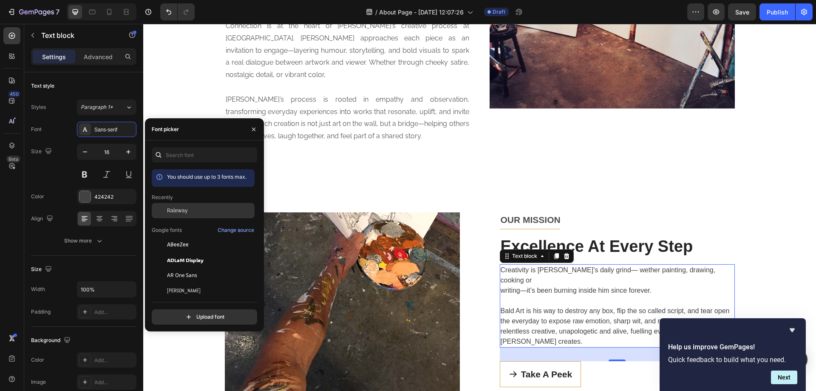
click at [171, 209] on span "Raleway" at bounding box center [177, 211] width 21 height 8
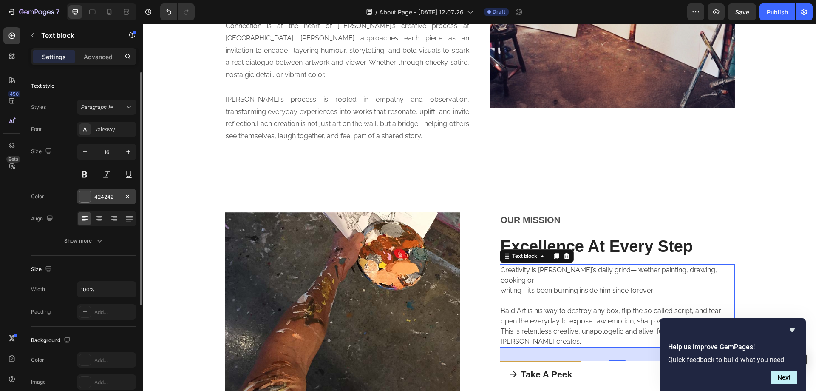
click at [117, 196] on div "424242" at bounding box center [106, 197] width 25 height 8
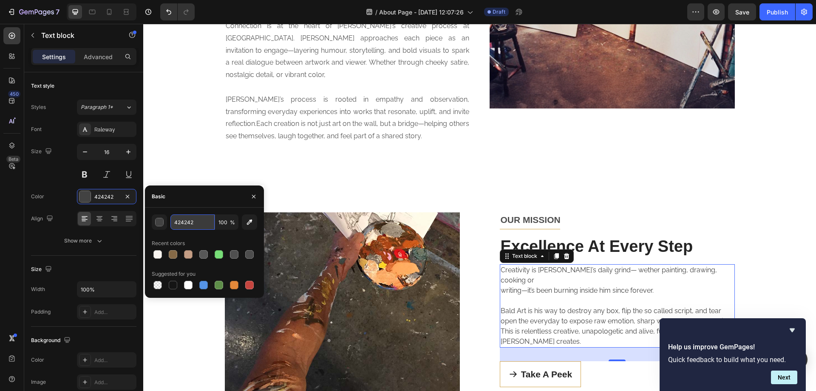
click at [187, 220] on input "424242" at bounding box center [193, 221] width 44 height 15
type input "575757"
click at [60, 172] on div "Size 16" at bounding box center [83, 163] width 105 height 38
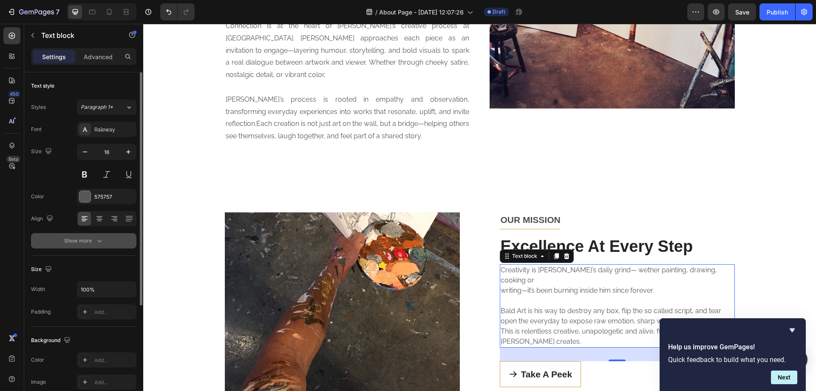
click at [91, 242] on div "Show more" at bounding box center [84, 240] width 40 height 9
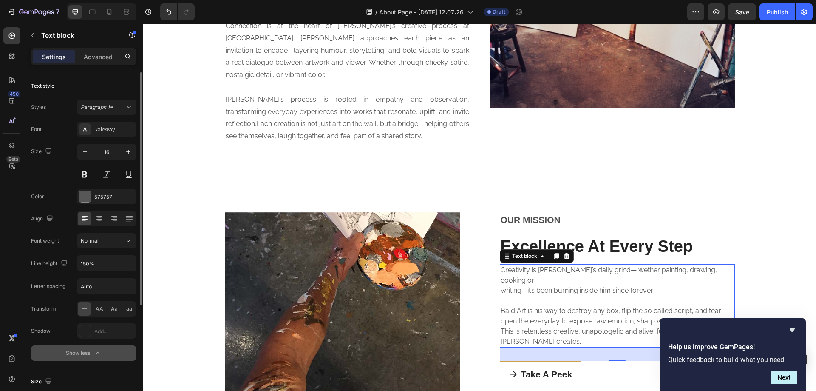
click at [91, 242] on span "Normal" at bounding box center [90, 240] width 18 height 6
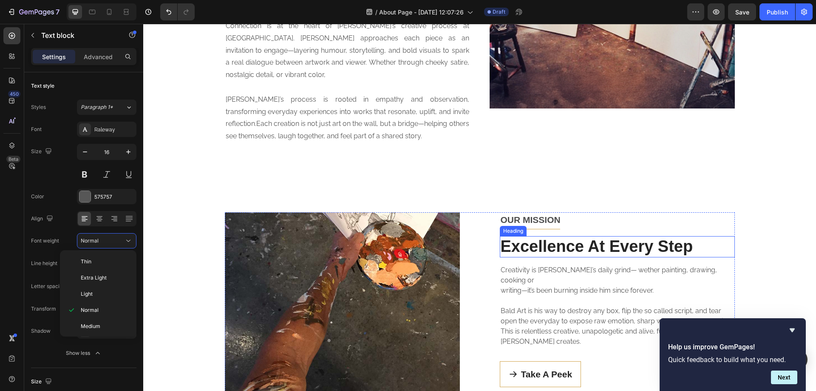
click at [566, 237] on p "Excellence At Every Step" at bounding box center [617, 247] width 233 height 20
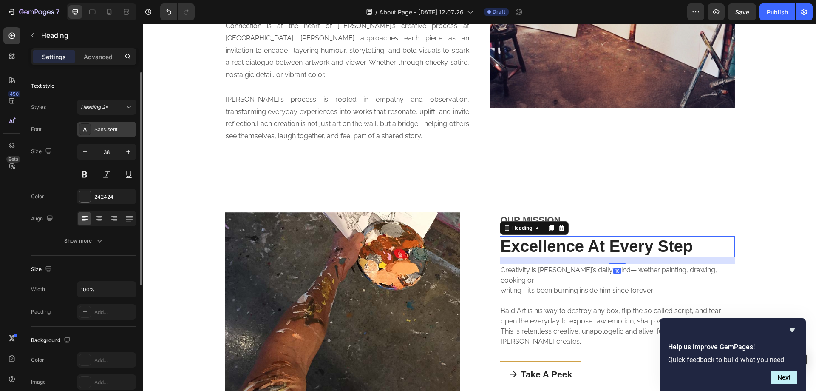
click at [105, 132] on div "Sans-serif" at bounding box center [114, 130] width 40 height 8
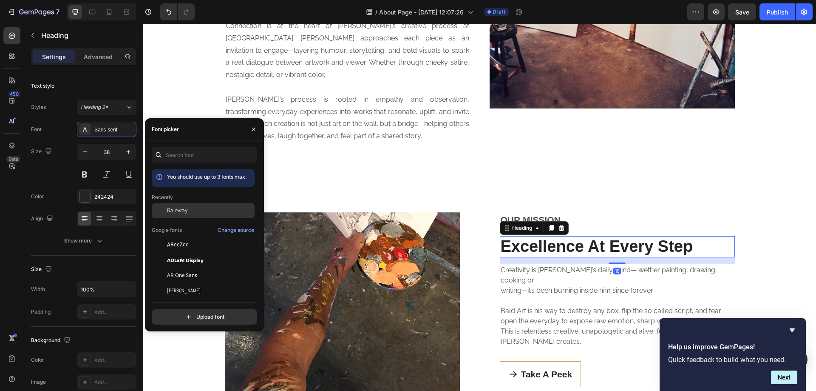
click at [171, 208] on span "Raleway" at bounding box center [177, 211] width 21 height 8
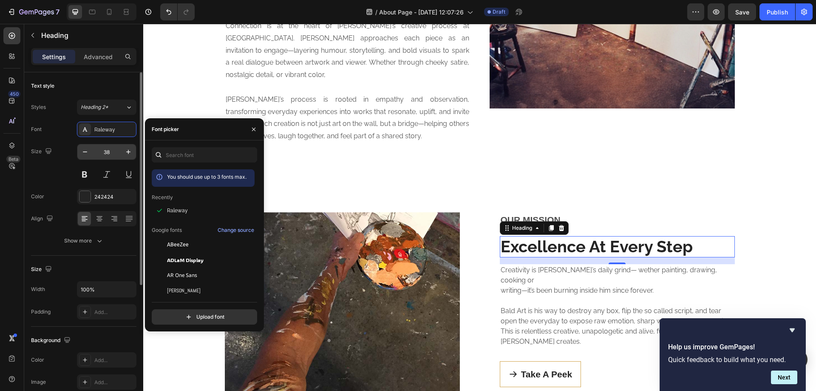
click at [113, 154] on input "38" at bounding box center [107, 151] width 28 height 15
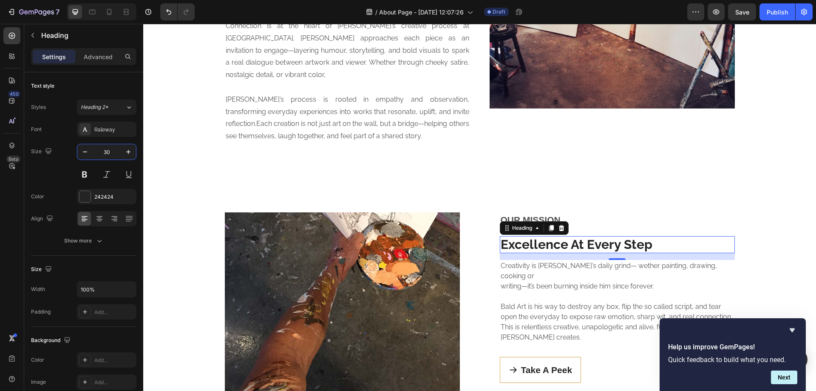
click at [568, 237] on p "Excellence At Every Step" at bounding box center [617, 244] width 233 height 15
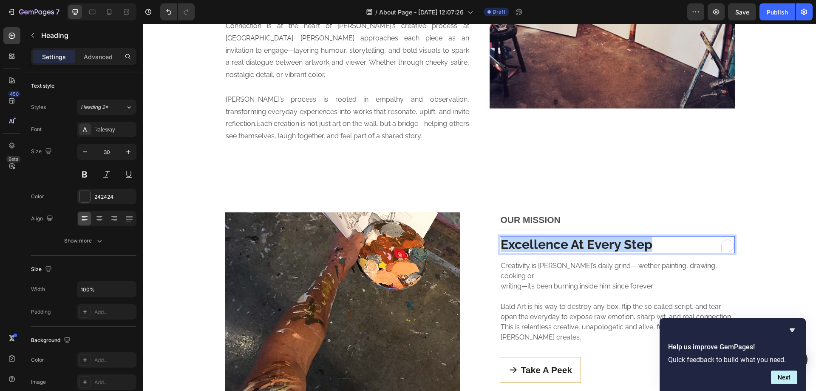
click at [568, 237] on p "Excellence At Every Step" at bounding box center [617, 244] width 233 height 15
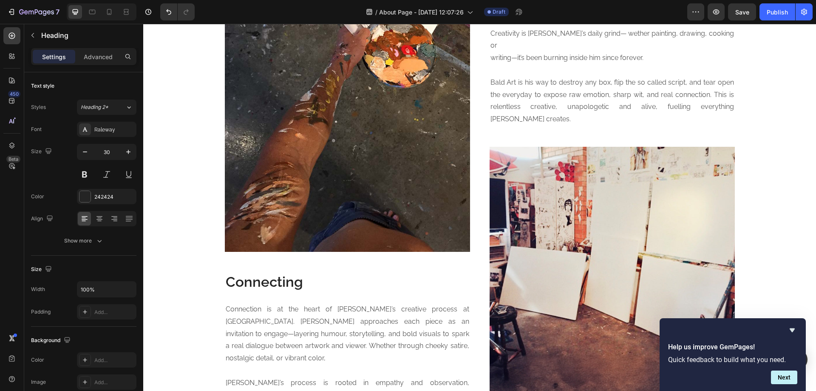
scroll to position [1297, 0]
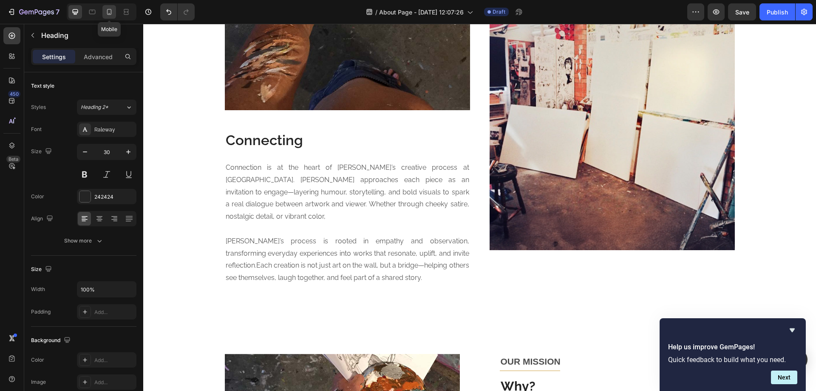
click at [107, 13] on icon at bounding box center [109, 12] width 9 height 9
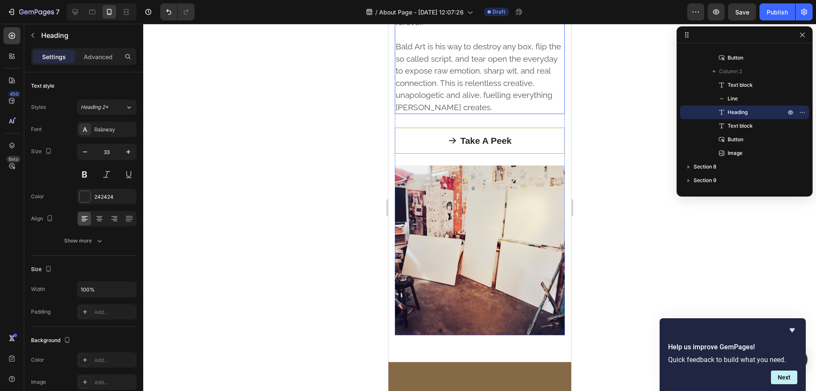
scroll to position [2431, 0]
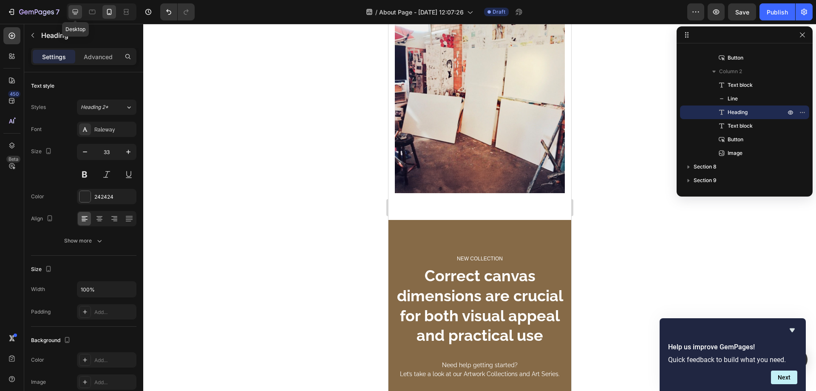
click at [79, 11] on icon at bounding box center [75, 12] width 9 height 9
type input "30"
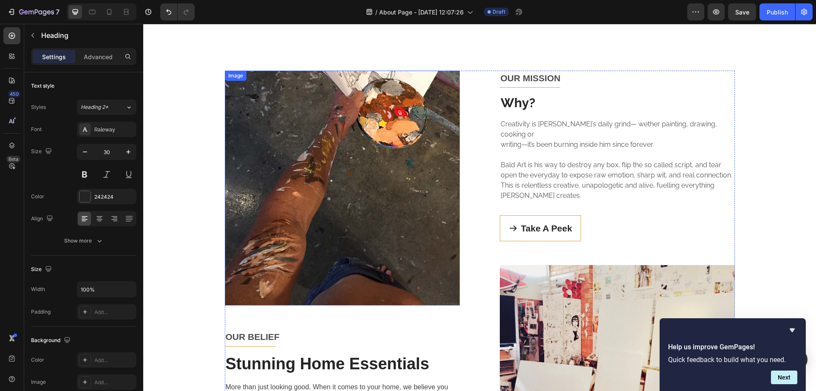
scroll to position [1791, 0]
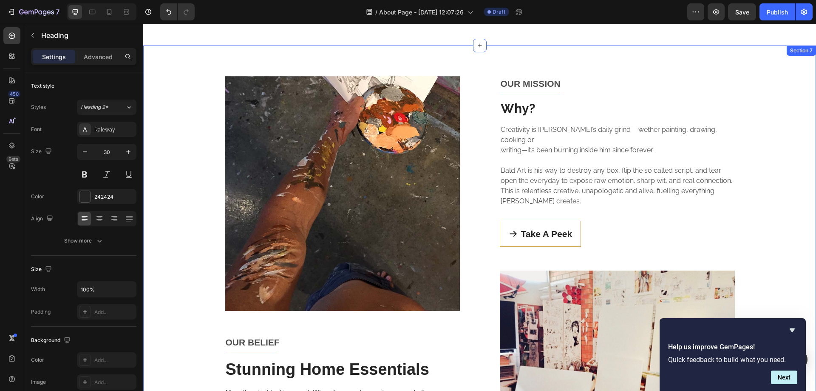
click at [212, 95] on div "Image OUR BELIEF Text block Title Line Stunning Home Essentials Heading More th…" at bounding box center [480, 290] width 660 height 429
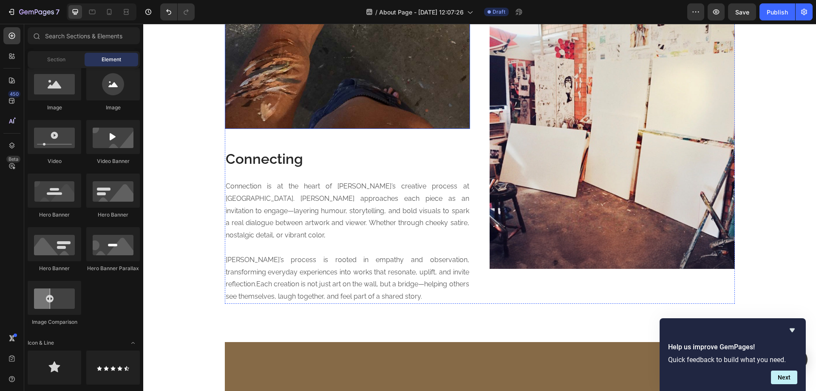
scroll to position [1137, 0]
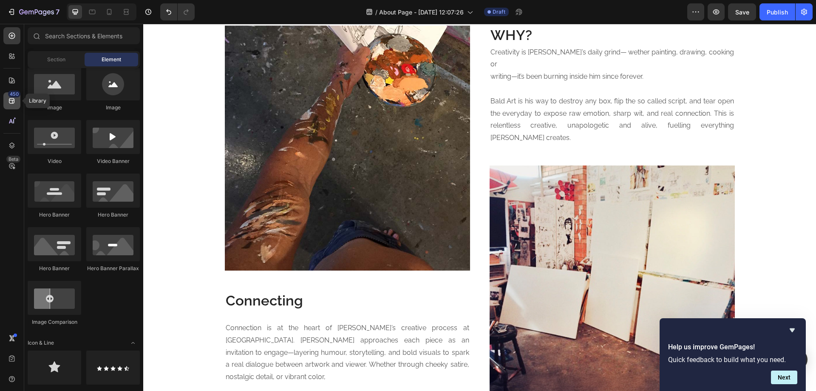
click at [14, 100] on icon at bounding box center [12, 101] width 9 height 9
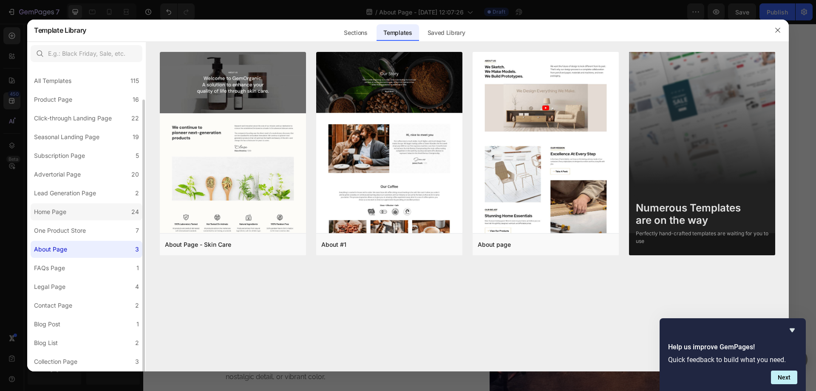
scroll to position [17, 0]
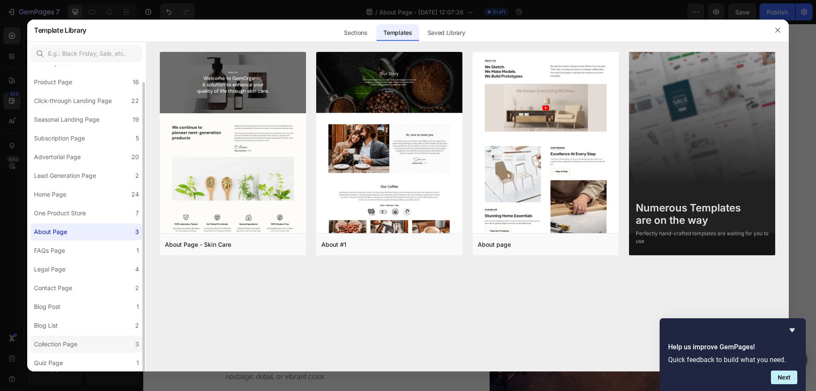
click at [80, 349] on div "Collection Page" at bounding box center [57, 344] width 47 height 10
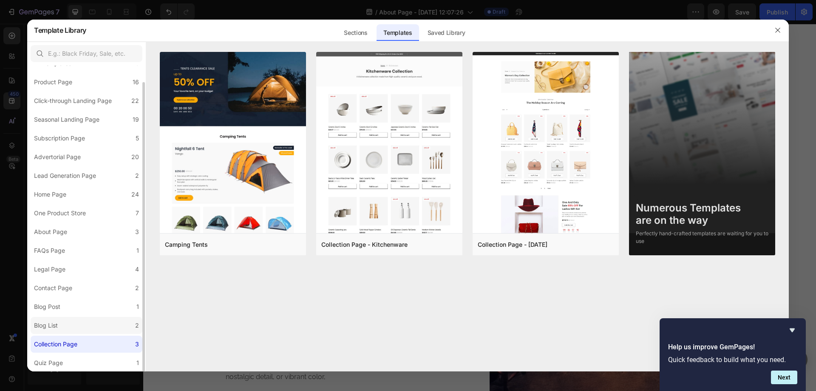
click at [84, 317] on label "Blog List 2" at bounding box center [87, 325] width 112 height 17
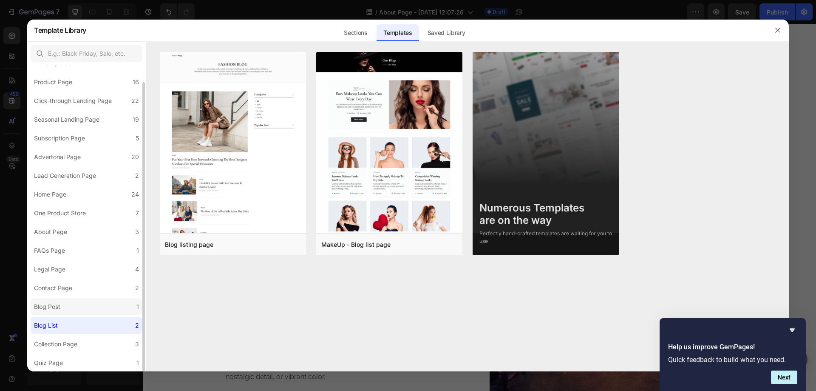
click at [88, 306] on label "Blog Post 1" at bounding box center [87, 306] width 112 height 17
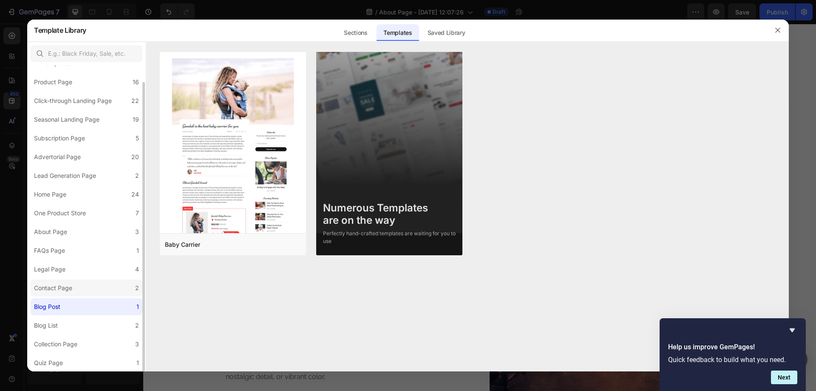
click at [95, 290] on label "Contact Page 2" at bounding box center [87, 287] width 112 height 17
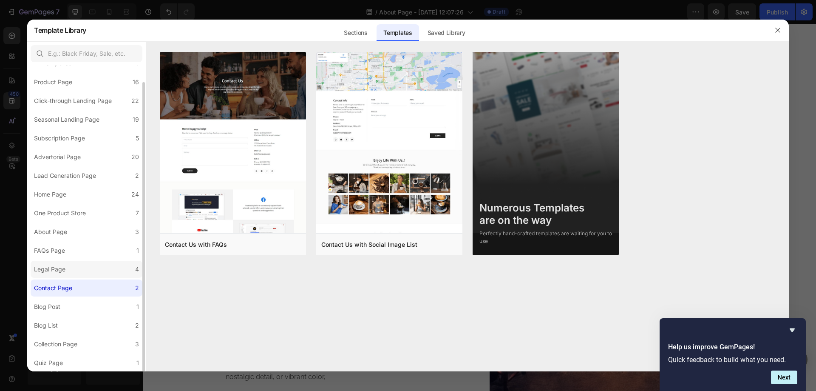
click at [91, 270] on label "Legal Page 4" at bounding box center [87, 269] width 112 height 17
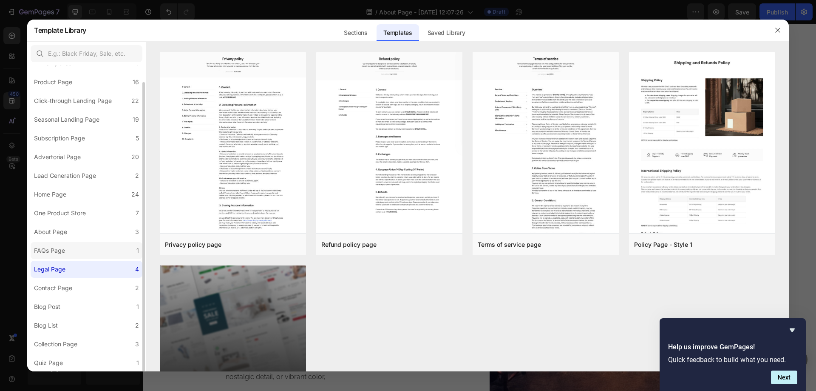
click at [96, 256] on label "FAQs Page 1" at bounding box center [87, 250] width 112 height 17
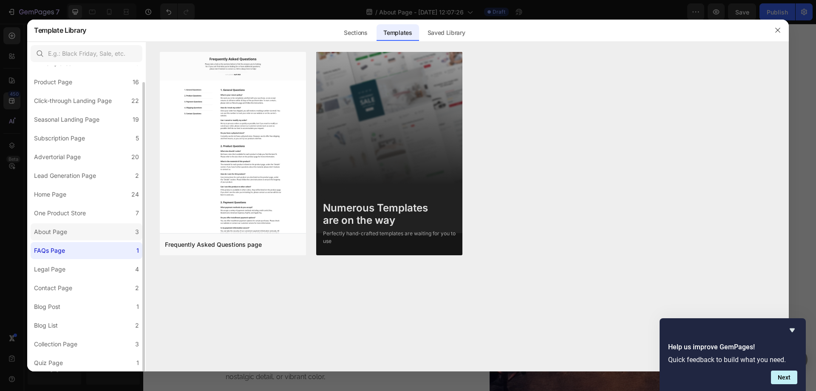
click at [99, 230] on label "About Page 3" at bounding box center [87, 231] width 112 height 17
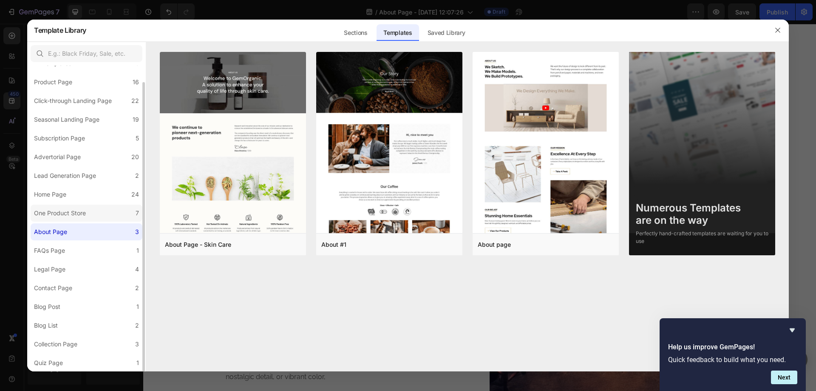
click at [96, 212] on label "One Product Store 7" at bounding box center [87, 213] width 112 height 17
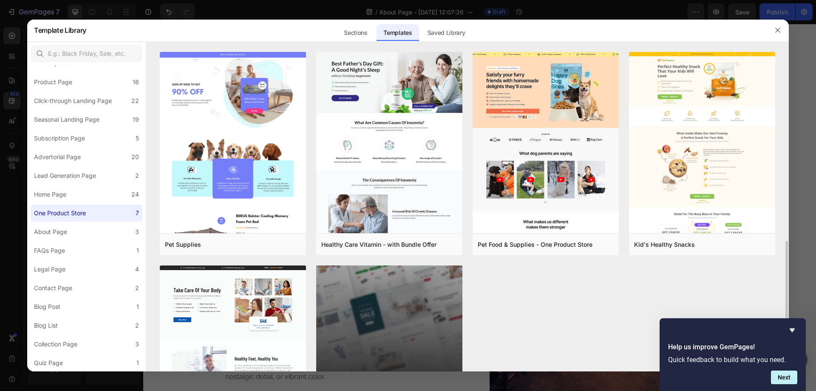
scroll to position [108, 0]
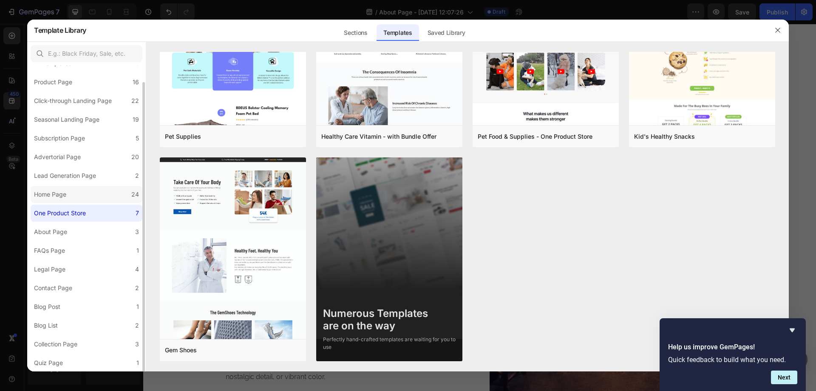
click at [74, 193] on label "Home Page 24" at bounding box center [87, 194] width 112 height 17
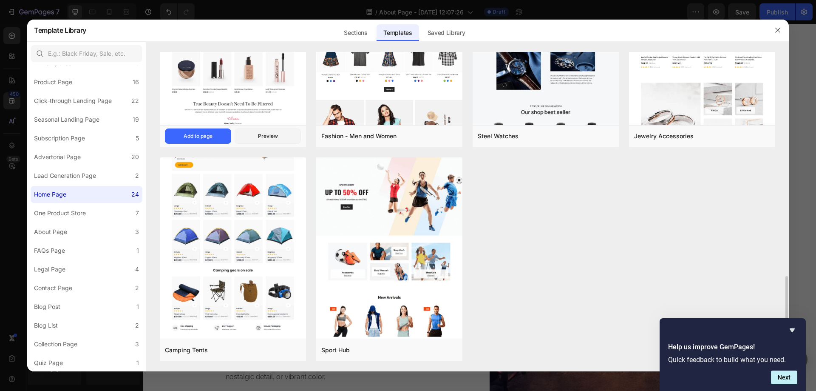
scroll to position [579, 0]
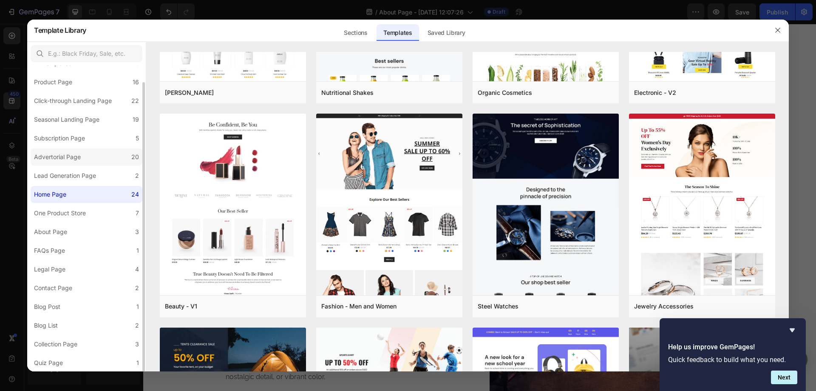
click at [91, 162] on label "Advertorial Page 20" at bounding box center [87, 156] width 112 height 17
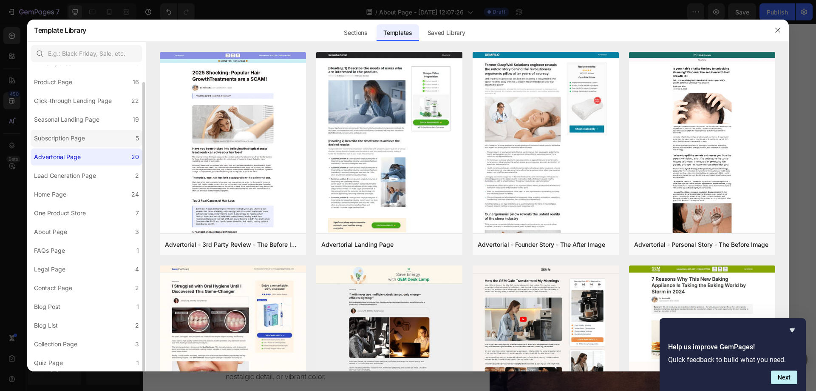
click at [104, 143] on label "Subscription Page 5" at bounding box center [87, 138] width 112 height 17
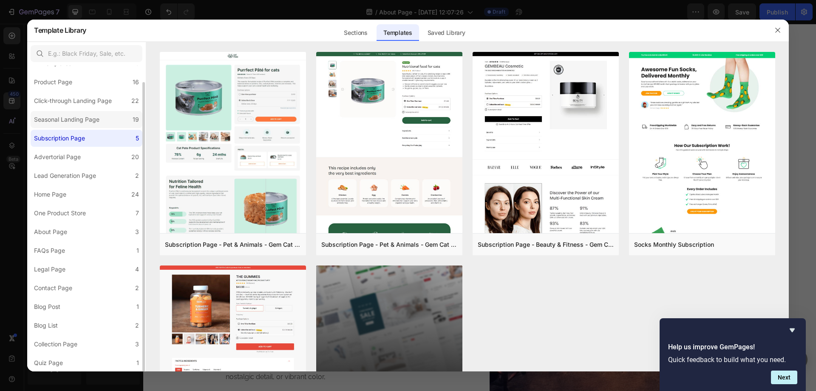
click at [97, 121] on div "Seasonal Landing Page" at bounding box center [66, 119] width 65 height 10
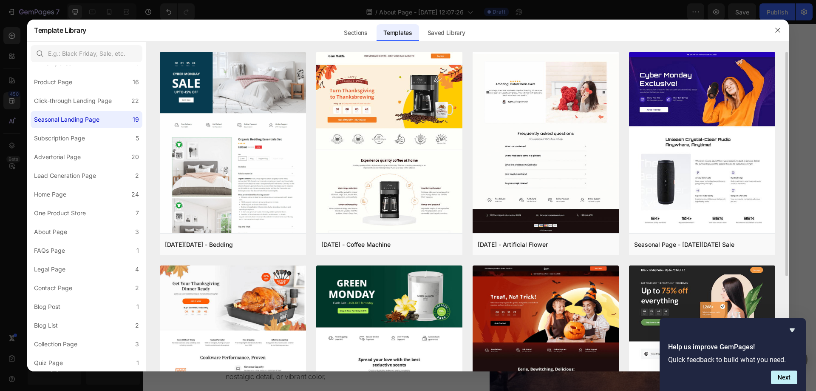
scroll to position [283, 0]
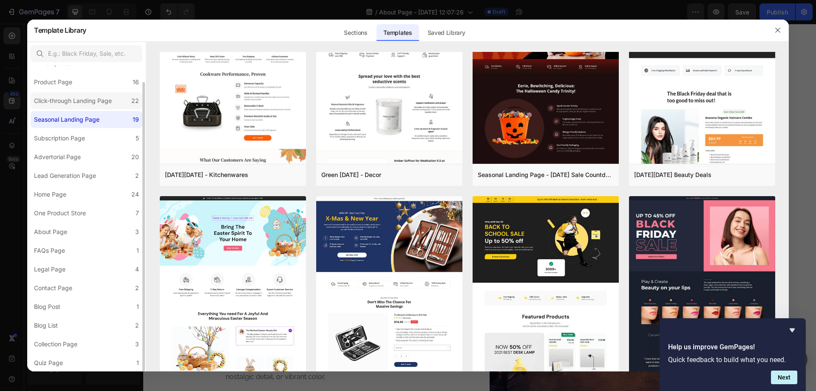
click at [72, 105] on div "Click-through Landing Page" at bounding box center [73, 101] width 78 height 10
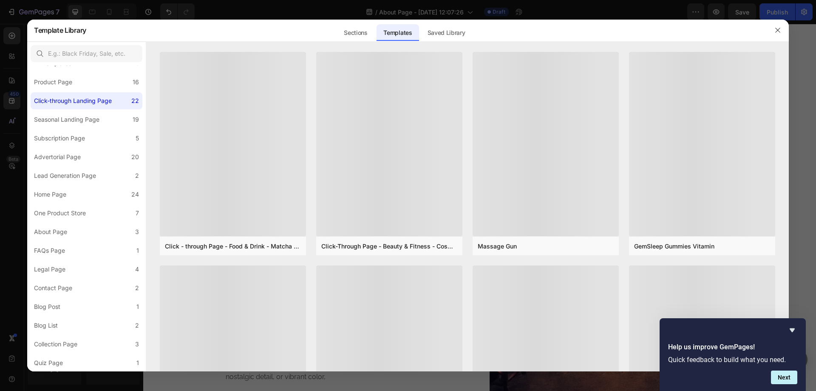
scroll to position [425, 0]
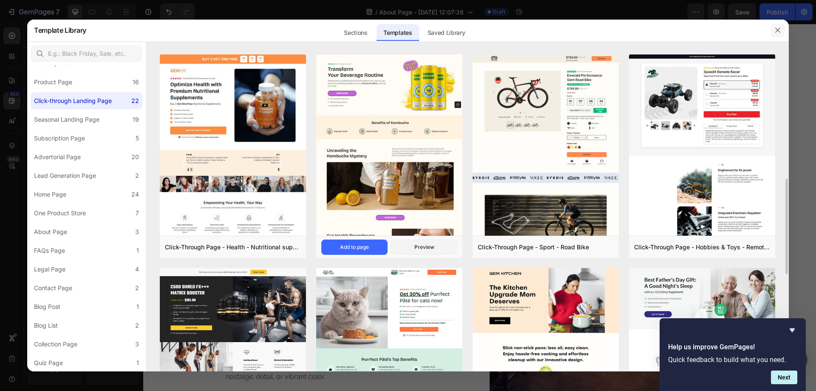
click at [780, 26] on button "button" at bounding box center [778, 30] width 14 height 14
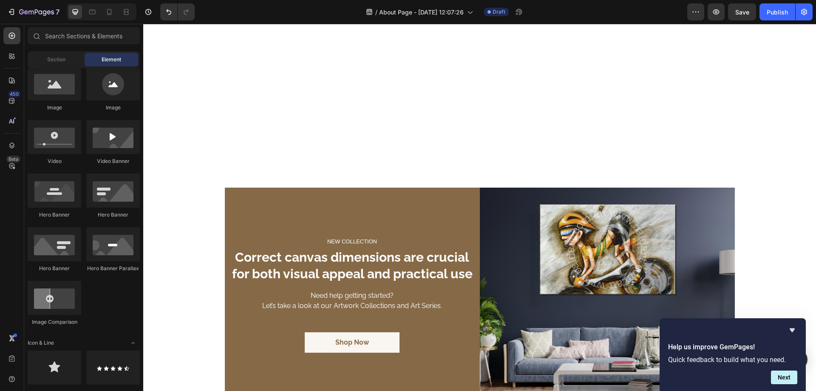
scroll to position [1704, 0]
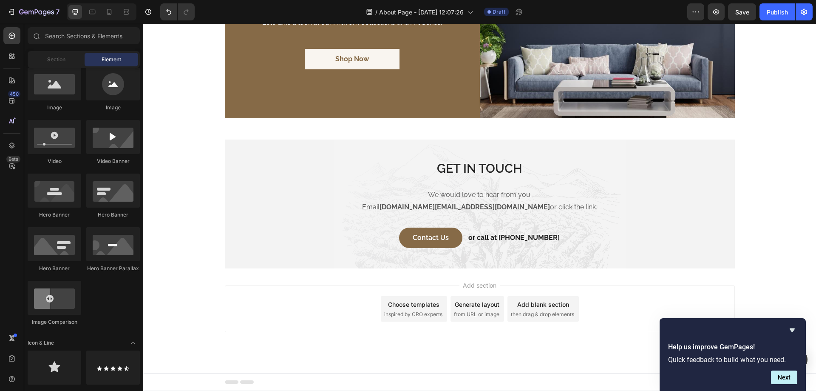
click at [538, 302] on div "Add blank section" at bounding box center [544, 304] width 52 height 9
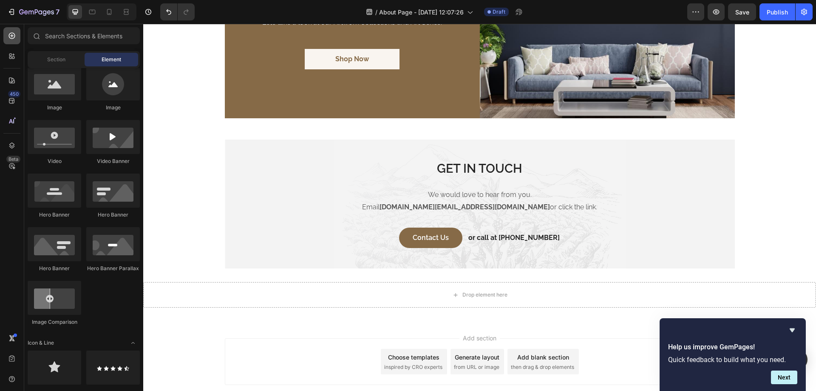
click at [12, 34] on icon at bounding box center [12, 35] width 9 height 9
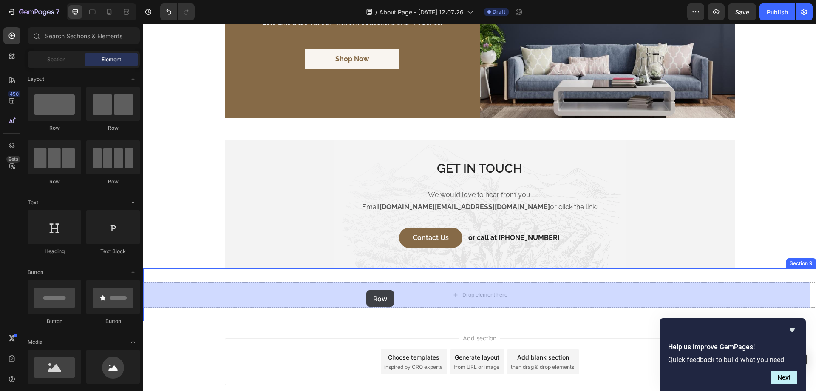
drag, startPoint x: 242, startPoint y: 133, endPoint x: 367, endPoint y: 290, distance: 200.6
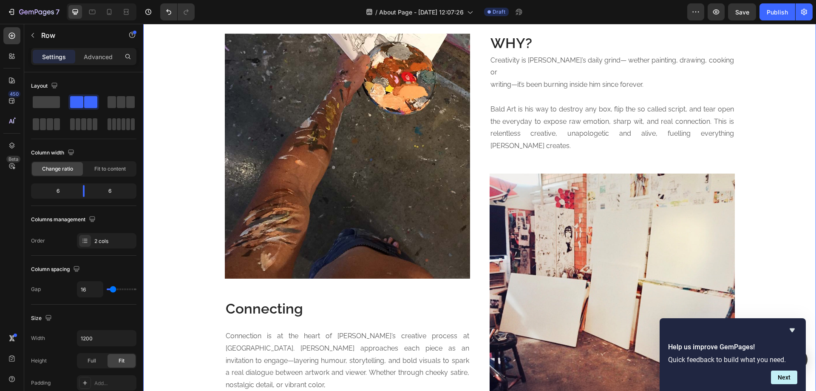
scroll to position [1137, 0]
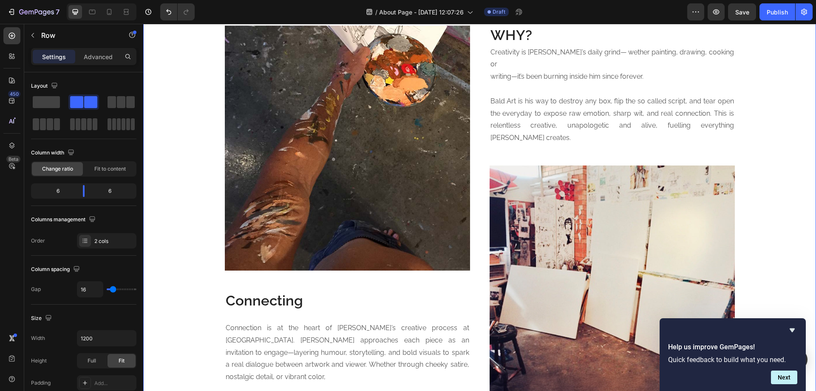
click at [350, 147] on img at bounding box center [347, 148] width 245 height 245
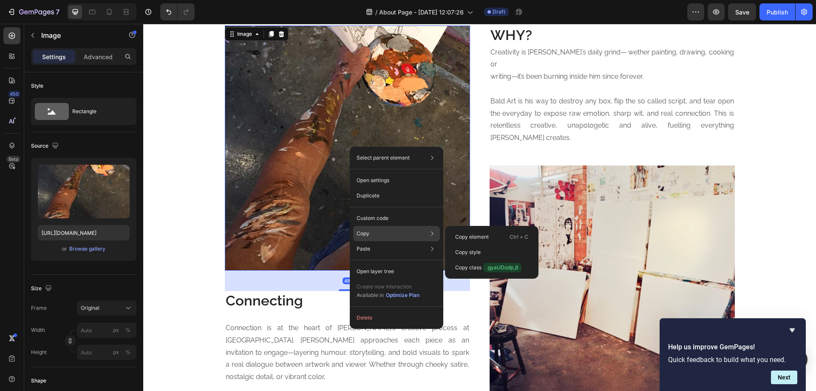
click at [393, 236] on div "Copy Copy element Ctrl + C Copy style Copy class .gyaUDodp_8" at bounding box center [396, 233] width 87 height 15
click at [460, 235] on p "Copy element" at bounding box center [472, 237] width 34 height 8
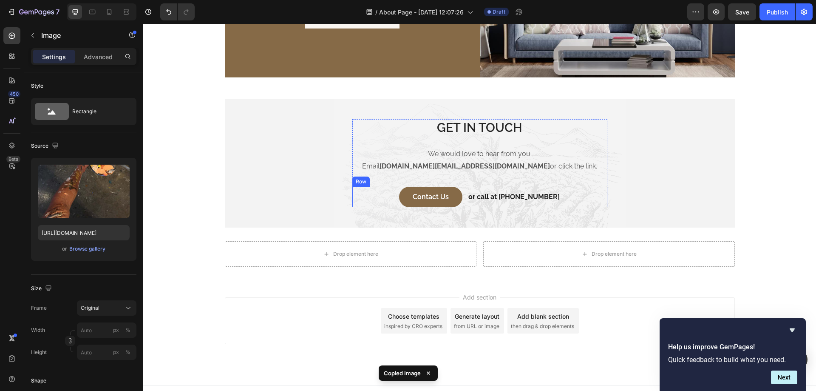
scroll to position [1756, 0]
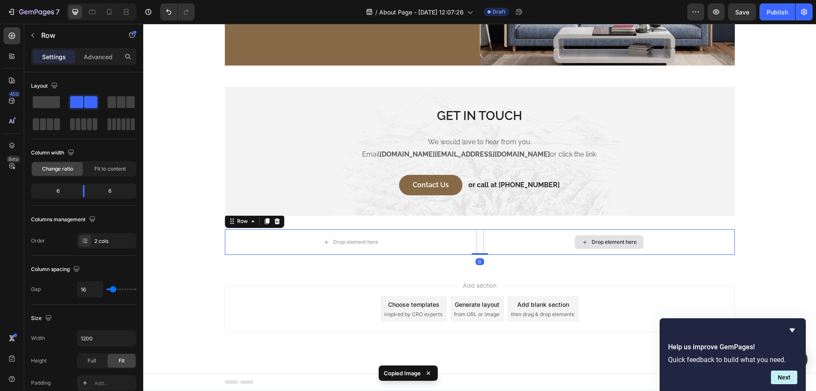
click at [526, 240] on div "Drop element here" at bounding box center [610, 242] width 252 height 26
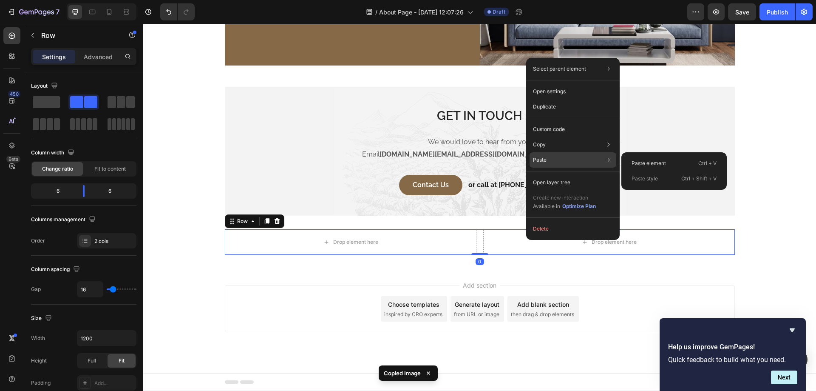
click at [568, 163] on div "Paste Paste element Ctrl + V Paste style Ctrl + Shift + V" at bounding box center [573, 159] width 87 height 15
click at [649, 163] on p "Paste element" at bounding box center [649, 163] width 34 height 8
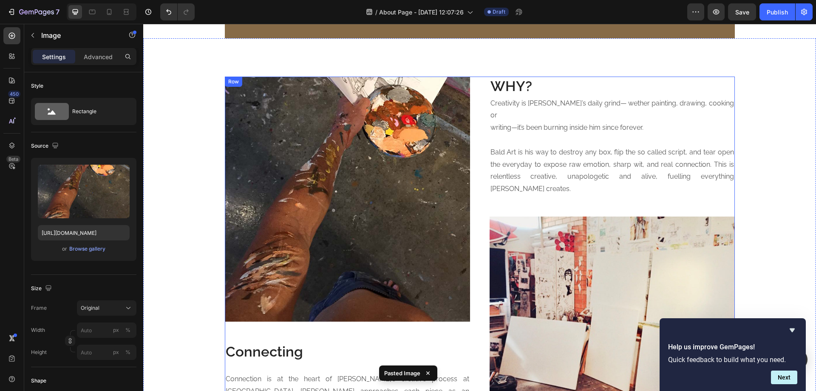
scroll to position [1081, 0]
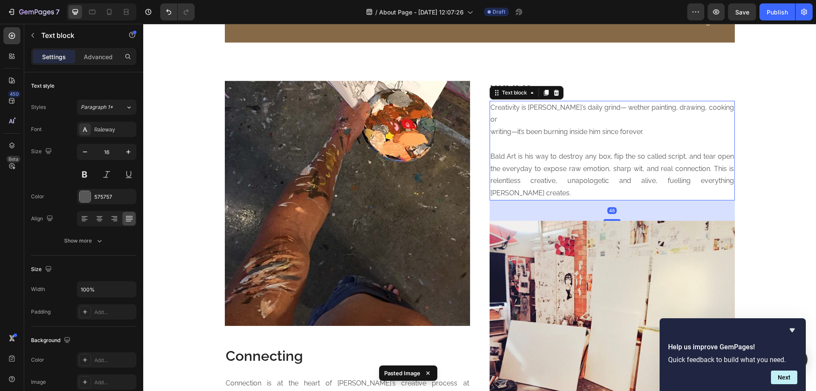
click at [497, 151] on p "Bald Art is his way to destroy any box, flip the so called script, and tear ope…" at bounding box center [613, 175] width 244 height 49
click at [580, 91] on h2 "WHY?" at bounding box center [612, 91] width 245 height 20
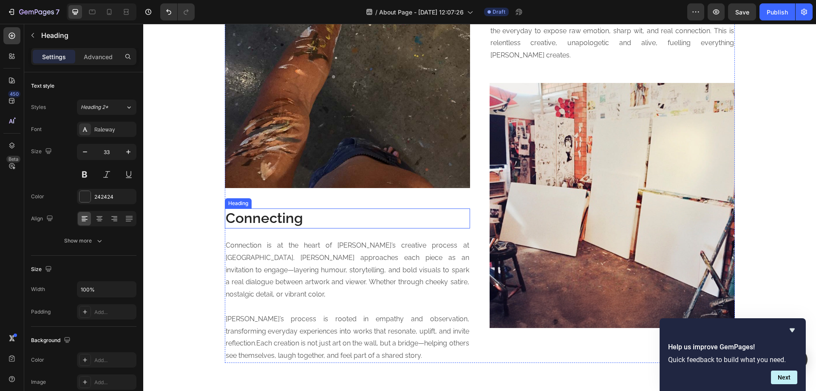
scroll to position [940, 0]
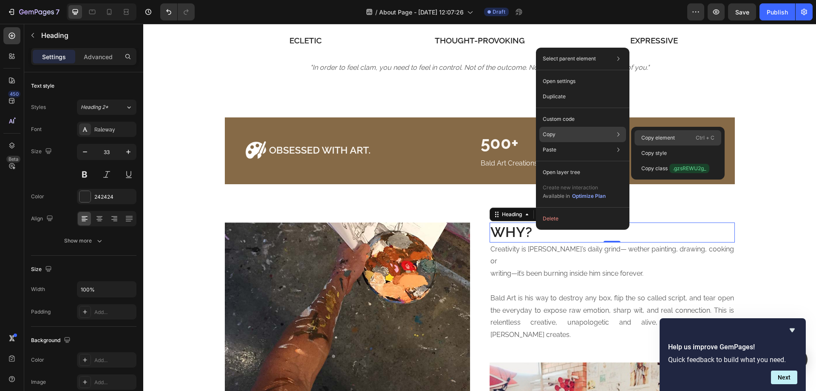
click at [649, 137] on p "Copy element" at bounding box center [659, 138] width 34 height 8
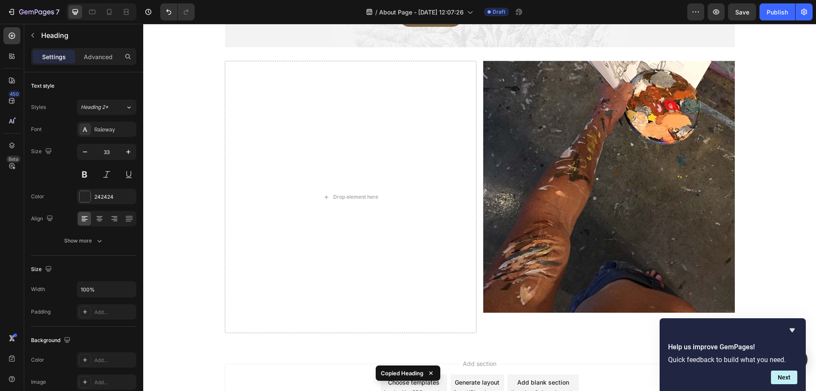
scroll to position [1932, 0]
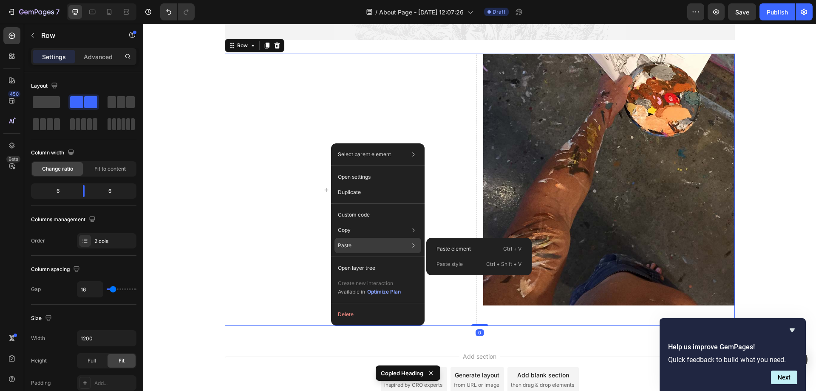
click at [381, 243] on div "Paste Paste element Ctrl + V Paste style Ctrl + Shift + V" at bounding box center [378, 245] width 87 height 15
click at [439, 250] on p "Paste element" at bounding box center [454, 249] width 34 height 8
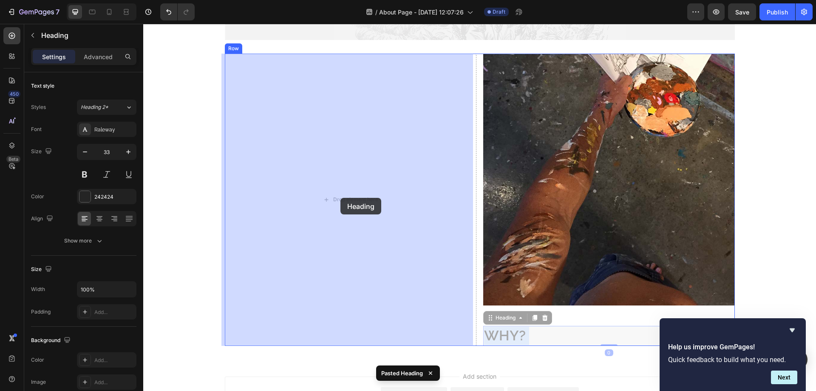
drag, startPoint x: 513, startPoint y: 333, endPoint x: 341, endPoint y: 198, distance: 219.0
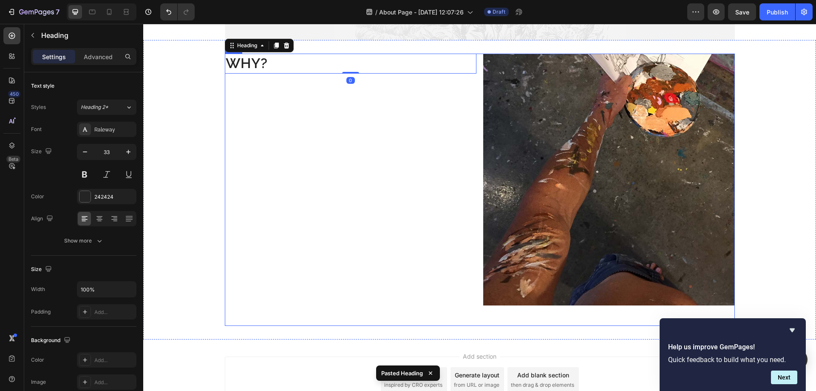
scroll to position [1790, 0]
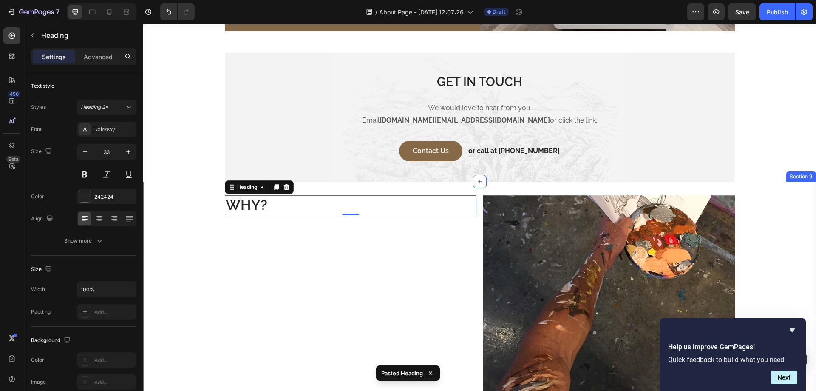
click at [185, 230] on div "WHY? Heading 0 Image Row" at bounding box center [479, 331] width 673 height 272
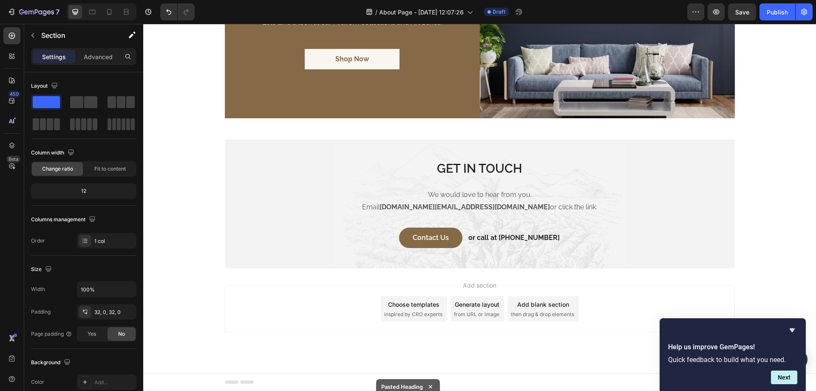
scroll to position [1704, 0]
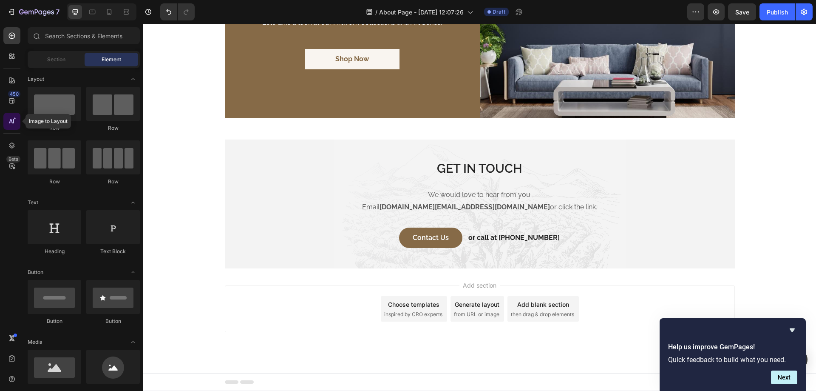
click at [11, 118] on icon at bounding box center [12, 121] width 9 height 9
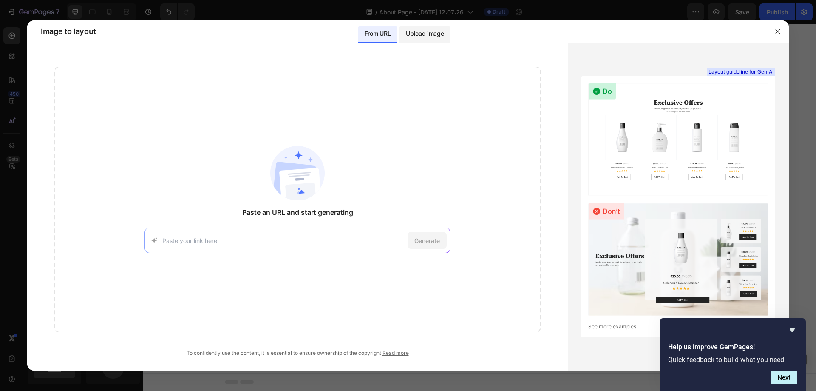
click at [416, 39] on div "Upload image" at bounding box center [424, 34] width 51 height 17
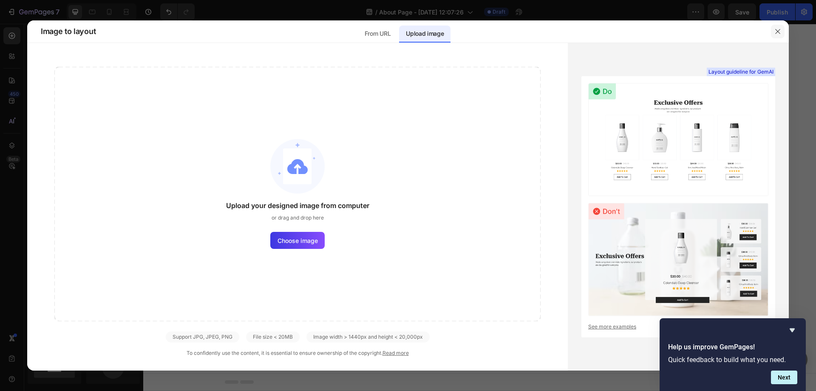
drag, startPoint x: 779, startPoint y: 35, endPoint x: 427, endPoint y: 59, distance: 353.4
click at [779, 35] on button "button" at bounding box center [778, 32] width 14 height 14
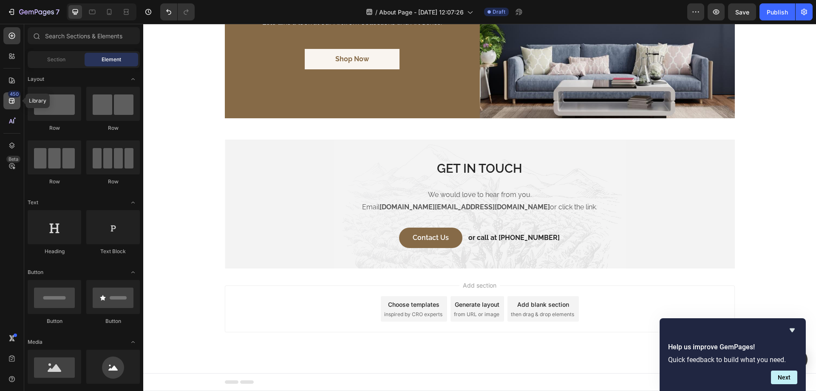
click at [11, 106] on div "450" at bounding box center [11, 100] width 17 height 17
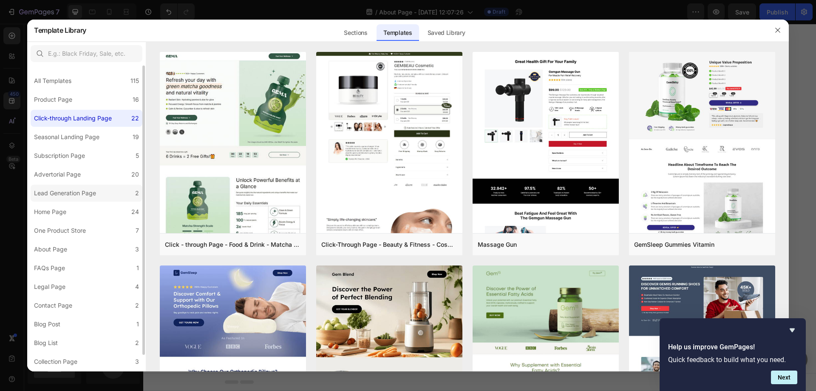
click at [82, 190] on div "Lead Generation Page" at bounding box center [65, 193] width 62 height 10
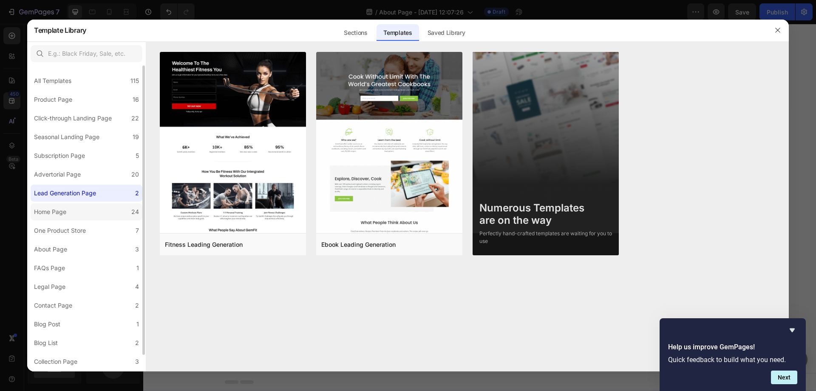
click at [67, 215] on div "Home Page" at bounding box center [52, 212] width 36 height 10
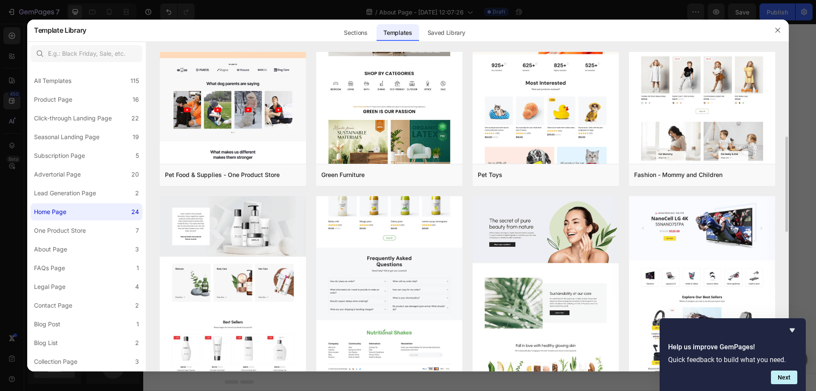
scroll to position [142, 0]
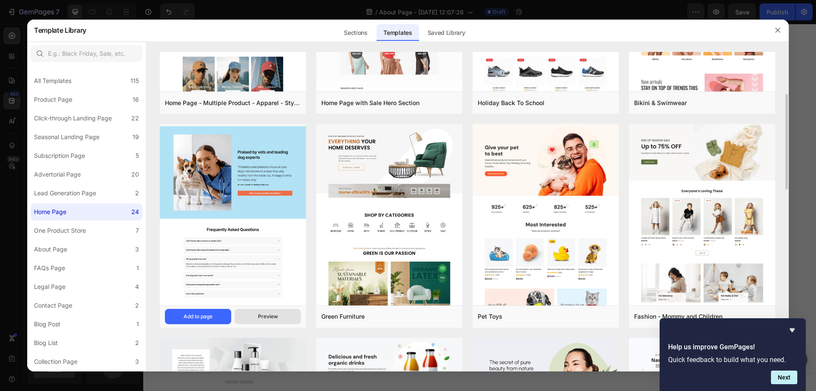
click at [273, 320] on div "Preview" at bounding box center [268, 317] width 20 height 8
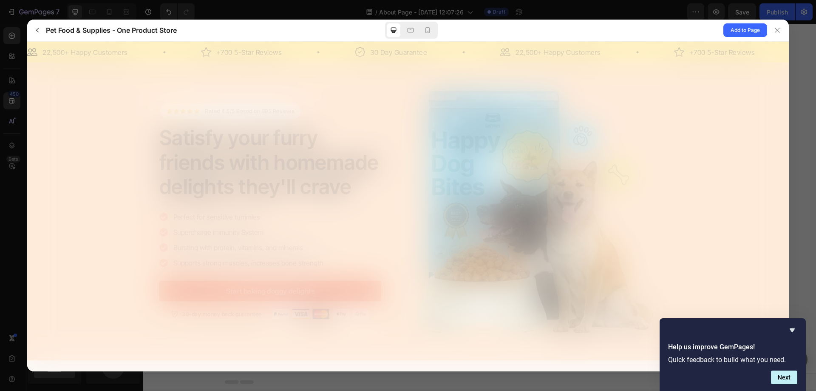
scroll to position [0, 0]
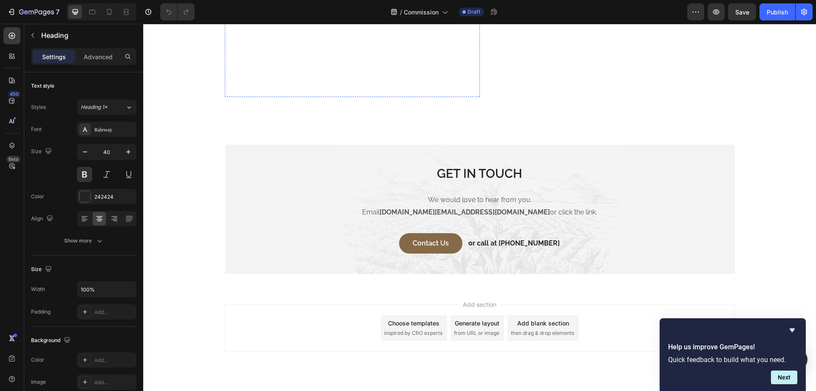
scroll to position [1230, 0]
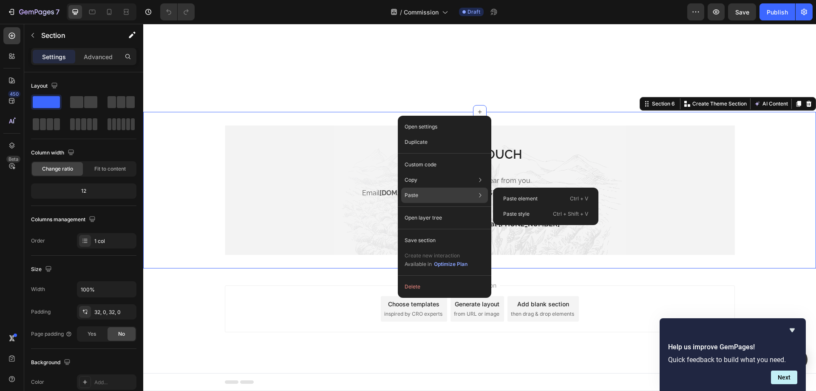
click at [445, 194] on div "Paste Paste element Ctrl + V Paste style Ctrl + Shift + V" at bounding box center [444, 195] width 87 height 15
click at [524, 200] on p "Paste element" at bounding box center [520, 199] width 34 height 8
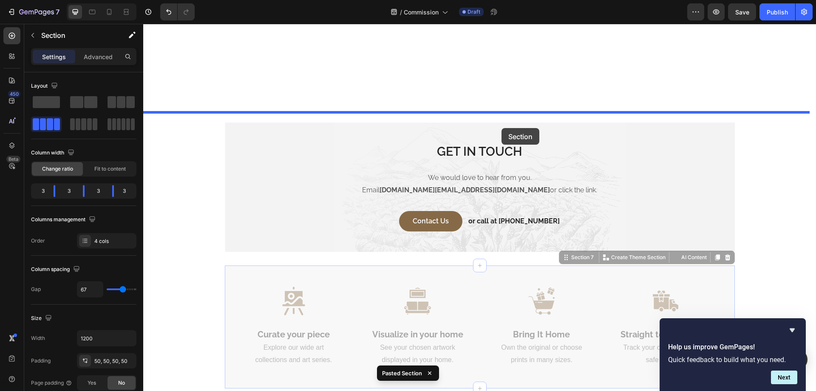
drag, startPoint x: 560, startPoint y: 259, endPoint x: 502, endPoint y: 128, distance: 143.7
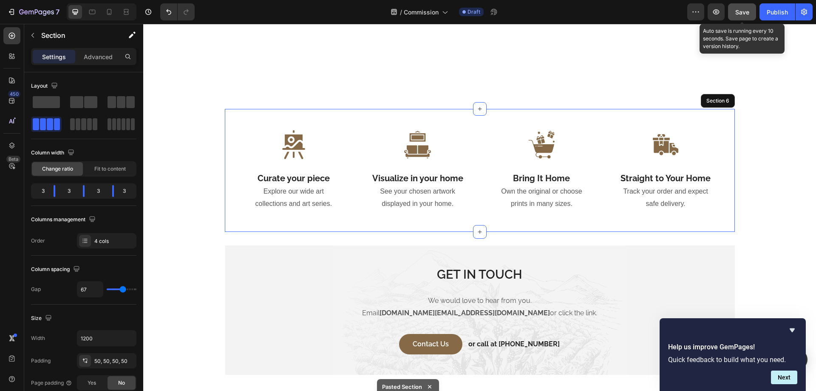
click at [748, 10] on span "Save" at bounding box center [743, 12] width 14 height 7
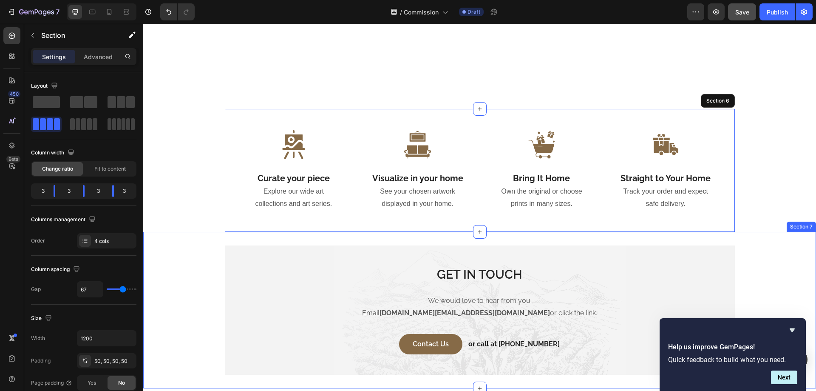
click at [362, 239] on div "GET IN TOUCH Heading We would love to hear from you. Email [DOMAIN_NAME][EMAIL_…" at bounding box center [479, 310] width 673 height 156
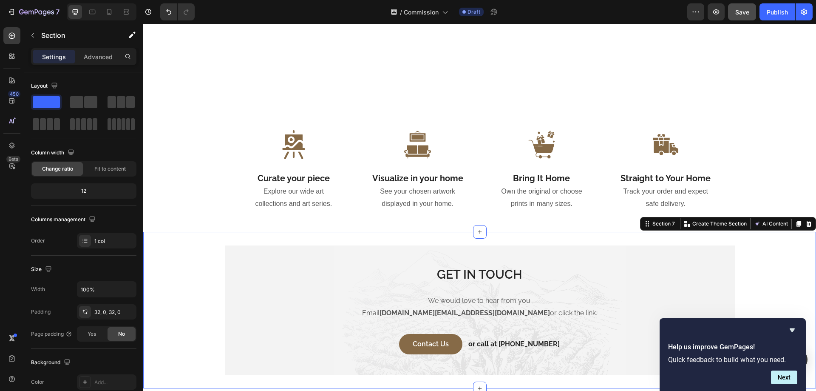
click at [106, 52] on p "Advanced" at bounding box center [98, 56] width 29 height 9
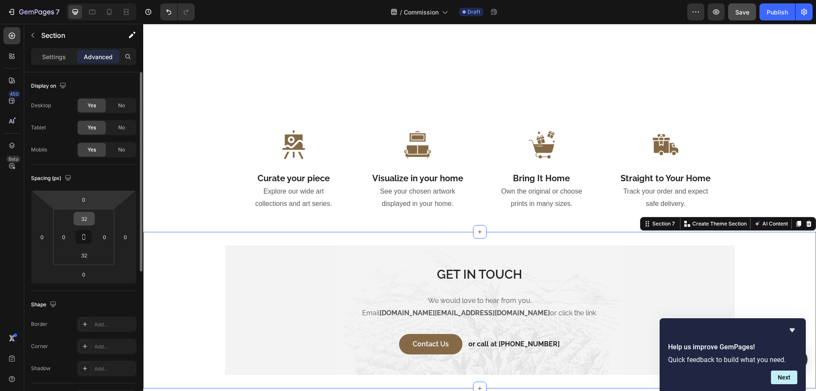
click at [85, 219] on input "32" at bounding box center [84, 218] width 17 height 13
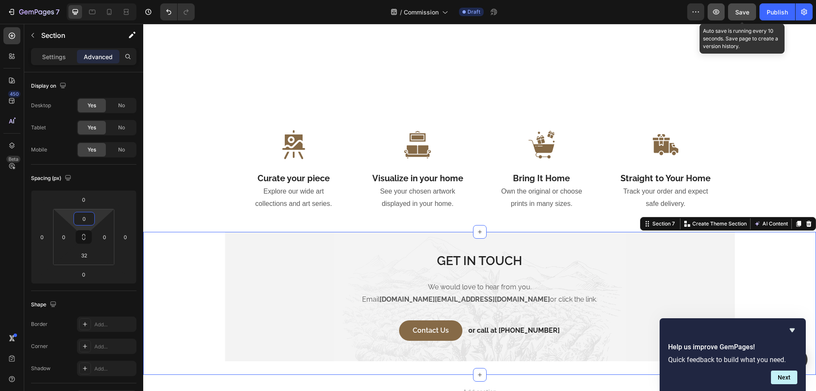
type input "0"
click at [738, 12] on span "Save" at bounding box center [743, 12] width 14 height 7
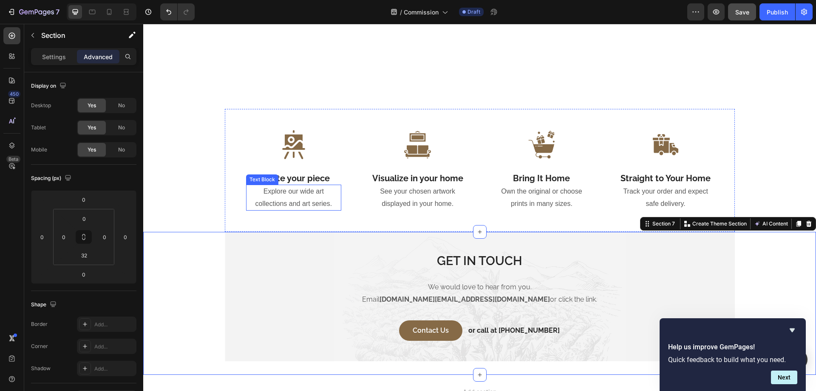
click at [294, 193] on p "Explore our wide art collections and art series." at bounding box center [294, 197] width 94 height 25
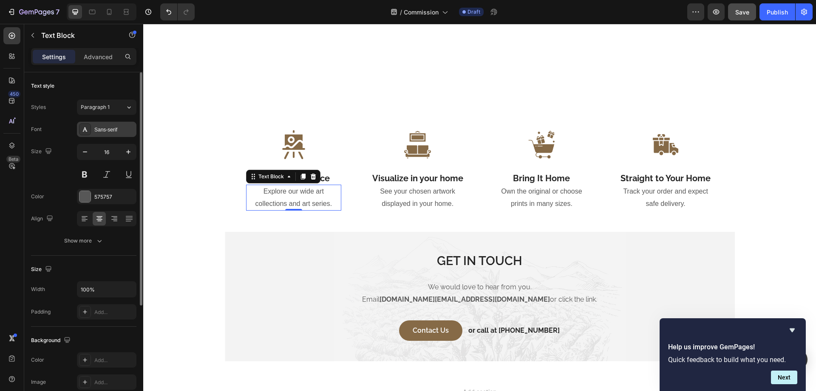
click at [118, 134] on div "Sans-serif" at bounding box center [107, 129] width 60 height 15
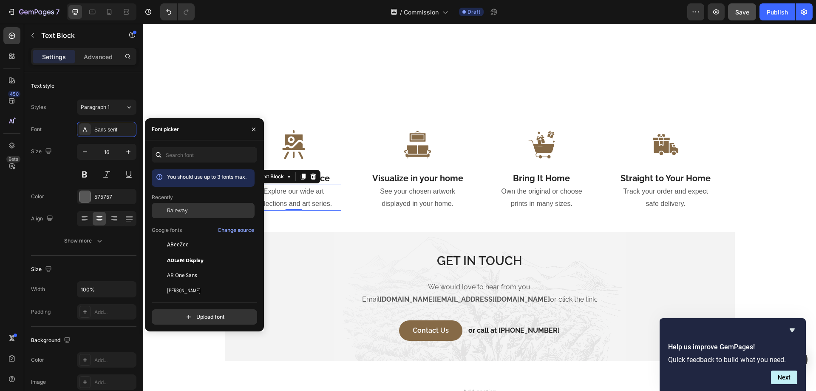
click at [174, 206] on div "Raleway" at bounding box center [203, 210] width 103 height 15
click at [400, 205] on p "See your chosen artwork displayed in your home." at bounding box center [418, 197] width 94 height 25
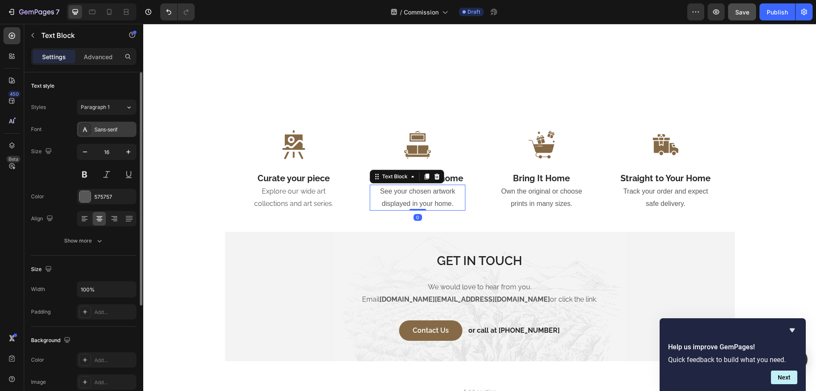
click at [110, 132] on div "Sans-serif" at bounding box center [114, 130] width 40 height 8
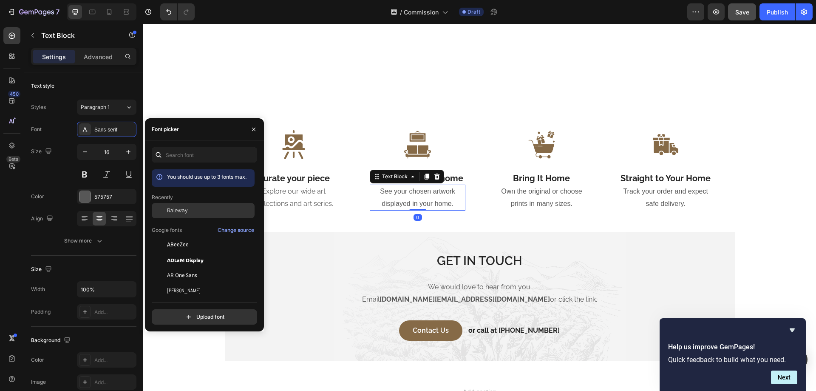
click at [179, 210] on span "Raleway" at bounding box center [177, 211] width 21 height 8
click at [524, 199] on p "Own the original or choose prints in many sizes." at bounding box center [542, 197] width 94 height 25
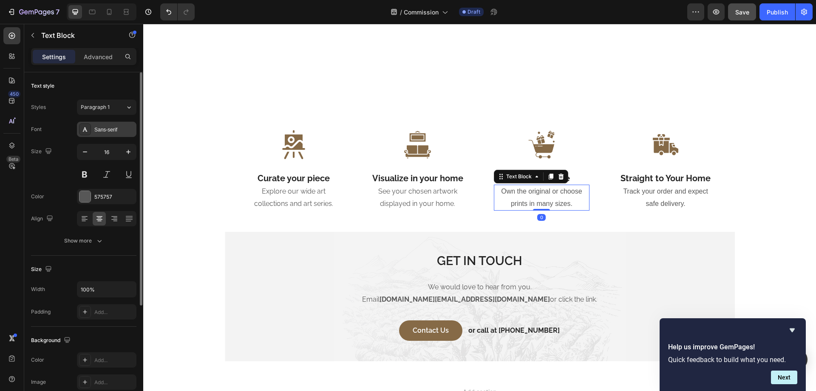
click at [121, 132] on div "Sans-serif" at bounding box center [114, 130] width 40 height 8
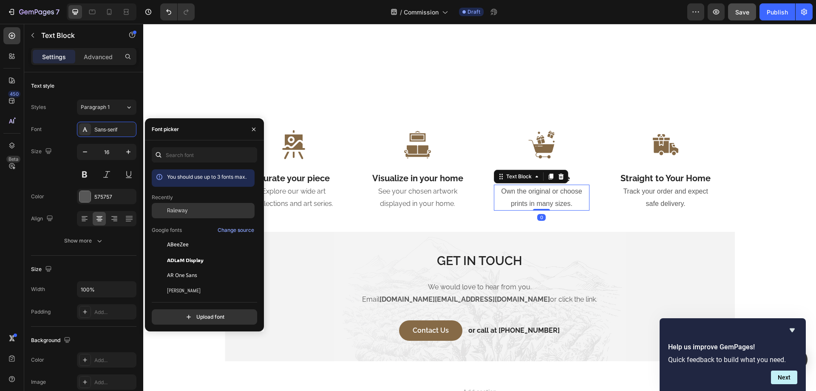
click at [186, 214] on div "Raleway" at bounding box center [203, 210] width 103 height 15
click at [660, 200] on p "Track your order and expect safe delivery." at bounding box center [666, 197] width 94 height 25
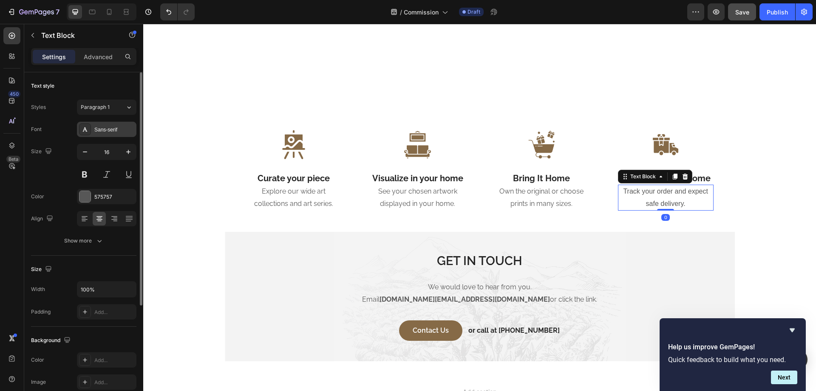
click at [103, 125] on div "Sans-serif" at bounding box center [107, 129] width 60 height 15
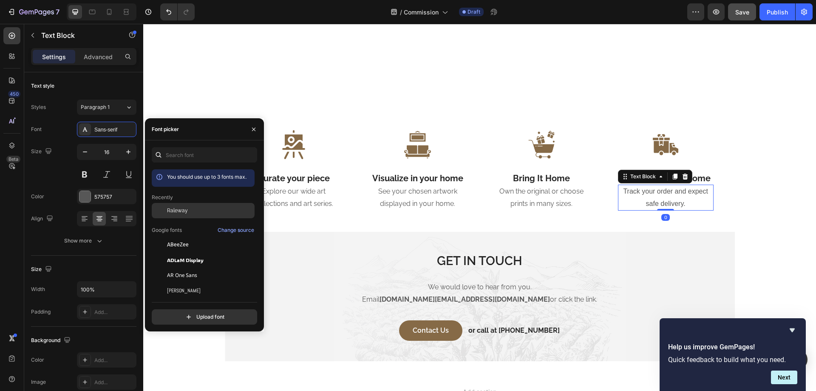
click at [189, 208] on div "Raleway" at bounding box center [210, 211] width 86 height 8
click at [287, 176] on h2 "Curate your piece" at bounding box center [294, 178] width 96 height 13
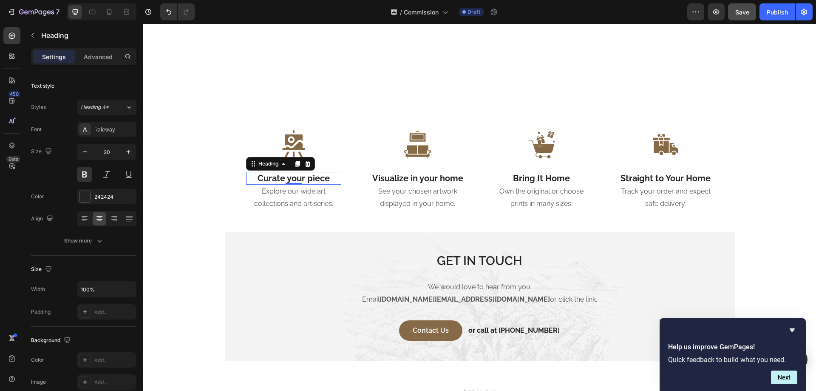
click at [287, 179] on h2 "Curate your piece" at bounding box center [294, 178] width 96 height 13
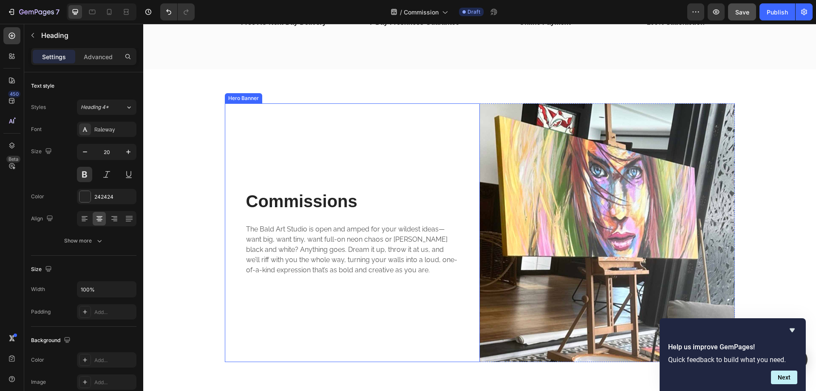
scroll to position [953, 0]
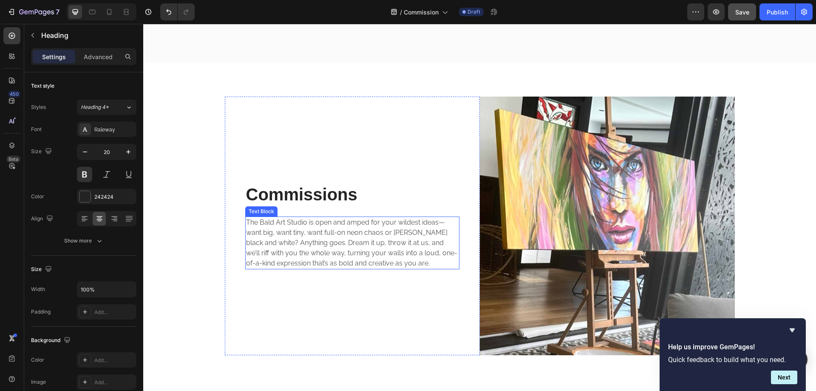
click at [325, 229] on p "The Bald Art Studio is open and amped for your wildest ideas—want big, want tin…" at bounding box center [352, 242] width 213 height 51
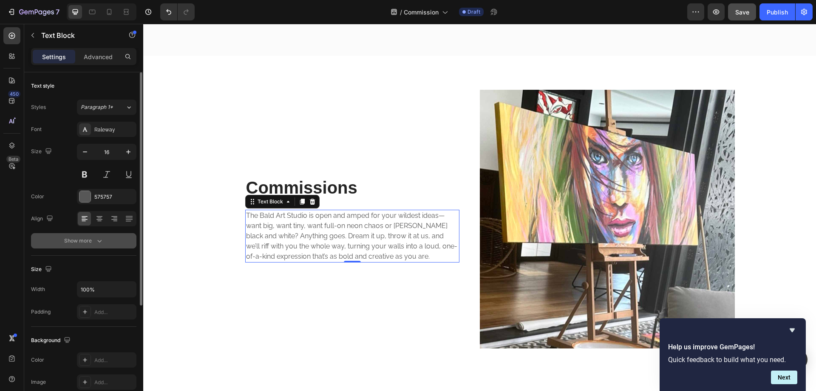
click at [98, 242] on icon "button" at bounding box center [99, 240] width 9 height 9
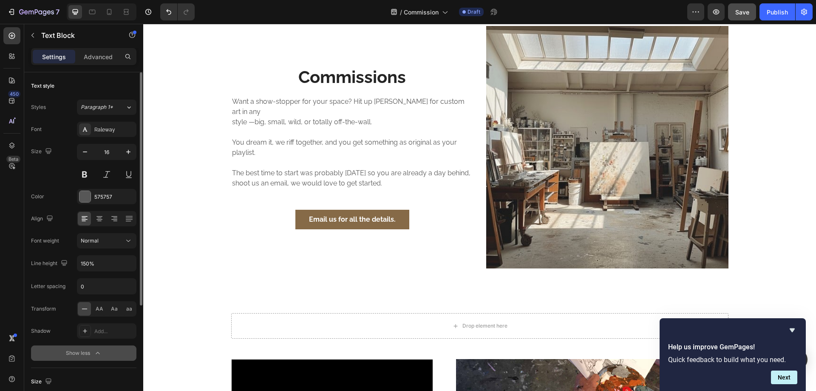
scroll to position [0, 0]
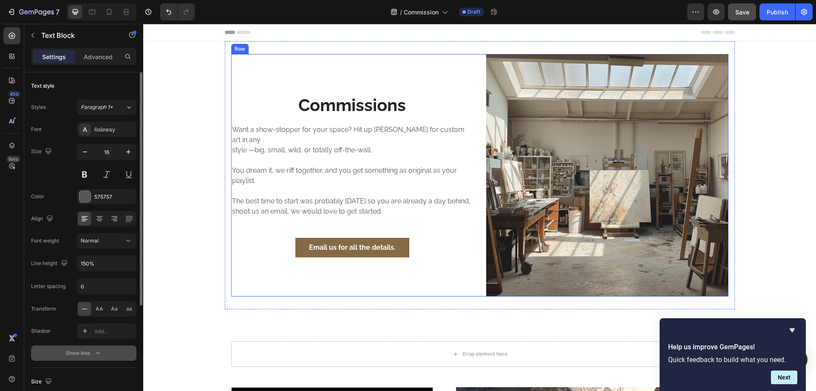
click at [359, 137] on p "Want a show-stopper for your space? Hit up Andy for custom art in any" at bounding box center [352, 135] width 241 height 20
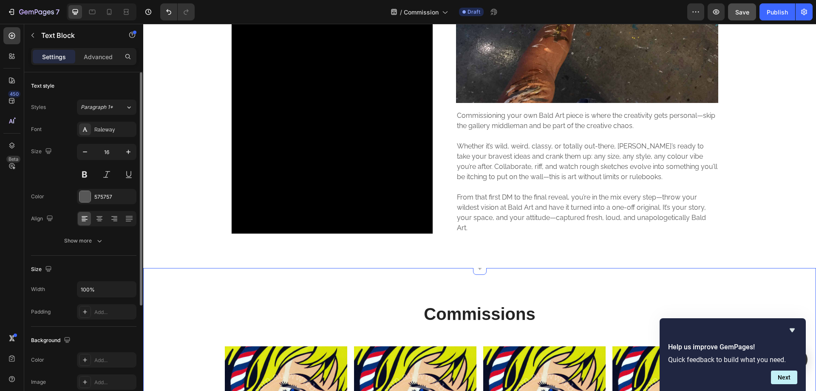
scroll to position [425, 0]
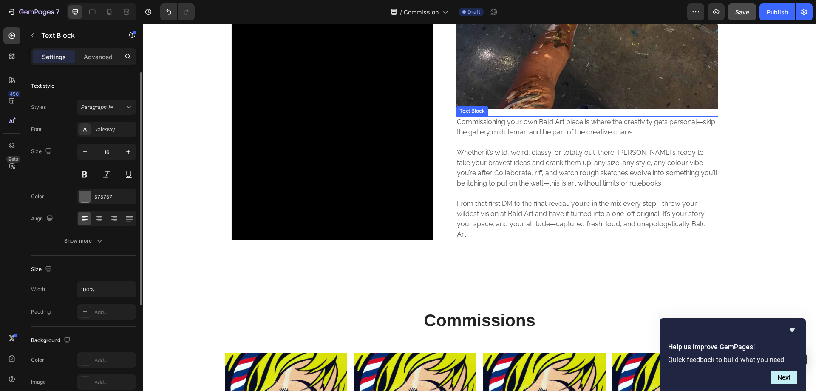
click at [519, 161] on p "Whether it’s wild, weird, classy, or totally out-there, Andy’s ready to take yo…" at bounding box center [587, 168] width 261 height 41
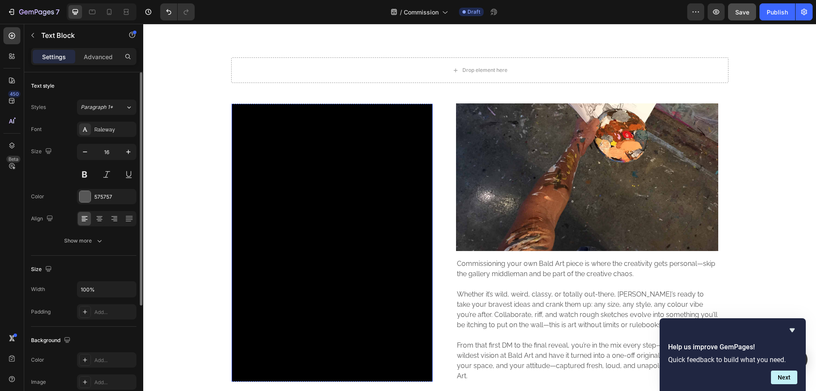
scroll to position [142, 0]
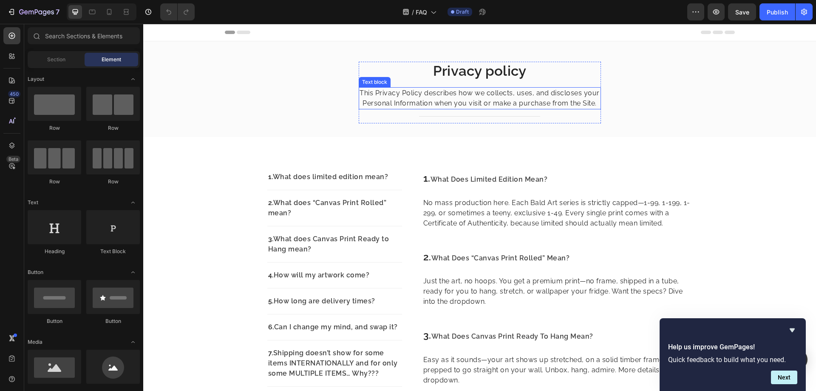
click at [423, 96] on p "This Privacy Policy describes how we collects, uses, and discloses your Persona…" at bounding box center [480, 98] width 241 height 20
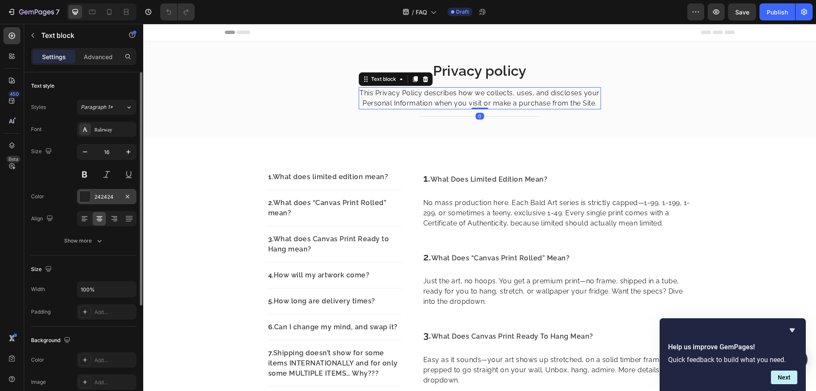
click at [112, 194] on div "242424" at bounding box center [106, 197] width 25 height 8
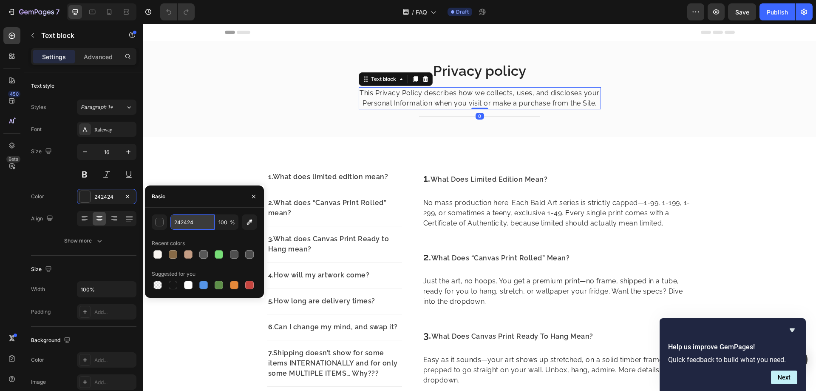
click at [208, 224] on input "242424" at bounding box center [193, 221] width 44 height 15
type input "575757"
click at [443, 68] on p "Privacy policy" at bounding box center [480, 71] width 241 height 17
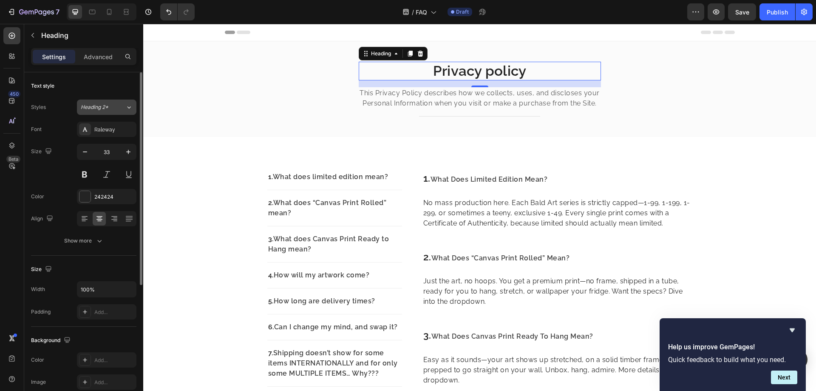
click at [122, 114] on button "Heading 2*" at bounding box center [107, 107] width 60 height 15
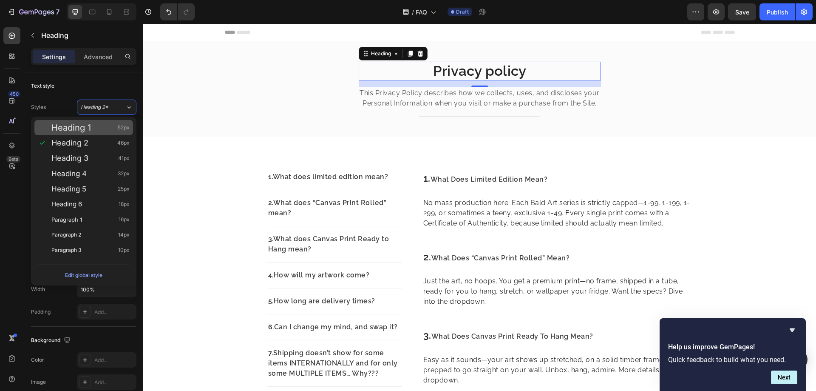
click at [116, 124] on div "Heading 1 52px" at bounding box center [90, 127] width 78 height 9
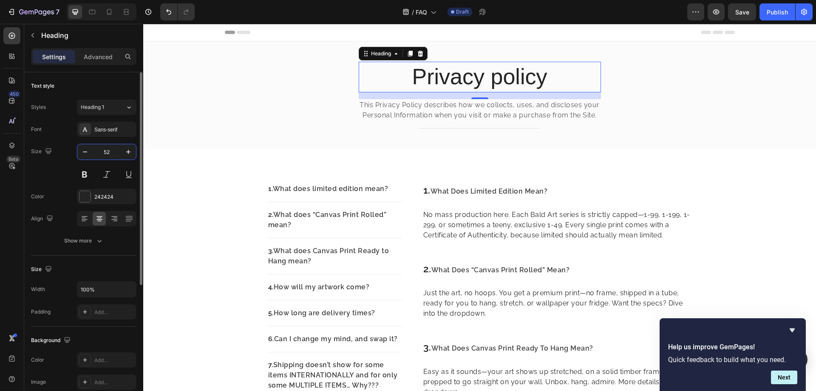
click at [110, 146] on input "52" at bounding box center [107, 151] width 28 height 15
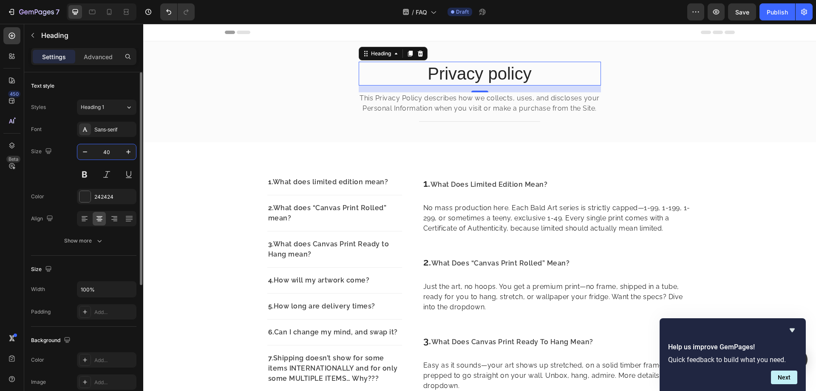
type input "40"
click at [117, 131] on div "Sans-serif" at bounding box center [114, 130] width 40 height 8
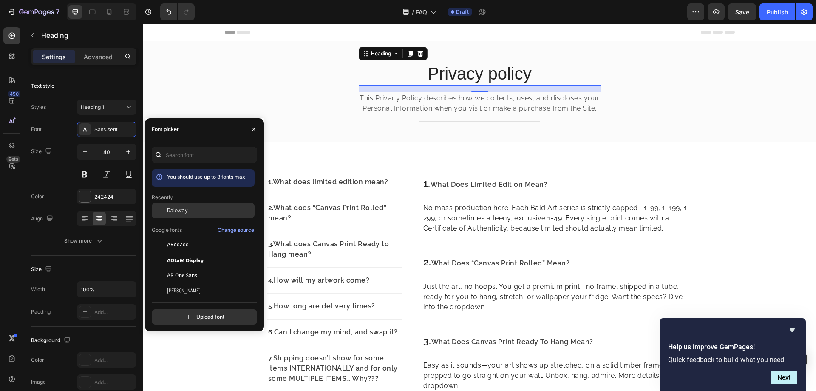
click at [185, 205] on div "Raleway" at bounding box center [203, 210] width 103 height 15
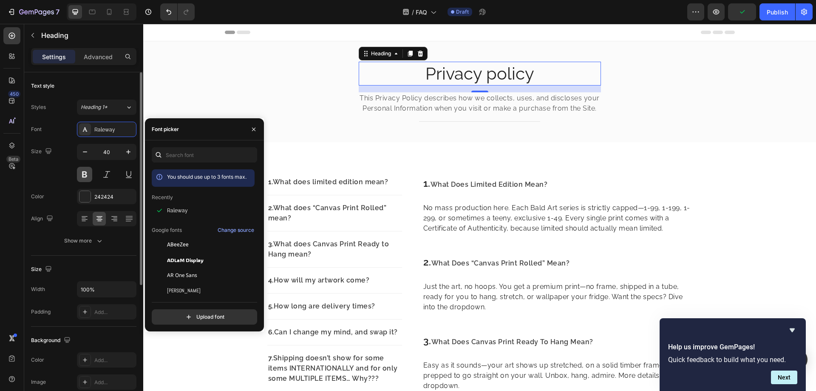
click at [88, 177] on button at bounding box center [84, 174] width 15 height 15
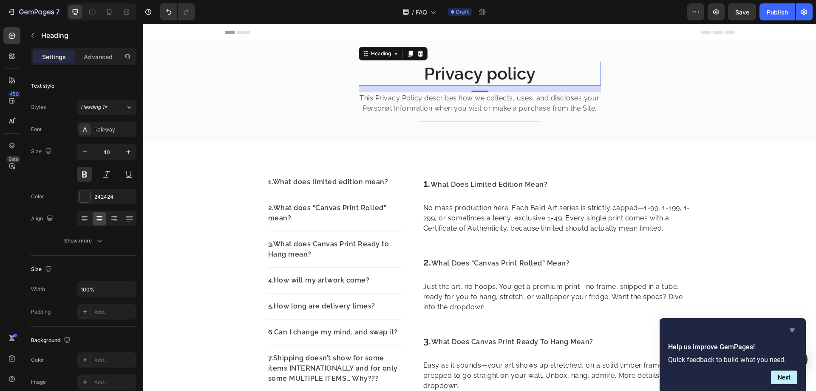
click at [797, 330] on icon "Hide survey" at bounding box center [793, 330] width 10 height 10
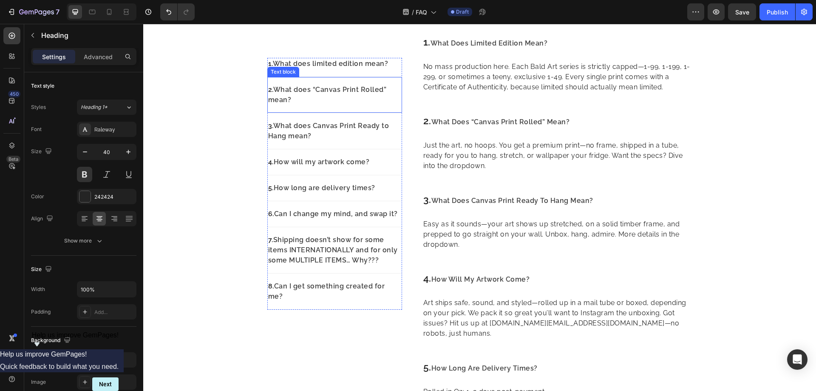
scroll to position [142, 0]
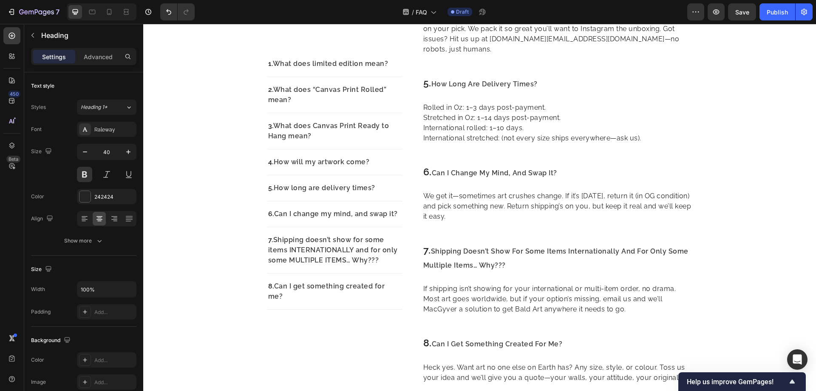
scroll to position [425, 0]
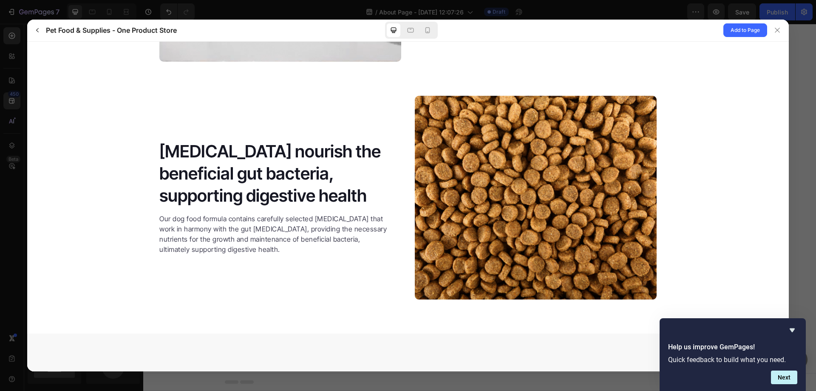
scroll to position [1417, 0]
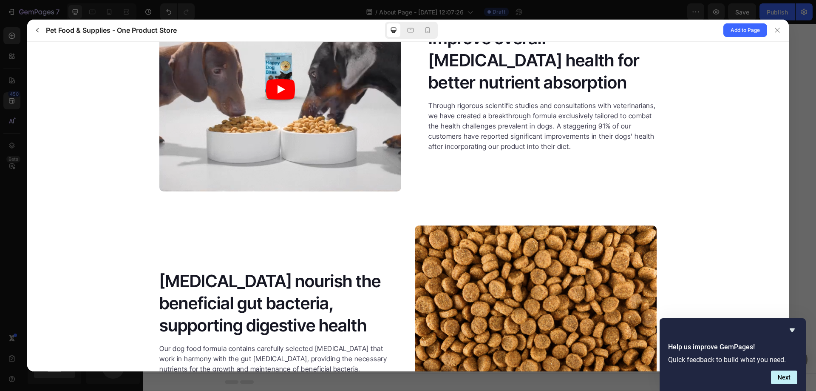
click at [421, 29] on div at bounding box center [411, 30] width 53 height 17
click at [426, 30] on icon at bounding box center [428, 30] width 5 height 6
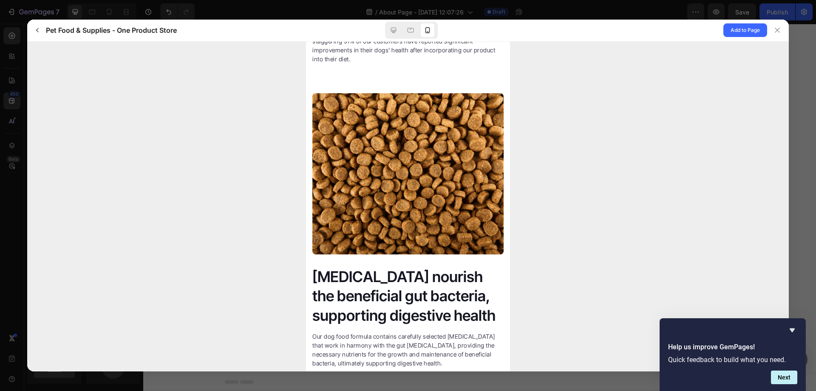
scroll to position [2157, 0]
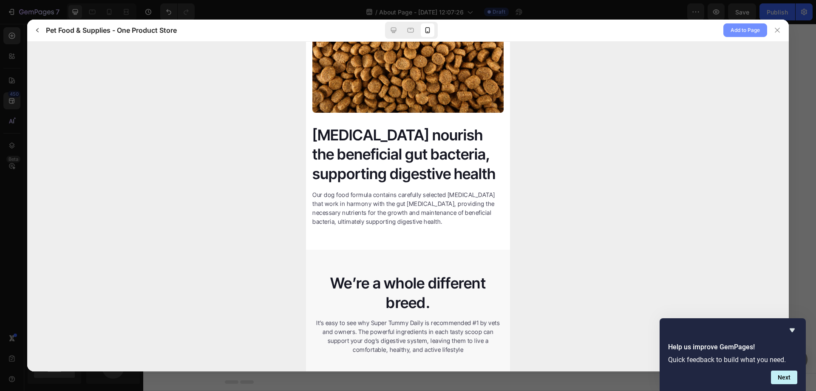
click at [737, 35] on span "Add to Page" at bounding box center [745, 30] width 29 height 10
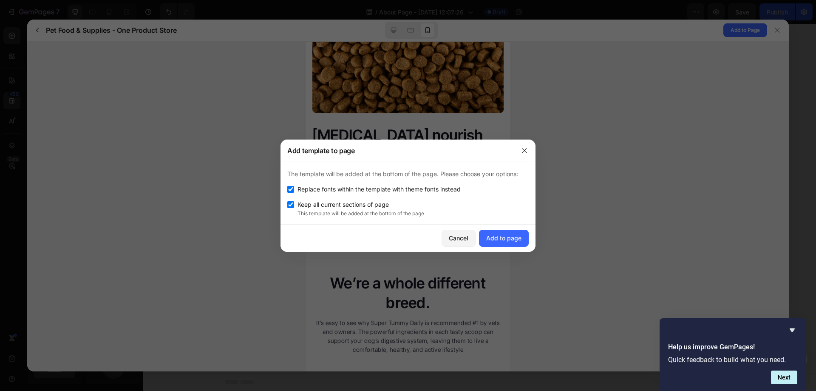
click at [325, 187] on span "Replace fonts within the template with theme fonts instead" at bounding box center [379, 189] width 163 height 10
click at [347, 192] on span "Replace fonts within the template with theme fonts instead" at bounding box center [379, 189] width 163 height 10
checkbox input "true"
click at [506, 241] on div "Add to page" at bounding box center [503, 237] width 35 height 9
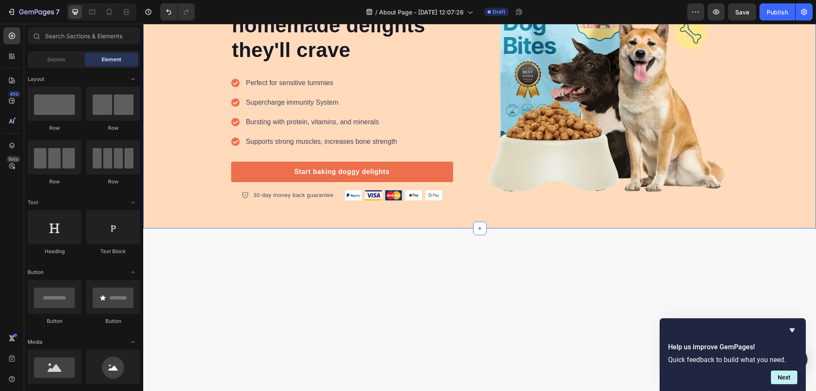
scroll to position [1806, 0]
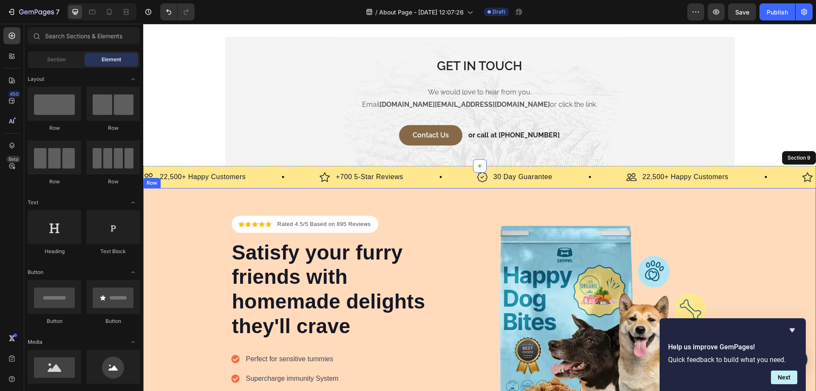
click at [725, 197] on div "Icon Icon Icon Icon Icon Icon List Hoz Rated 4.5/5 Based on 895 Reviews Text bl…" at bounding box center [479, 346] width 673 height 316
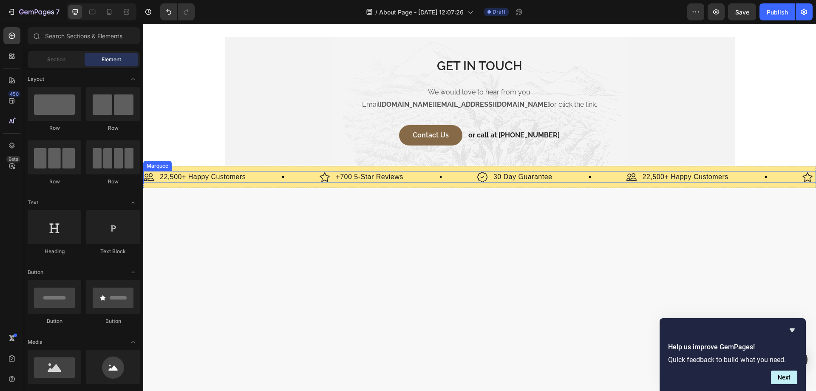
click at [735, 181] on div "Image 22,500+ Happy Customers Text Block Row" at bounding box center [715, 177] width 176 height 12
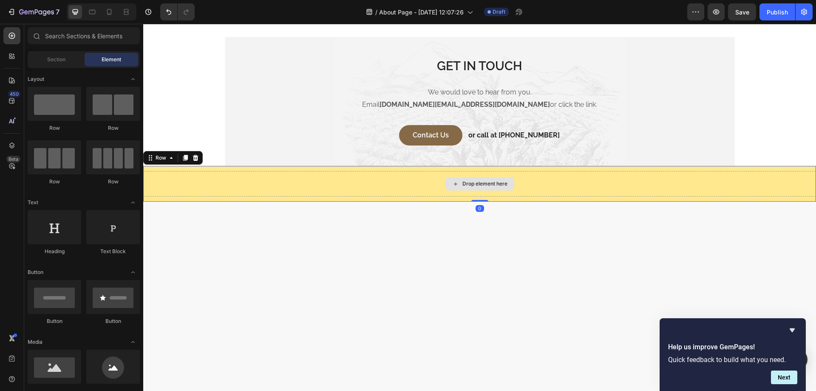
click at [284, 176] on div "Drop element here" at bounding box center [479, 184] width 673 height 26
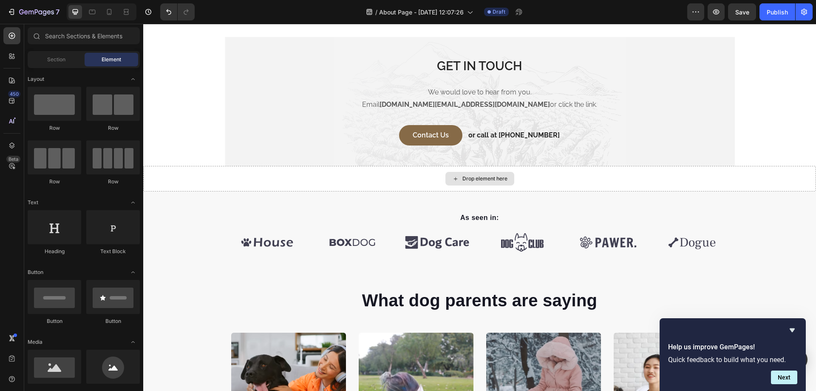
click at [289, 179] on div "Drop element here" at bounding box center [479, 179] width 673 height 26
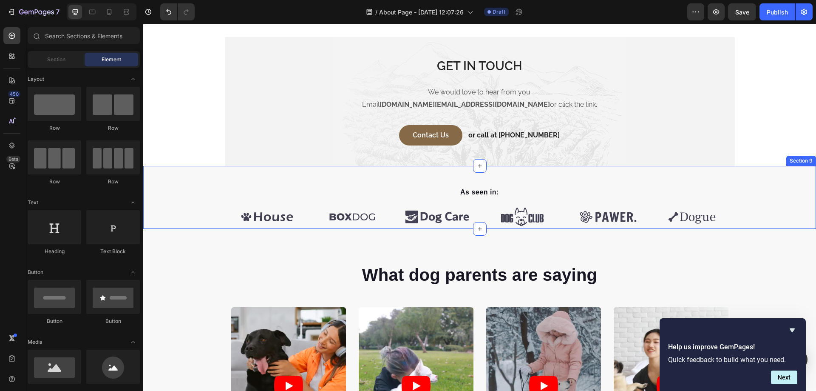
click at [200, 203] on div "As seen in: Text block Image Image Image Image Image Image Carousel Row" at bounding box center [479, 207] width 673 height 43
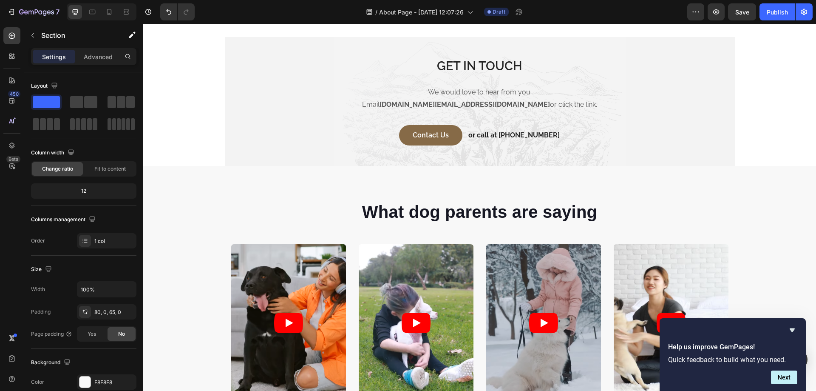
click at [200, 203] on div "What dog parents are saying Heading Video Video Video Video Video Carousel Row" at bounding box center [479, 313] width 673 height 227
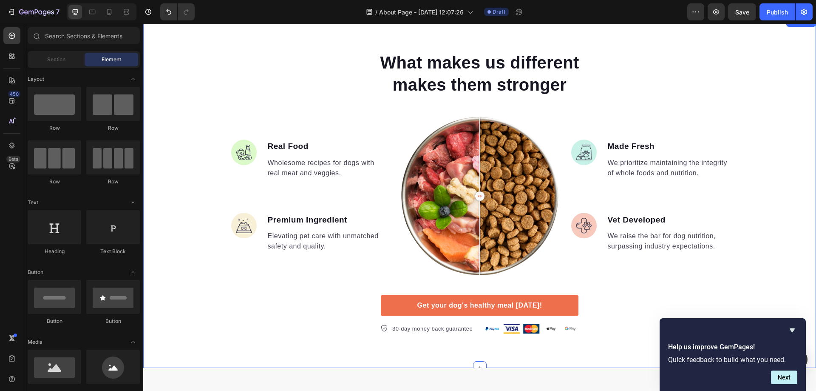
scroll to position [1948, 0]
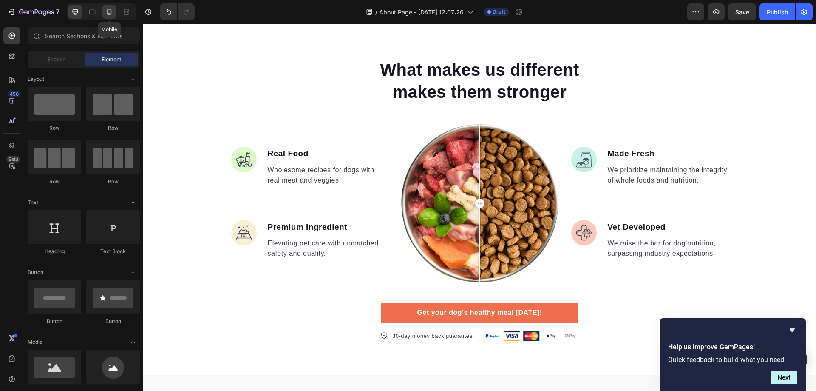
click at [111, 11] on icon at bounding box center [109, 12] width 9 height 9
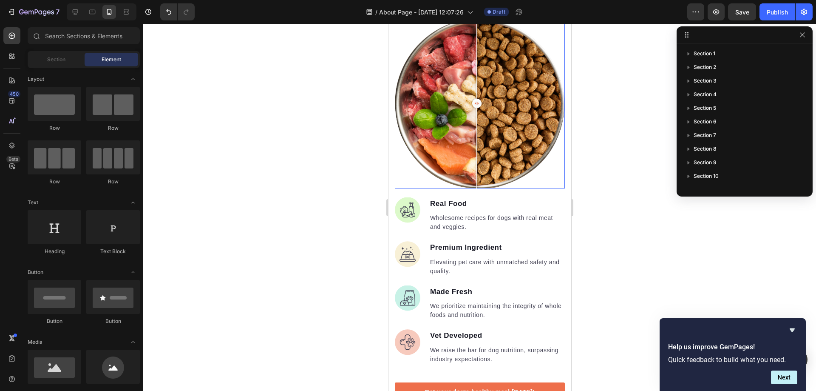
scroll to position [2090, 0]
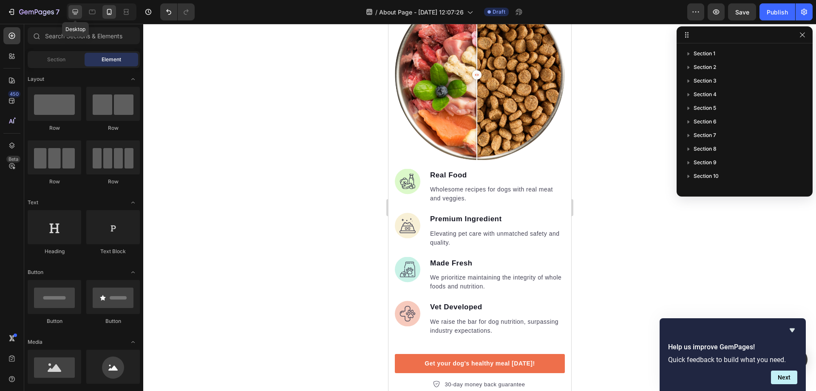
click at [80, 7] on div at bounding box center [75, 12] width 14 height 14
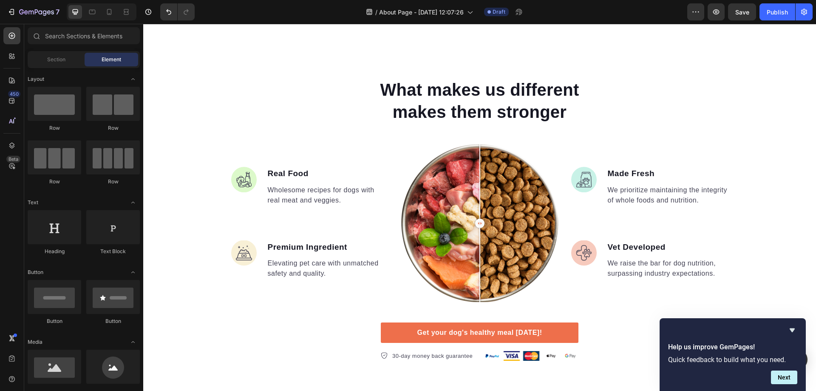
scroll to position [2070, 0]
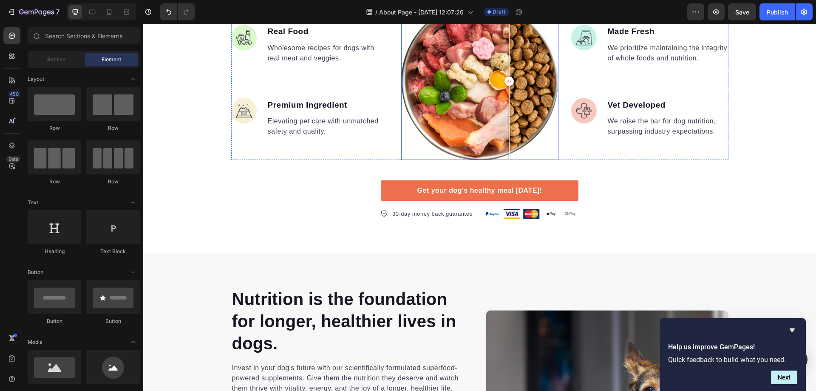
drag, startPoint x: 473, startPoint y: 83, endPoint x: 506, endPoint y: 84, distance: 33.2
click at [506, 84] on div at bounding box center [509, 81] width 9 height 9
click at [468, 98] on div at bounding box center [479, 80] width 157 height 157
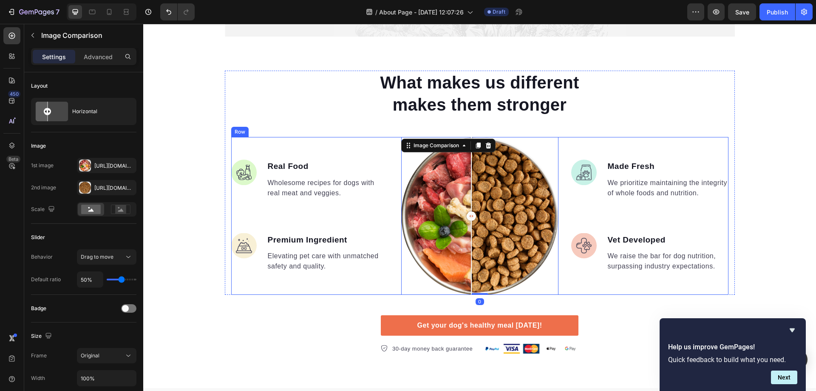
scroll to position [1929, 0]
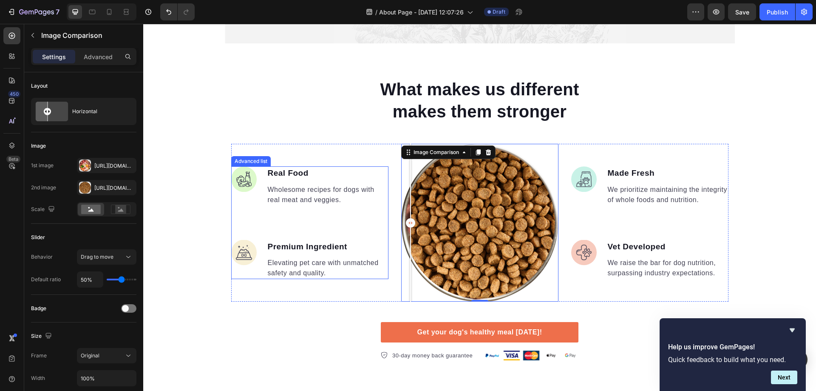
drag, startPoint x: 469, startPoint y: 222, endPoint x: 369, endPoint y: 217, distance: 100.9
click at [369, 217] on div "Image Real Food Text block Wholesome recipes for dogs with real meat and veggie…" at bounding box center [480, 222] width 498 height 157
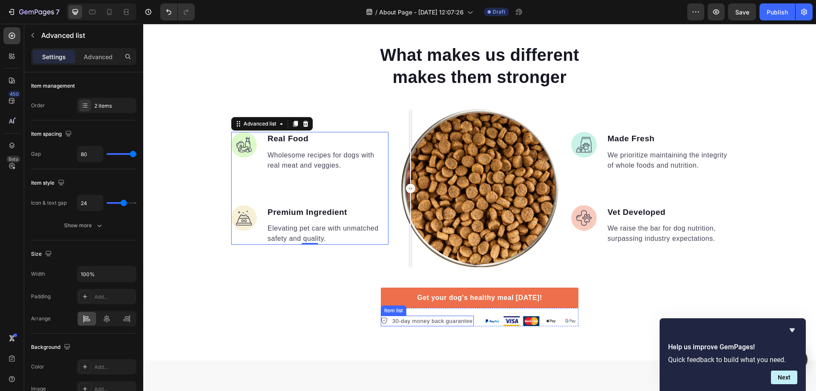
scroll to position [2070, 0]
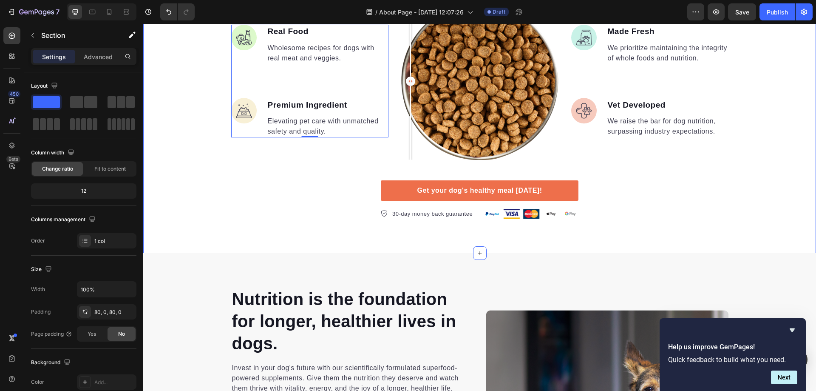
click at [336, 186] on div "What makes us different makes them stronger Heading Image Real Food Text block …" at bounding box center [479, 77] width 673 height 283
click at [354, 190] on div "What makes us different makes them stronger Heading Image Real Food Text block …" at bounding box center [479, 77] width 673 height 283
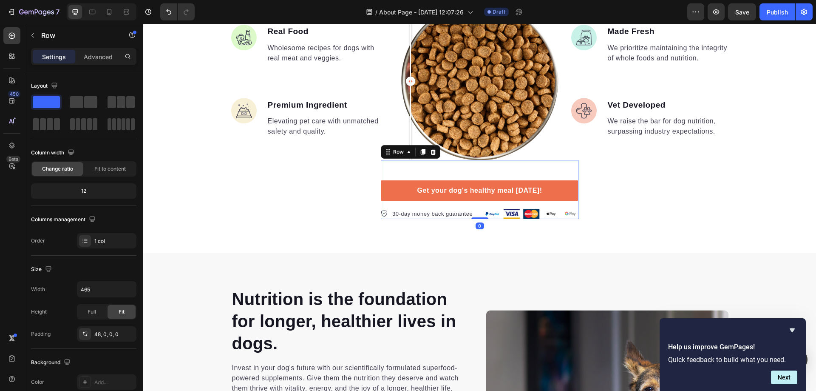
click at [425, 174] on div "Get your dog's healthy meal [DATE]! Button 30-day money back guarantee Item lis…" at bounding box center [480, 190] width 198 height 60
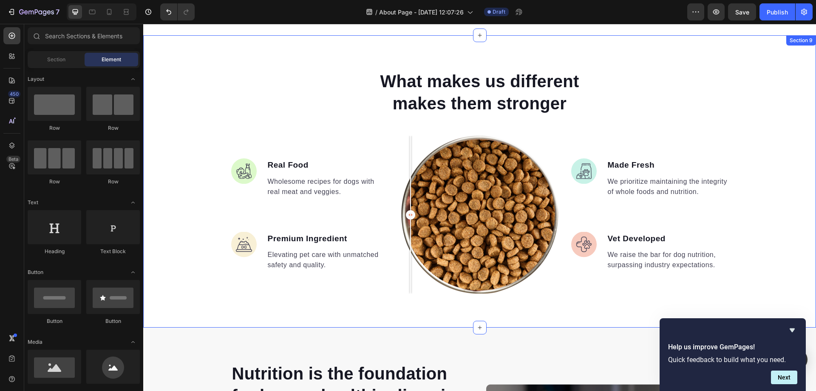
scroll to position [1929, 0]
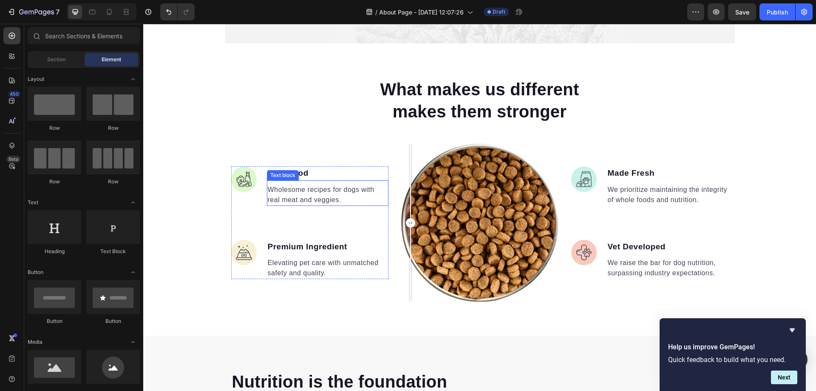
drag, startPoint x: 410, startPoint y: 220, endPoint x: 337, endPoint y: 203, distance: 75.1
click at [337, 203] on div "Image Real Food Text block Wholesome recipes for dogs with real meat and veggie…" at bounding box center [480, 222] width 498 height 157
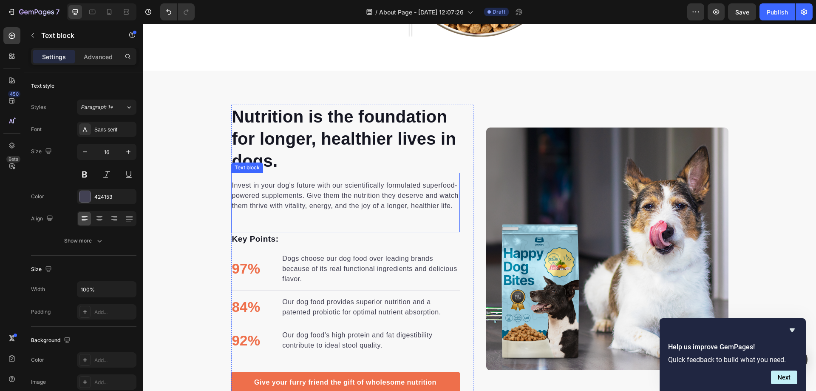
scroll to position [2070, 0]
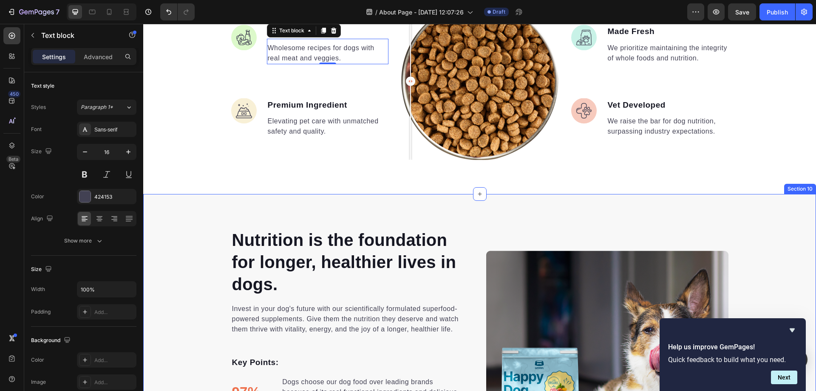
click at [290, 206] on div "Nutrition is the foundation for longer, healthier lives in dogs. Heading Invest…" at bounding box center [479, 372] width 673 height 356
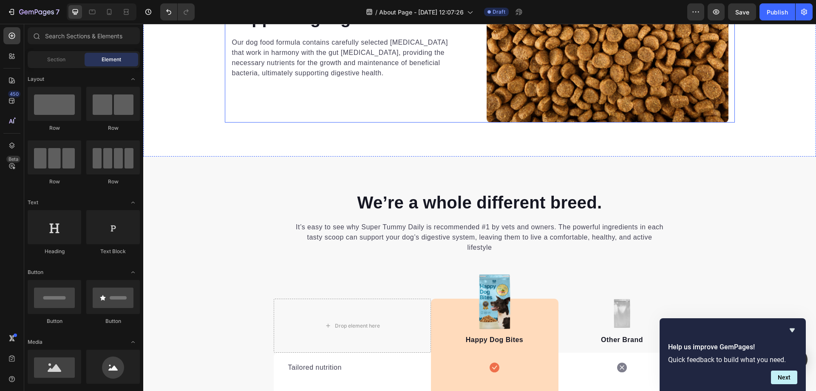
scroll to position [2637, 0]
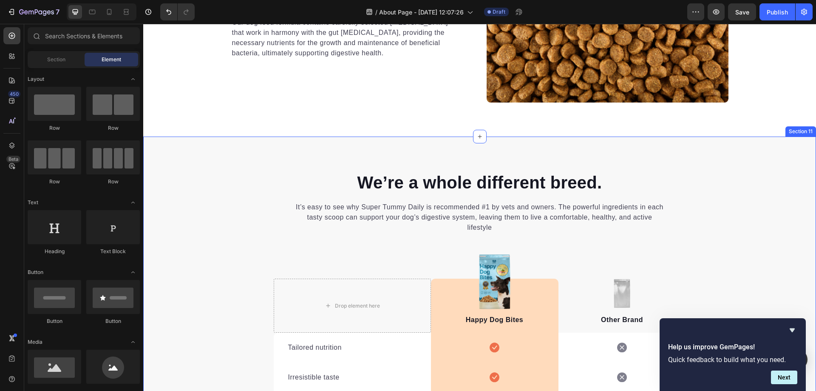
click at [240, 167] on div "We’re a whole different breed. Heading It’s easy to see why Super Tummy Daily i…" at bounding box center [479, 371] width 673 height 468
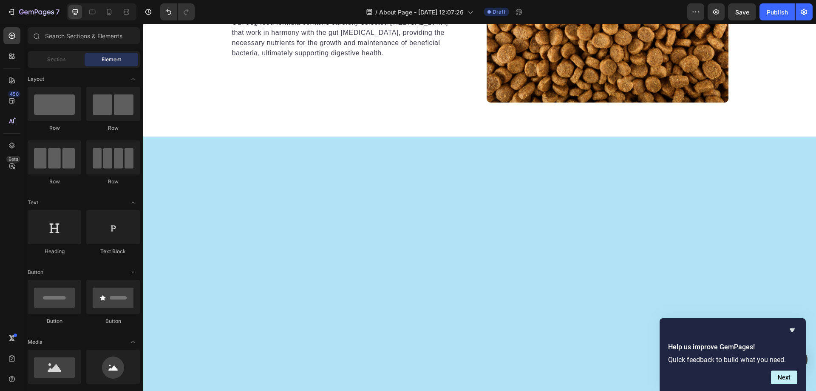
click at [308, 167] on div at bounding box center [479, 330] width 673 height 387
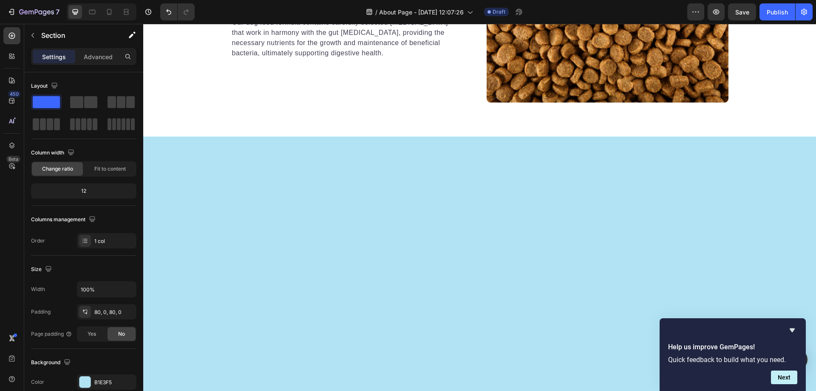
click at [308, 167] on div at bounding box center [479, 330] width 673 height 387
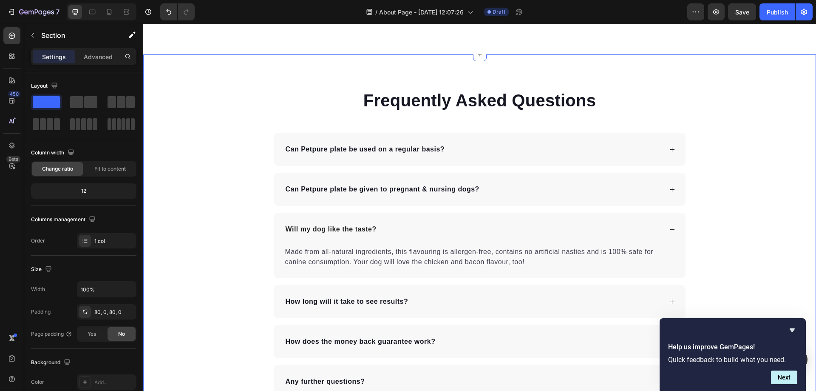
click at [244, 167] on div "Frequently Asked Questions Heading Can Petpure plate be used on a regular basis…" at bounding box center [479, 243] width 673 height 310
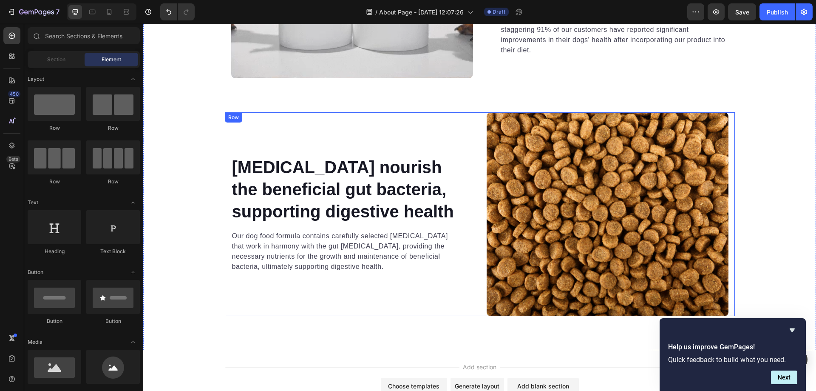
scroll to position [2364, 0]
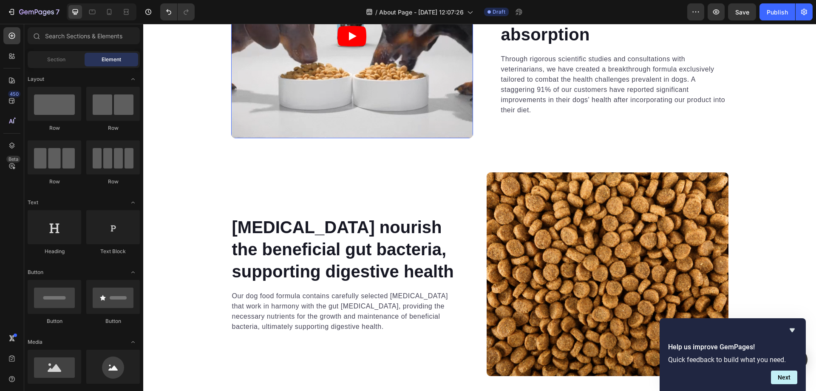
click at [364, 138] on article at bounding box center [352, 37] width 242 height 204
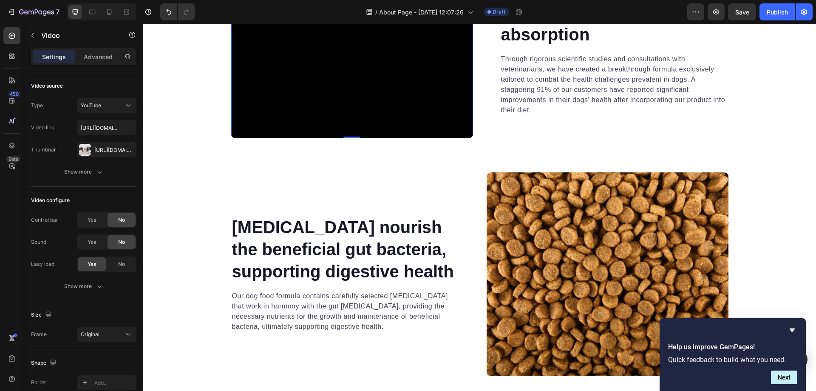
scroll to position [2222, 0]
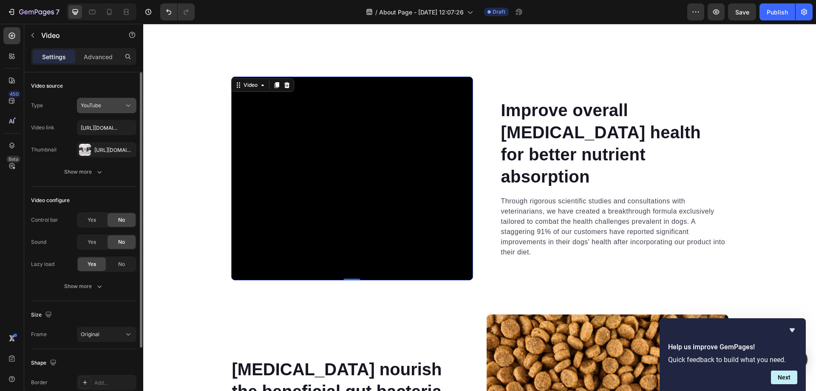
click at [124, 98] on button "YouTube" at bounding box center [107, 105] width 60 height 15
click at [122, 104] on div "YouTube" at bounding box center [102, 106] width 43 height 8
click at [284, 83] on icon at bounding box center [287, 85] width 6 height 6
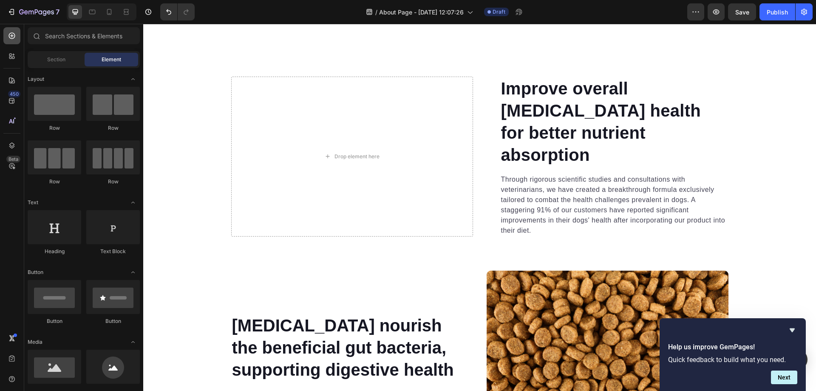
click at [18, 40] on div at bounding box center [11, 35] width 17 height 17
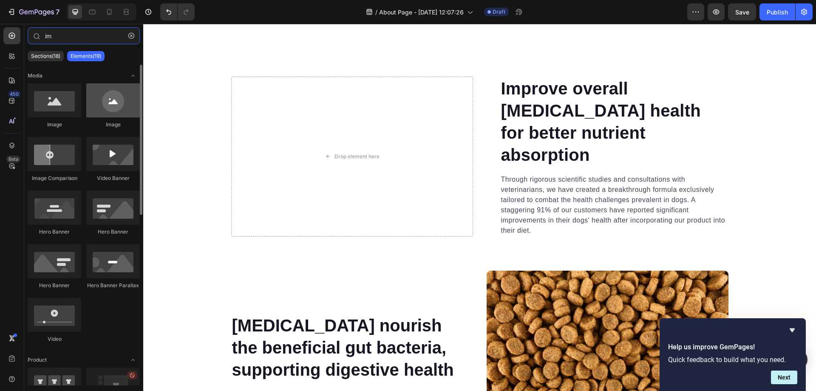
type input "im"
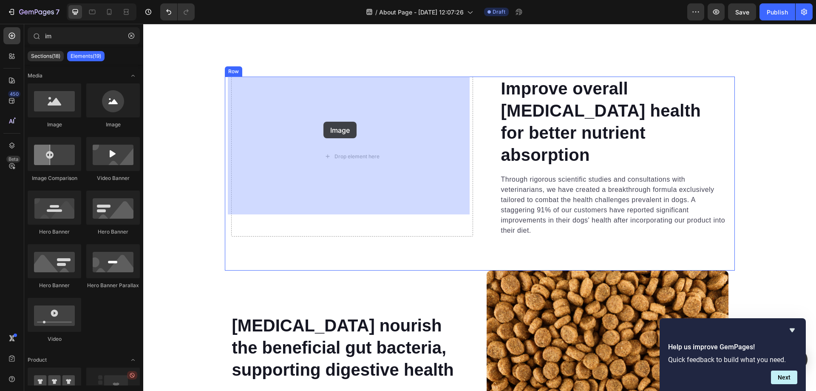
drag, startPoint x: 252, startPoint y: 136, endPoint x: 324, endPoint y: 122, distance: 72.8
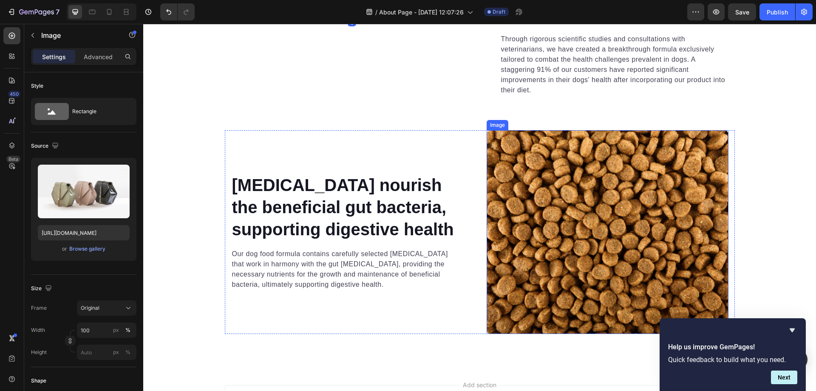
scroll to position [2364, 0]
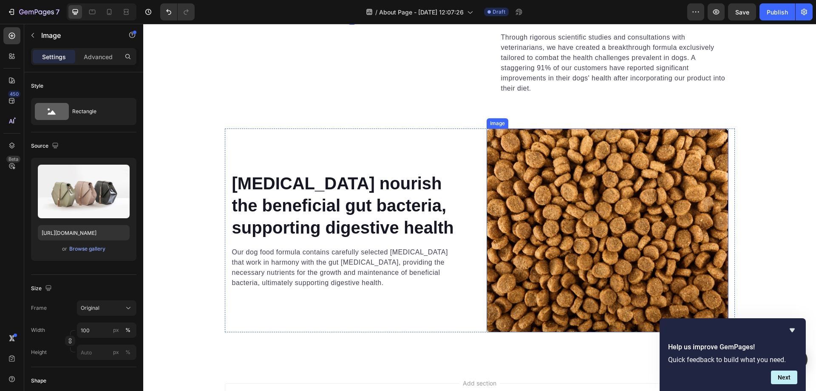
click at [612, 253] on img at bounding box center [608, 230] width 242 height 204
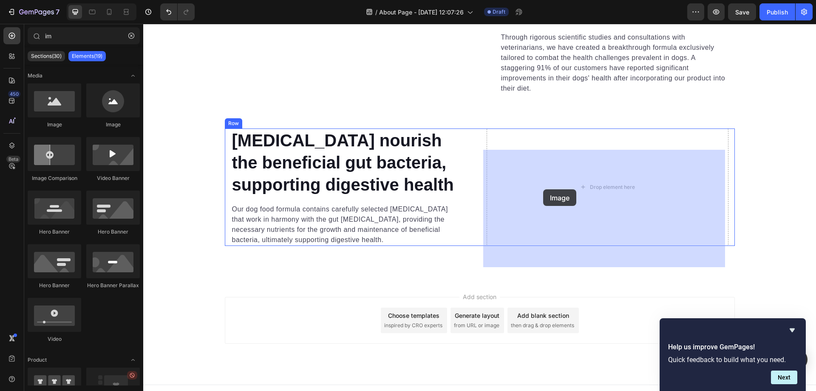
drag, startPoint x: 208, startPoint y: 126, endPoint x: 543, endPoint y: 189, distance: 341.0
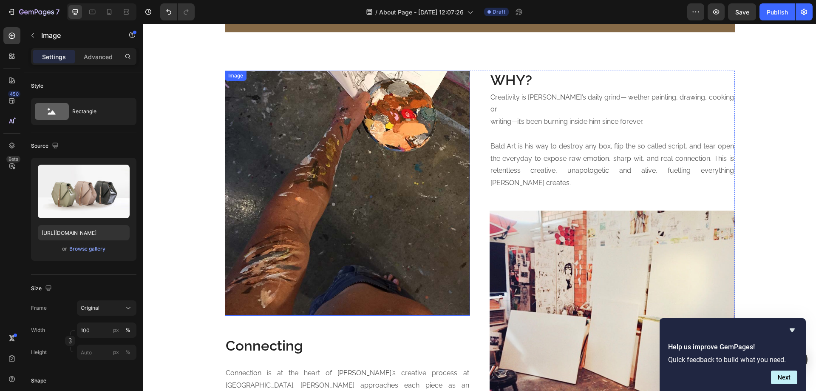
scroll to position [1088, 0]
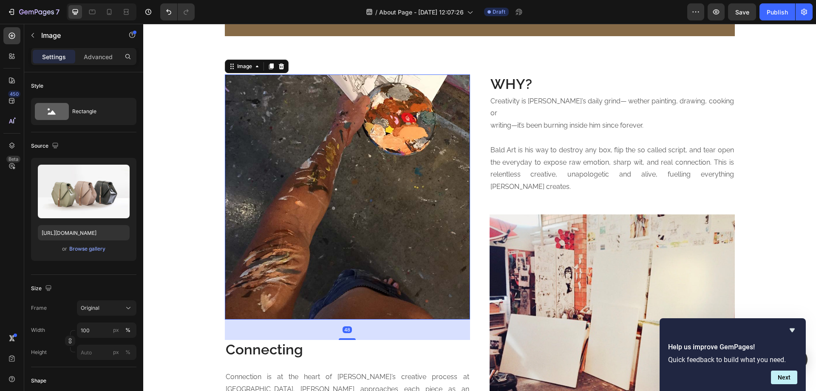
click at [388, 162] on img at bounding box center [347, 196] width 245 height 245
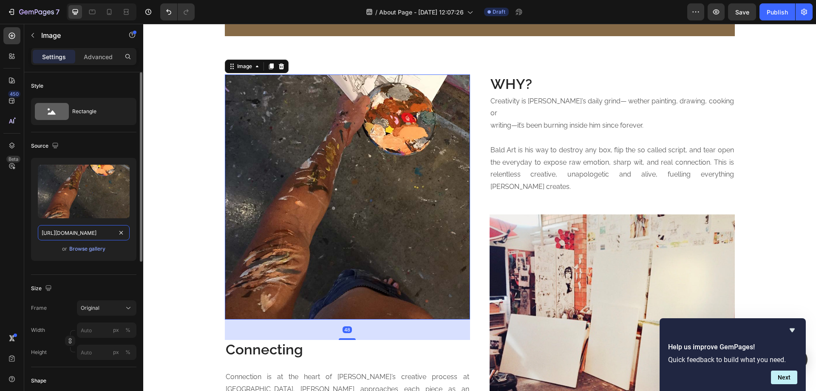
click at [88, 236] on input "https://cdn.shopify.com/s/files/1/2782/3792/files/brush_stroke.jpg?v=1757637024" at bounding box center [84, 232] width 92 height 15
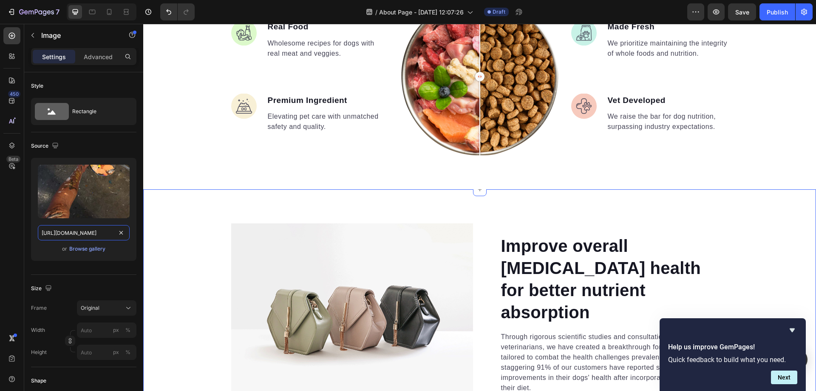
scroll to position [2080, 0]
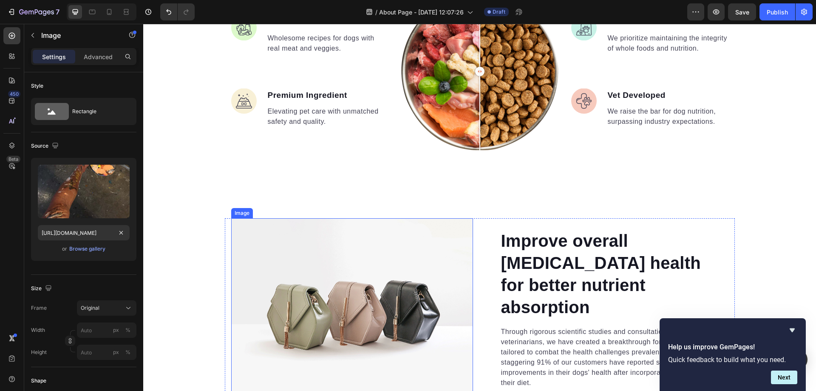
click at [352, 249] on img at bounding box center [352, 309] width 242 height 182
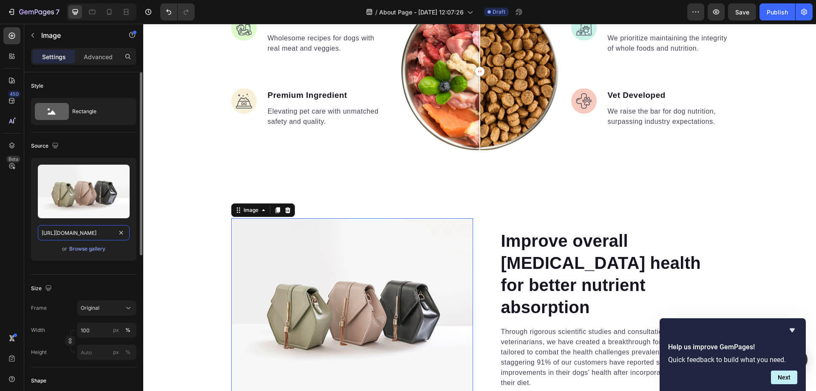
click at [91, 231] on input "https://cdn.shopify.com/s/files/1/2005/9307/files/image_demo.jpg" at bounding box center [84, 232] width 92 height 15
paste input "782/3792/files/brush_stroke.jpg?v=1757637024"
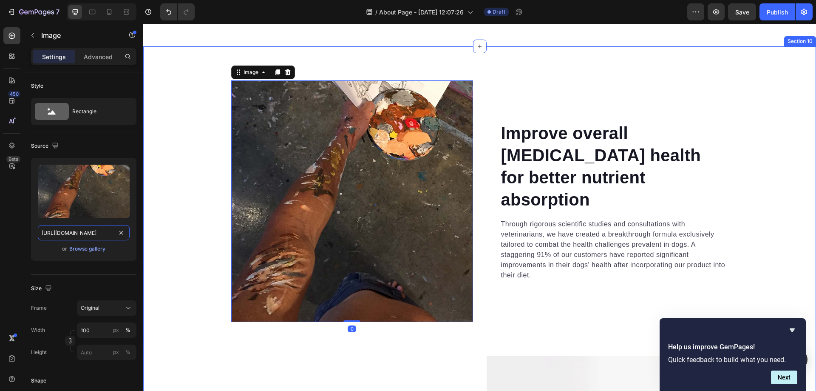
scroll to position [2222, 0]
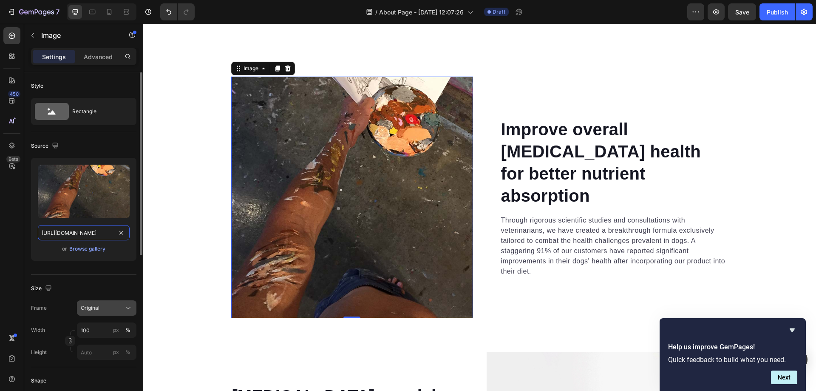
type input "https://cdn.shopify.com/s/files/1/2782/3792/files/brush_stroke.jpg?v=1757637024"
click at [103, 310] on div "Original" at bounding box center [102, 308] width 42 height 8
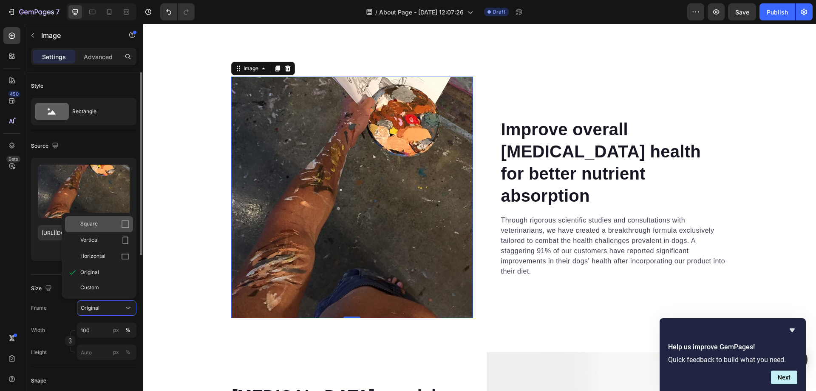
click at [123, 225] on icon at bounding box center [125, 224] width 9 height 9
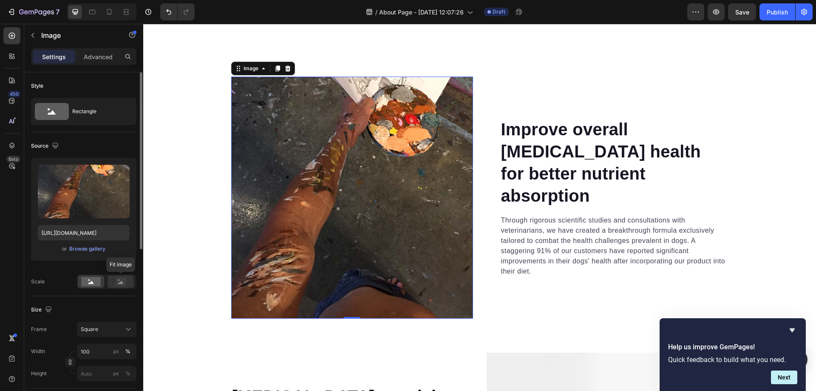
click at [120, 278] on rect at bounding box center [120, 281] width 11 height 9
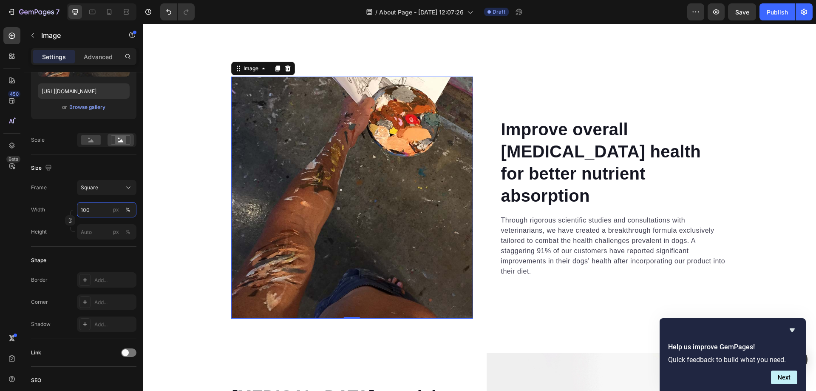
click at [93, 210] on input "100" at bounding box center [107, 209] width 60 height 15
click at [121, 235] on div "Full 100%" at bounding box center [98, 229] width 70 height 15
click at [121, 192] on div "Square" at bounding box center [107, 187] width 52 height 9
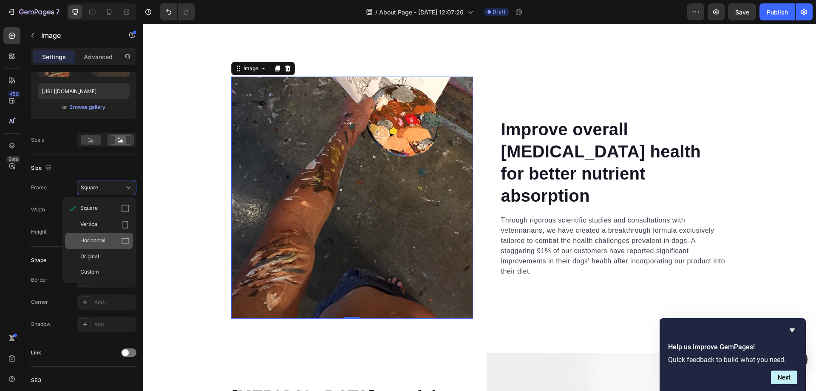
click at [122, 243] on icon at bounding box center [126, 241] width 8 height 6
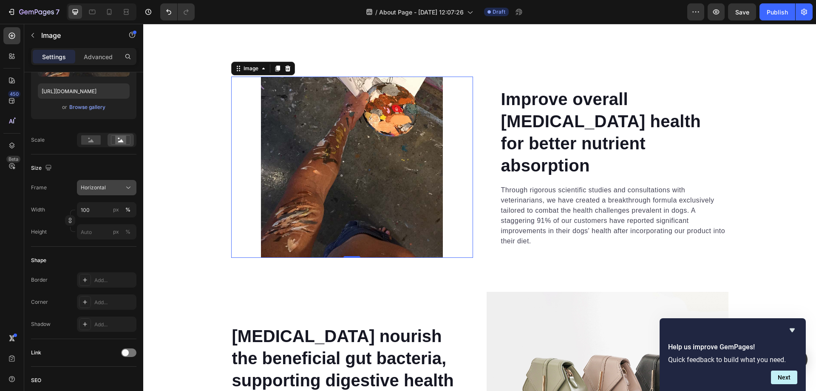
click at [128, 191] on icon at bounding box center [128, 187] width 9 height 9
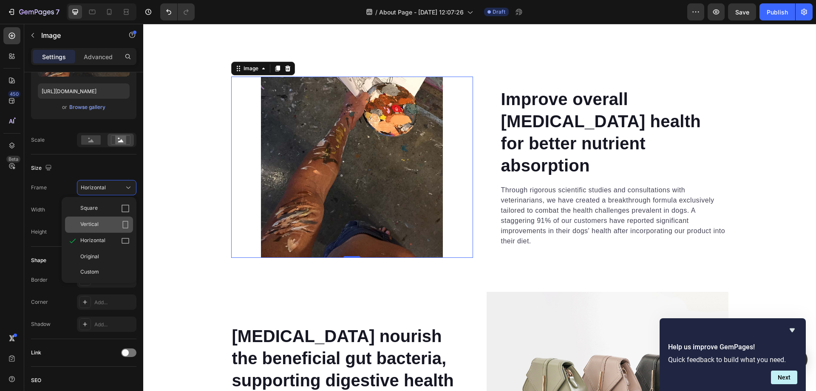
click at [114, 222] on div "Vertical" at bounding box center [104, 224] width 49 height 9
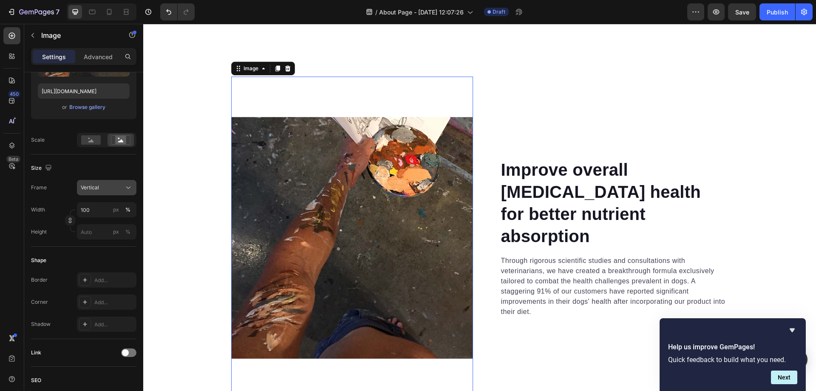
click at [124, 191] on div "Vertical" at bounding box center [107, 187] width 52 height 9
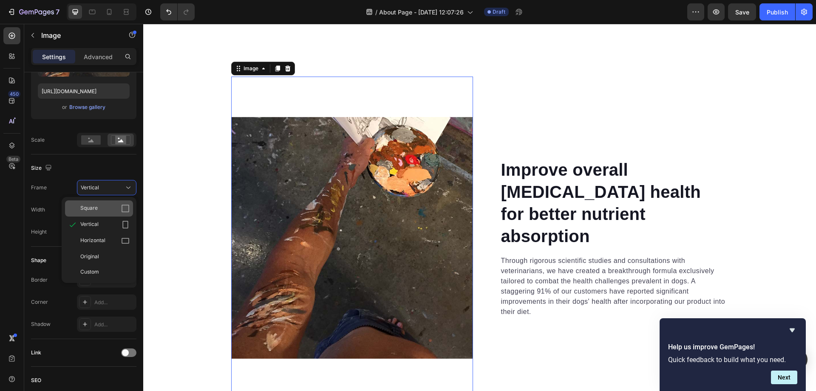
click at [111, 205] on div "Square" at bounding box center [104, 208] width 49 height 9
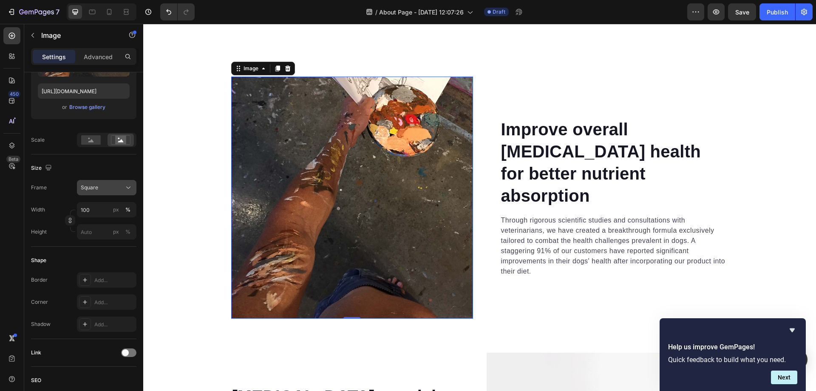
click at [127, 190] on icon at bounding box center [128, 187] width 9 height 9
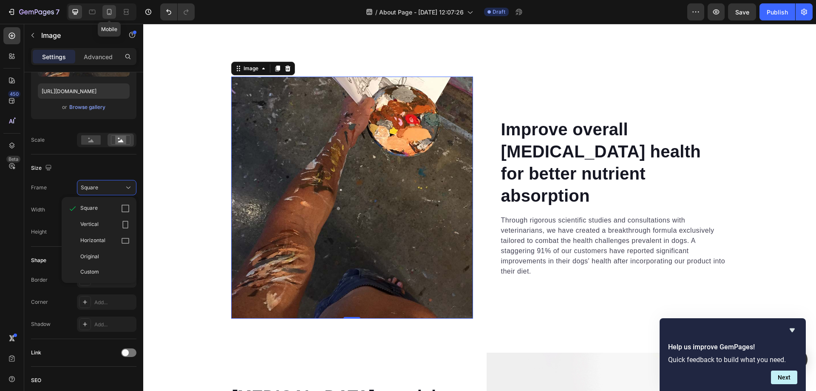
click at [108, 11] on icon at bounding box center [109, 12] width 9 height 9
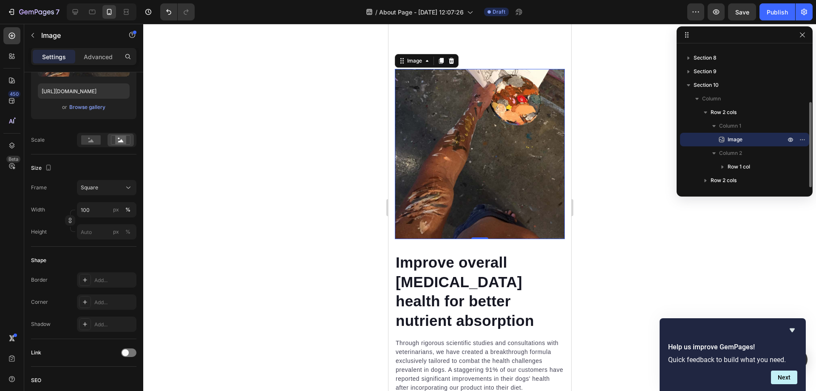
scroll to position [2407, 0]
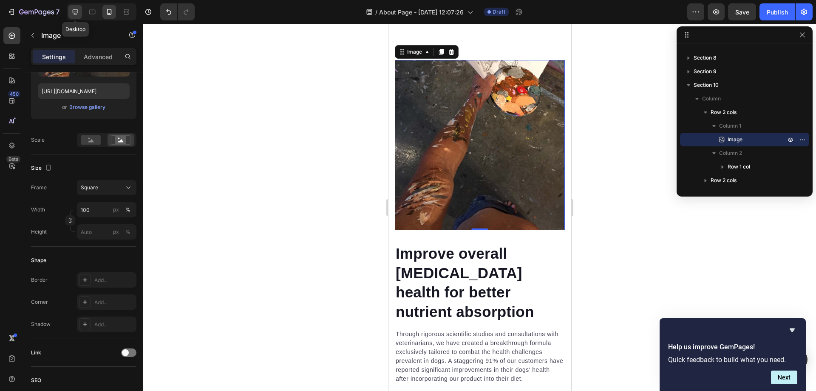
click at [79, 10] on icon at bounding box center [75, 12] width 9 height 9
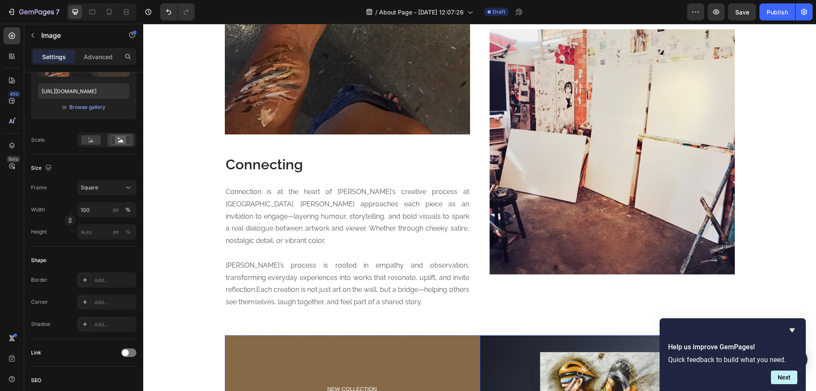
scroll to position [1270, 0]
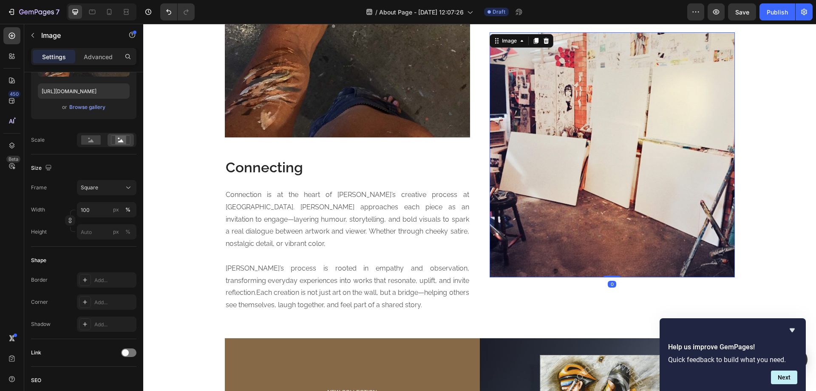
click at [560, 170] on img at bounding box center [612, 154] width 245 height 245
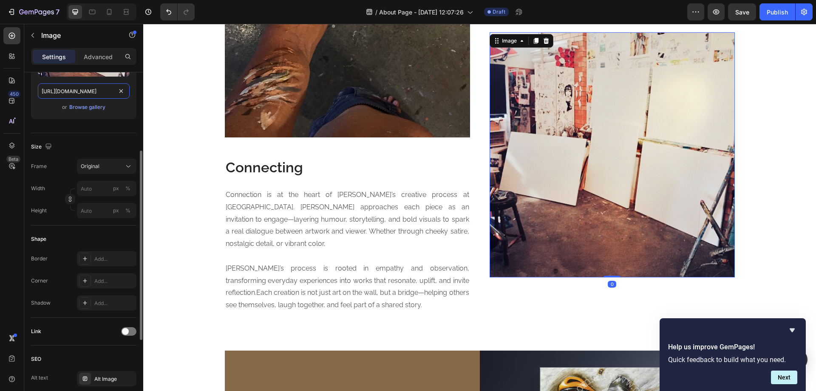
click at [87, 91] on input "https://cdn.shopify.com/s/files/1/2782/3792/files/wall_paintings.jpg?v=17576370…" at bounding box center [84, 90] width 92 height 15
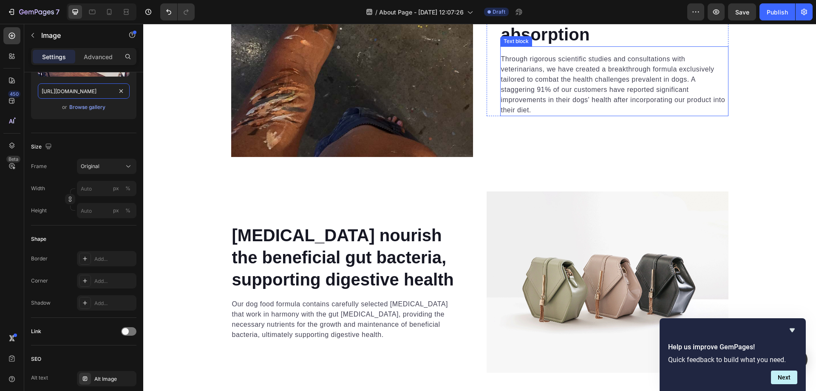
scroll to position [2404, 0]
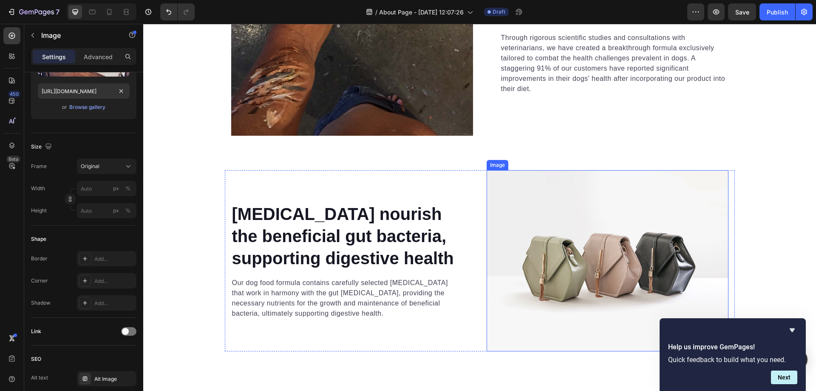
click at [563, 195] on img at bounding box center [608, 261] width 242 height 182
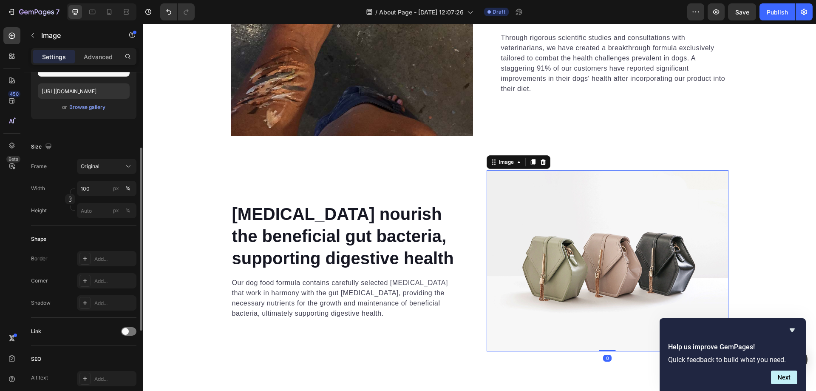
scroll to position [0, 0]
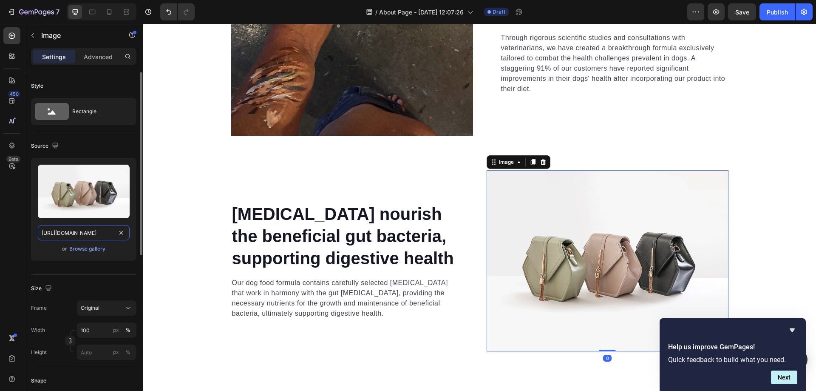
click at [89, 230] on input "https://cdn.shopify.com/s/files/1/2005/9307/files/image_demo.jpg" at bounding box center [84, 232] width 92 height 15
paste input "782/3792/files/wall_paintings.jpg?v=1757637025"
type input "https://cdn.shopify.com/s/files/1/2782/3792/files/wall_paintings.jpg?v=17576370…"
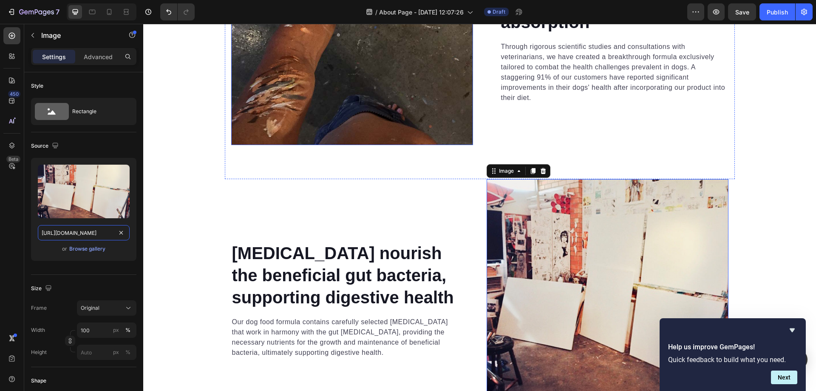
scroll to position [2404, 0]
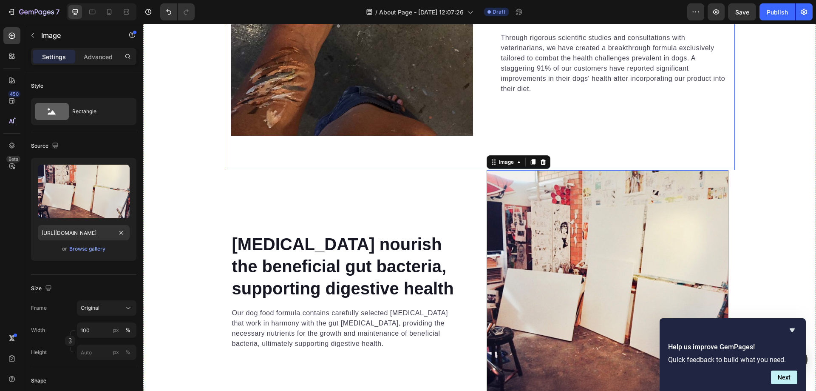
click at [381, 131] on img at bounding box center [352, 15] width 242 height 242
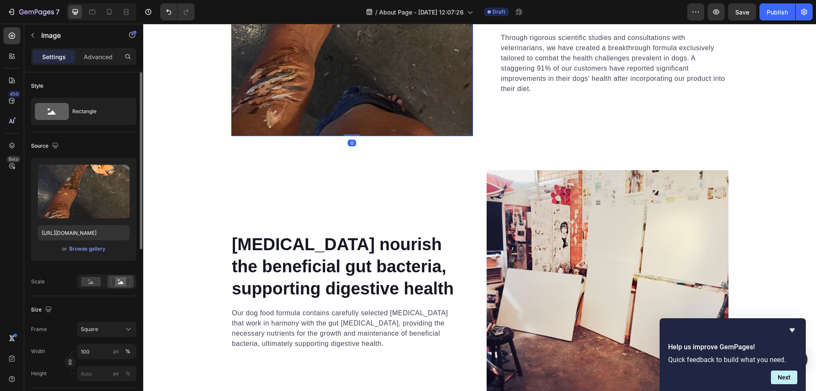
scroll to position [142, 0]
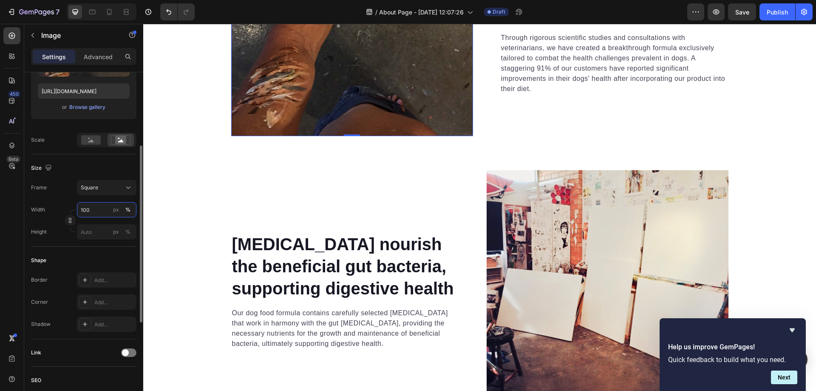
click at [105, 208] on input "100" at bounding box center [107, 209] width 60 height 15
click at [115, 232] on p "Full 100%" at bounding box center [104, 230] width 49 height 8
click at [119, 195] on button "Square" at bounding box center [107, 187] width 60 height 15
drag, startPoint x: 100, startPoint y: 265, endPoint x: 103, endPoint y: 259, distance: 7.2
click at [103, 259] on div "Square Vertical Horizontal Original Custom" at bounding box center [99, 239] width 75 height 79
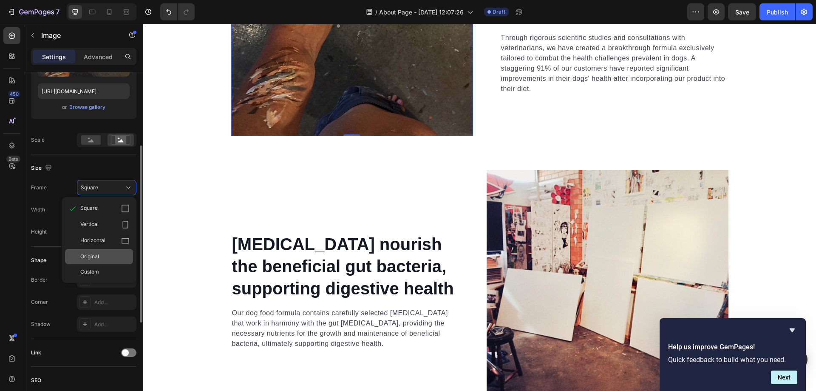
click at [105, 253] on div "Original" at bounding box center [104, 257] width 49 height 8
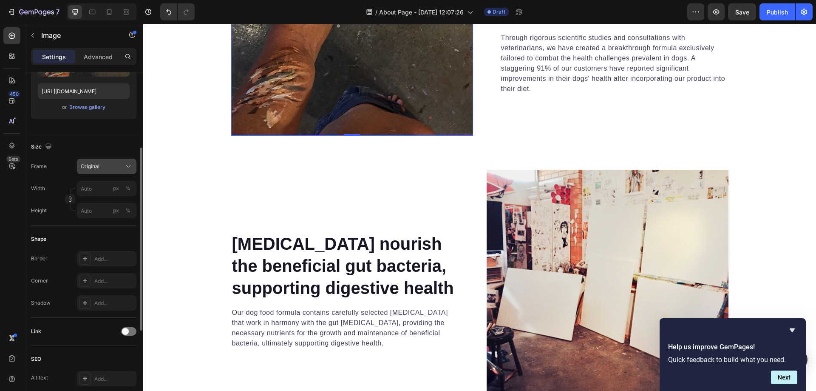
click at [127, 165] on icon at bounding box center [128, 166] width 9 height 9
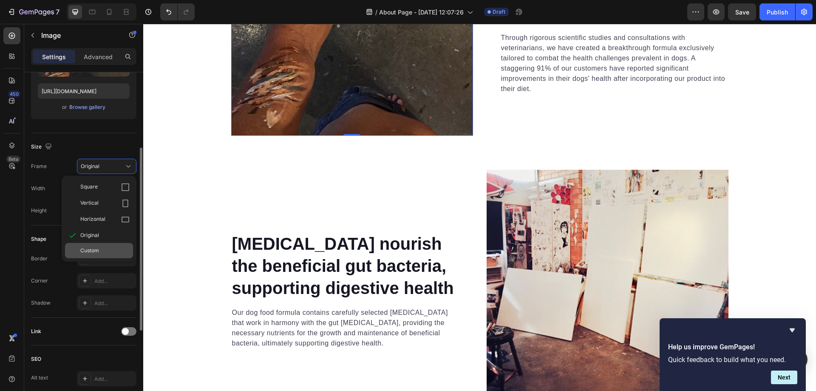
click at [107, 248] on div "Custom" at bounding box center [104, 251] width 49 height 8
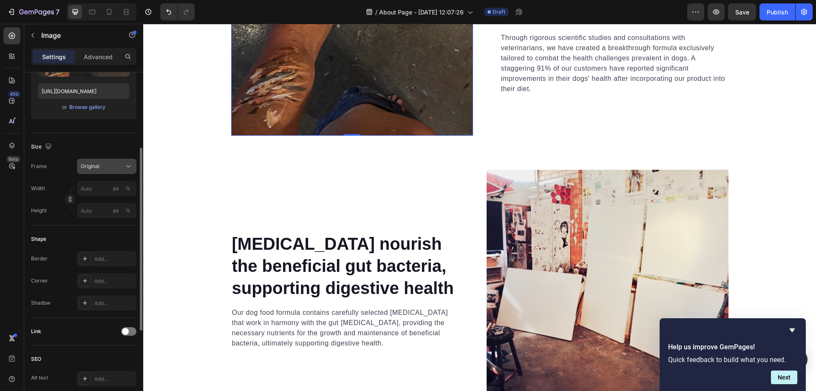
click at [113, 171] on button "Original" at bounding box center [107, 166] width 60 height 15
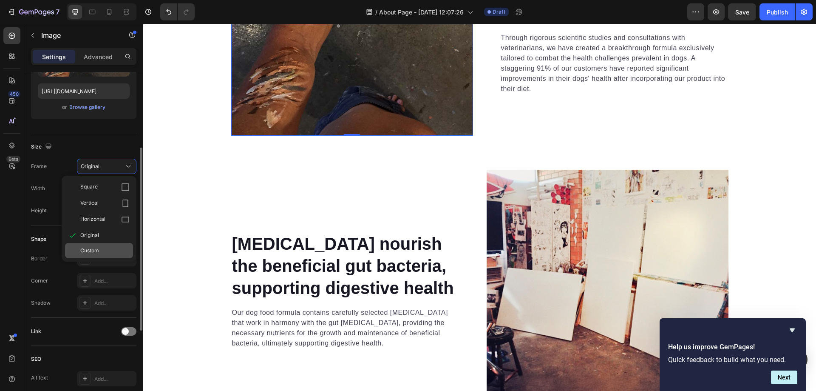
click at [96, 249] on span "Custom" at bounding box center [89, 251] width 19 height 8
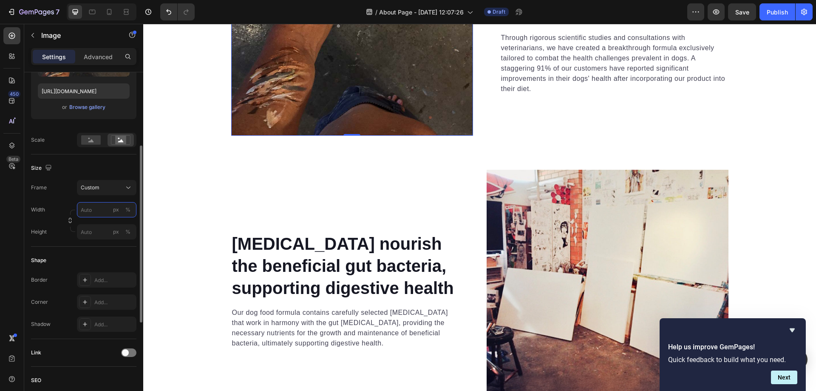
click at [101, 214] on input "px %" at bounding box center [107, 209] width 60 height 15
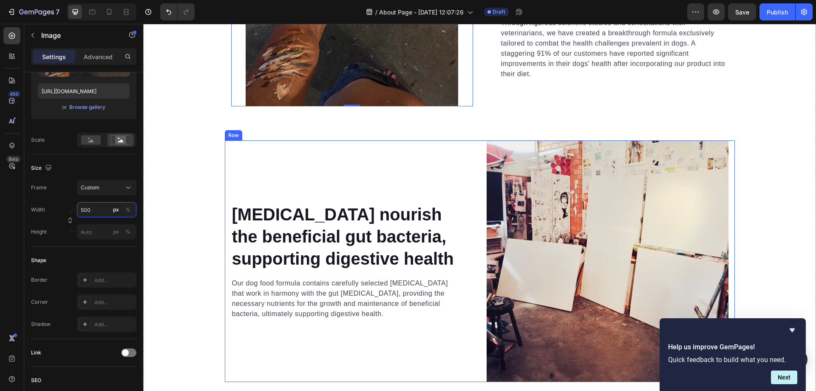
scroll to position [2262, 0]
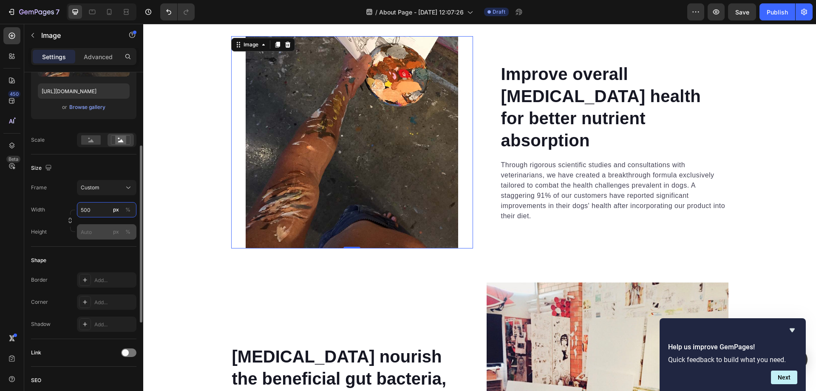
type input "500"
click at [97, 233] on input "px %" at bounding box center [107, 231] width 60 height 15
type input "500"
click at [107, 253] on div "Shape Border Add... Corner Add... Shadow Add..." at bounding box center [83, 293] width 105 height 92
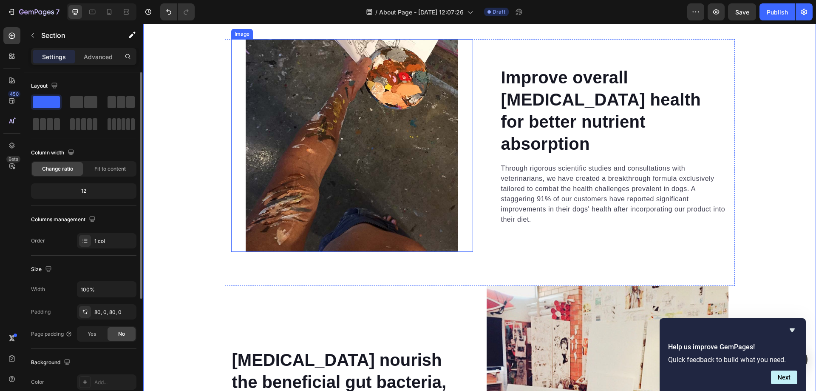
scroll to position [2262, 0]
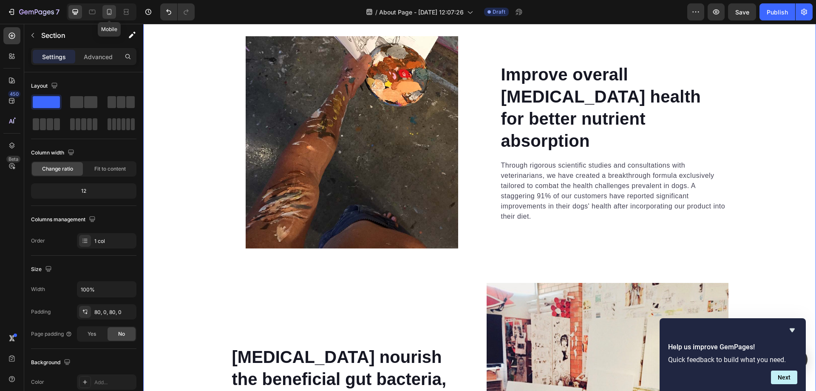
click at [107, 14] on icon at bounding box center [109, 12] width 5 height 6
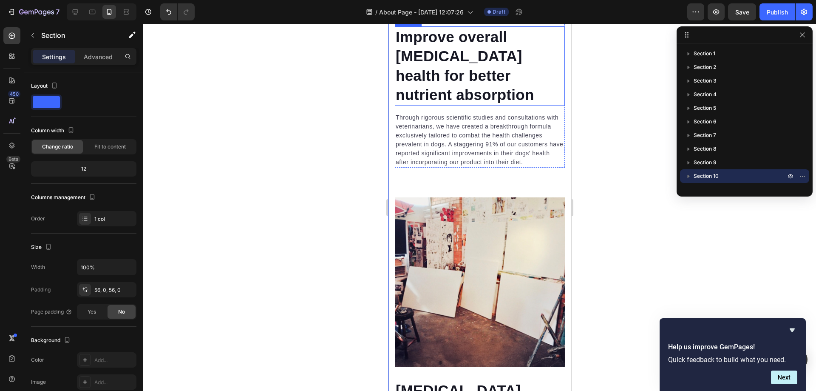
scroll to position [2494, 0]
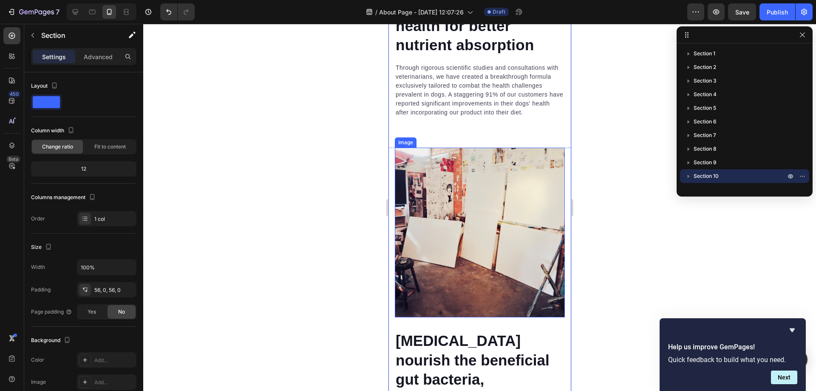
click at [444, 199] on img at bounding box center [480, 233] width 170 height 170
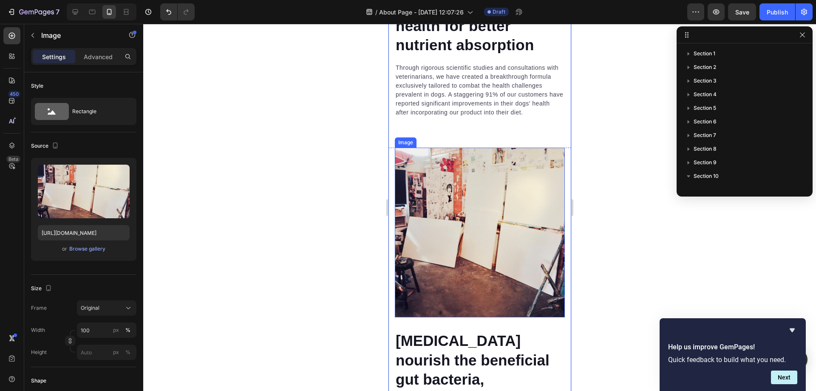
scroll to position [91, 0]
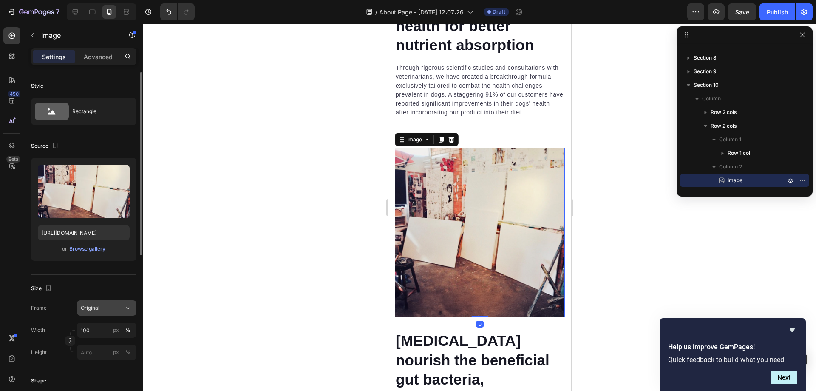
click at [107, 313] on button "Original" at bounding box center [107, 307] width 60 height 15
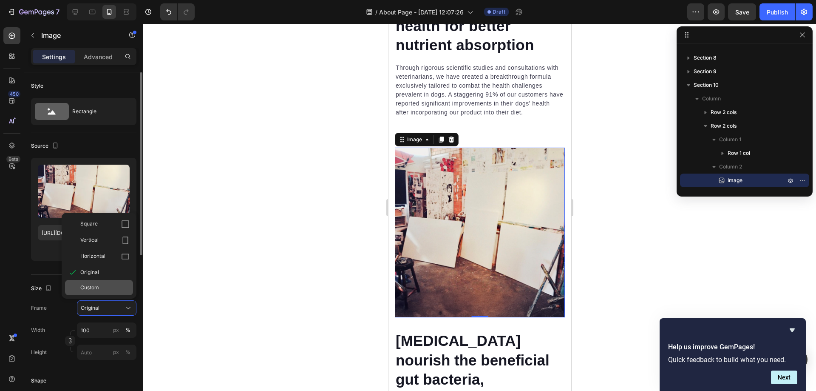
click at [102, 292] on div "Custom" at bounding box center [99, 287] width 68 height 15
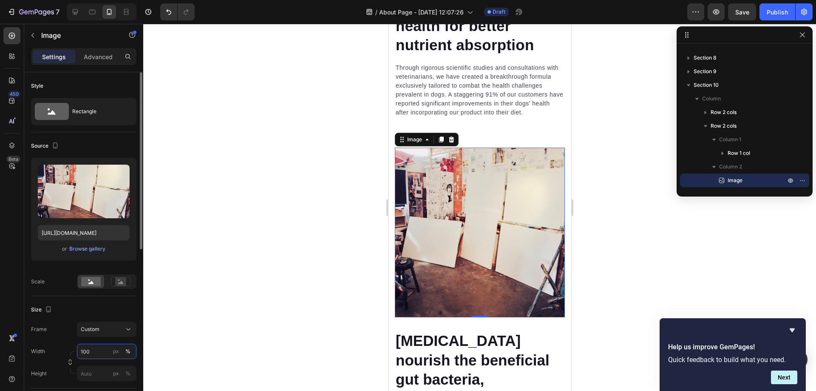
scroll to position [142, 0]
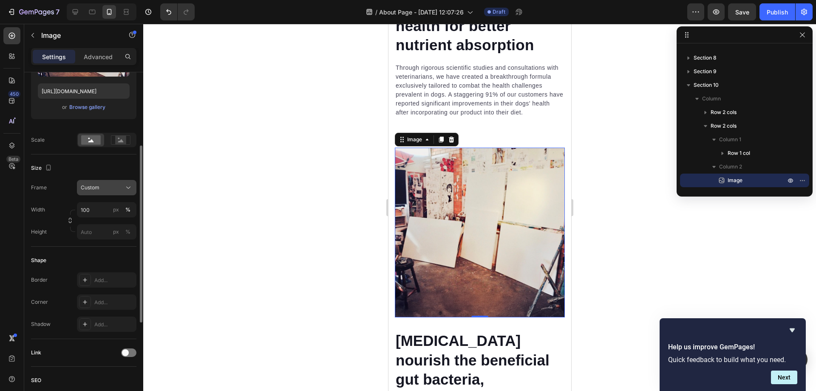
click at [116, 184] on div "Custom" at bounding box center [102, 188] width 42 height 8
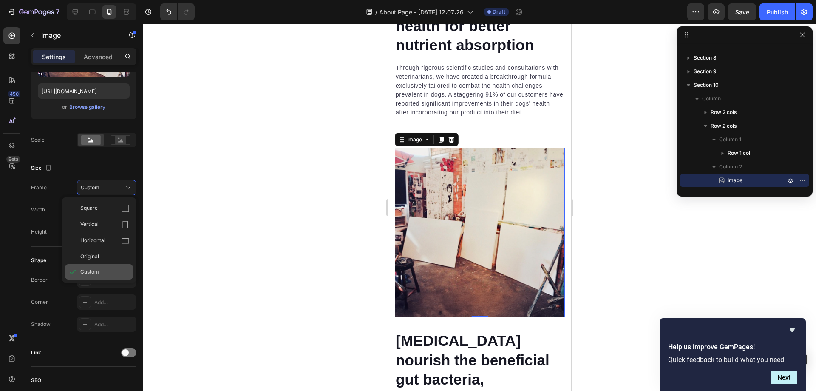
click at [92, 271] on span "Custom" at bounding box center [89, 272] width 19 height 8
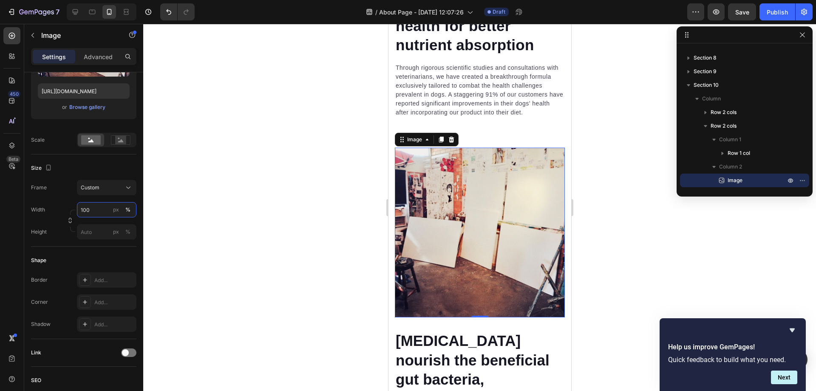
click at [97, 214] on input "100" at bounding box center [107, 209] width 60 height 15
drag, startPoint x: 103, startPoint y: 208, endPoint x: 54, endPoint y: 208, distance: 49.3
click at [54, 208] on div "Width 100 px %" at bounding box center [83, 209] width 105 height 15
type input "500"
click at [91, 233] on input "px %" at bounding box center [107, 231] width 60 height 15
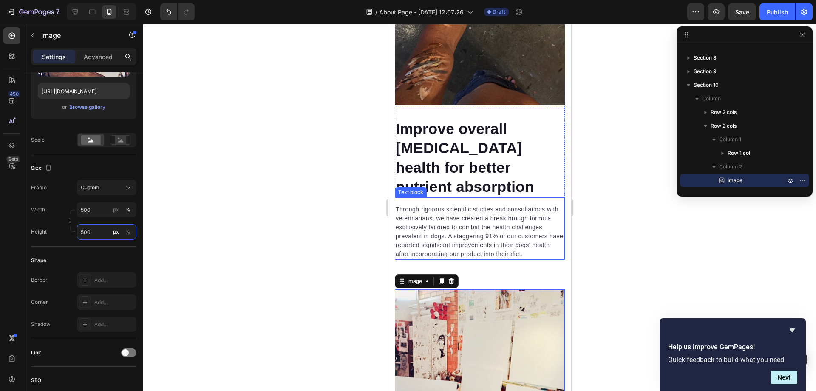
scroll to position [2374, 0]
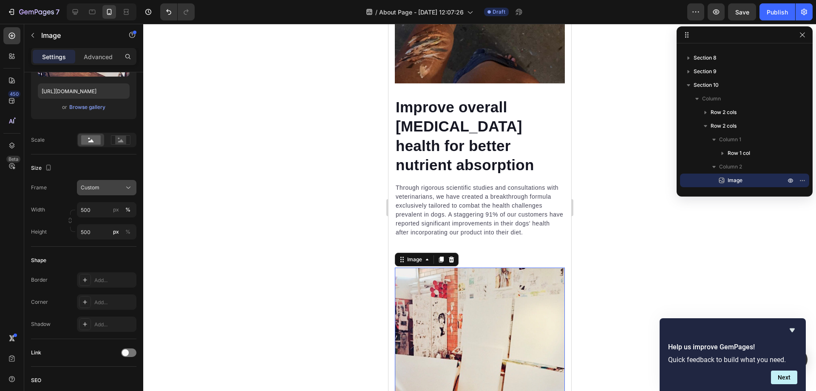
click at [117, 190] on div "Custom" at bounding box center [102, 188] width 42 height 8
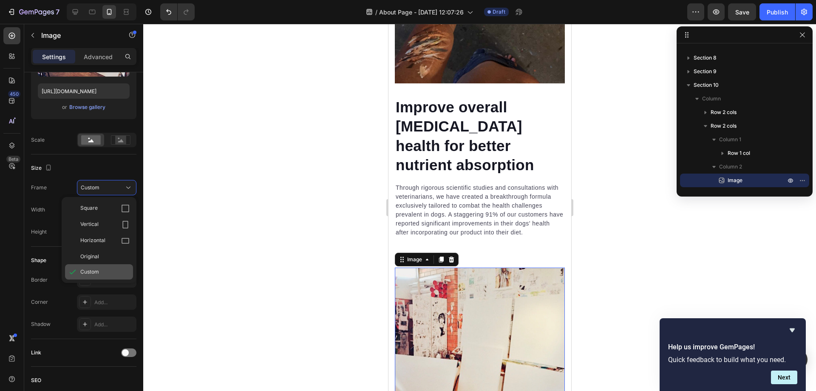
click at [101, 273] on div "Custom" at bounding box center [104, 272] width 49 height 8
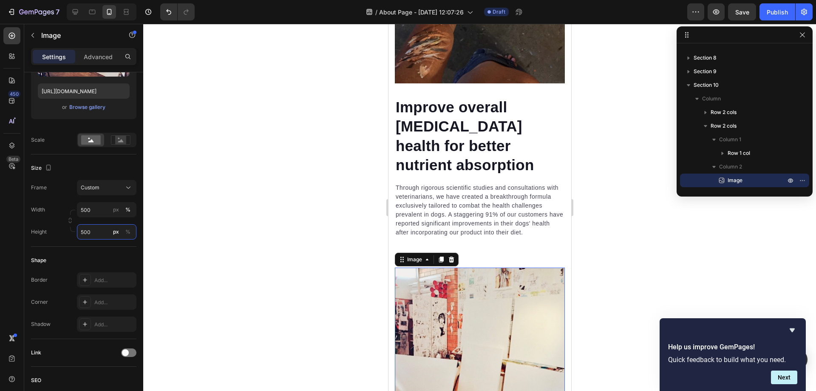
type input "0"
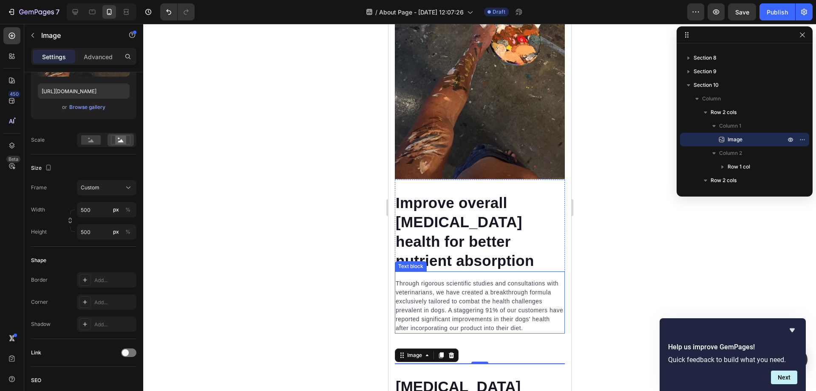
click at [444, 179] on img at bounding box center [480, 94] width 170 height 170
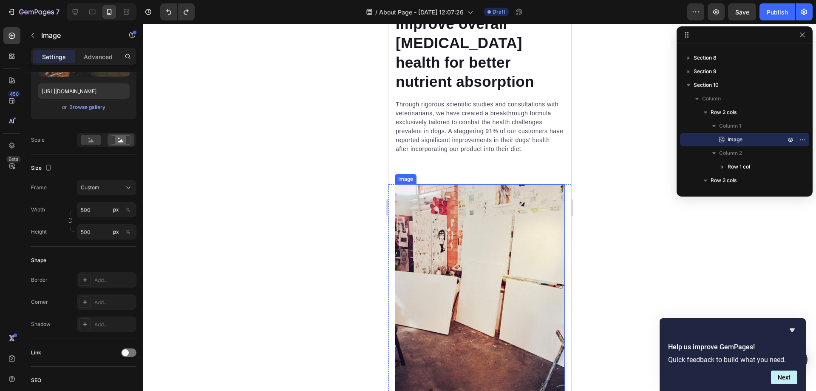
scroll to position [2461, 0]
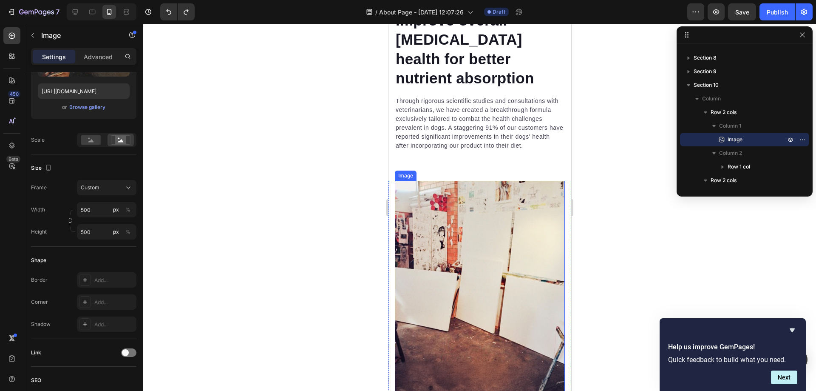
click at [451, 239] on img at bounding box center [480, 287] width 170 height 213
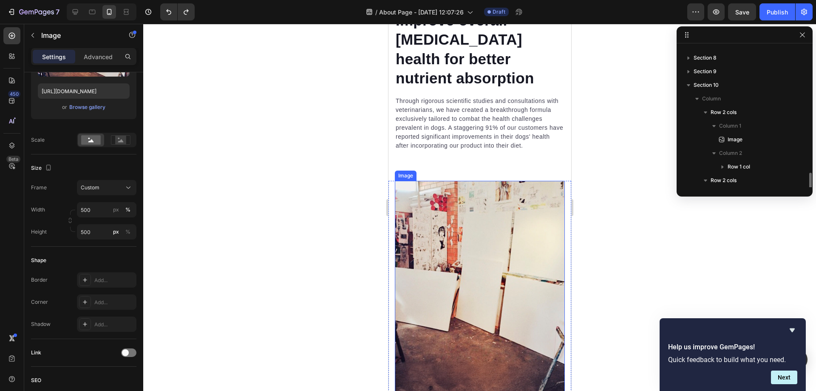
scroll to position [145, 0]
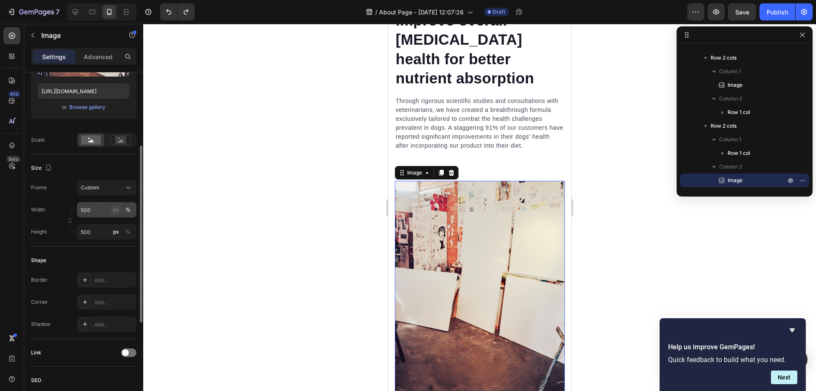
click at [118, 211] on div "px" at bounding box center [116, 210] width 6 height 8
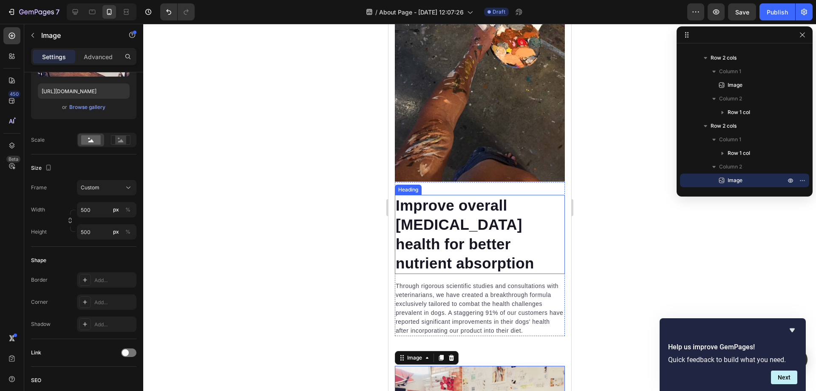
click at [473, 182] on img at bounding box center [480, 97] width 170 height 170
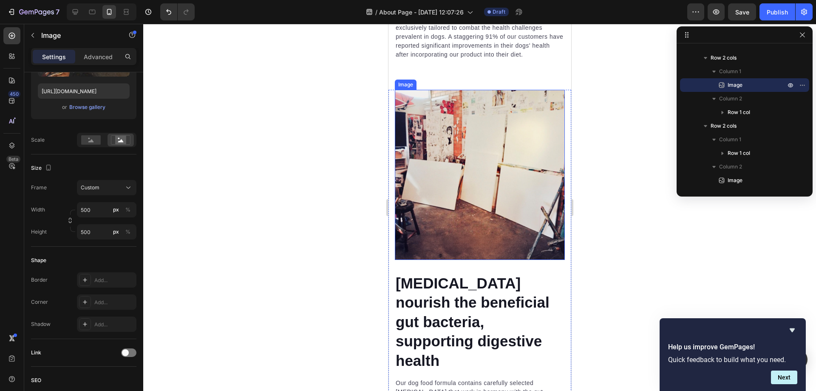
scroll to position [2625, 0]
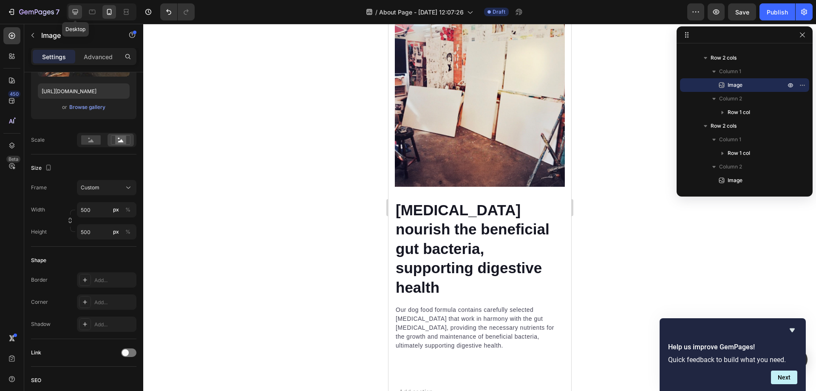
click at [80, 16] on icon at bounding box center [75, 12] width 9 height 9
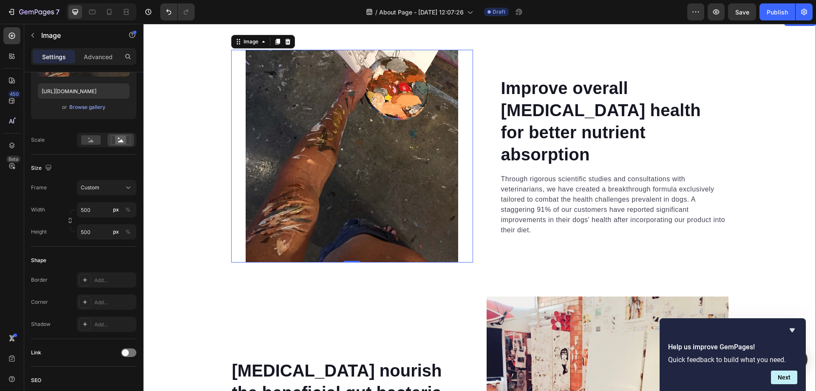
scroll to position [2244, 0]
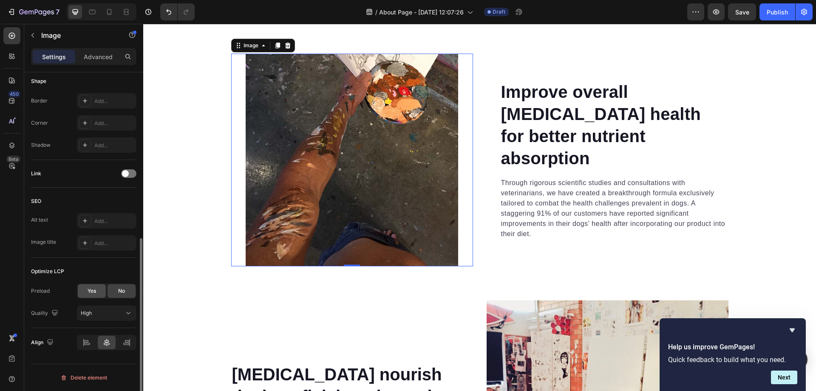
click at [90, 290] on span "Yes" at bounding box center [92, 291] width 9 height 8
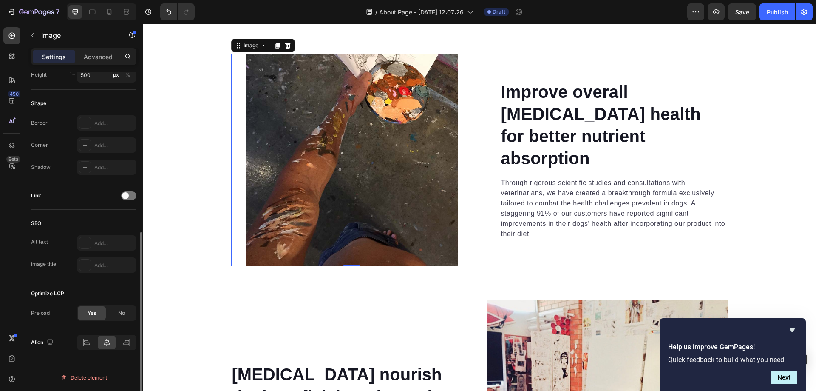
click at [320, 182] on img at bounding box center [352, 160] width 213 height 213
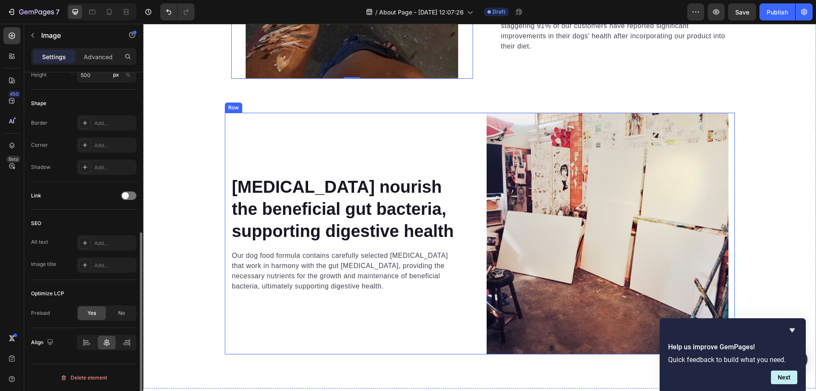
scroll to position [2552, 0]
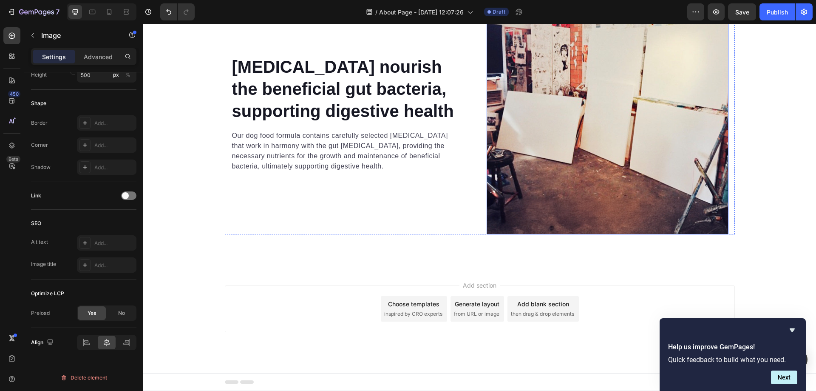
click at [552, 189] on img at bounding box center [608, 114] width 242 height 242
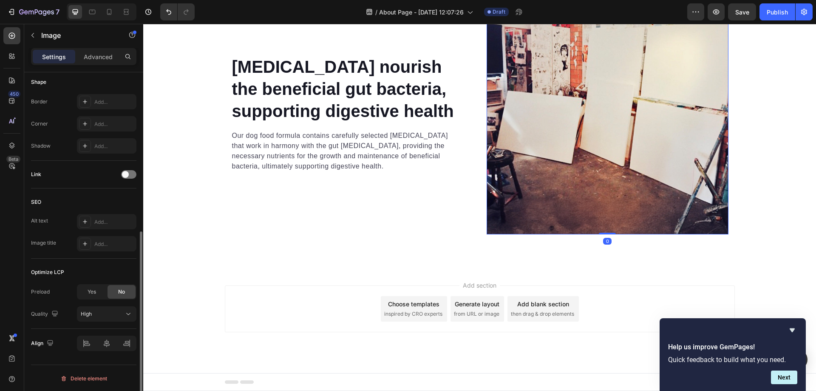
click at [92, 299] on div "Preload Yes No Quality High" at bounding box center [83, 302] width 105 height 37
click at [91, 299] on div "Yes No" at bounding box center [107, 291] width 60 height 15
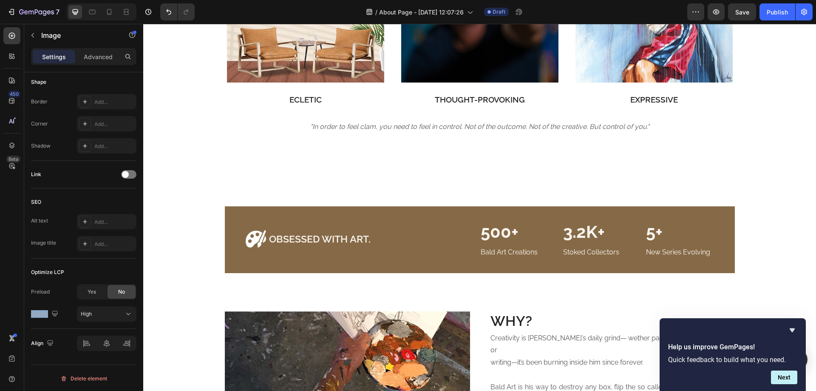
scroll to position [993, 0]
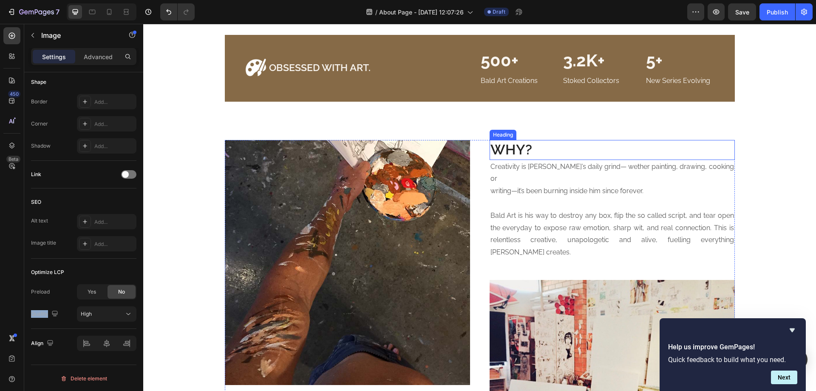
click at [529, 160] on h2 "WHY?" at bounding box center [612, 150] width 245 height 20
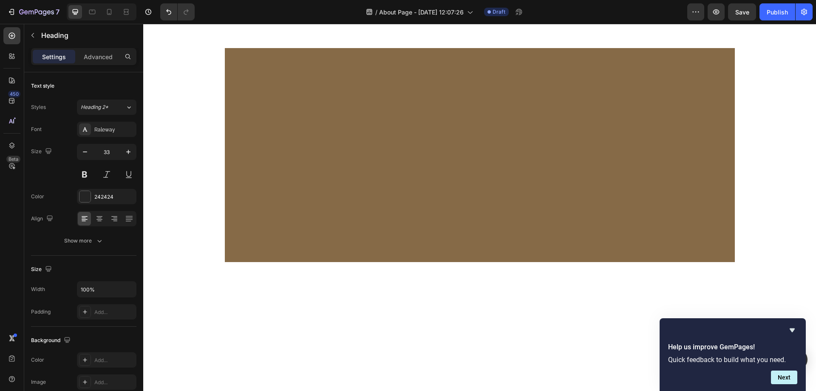
scroll to position [1985, 0]
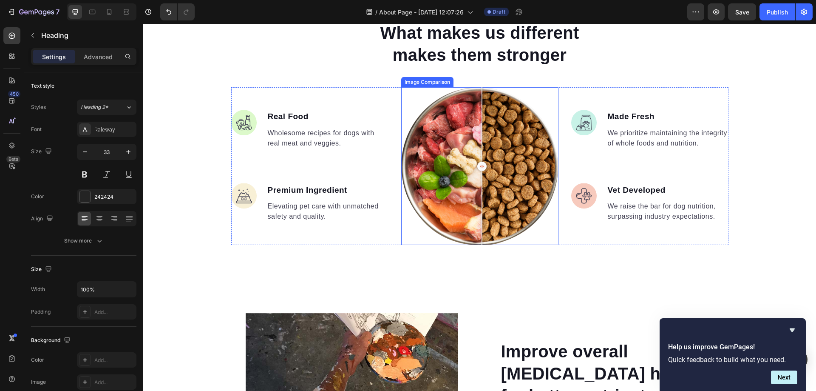
click at [479, 163] on div at bounding box center [482, 166] width 9 height 9
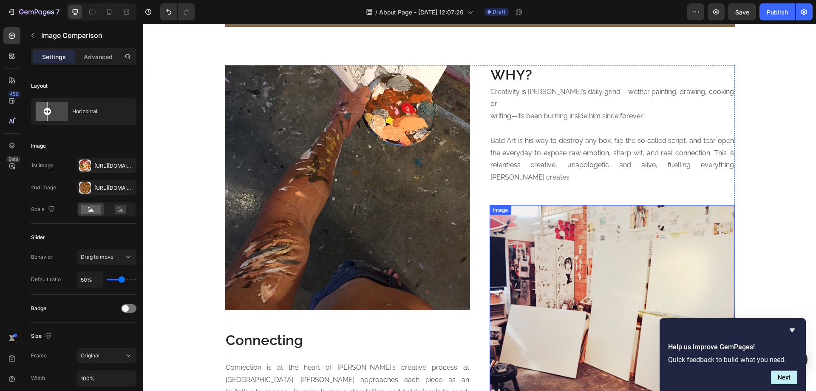
scroll to position [993, 0]
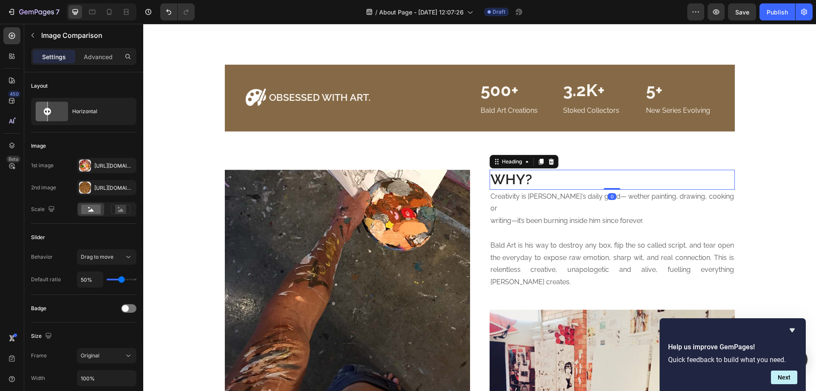
click at [532, 182] on h2 "WHY?" at bounding box center [612, 180] width 245 height 20
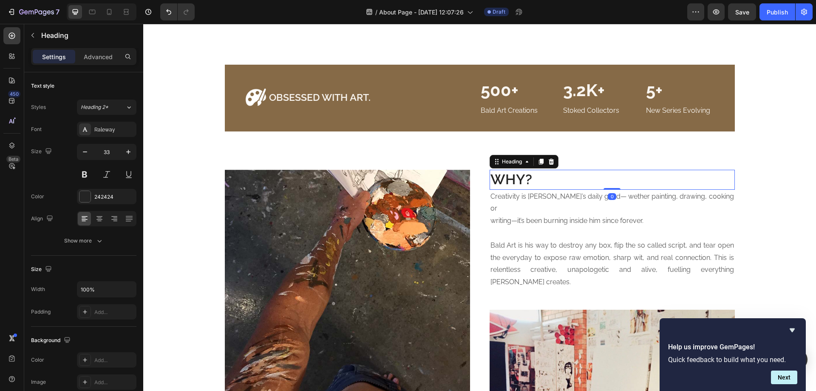
click at [532, 182] on h2 "WHY?" at bounding box center [612, 180] width 245 height 20
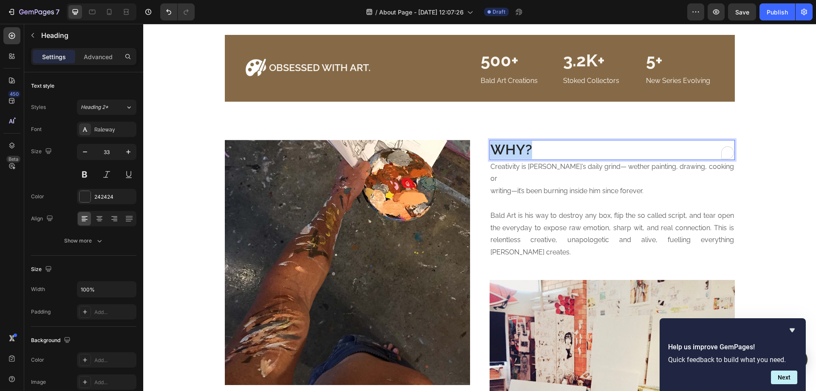
copy p "WHY?"
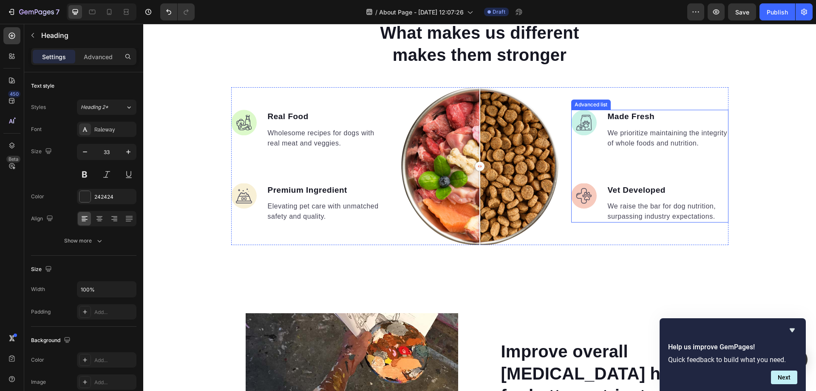
scroll to position [2127, 0]
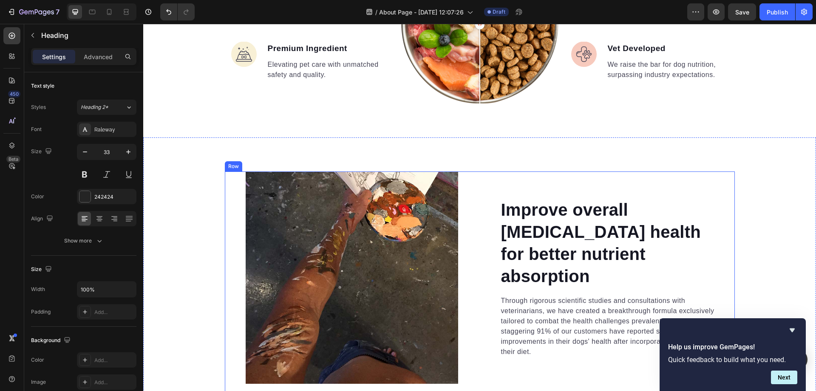
click at [552, 222] on p "Improve overall gastrointestinal health for better nutrient absorption" at bounding box center [614, 243] width 227 height 88
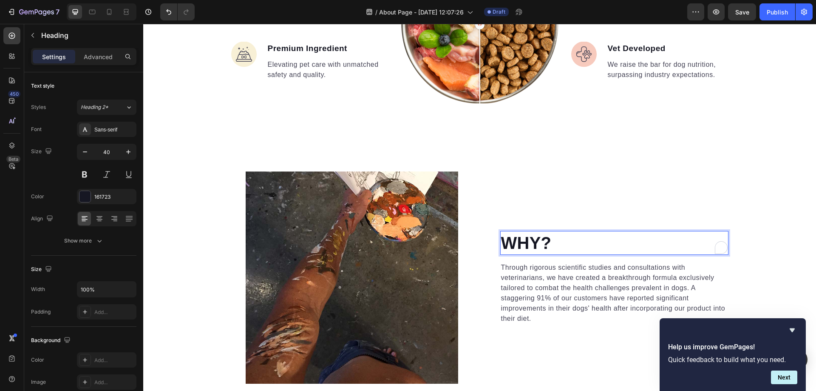
scroll to position [2149, 0]
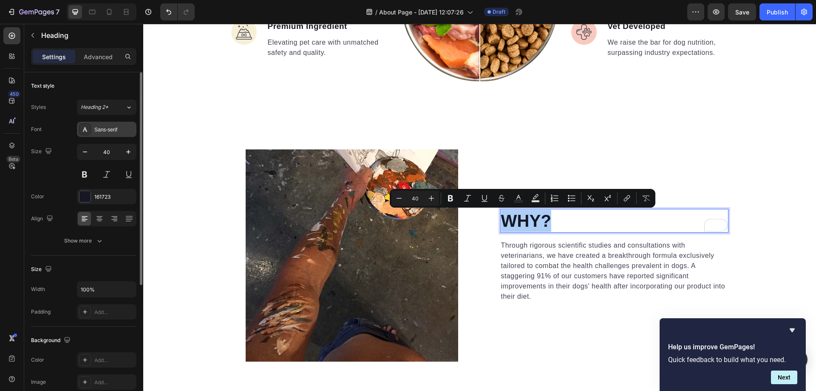
click at [105, 127] on div "Sans-serif" at bounding box center [114, 130] width 40 height 8
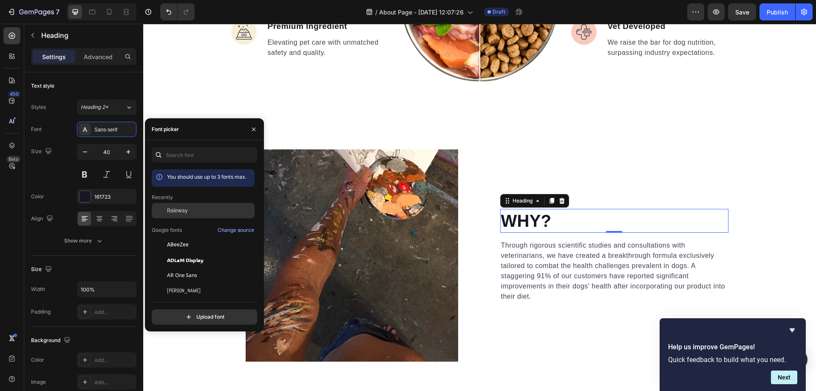
click at [174, 206] on div "Raleway" at bounding box center [203, 210] width 103 height 15
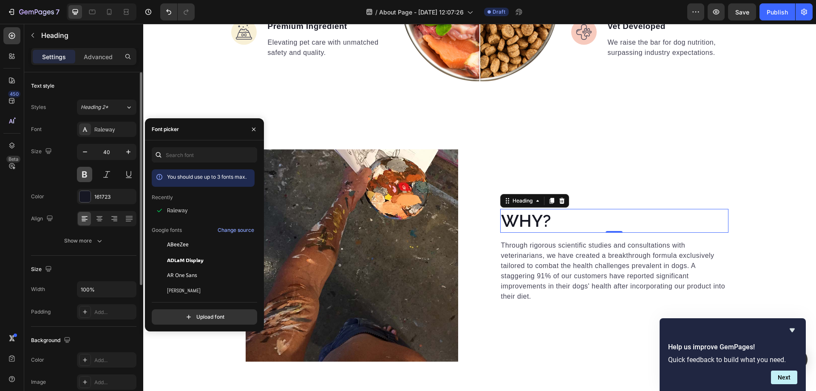
click at [85, 171] on button at bounding box center [84, 174] width 15 height 15
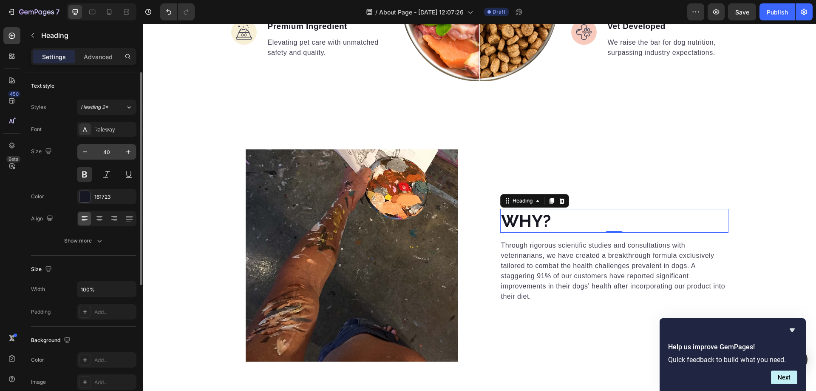
click at [110, 155] on input "40" at bounding box center [107, 151] width 28 height 15
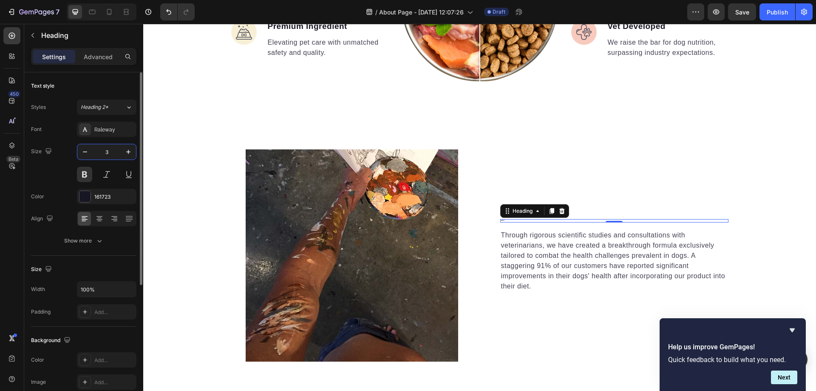
type input "35"
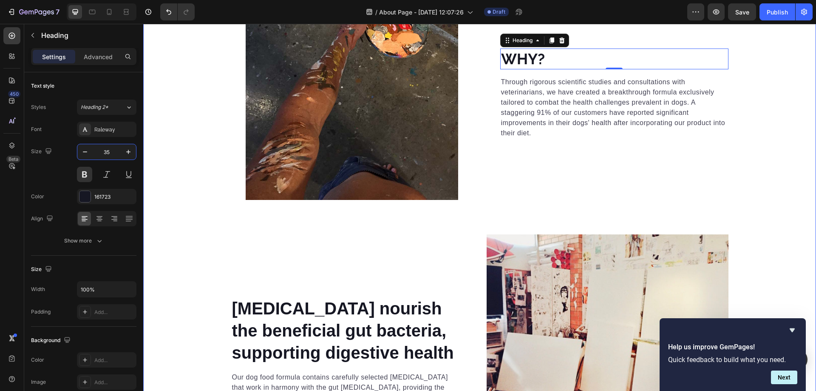
scroll to position [2432, 0]
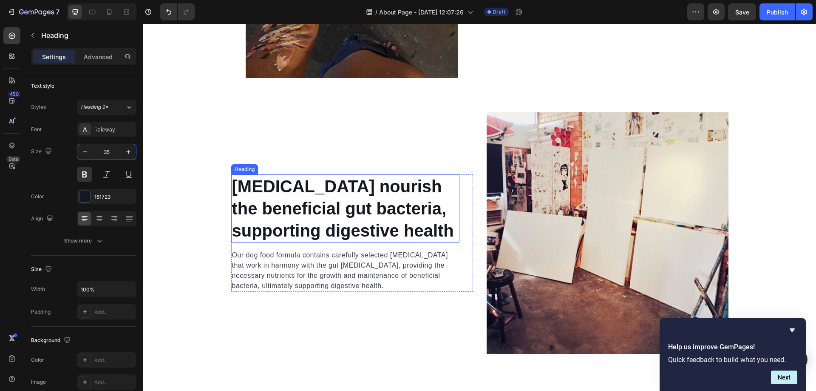
click at [286, 197] on p "Prebiotics nourish the beneficial gut bacteria, supporting digestive health" at bounding box center [345, 208] width 227 height 66
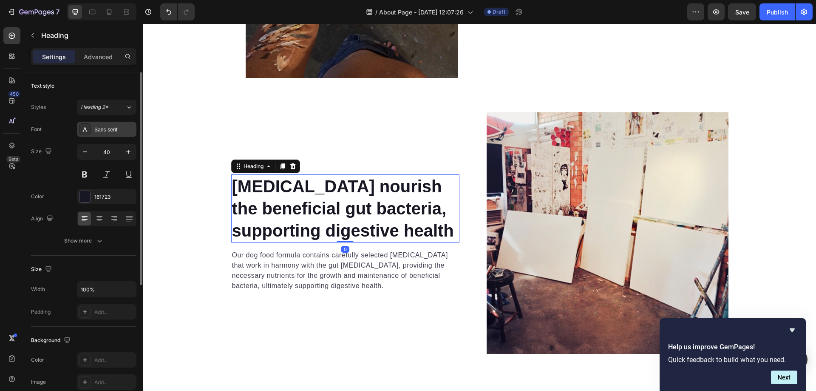
click at [100, 133] on div "Sans-serif" at bounding box center [114, 130] width 40 height 8
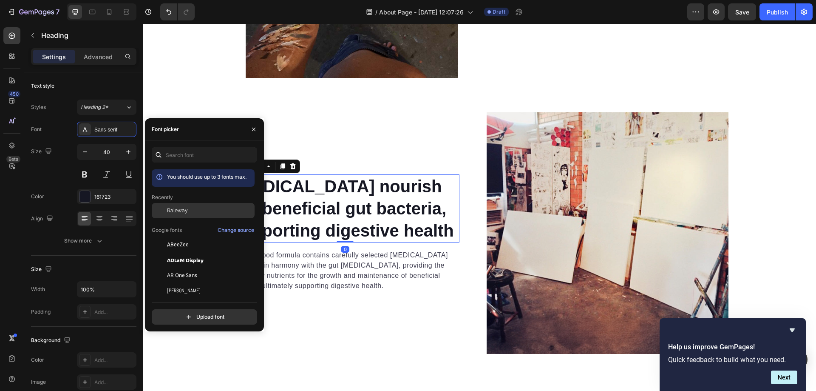
click at [177, 211] on span "Raleway" at bounding box center [177, 211] width 21 height 8
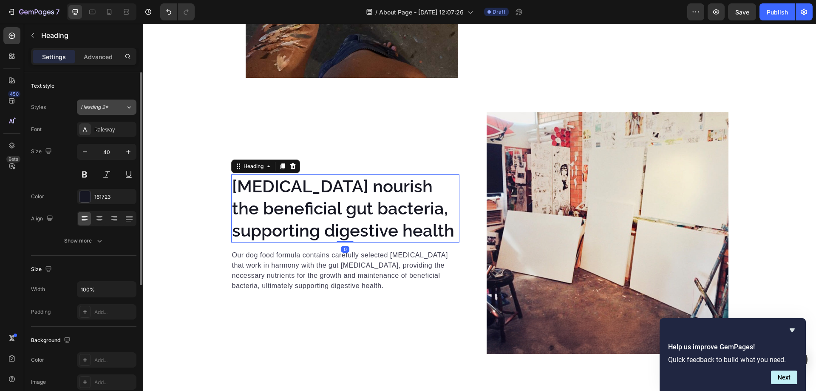
click at [121, 111] on div "Heading 2*" at bounding box center [103, 107] width 45 height 8
click at [73, 93] on div "Text style Styles Heading 2* Font Raleway Size 40 Color 161723 Align Show more" at bounding box center [83, 163] width 105 height 183
click at [84, 174] on button at bounding box center [84, 174] width 15 height 15
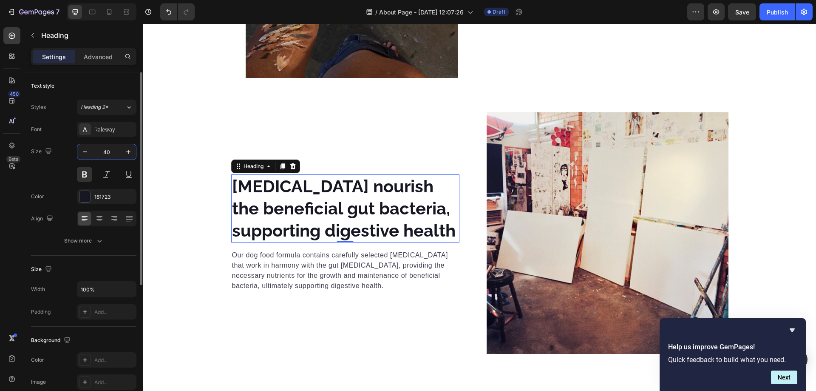
click at [115, 155] on input "40" at bounding box center [107, 151] width 28 height 15
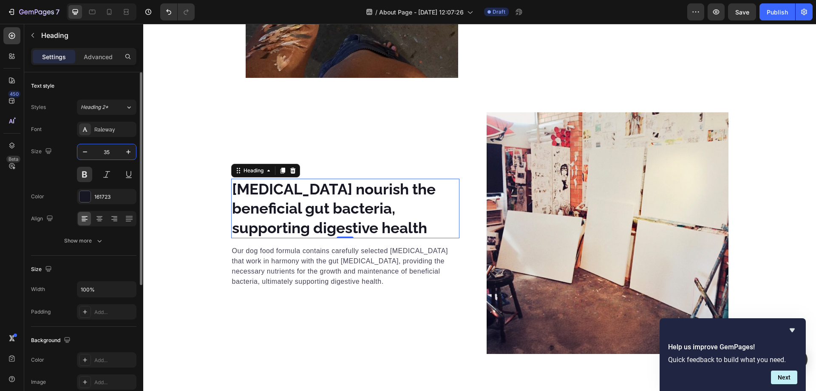
type input "35"
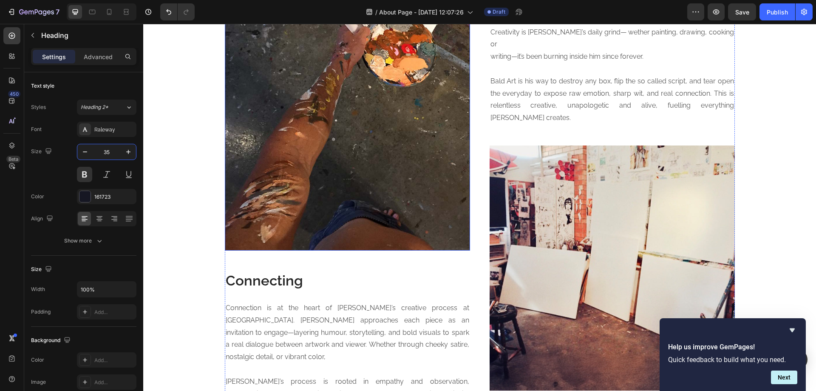
scroll to position [1015, 0]
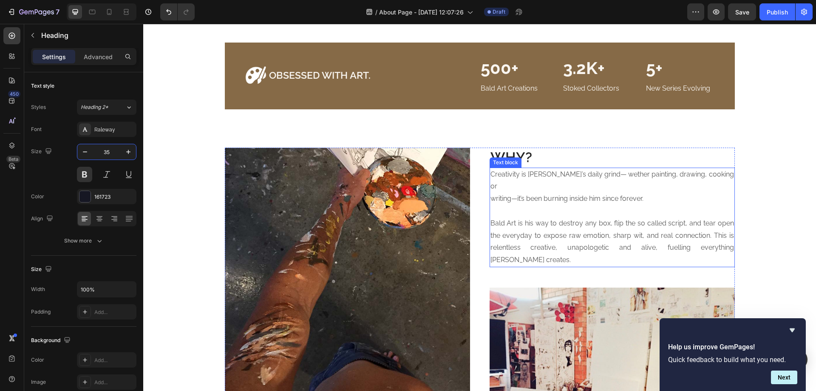
click at [515, 193] on p "writing—it’s been burning inside him since forever." at bounding box center [613, 199] width 244 height 12
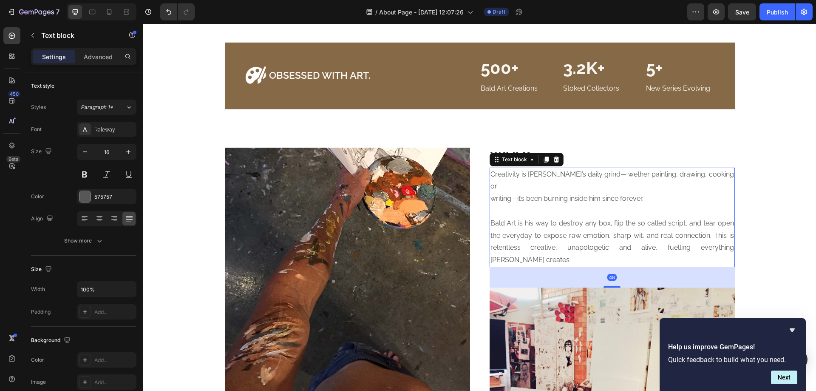
click at [515, 193] on p "writing—it’s been burning inside him since forever." at bounding box center [613, 199] width 244 height 12
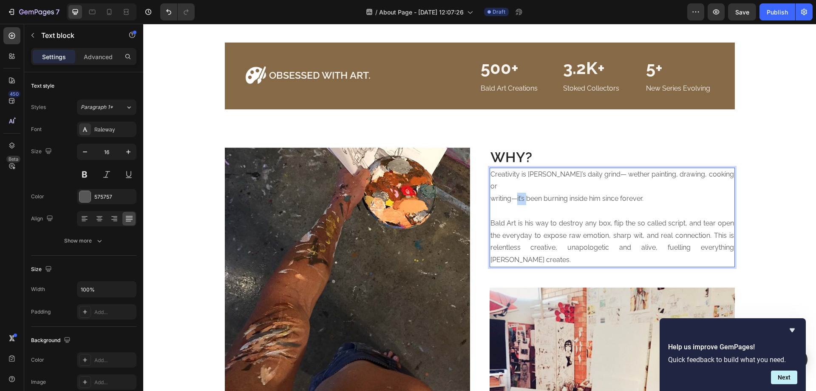
copy p "it’s"
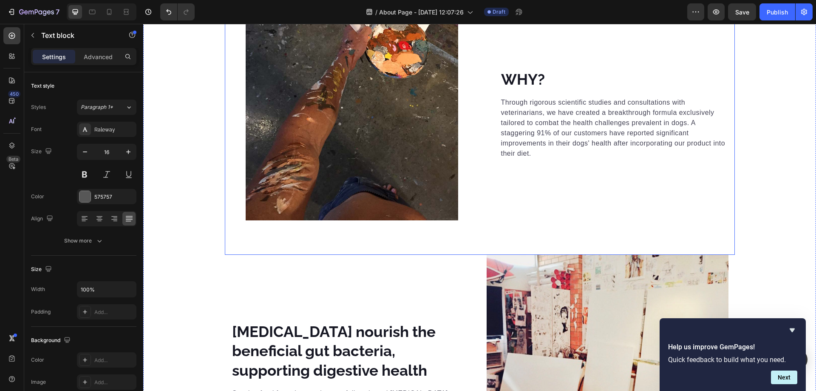
scroll to position [2290, 0]
click at [544, 121] on p "Through rigorous scientific studies and consultations with veterinarians, we ha…" at bounding box center [614, 127] width 227 height 61
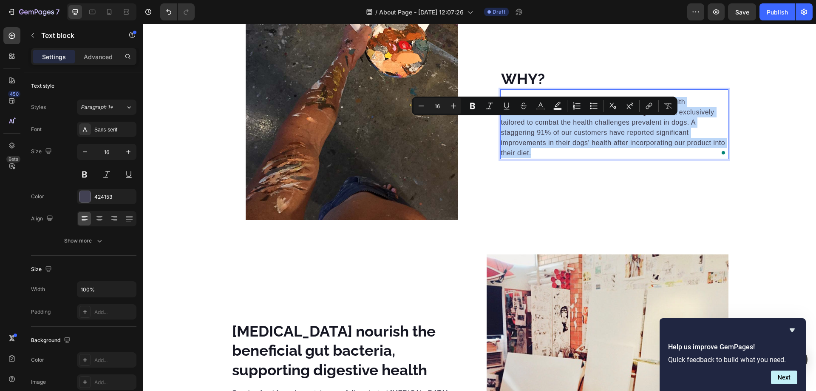
scroll to position [2285, 0]
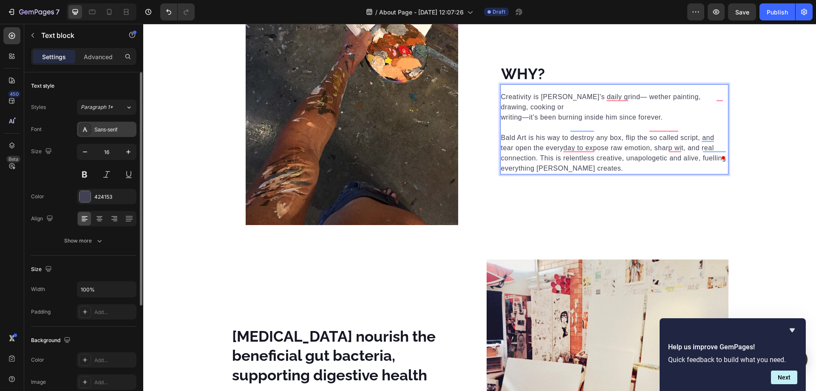
click at [119, 135] on div "Sans-serif" at bounding box center [107, 129] width 60 height 15
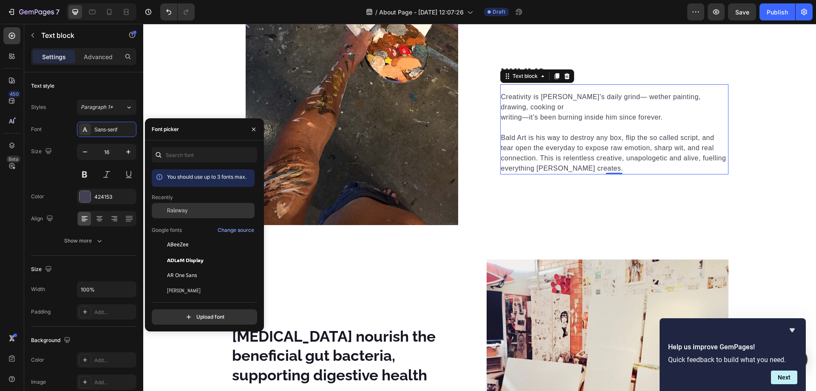
click at [177, 208] on span "Raleway" at bounding box center [177, 211] width 21 height 8
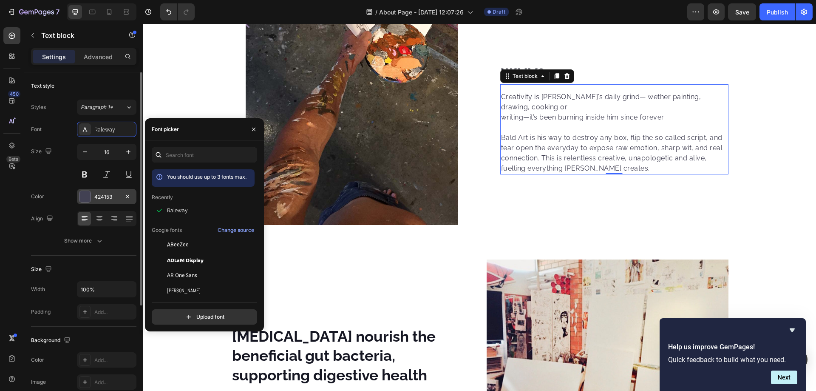
click at [110, 198] on div "424153" at bounding box center [106, 197] width 25 height 8
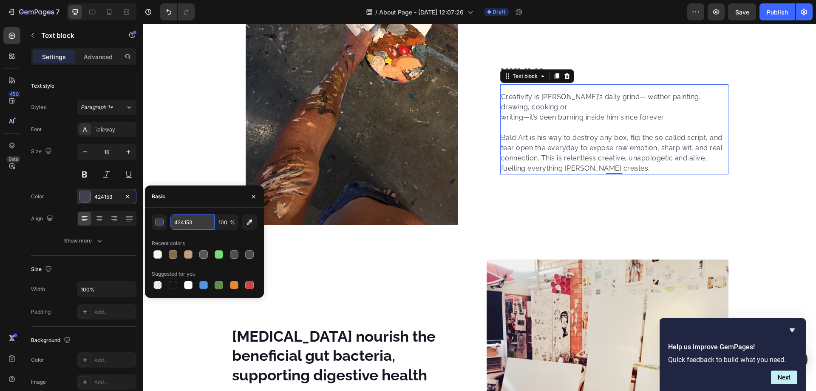
click at [193, 220] on input "424153" at bounding box center [193, 221] width 44 height 15
type input "575757"
click at [60, 173] on div "Size 16" at bounding box center [83, 163] width 105 height 38
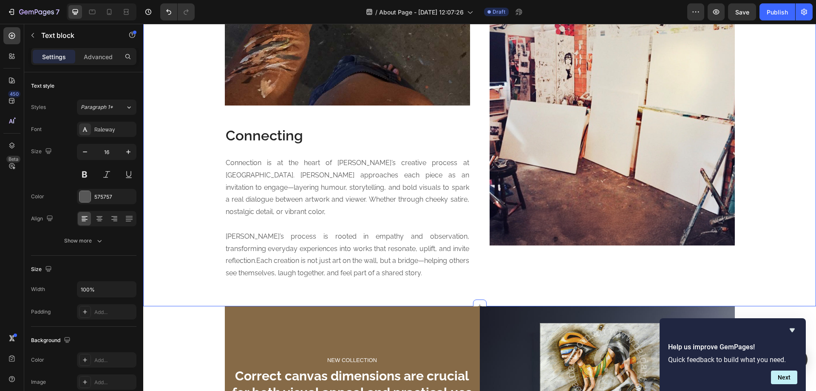
scroll to position [1293, 0]
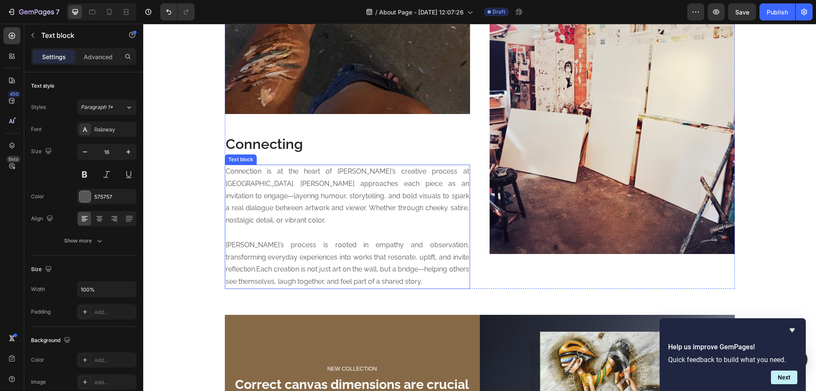
click at [366, 186] on p "Connection is at the heart of [PERSON_NAME]’s creative process at [GEOGRAPHIC_D…" at bounding box center [348, 195] width 244 height 61
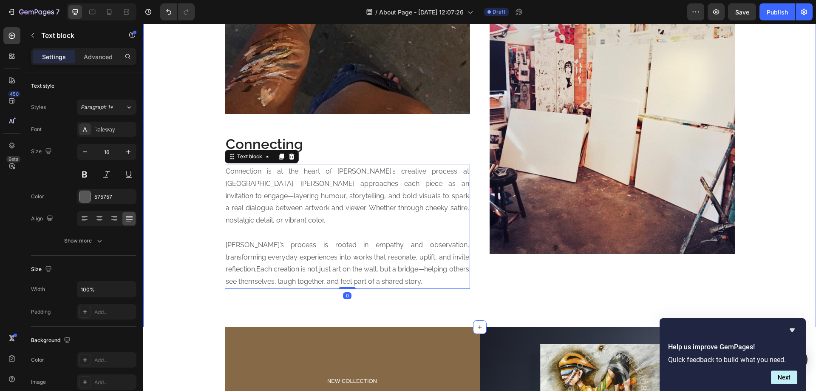
click at [286, 196] on p "Connection is at the heart of [PERSON_NAME]’s creative process at [GEOGRAPHIC_D…" at bounding box center [348, 195] width 244 height 61
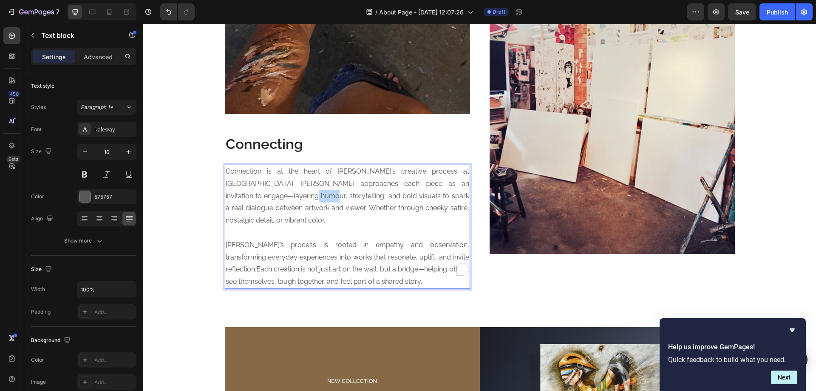
click at [286, 196] on p "Connection is at the heart of [PERSON_NAME]’s creative process at [GEOGRAPHIC_D…" at bounding box center [348, 195] width 244 height 61
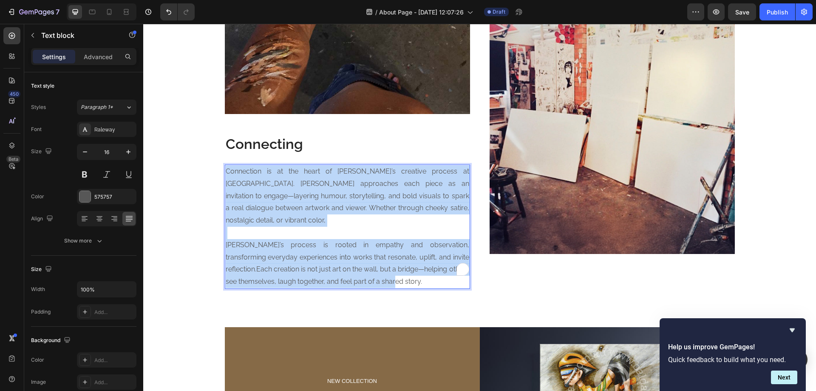
copy div "Connection is at the heart of Andy’s creative process at Bald Art. Andy approac…"
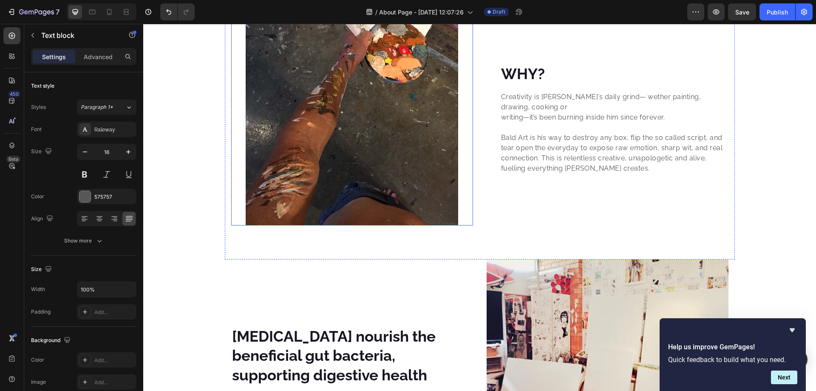
scroll to position [2427, 0]
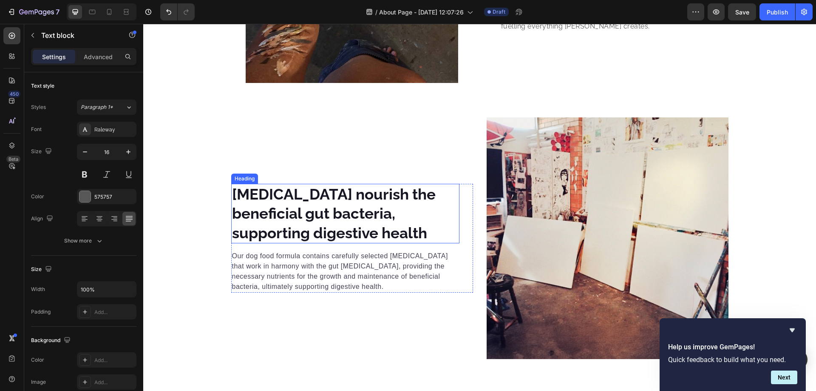
click at [314, 203] on p "Prebiotics nourish the beneficial gut bacteria, supporting digestive health" at bounding box center [345, 214] width 227 height 58
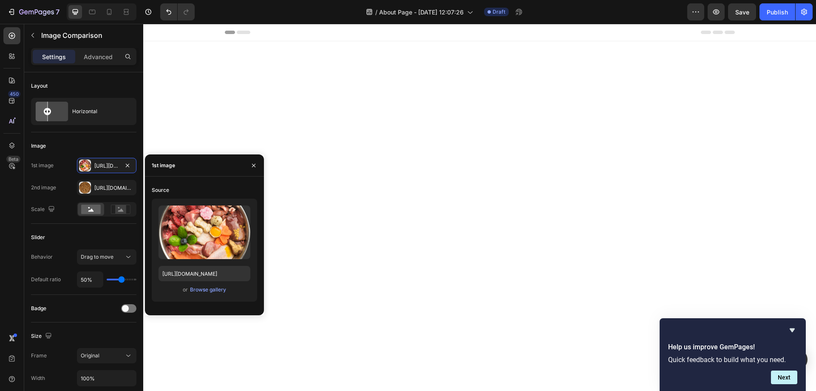
scroll to position [2367, 0]
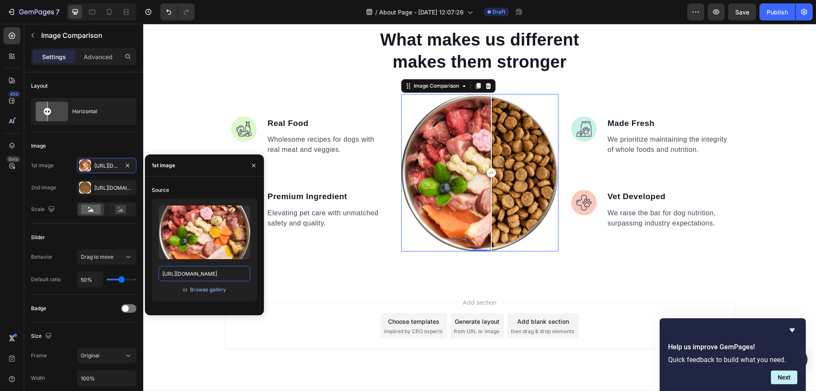
drag, startPoint x: 459, startPoint y: 177, endPoint x: 488, endPoint y: 178, distance: 28.9
click at [488, 177] on div at bounding box center [491, 172] width 9 height 9
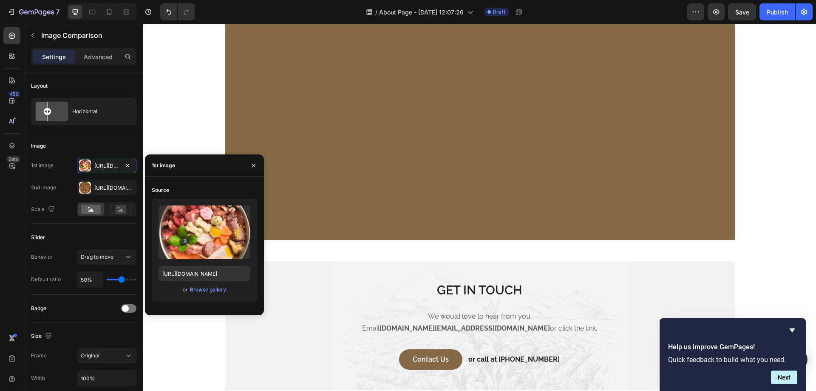
scroll to position [2226, 0]
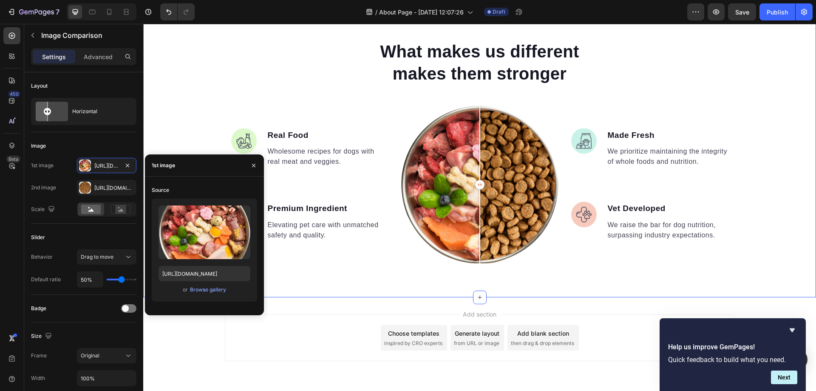
click at [206, 100] on div "What makes us different makes them stronger Heading Image Real Food Text block …" at bounding box center [479, 152] width 673 height 224
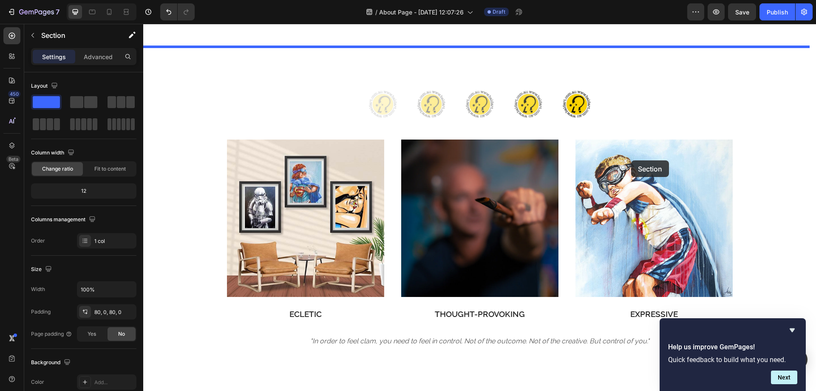
scroll to position [525, 0]
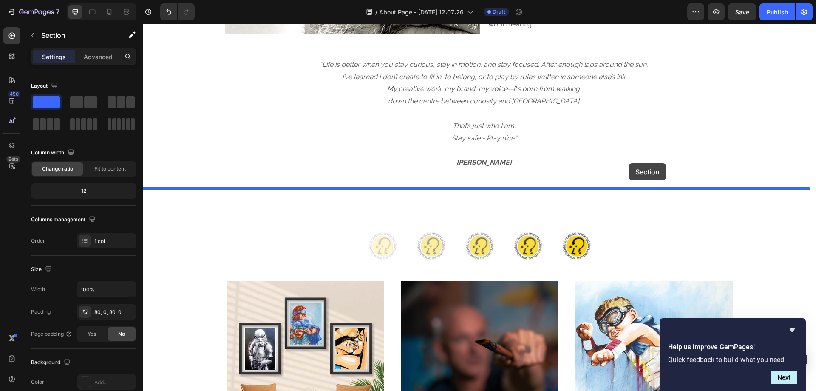
drag, startPoint x: 643, startPoint y: 156, endPoint x: 629, endPoint y: 163, distance: 15.2
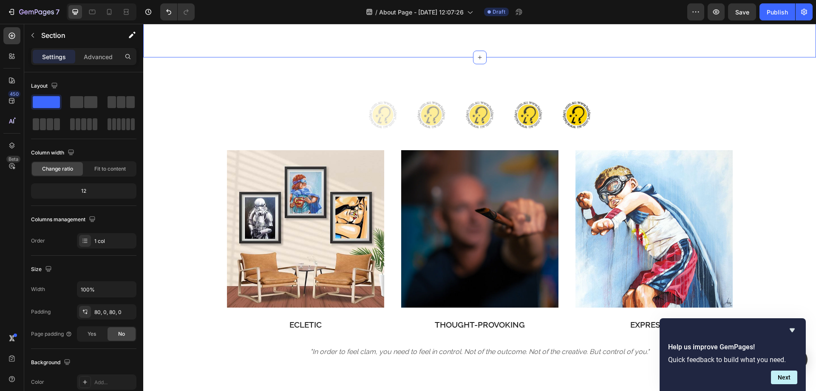
scroll to position [950, 0]
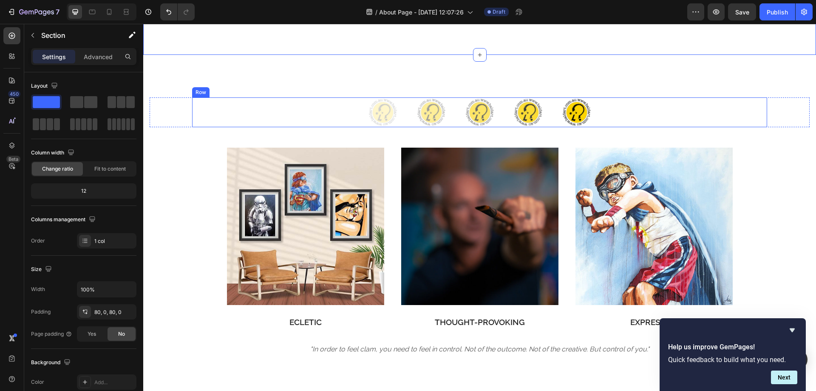
click at [609, 100] on div "Image Image Image Image Image Row" at bounding box center [479, 112] width 575 height 30
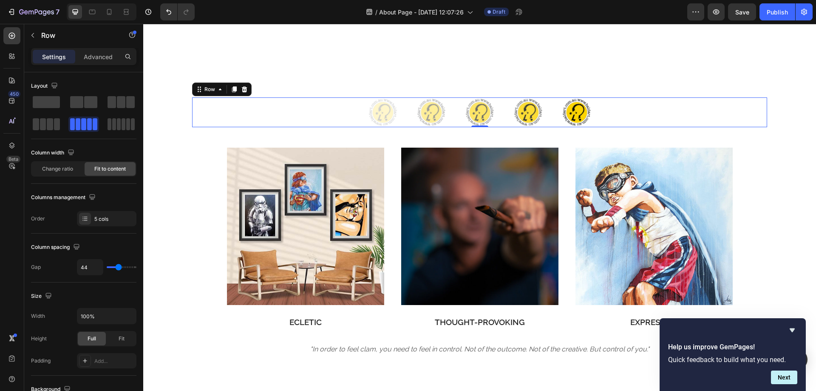
click at [243, 90] on icon at bounding box center [245, 89] width 6 height 6
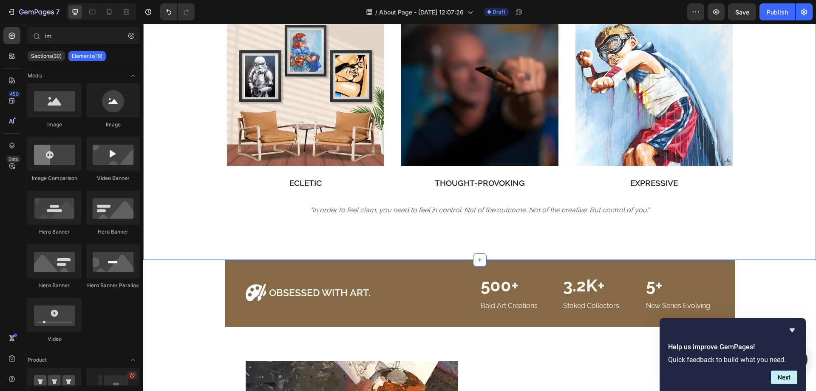
scroll to position [1246, 0]
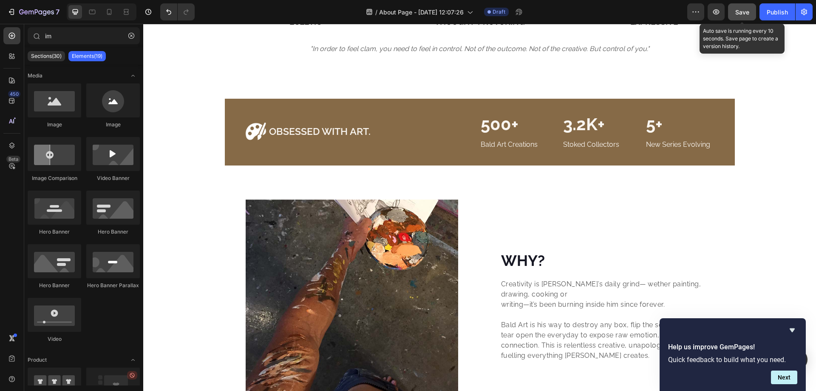
click at [740, 14] on span "Save" at bounding box center [743, 12] width 14 height 7
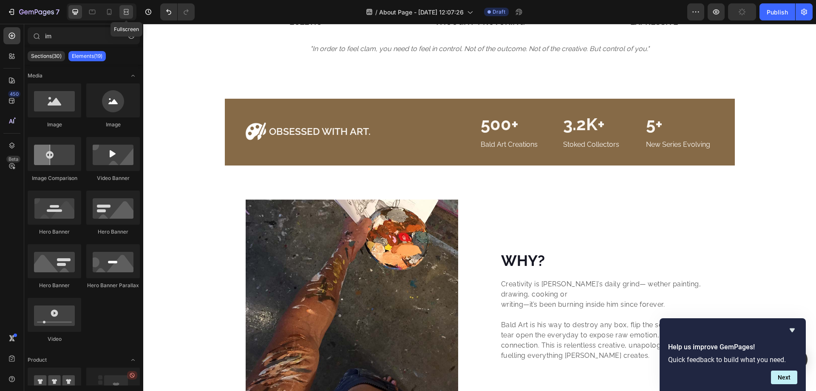
click at [123, 11] on icon at bounding box center [126, 12] width 9 height 9
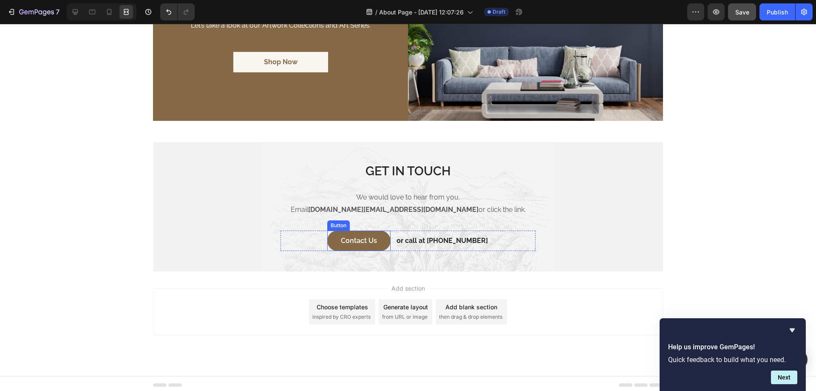
scroll to position [2064, 0]
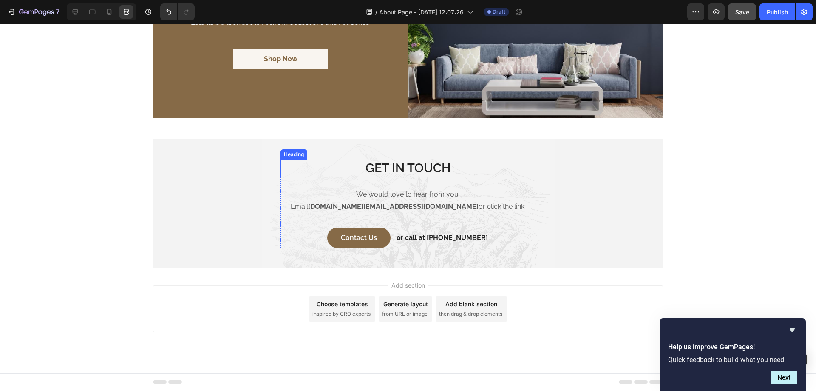
click at [402, 167] on h2 "GET IN TOUCH" at bounding box center [408, 168] width 255 height 18
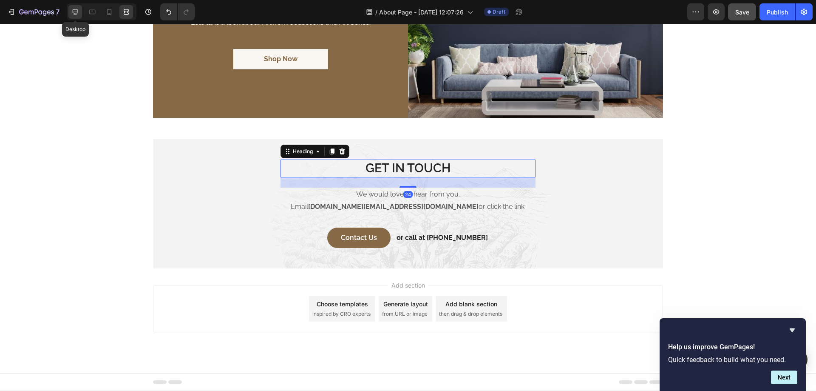
click at [75, 14] on icon at bounding box center [75, 12] width 9 height 9
